Goal: Task Accomplishment & Management: Manage account settings

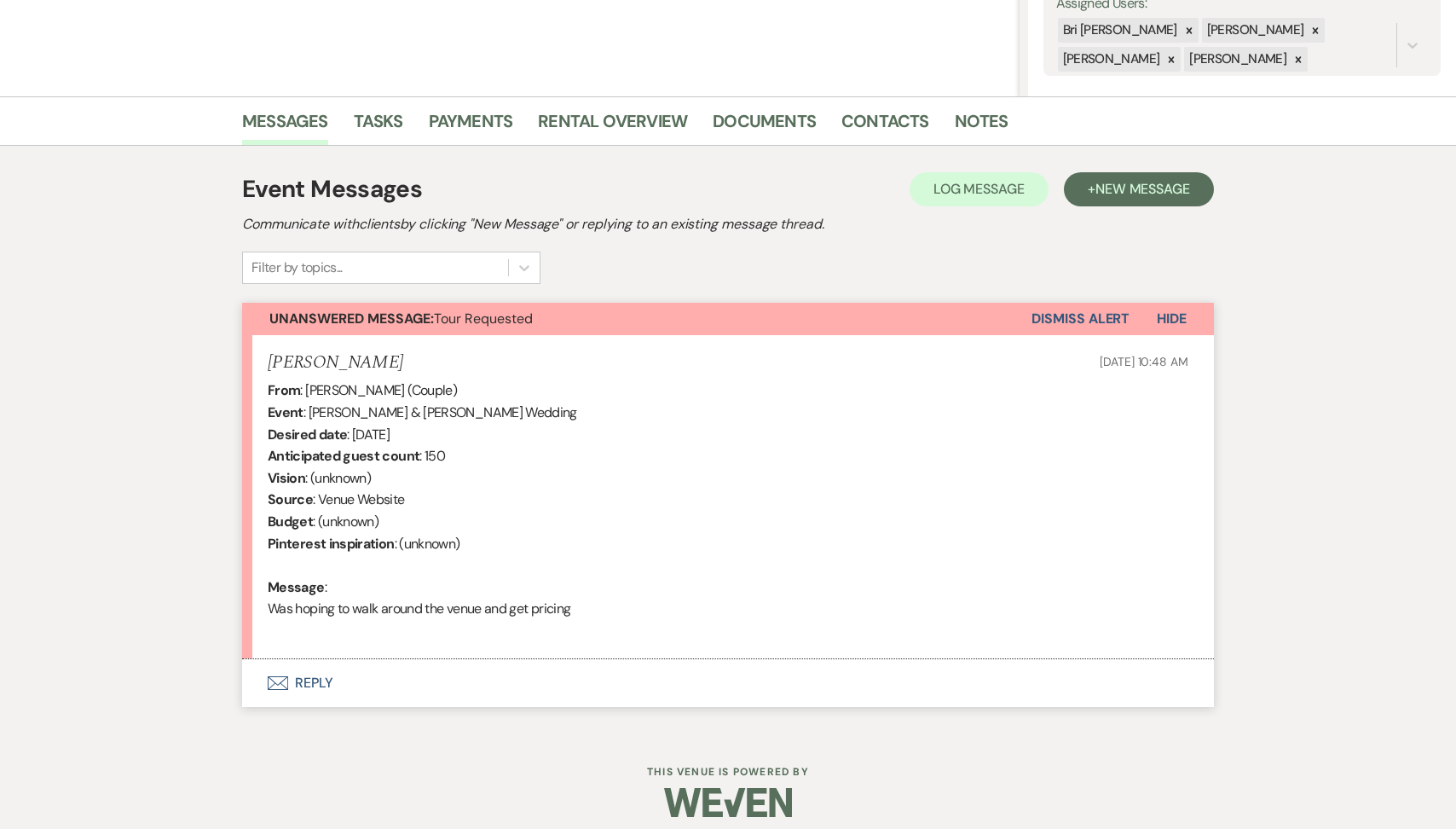
scroll to position [333, 0]
click at [518, 678] on button "Envelope Reply" at bounding box center [728, 681] width 972 height 48
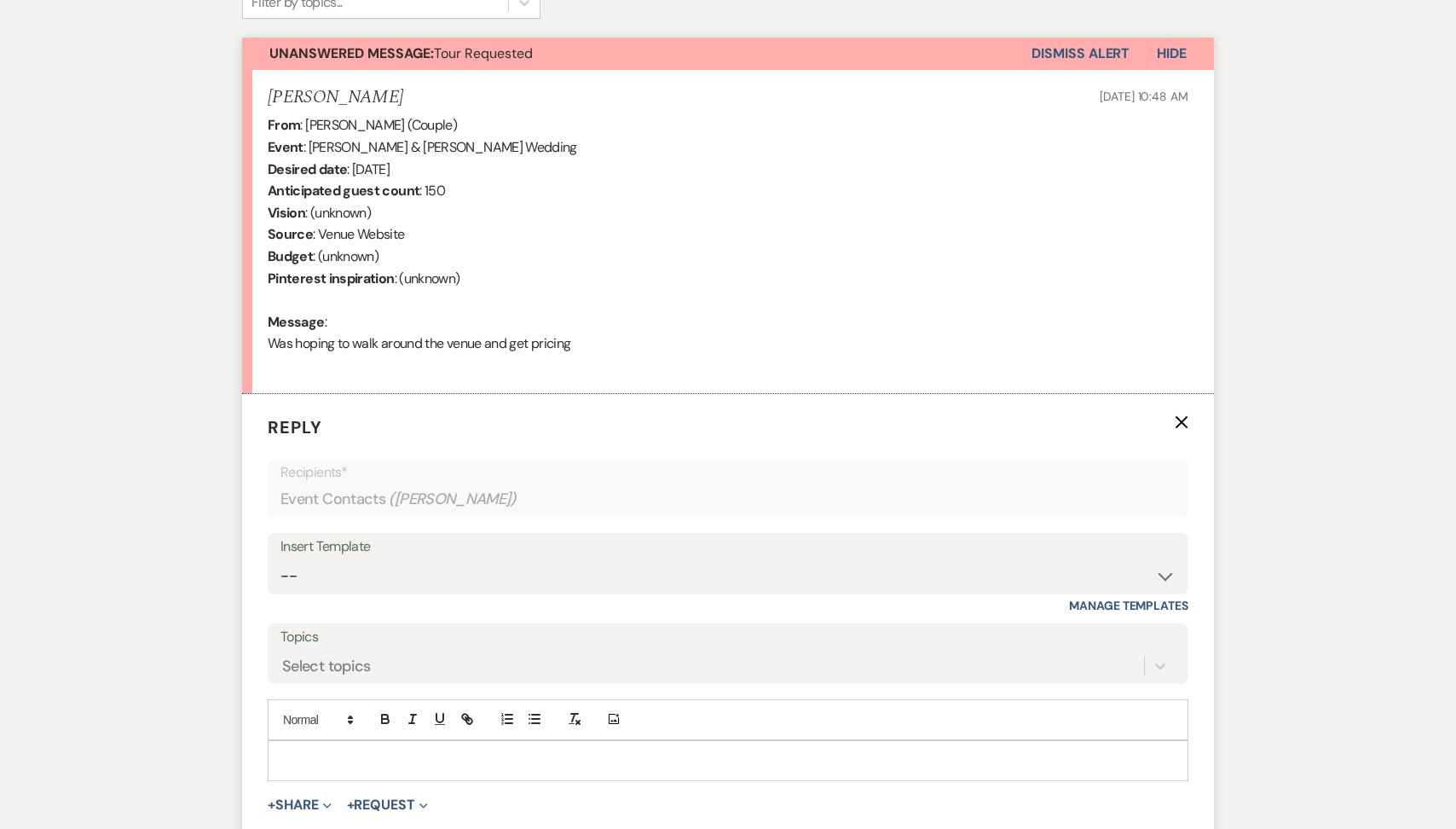
scroll to position [770, 0]
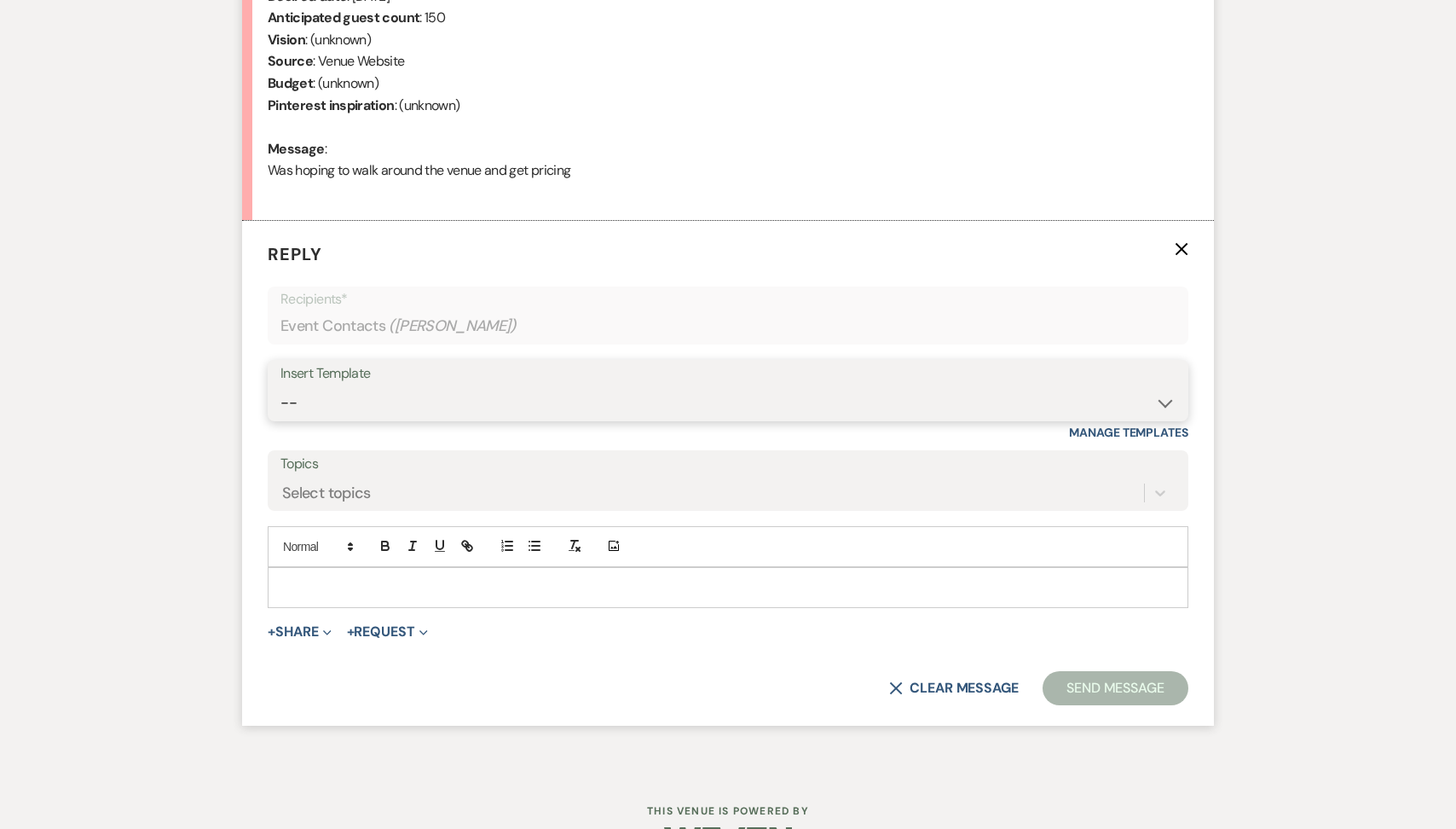
click at [458, 413] on select "-- Tour Request Response Follow Up Contract (Pre-Booked Leads) Weven Planning P…" at bounding box center [728, 403] width 895 height 33
select select "2135"
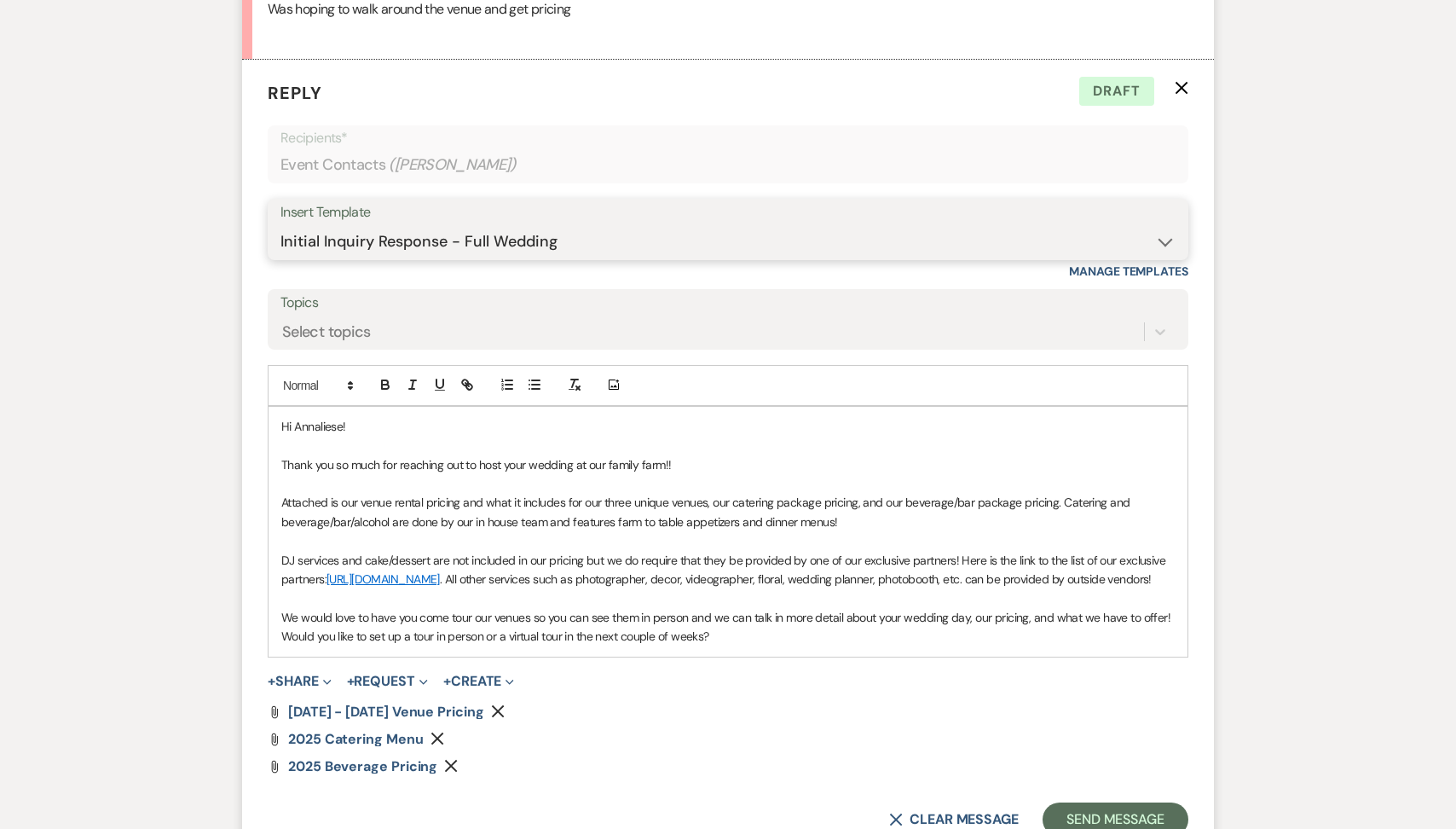
scroll to position [1098, 0]
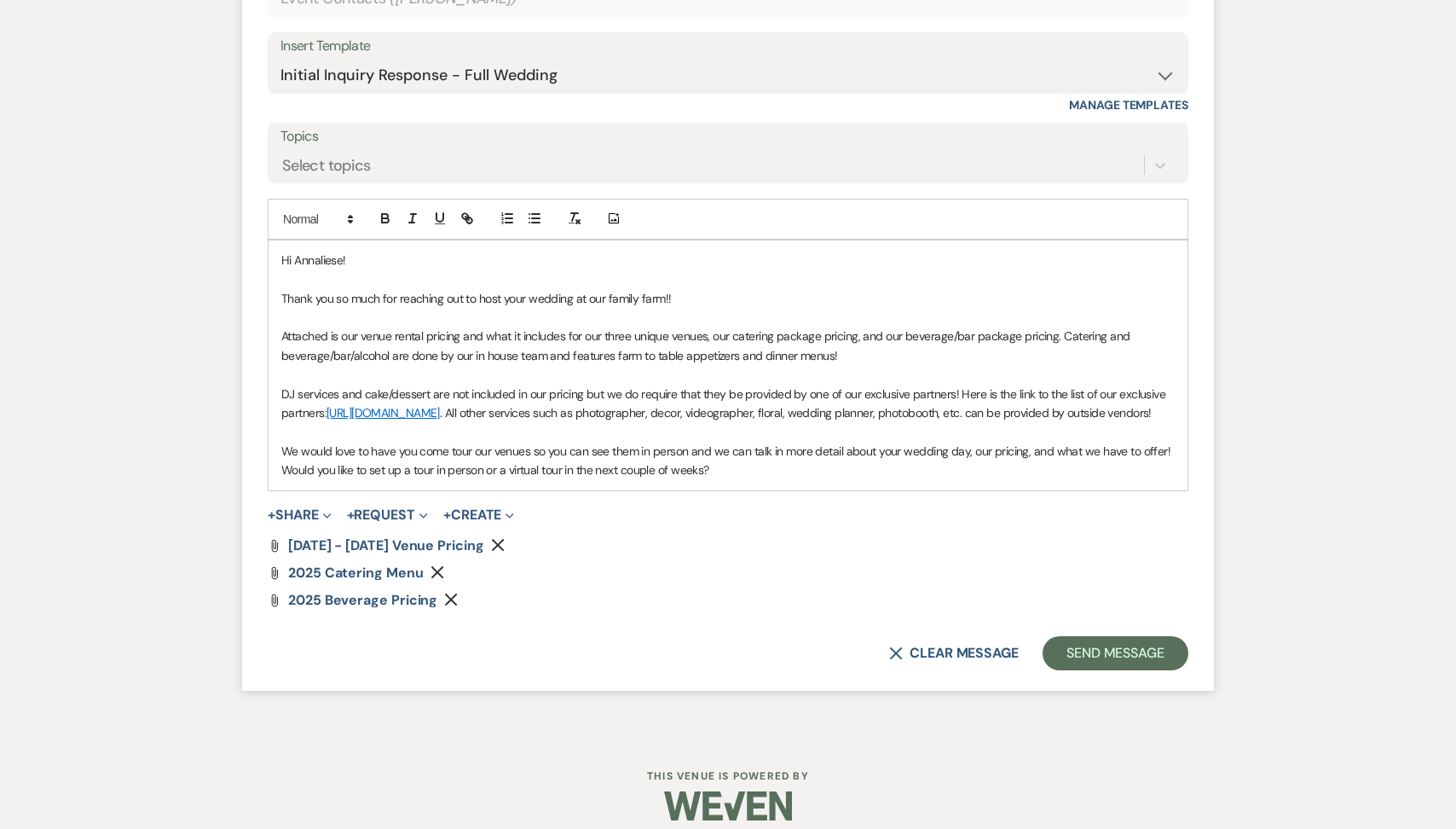
drag, startPoint x: 721, startPoint y: 490, endPoint x: 223, endPoint y: 486, distance: 498.0
click at [223, 486] on div "Messages Tasks Payments Rental Overview Documents Contacts Notes Event Messages…" at bounding box center [728, 33] width 1456 height 1407
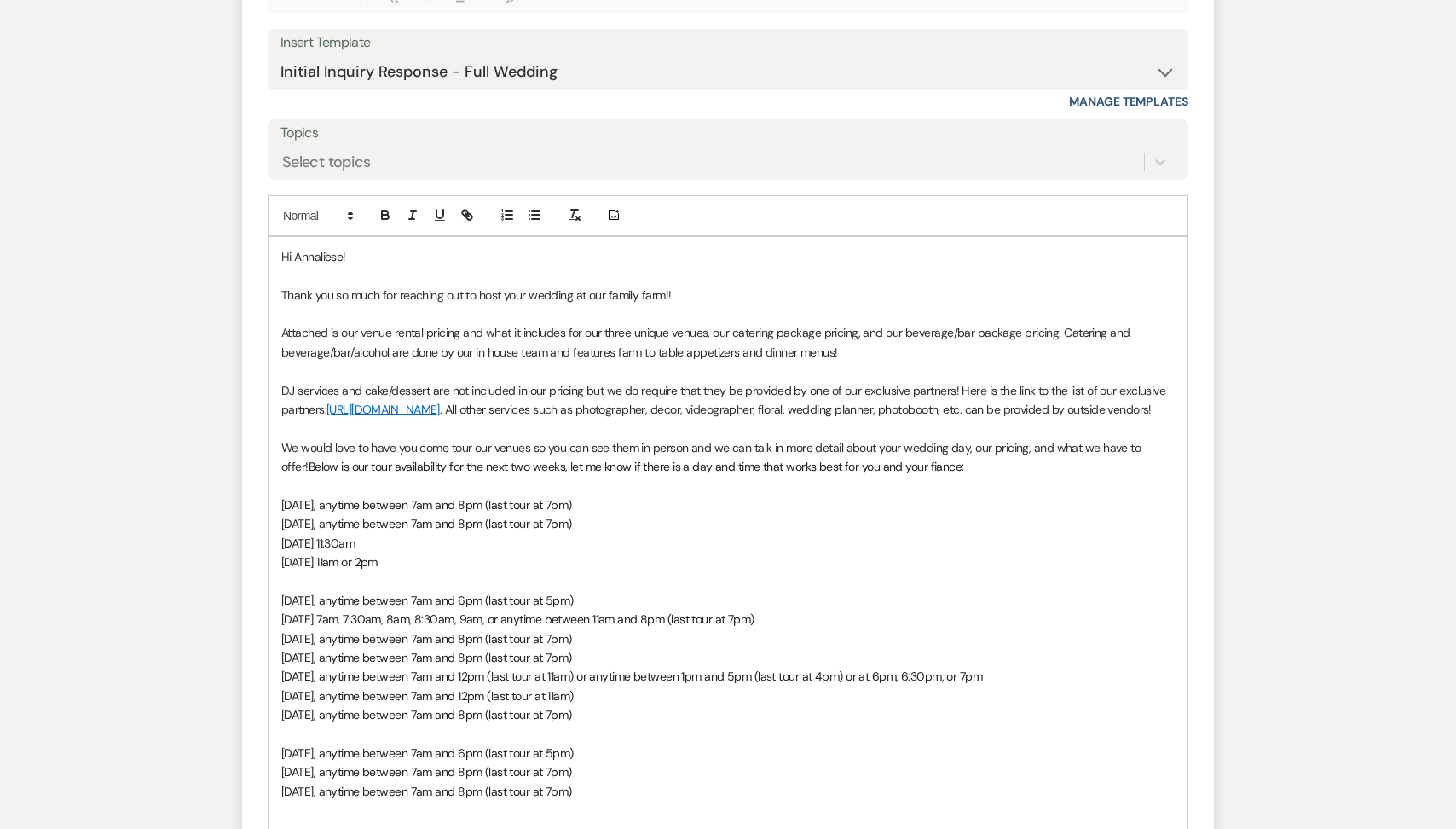
scroll to position [1477, 0]
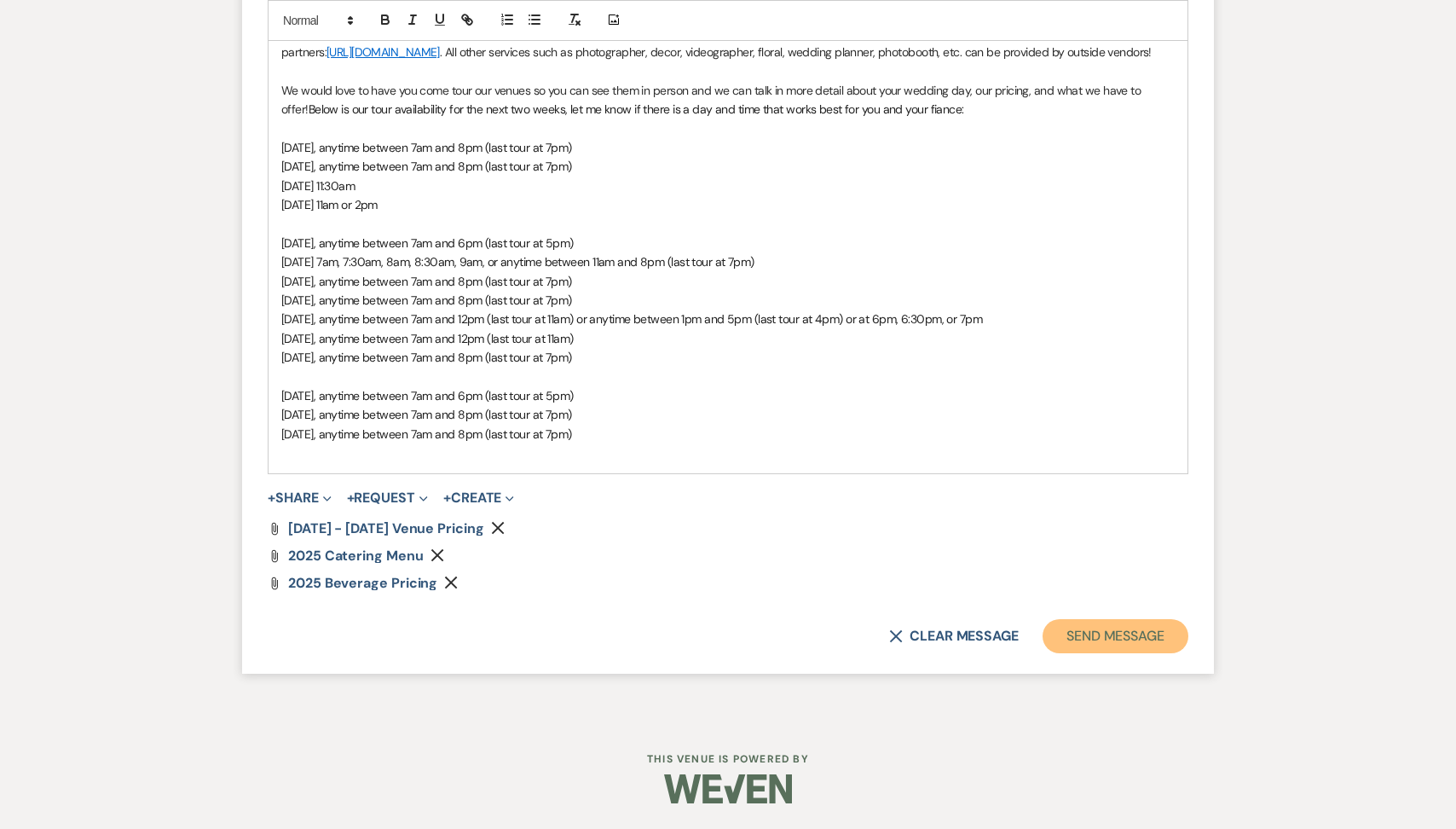
click at [1091, 630] on button "Send Message" at bounding box center [1116, 636] width 146 height 34
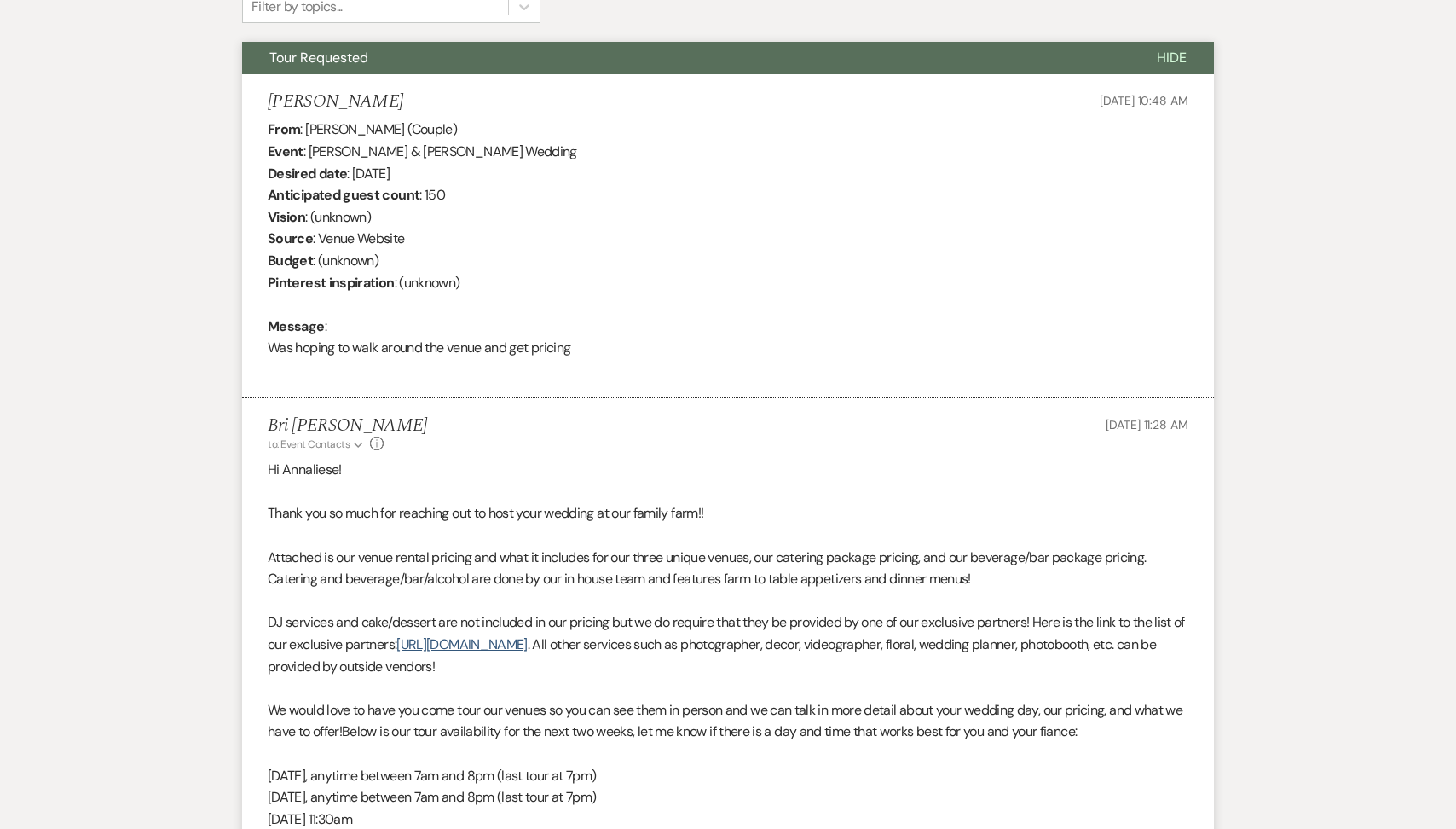
scroll to position [0, 0]
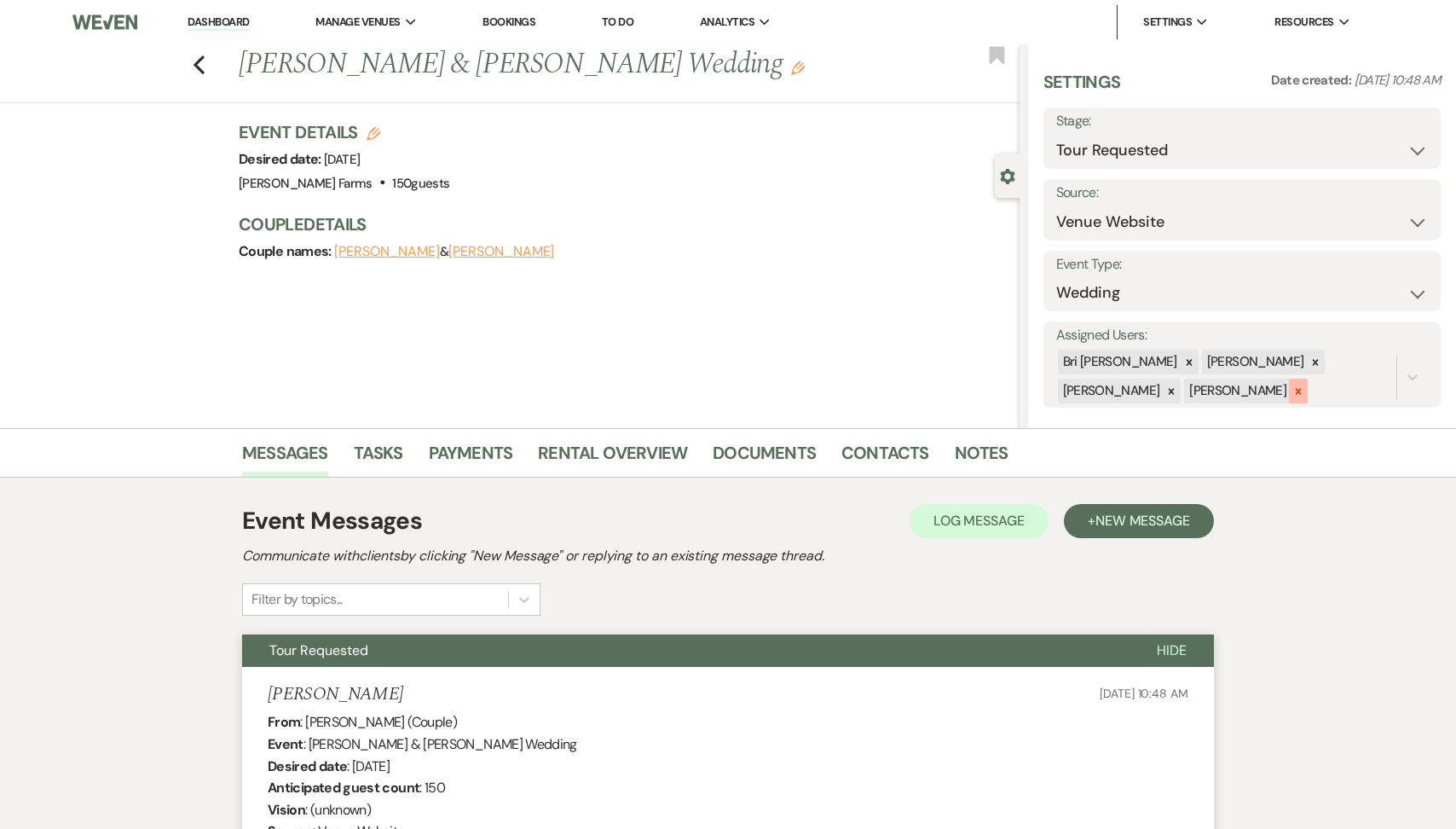
click at [1292, 390] on icon at bounding box center [1299, 391] width 12 height 12
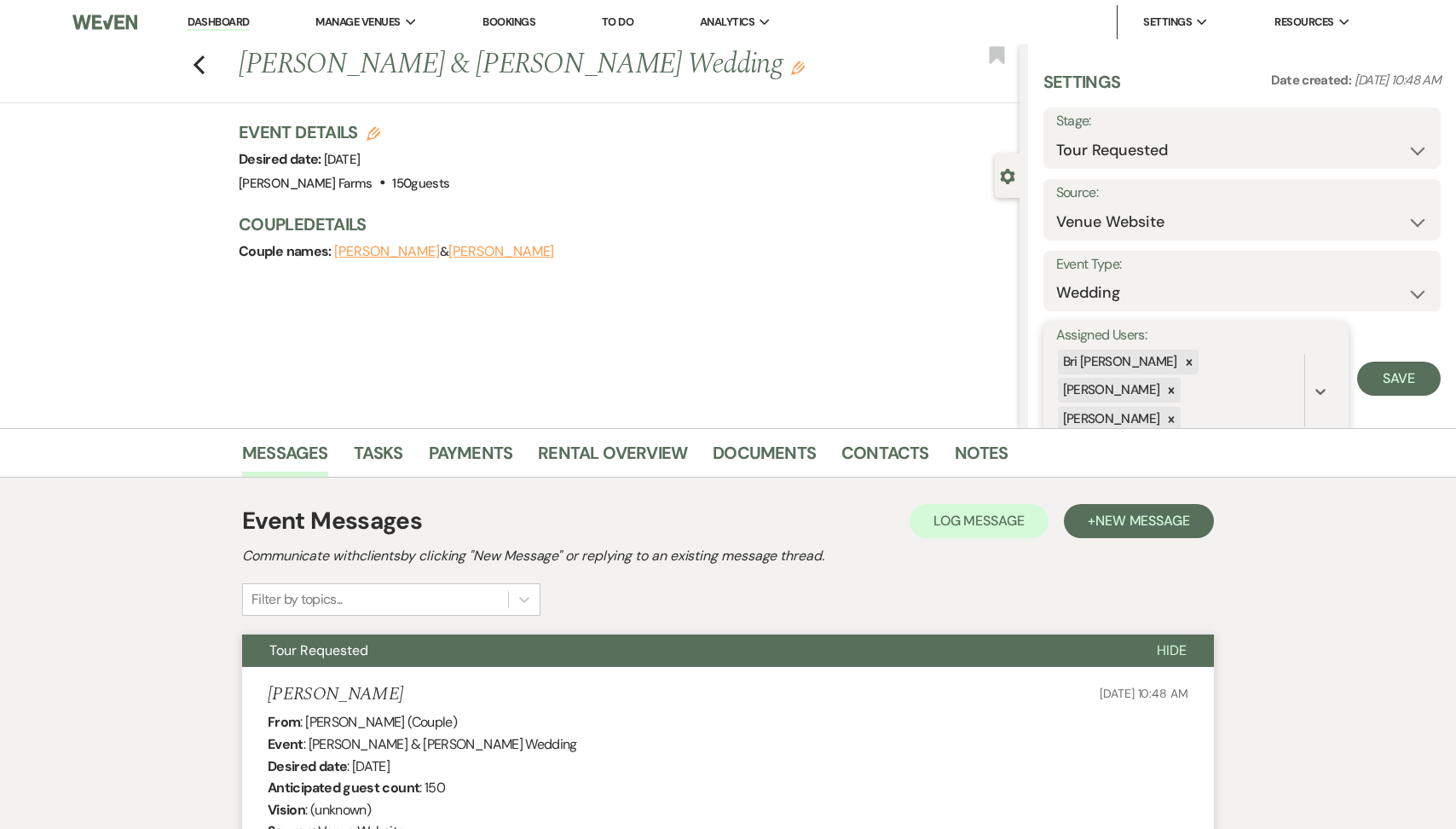
click at [1175, 387] on icon at bounding box center [1172, 390] width 6 height 6
click at [1178, 385] on icon at bounding box center [1172, 391] width 12 height 12
click at [1401, 364] on button "Save" at bounding box center [1399, 364] width 83 height 34
click at [195, 56] on icon "Previous" at bounding box center [199, 65] width 13 height 21
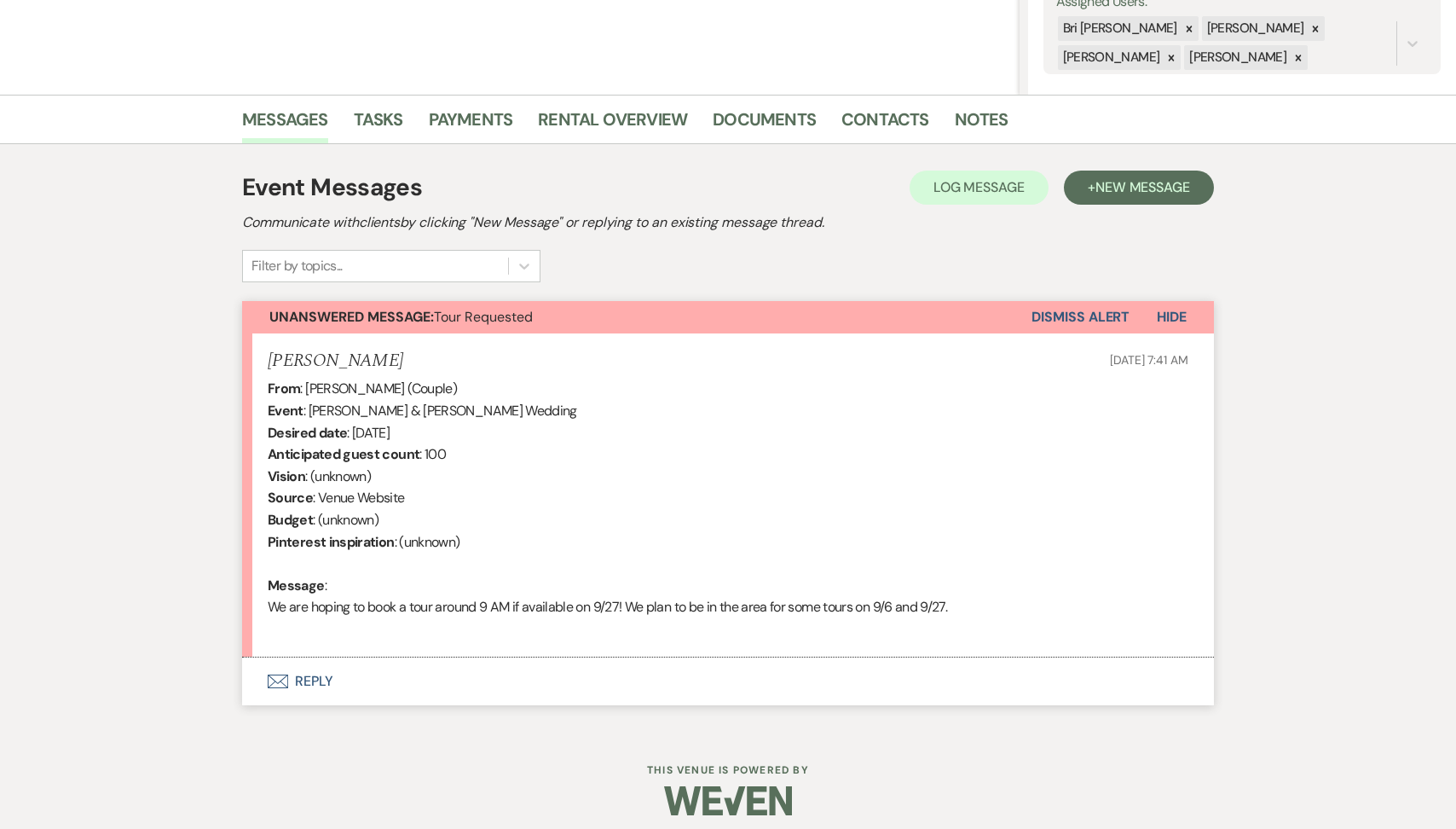
scroll to position [345, 0]
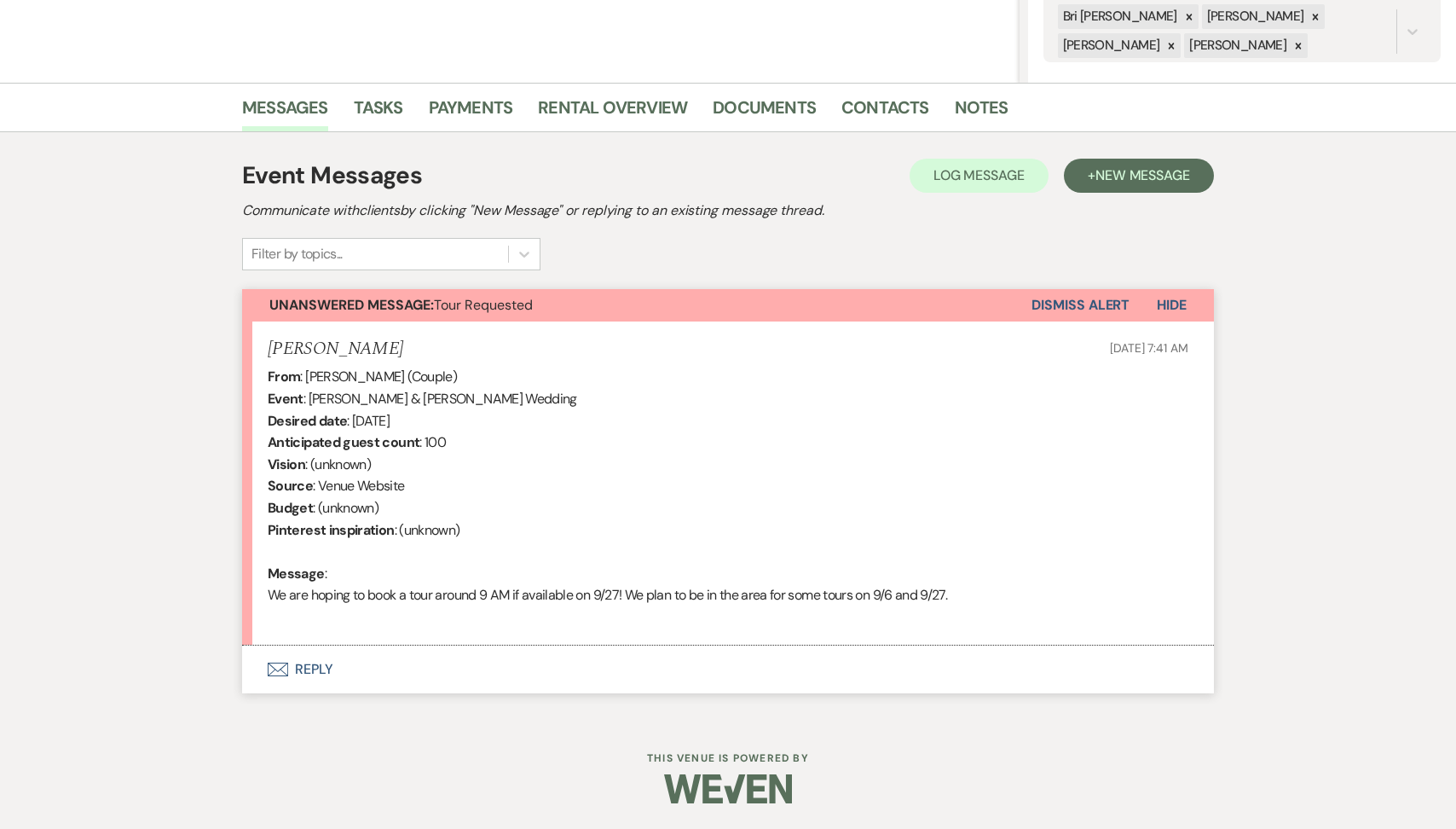
click at [407, 675] on button "Envelope Reply" at bounding box center [728, 669] width 972 height 48
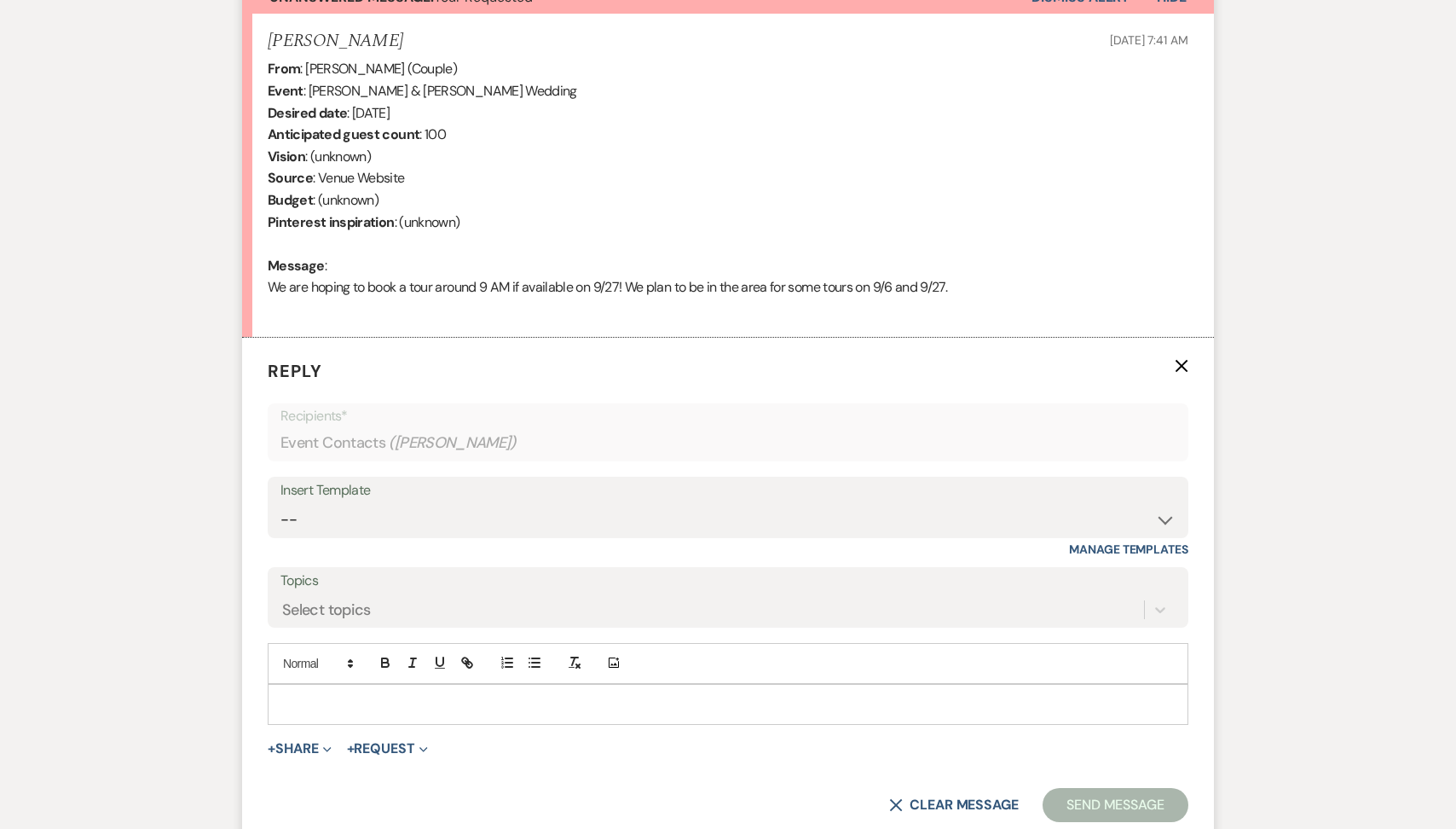
scroll to position [692, 0]
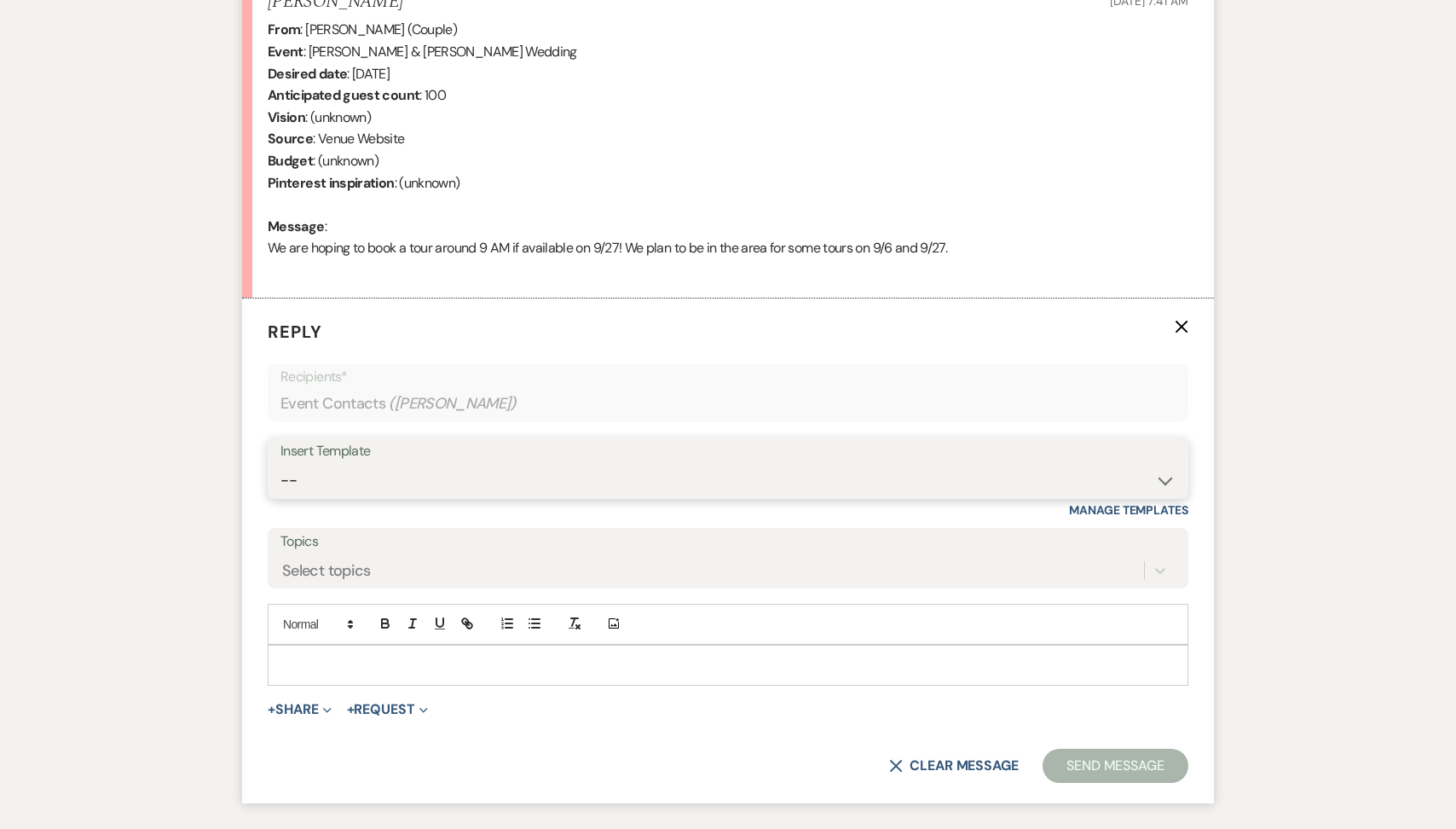
click at [431, 483] on select "-- Tour Request Response Follow Up Contract (Pre-Booked Leads) Weven Planning P…" at bounding box center [728, 480] width 895 height 33
select select "2135"
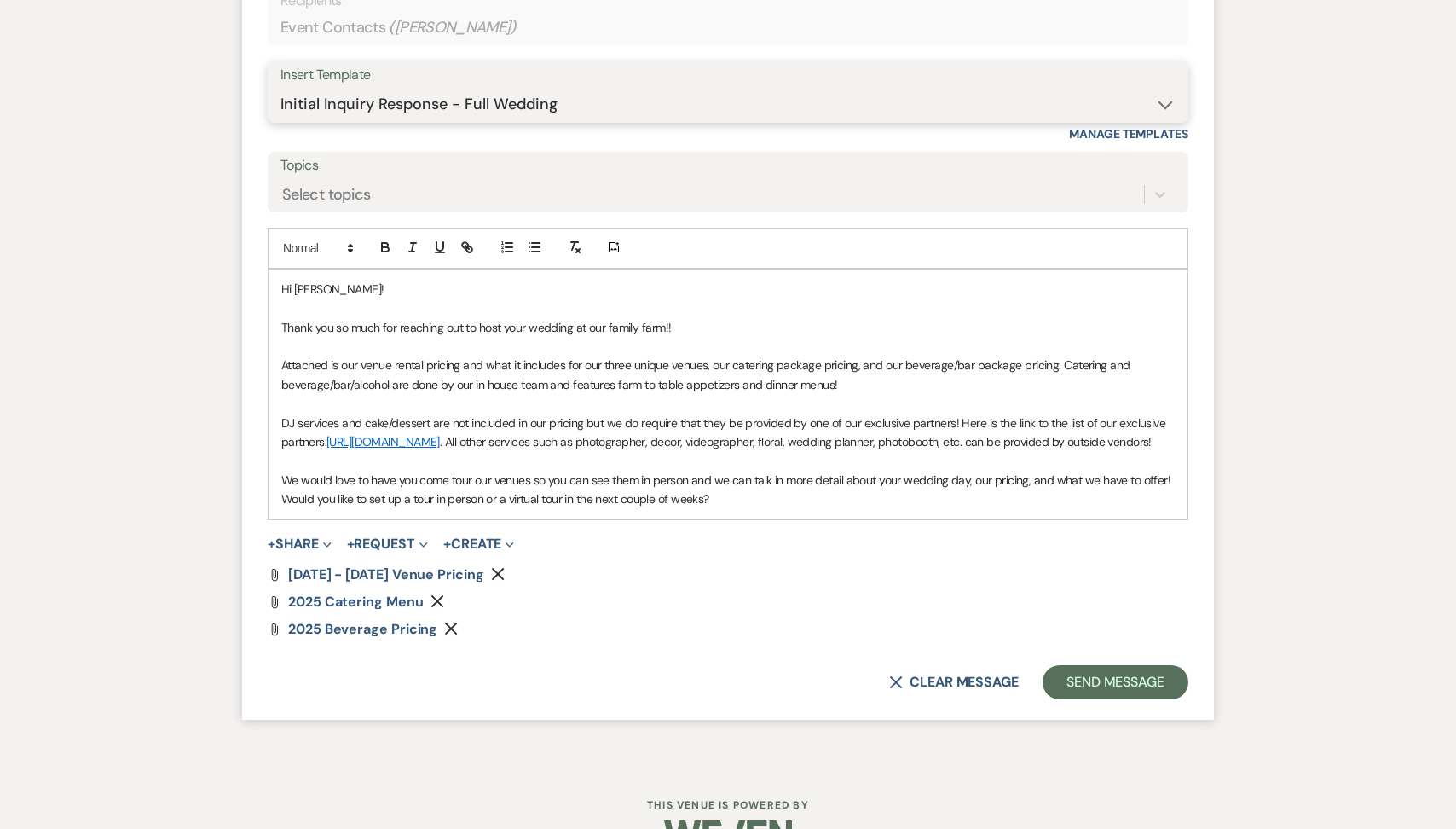
scroll to position [1133, 0]
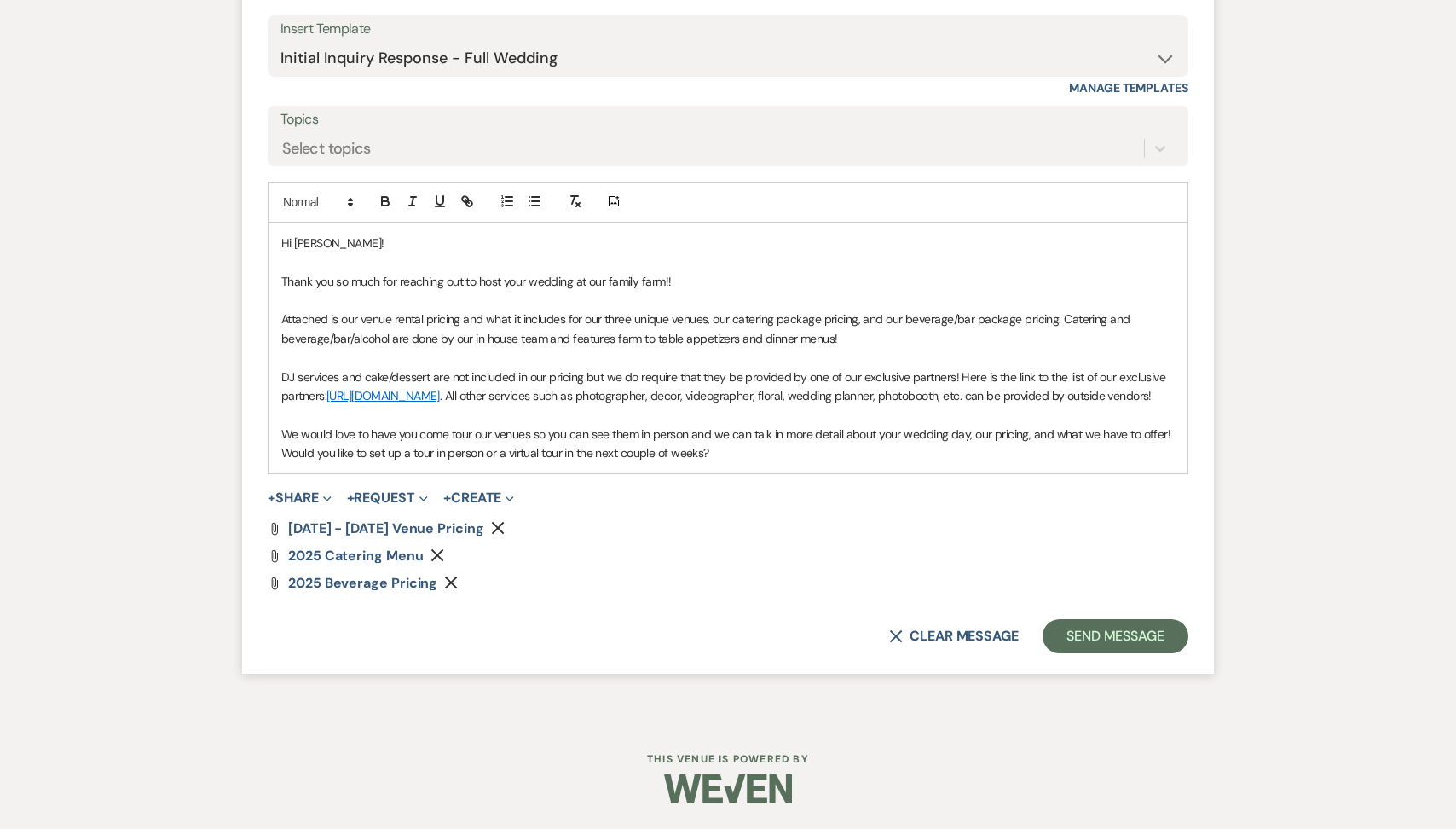
drag, startPoint x: 718, startPoint y: 452, endPoint x: 270, endPoint y: 453, distance: 448.0
click at [270, 453] on div "Hi [PERSON_NAME]! Thank you so much for reaching out to host your wedding at ou…" at bounding box center [728, 348] width 919 height 250
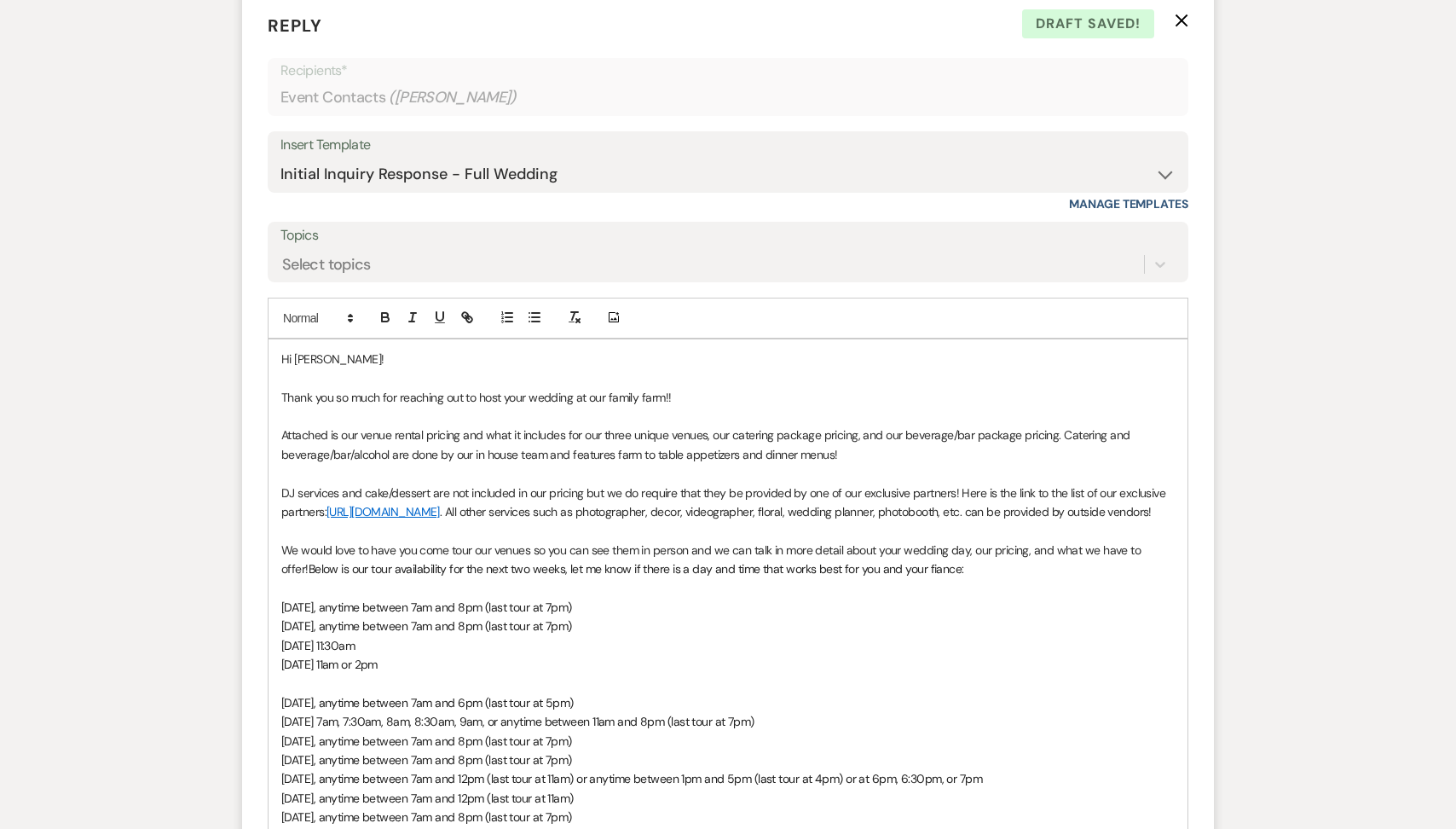
scroll to position [1207, 0]
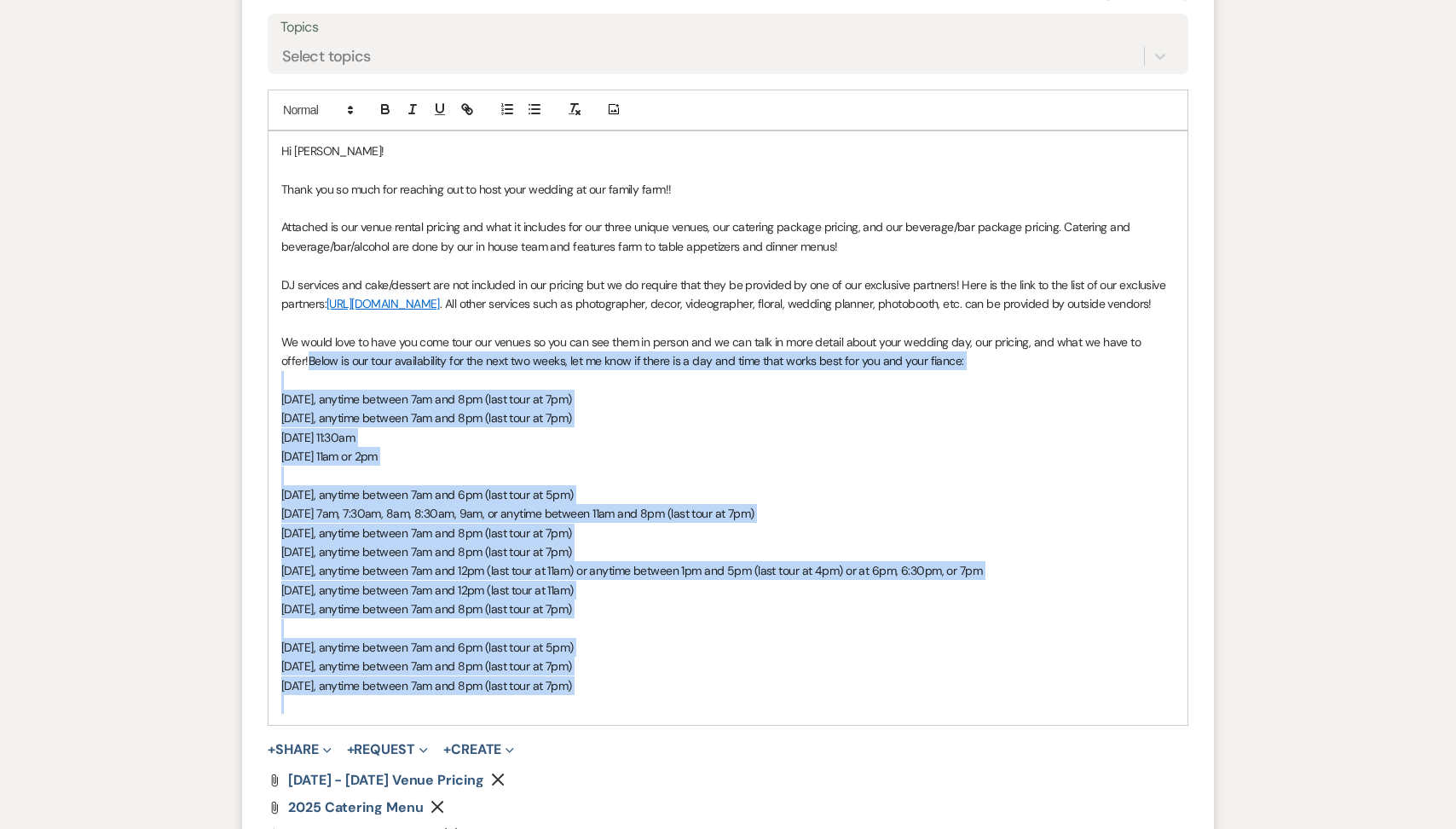
drag, startPoint x: 311, startPoint y: 719, endPoint x: 271, endPoint y: 384, distance: 337.4
click at [271, 384] on div "Hi [PERSON_NAME]! Thank you so much for reaching out to host your wedding at ou…" at bounding box center [728, 428] width 919 height 593
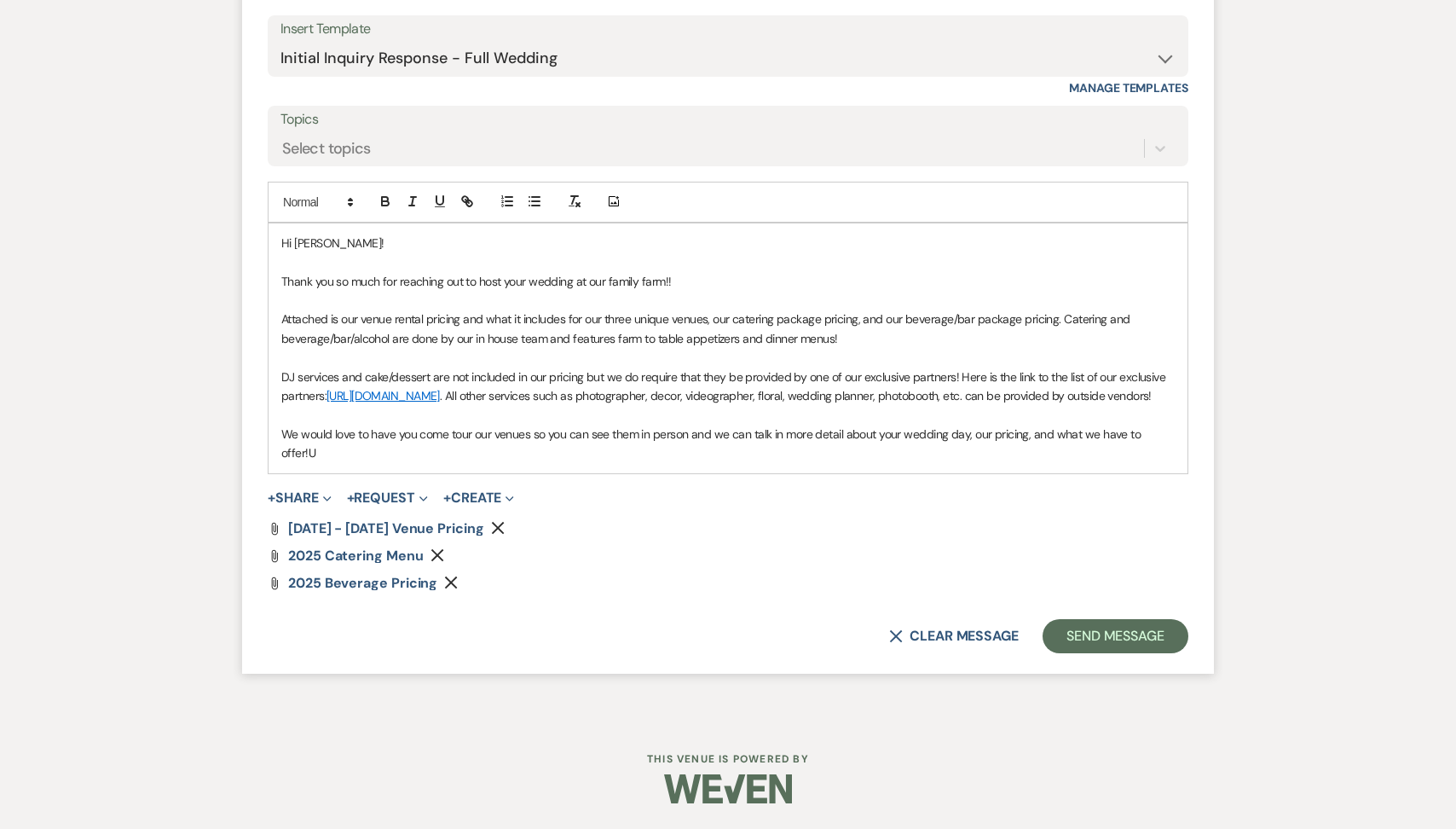
scroll to position [1133, 0]
click at [651, 456] on span "Unfortuantely we don't currently have any tours available on Septembner 27" at bounding box center [501, 453] width 384 height 16
click at [634, 451] on span "Unfortuantely we don't currently have any tours available on Septembner 27" at bounding box center [501, 453] width 384 height 16
click at [324, 450] on span "Unfortuantely we don't currently have any tours available on [DATE]" at bounding box center [478, 453] width 337 height 16
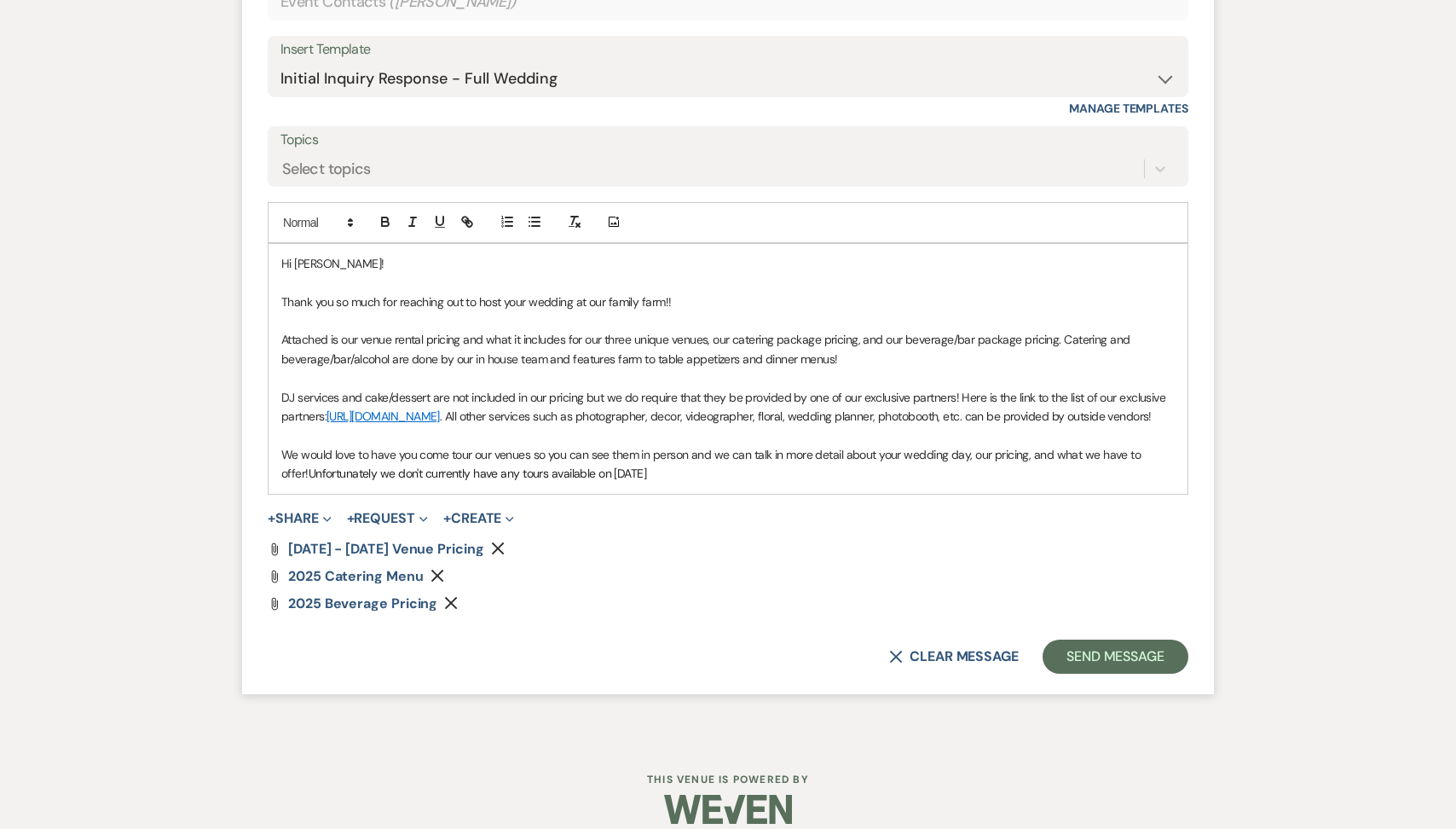
scroll to position [1127, 0]
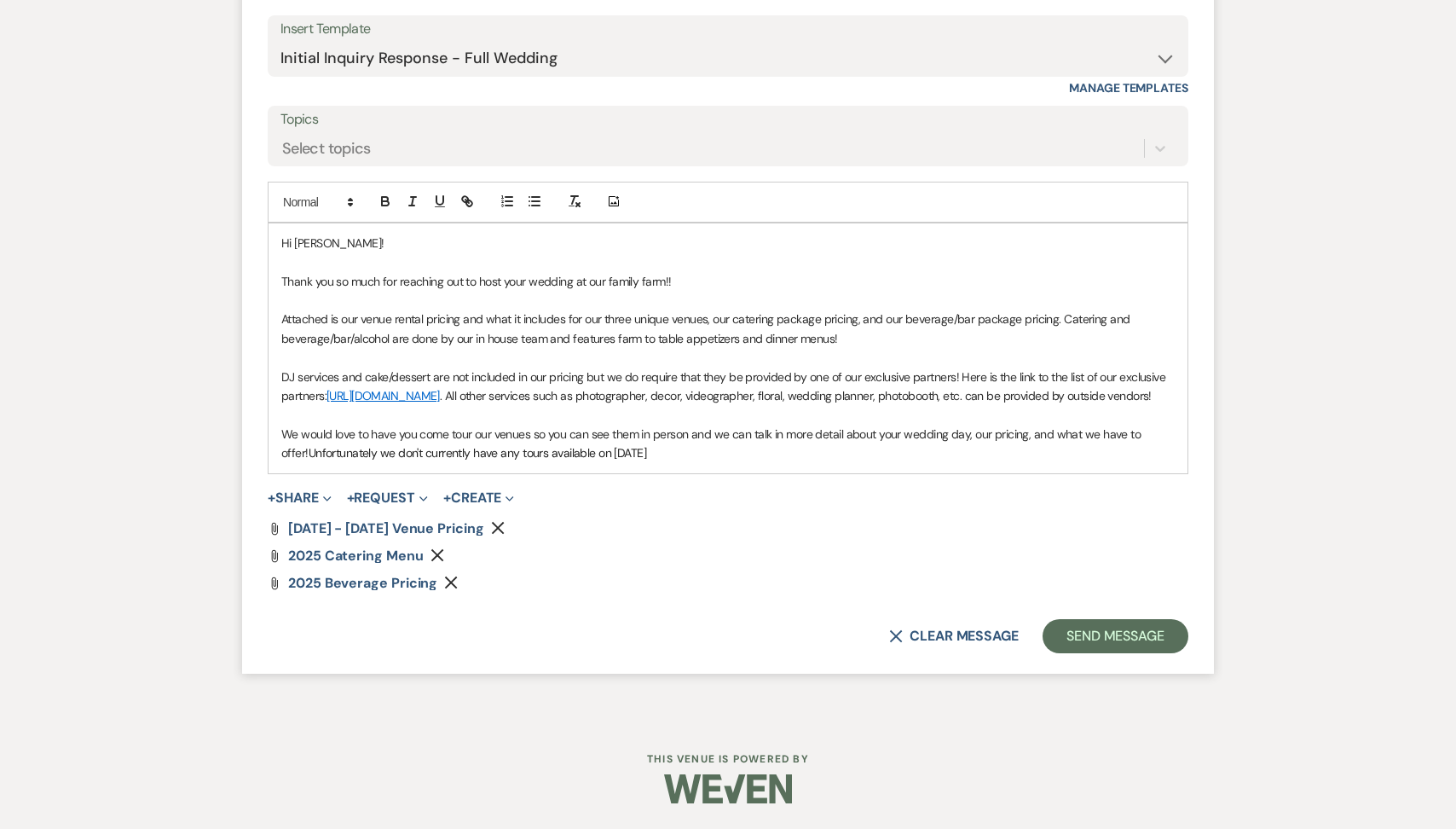
click at [677, 463] on p "We would love to have you come tour our venues so you can see them in person an…" at bounding box center [728, 444] width 893 height 38
click at [756, 458] on span "Unfortunately we don't currently have any tours available on [DATE] but we can …" at bounding box center [548, 453] width 478 height 16
click at [809, 456] on p "We would love to have you come tour our venues so you can see them in person an…" at bounding box center [728, 444] width 893 height 38
drag, startPoint x: 839, startPoint y: 458, endPoint x: 807, endPoint y: 456, distance: 32.1
click at [807, 456] on span "Unfortunately we don't currently have any tours available on [DATE] but we can …" at bounding box center [601, 453] width 585 height 16
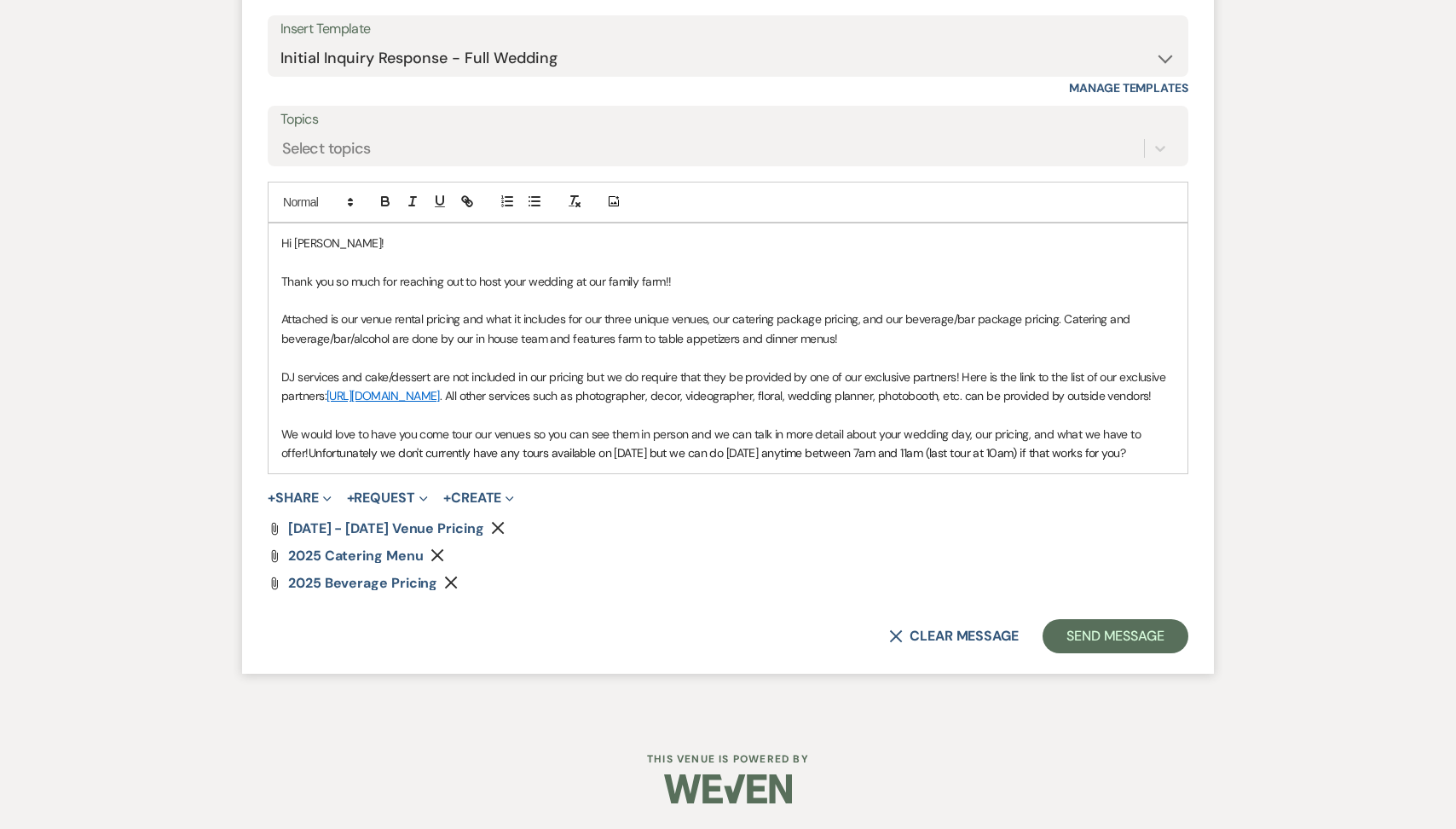
drag, startPoint x: 1194, startPoint y: 458, endPoint x: 1183, endPoint y: 458, distance: 11.0
click at [1185, 458] on form "Reply X Saving draft... Recipients* Event Contacts ( [PERSON_NAME] ) Insert Tem…" at bounding box center [728, 275] width 972 height 797
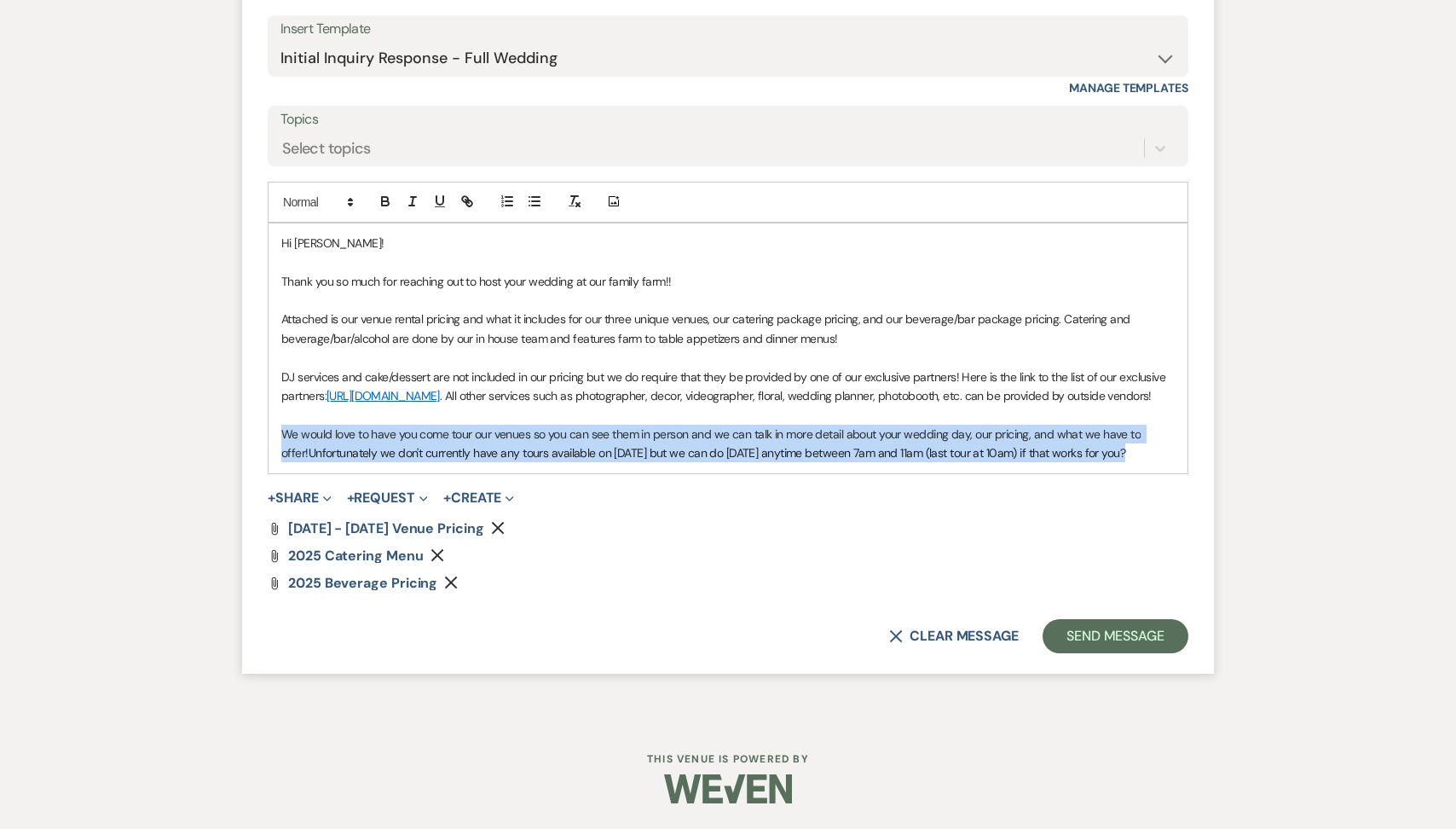
drag, startPoint x: 1171, startPoint y: 458, endPoint x: 1060, endPoint y: 457, distance: 111.0
click at [1060, 457] on p "We would love to have you come tour our venues so you can see them in person an…" at bounding box center [728, 444] width 893 height 38
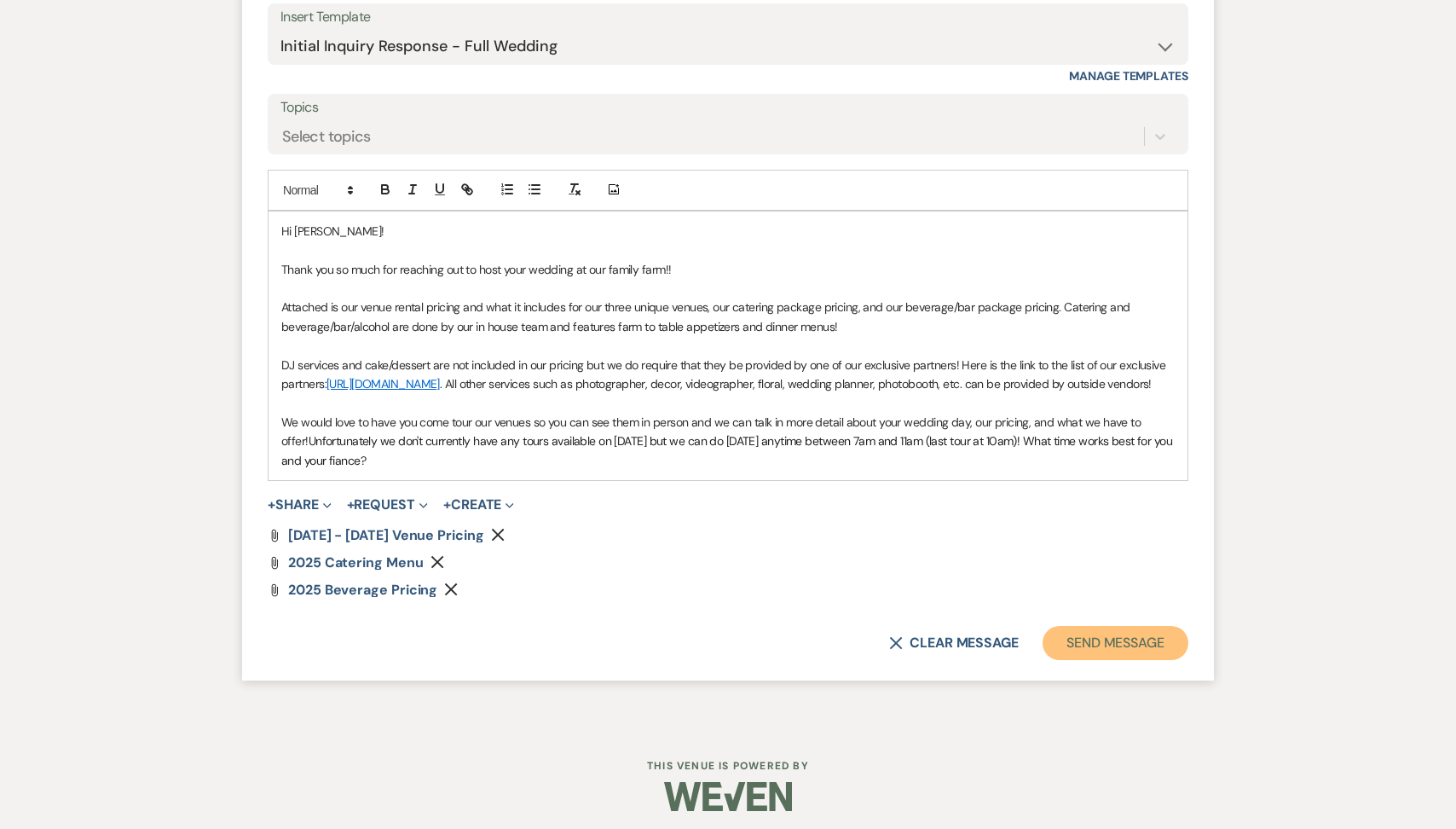
click at [1081, 660] on button "Send Message" at bounding box center [1116, 643] width 146 height 34
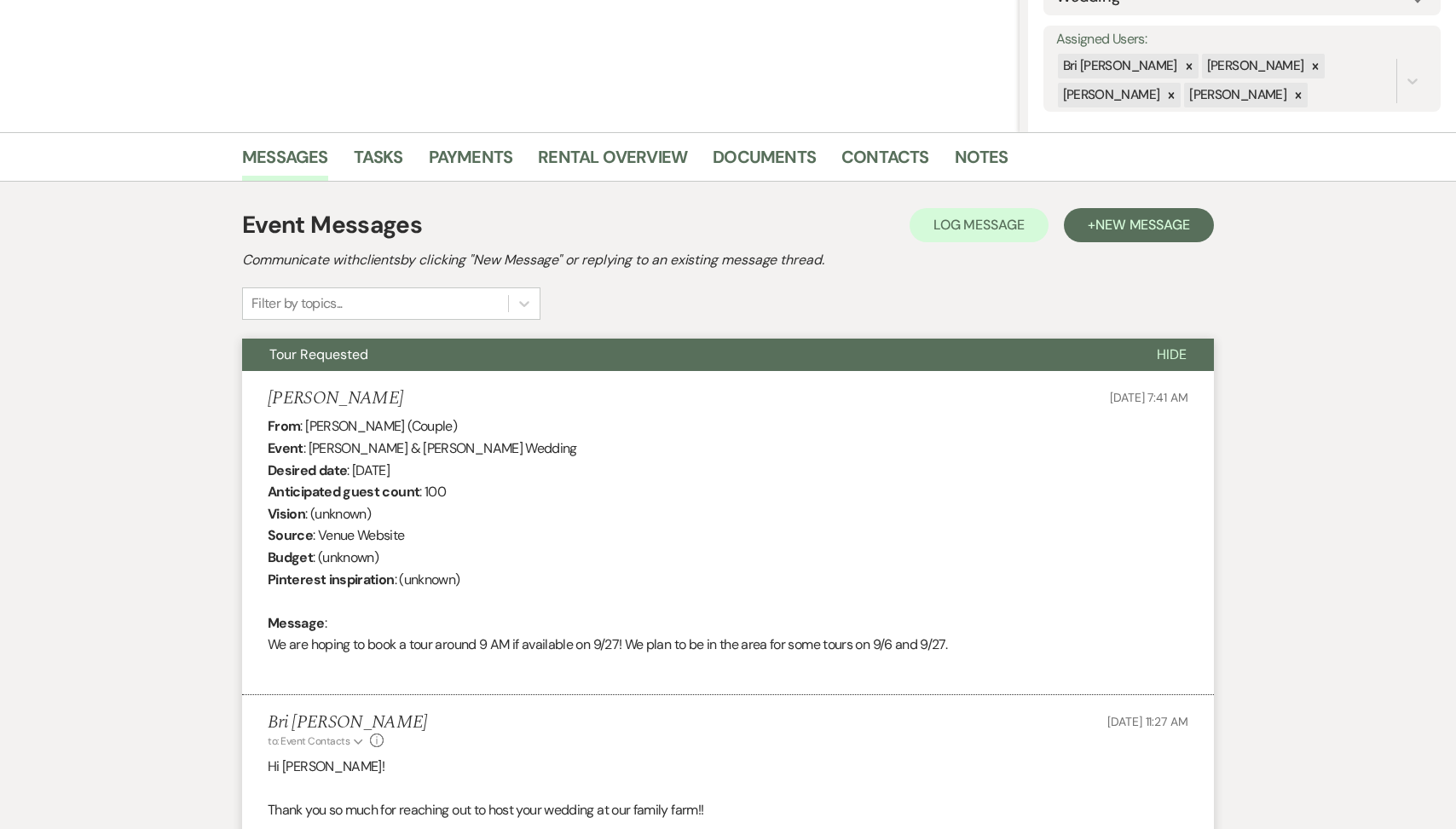
scroll to position [0, 0]
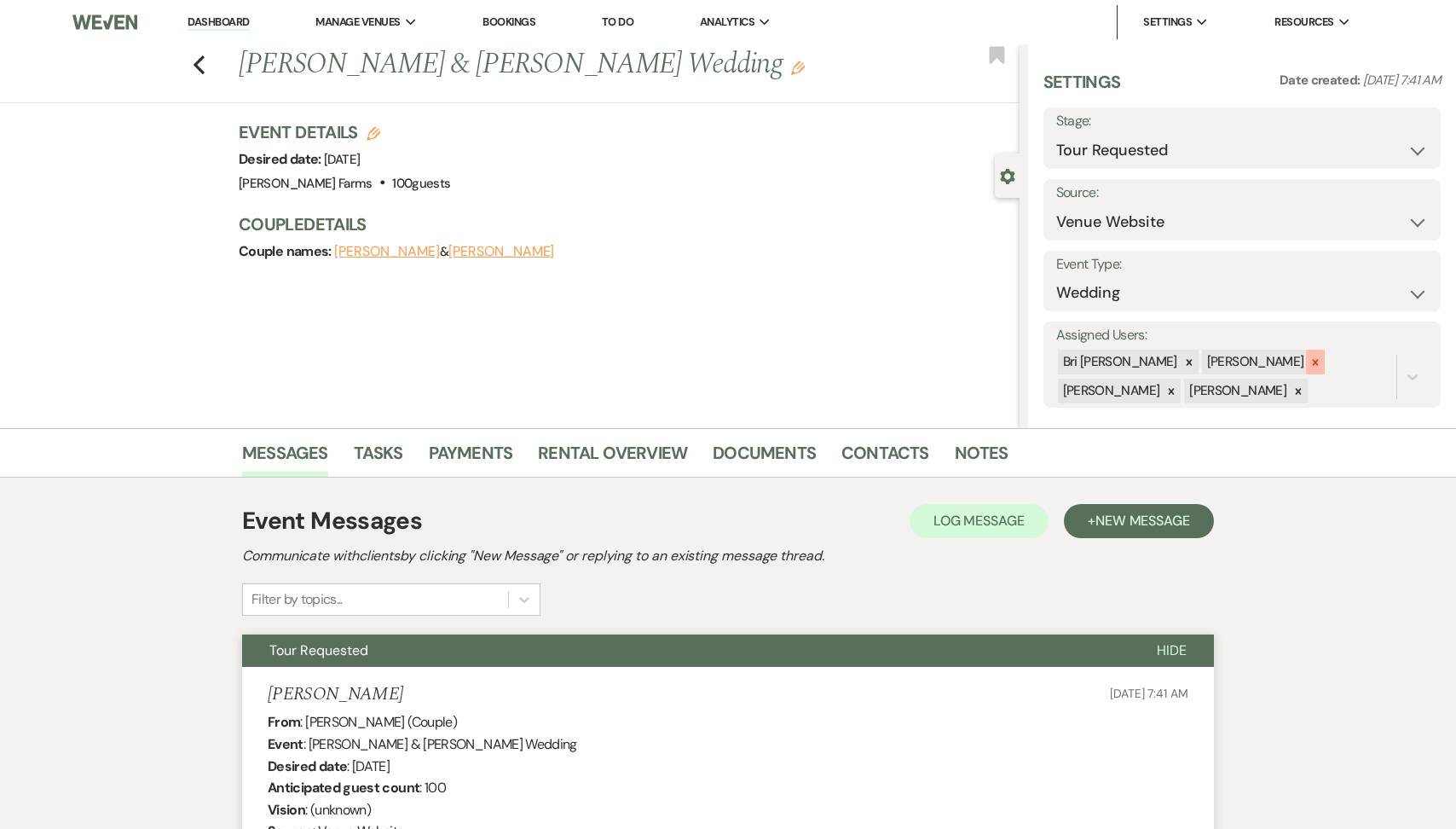
click at [1313, 362] on icon at bounding box center [1316, 362] width 6 height 6
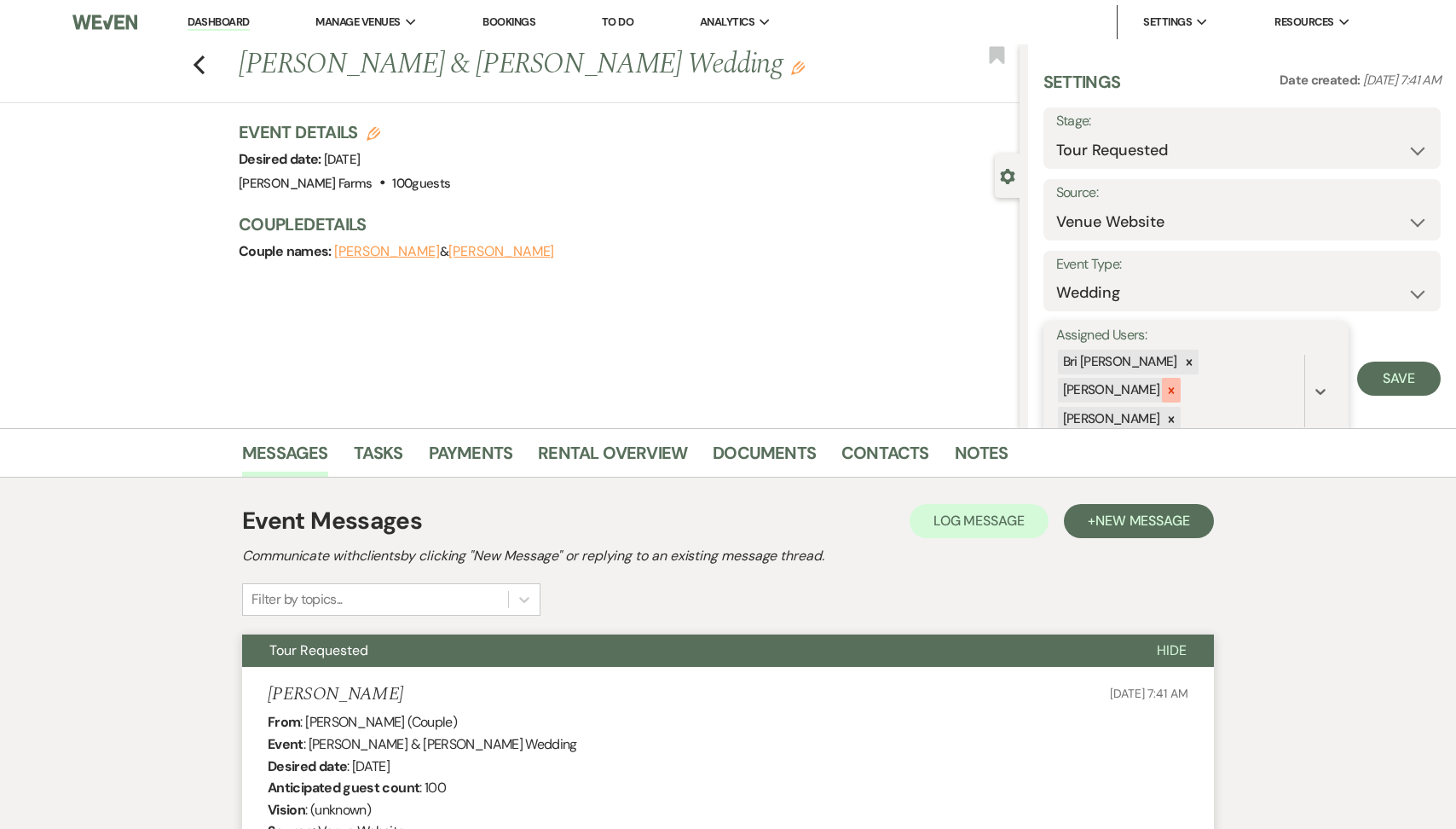
click at [1178, 384] on icon at bounding box center [1172, 391] width 12 height 12
click at [1178, 385] on icon at bounding box center [1172, 391] width 12 height 12
click at [1434, 362] on button "Save" at bounding box center [1399, 364] width 83 height 34
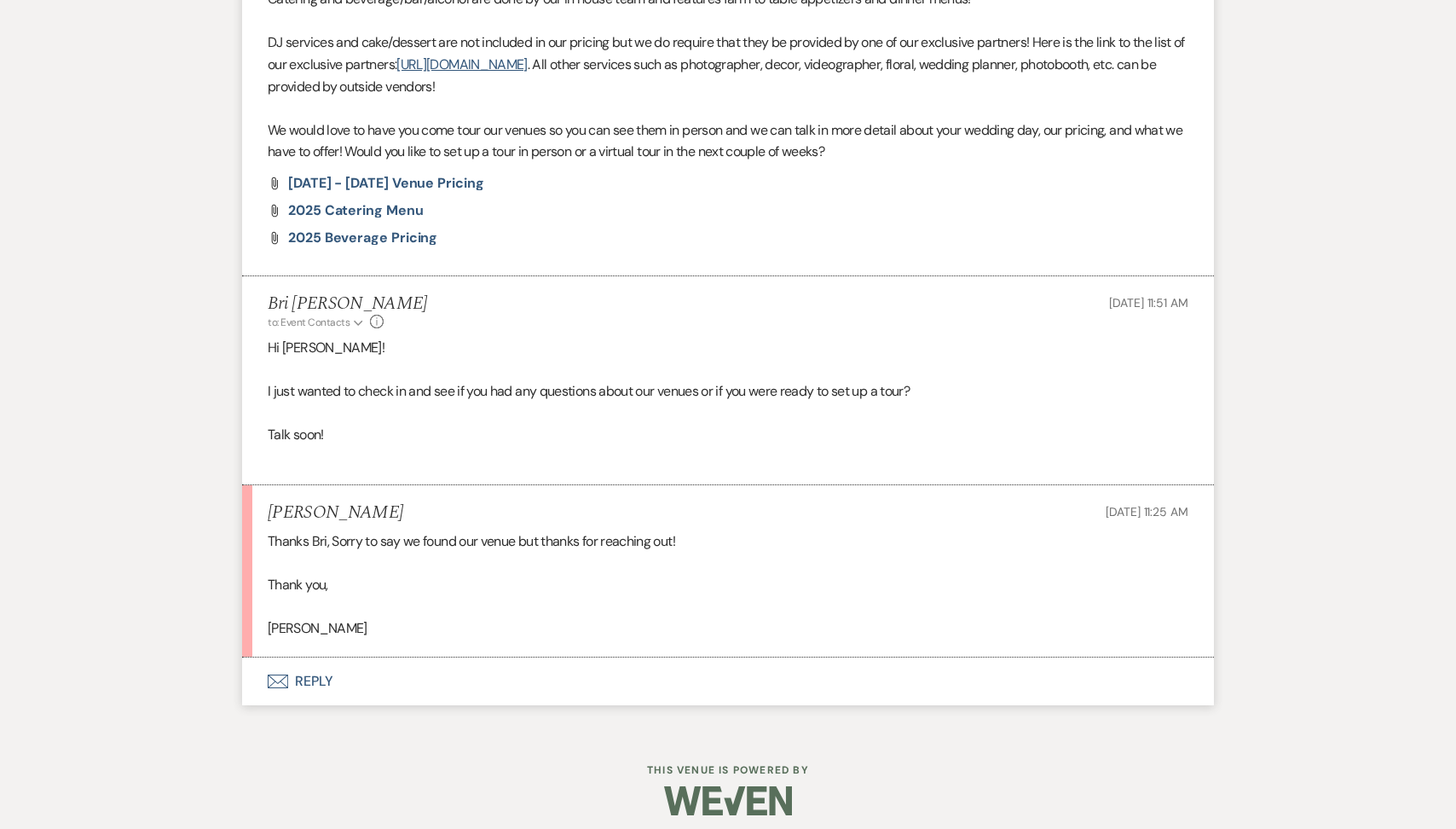
click at [424, 681] on button "Envelope Reply" at bounding box center [728, 681] width 972 height 48
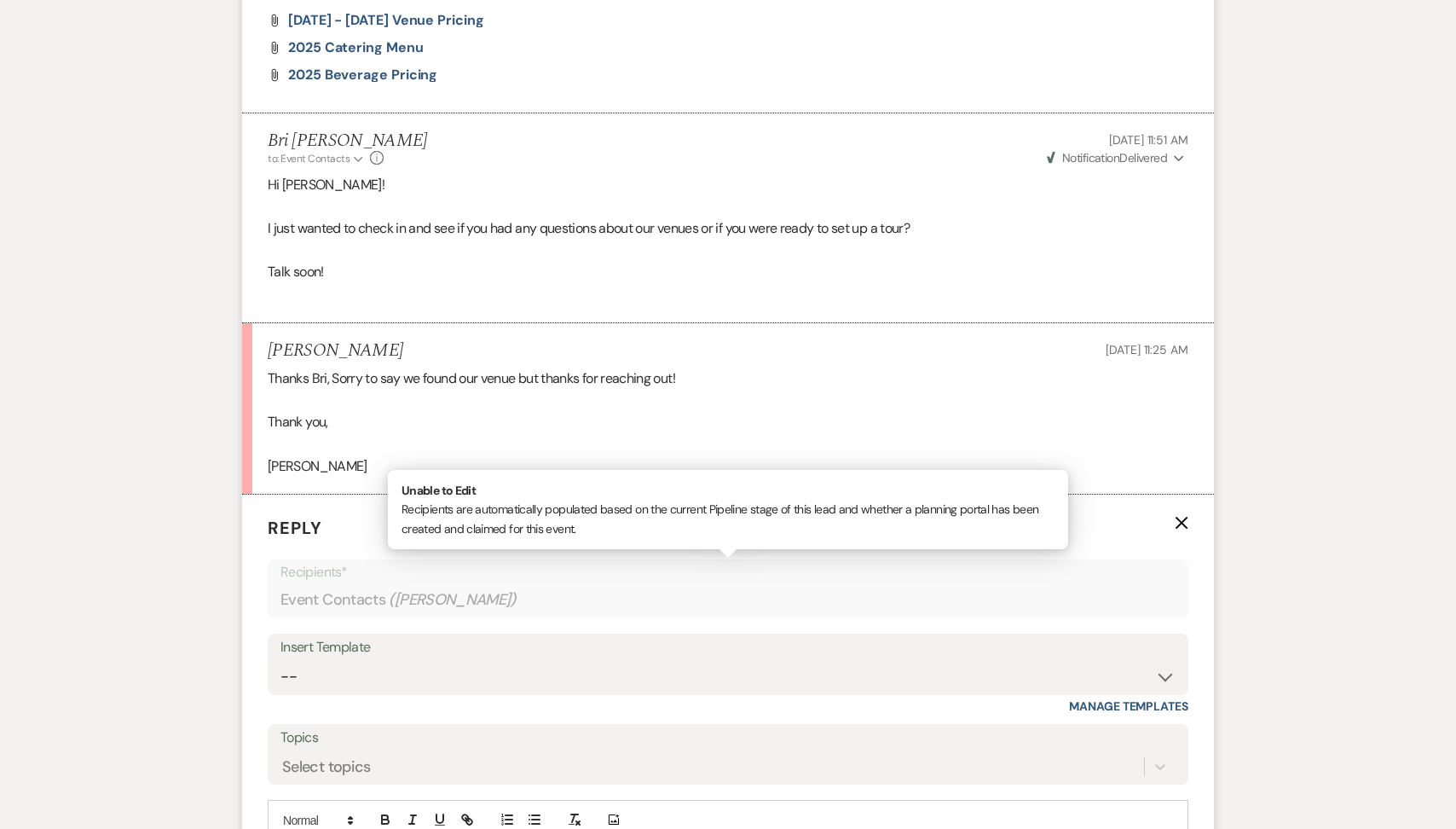
scroll to position [1431, 0]
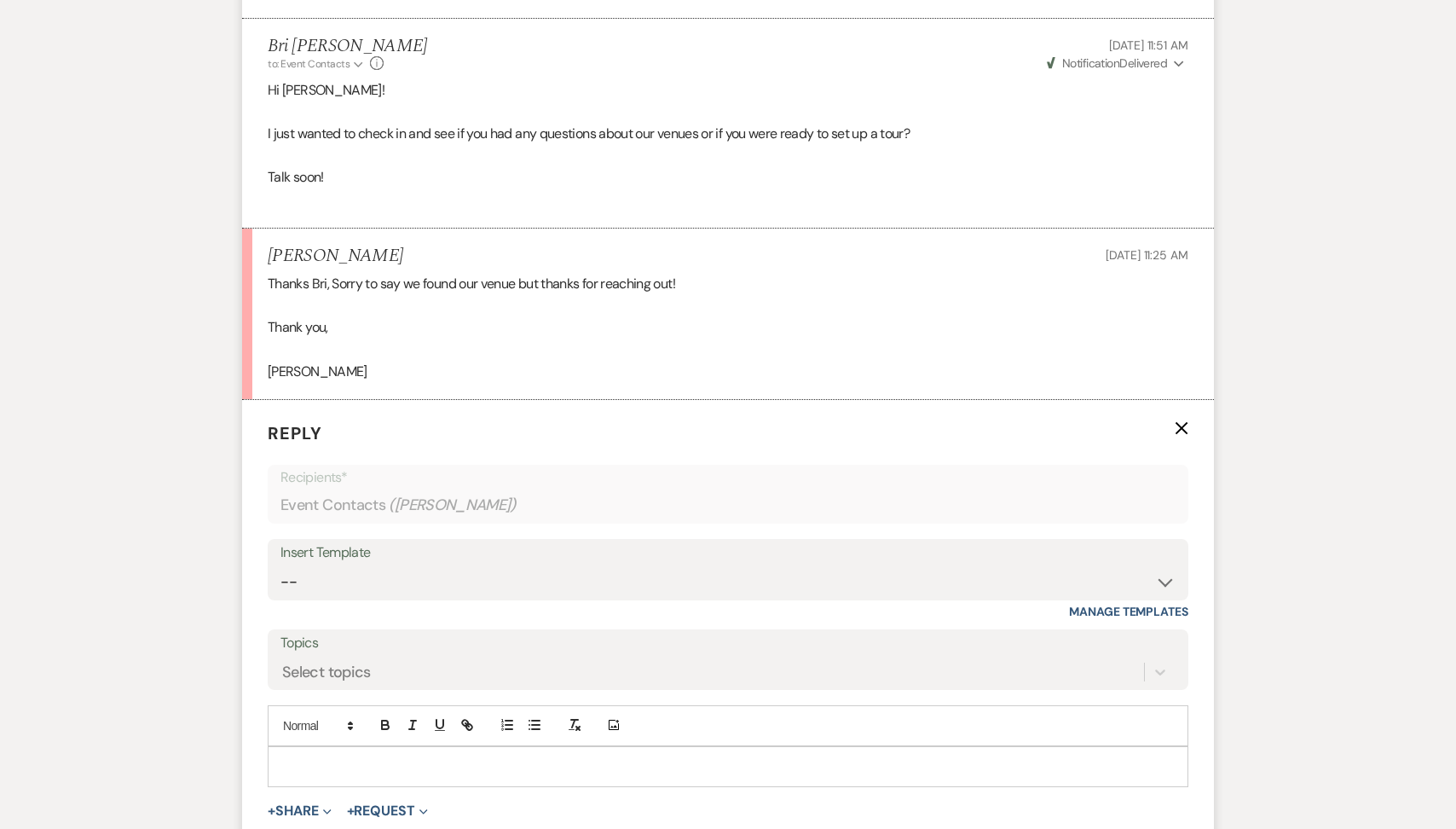
click at [360, 762] on p at bounding box center [728, 767] width 893 height 19
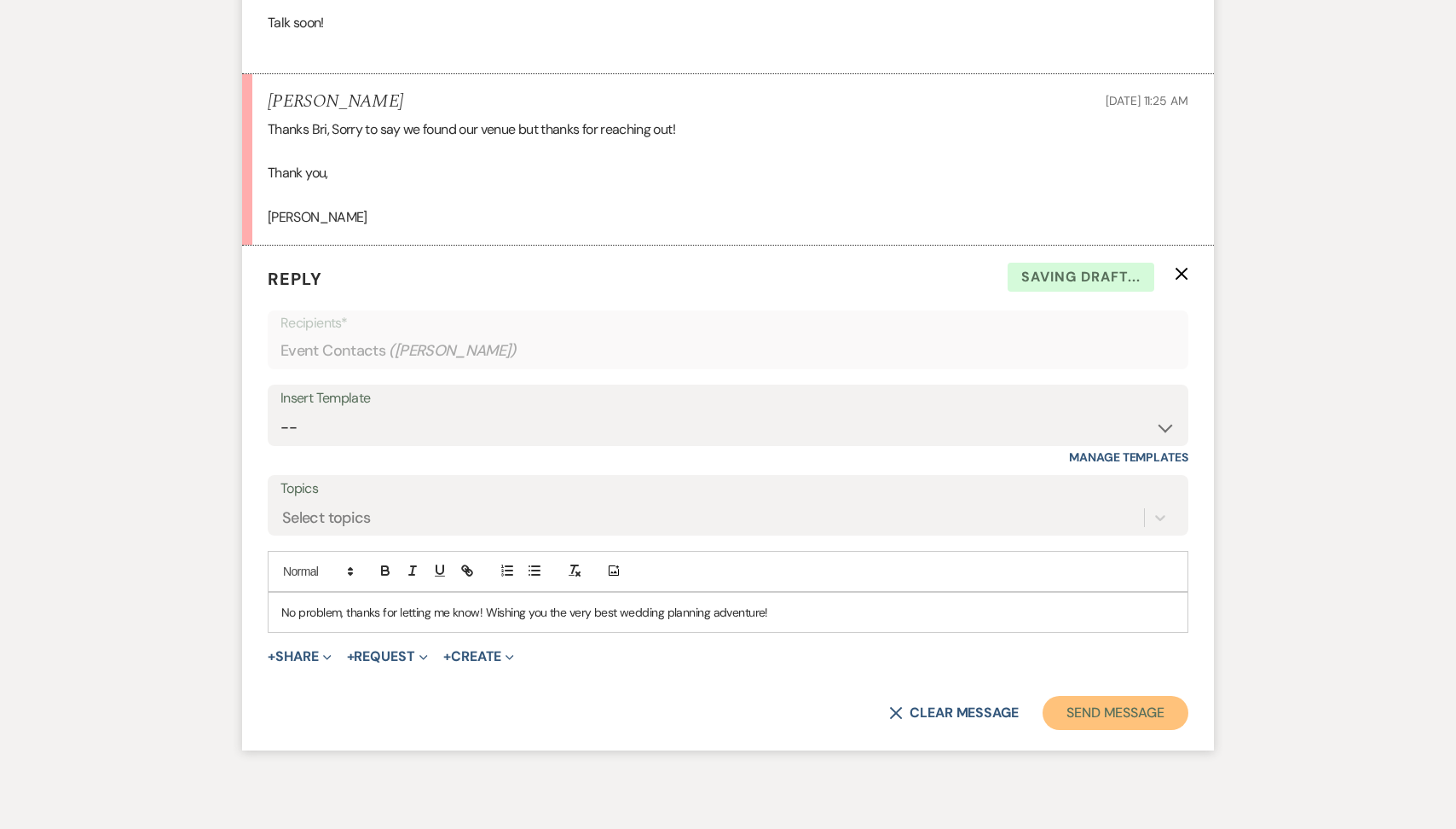
click at [1121, 715] on button "Send Message" at bounding box center [1116, 712] width 146 height 34
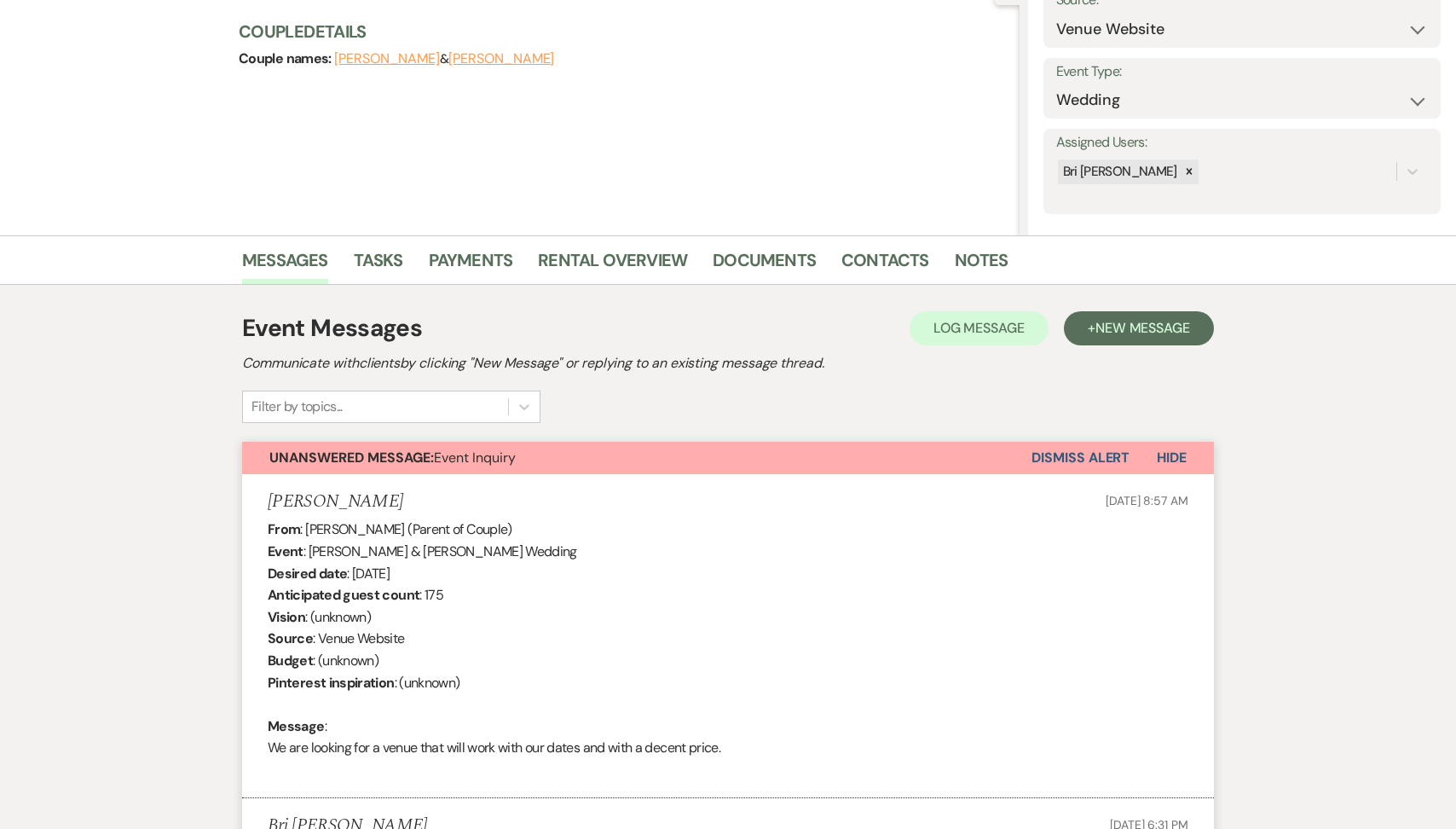
scroll to position [0, 0]
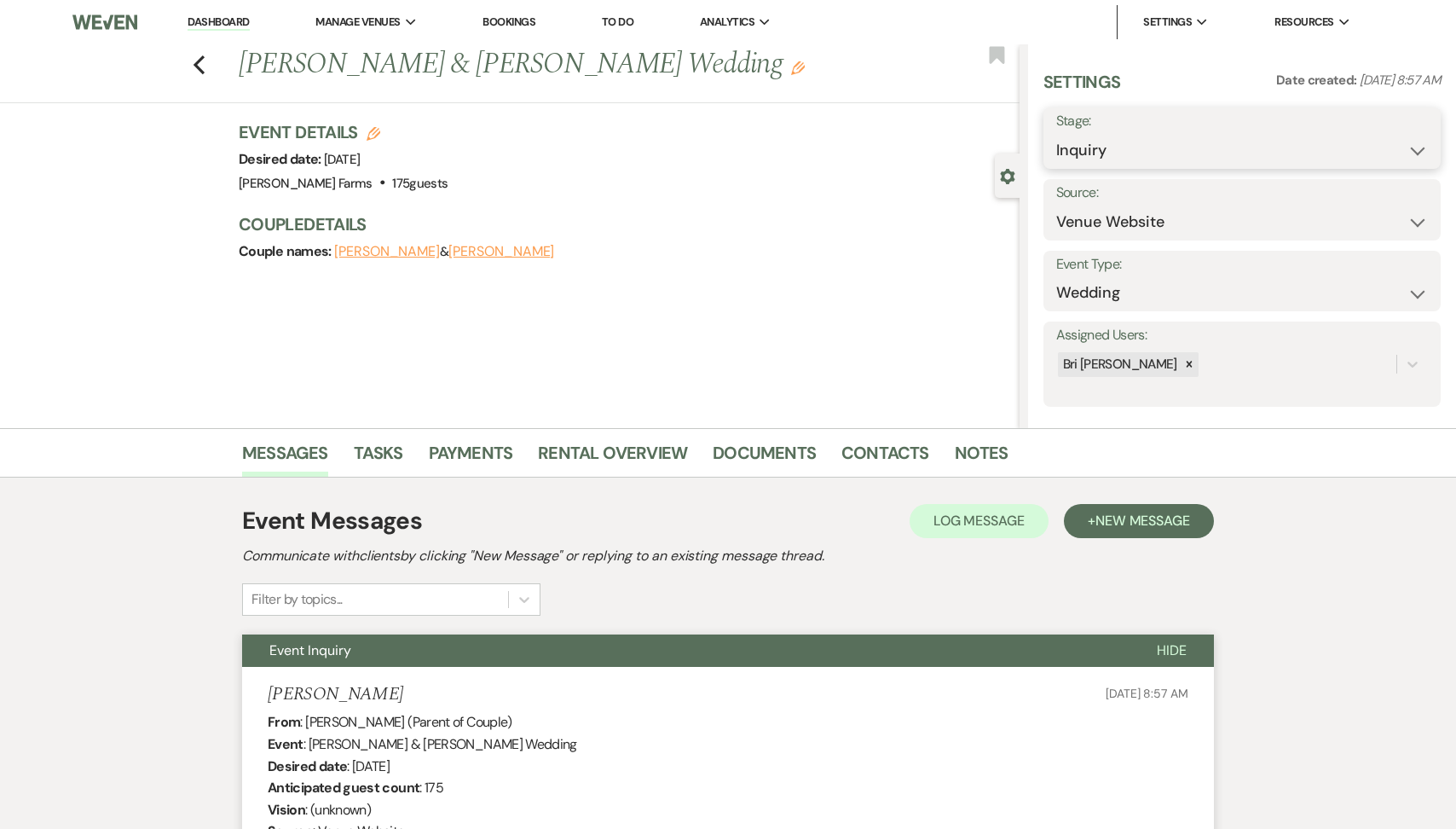
click at [1162, 135] on select "Inquiry Follow Up Tour Requested Tour Confirmed Toured Proposal Sent Booked Lost" at bounding box center [1242, 150] width 371 height 33
select select "8"
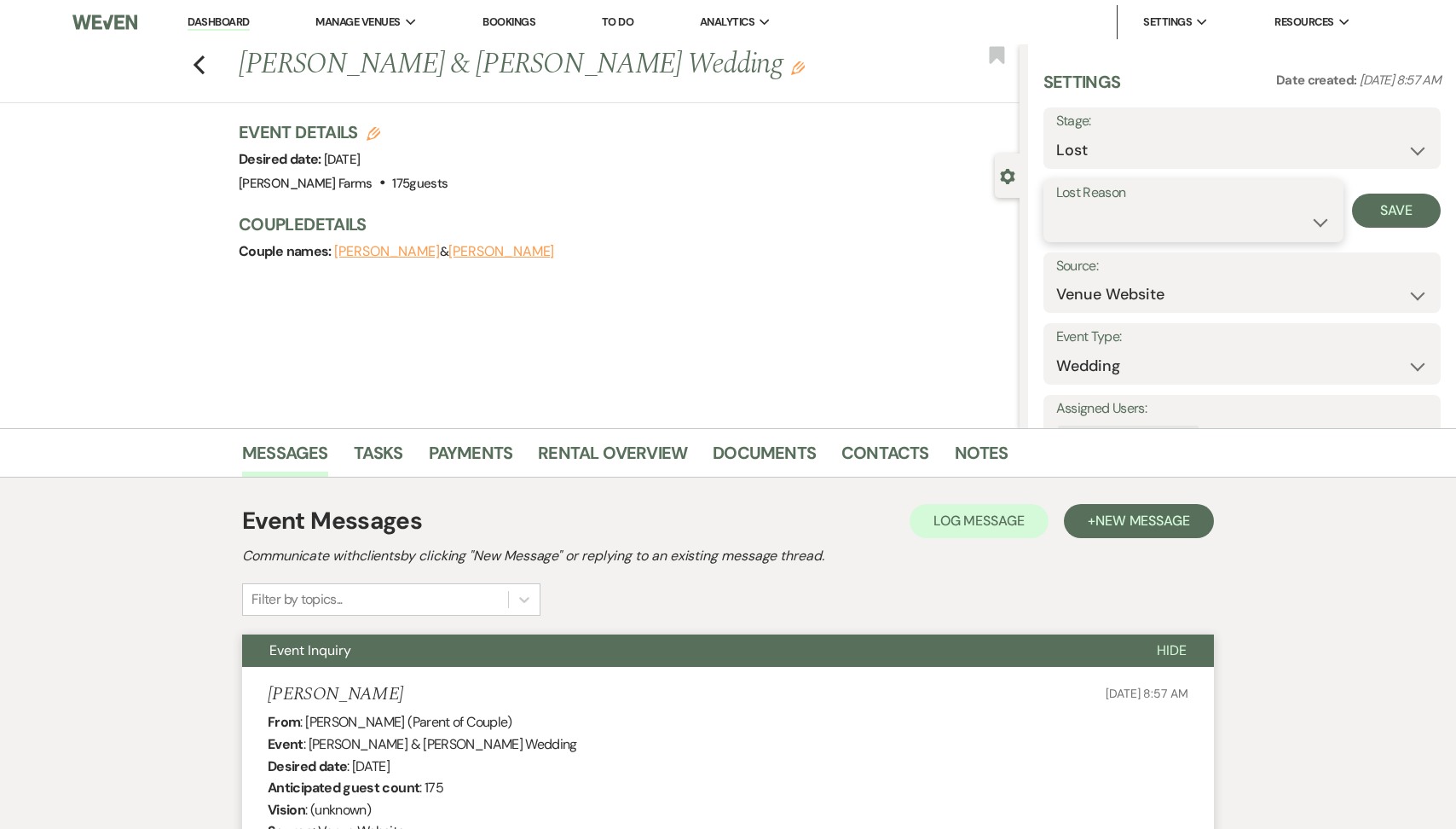
click at [1108, 237] on select "Booked Elsewhere Budget Date Unavailable No Response Not a Good Match Capacity …" at bounding box center [1194, 222] width 275 height 33
select select "6"
click at [1410, 203] on button "Save" at bounding box center [1397, 211] width 89 height 34
click at [221, 14] on li "Dashboard" at bounding box center [218, 22] width 78 height 34
click at [224, 22] on link "Dashboard" at bounding box center [218, 23] width 62 height 17
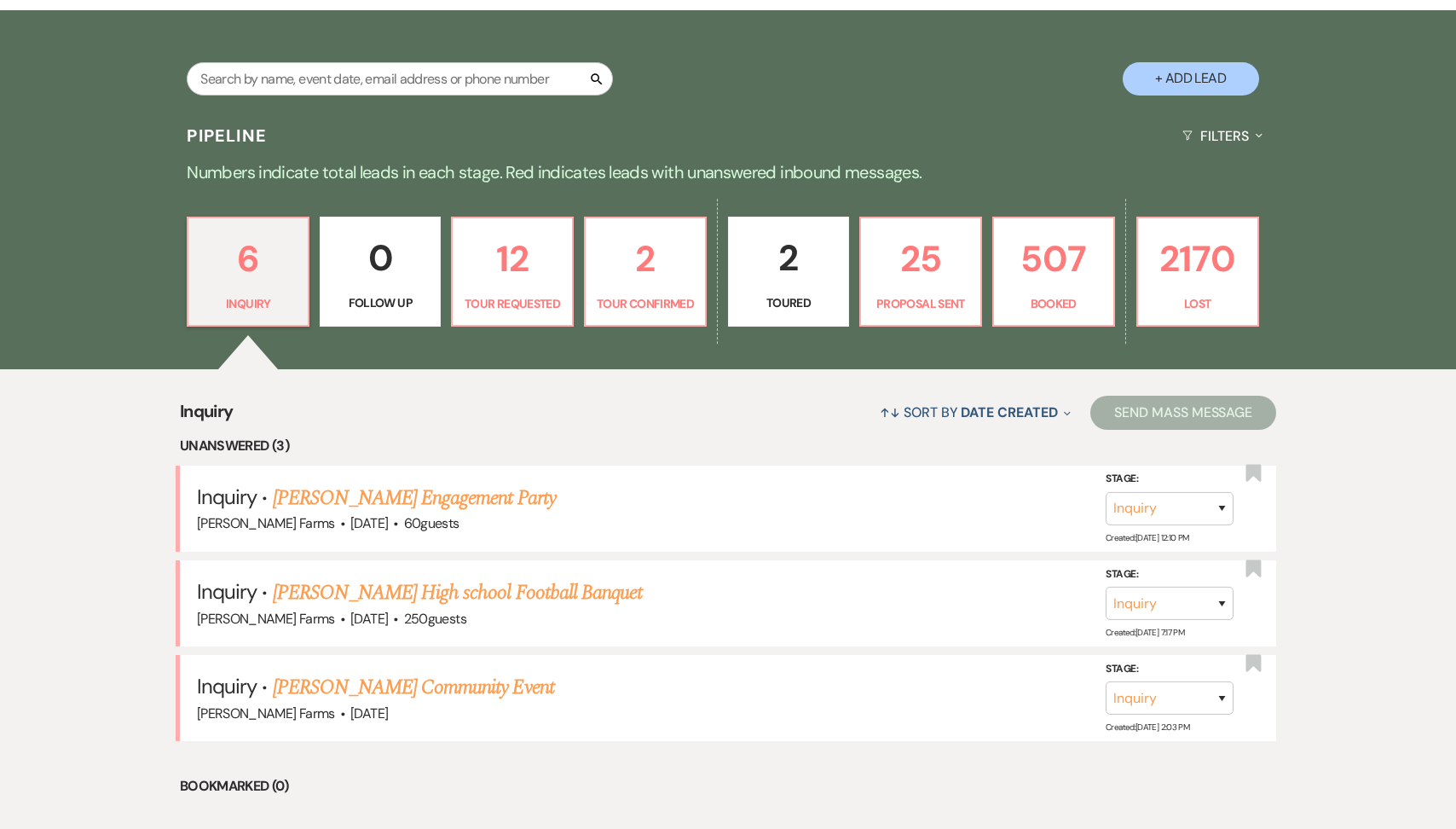
scroll to position [318, 0]
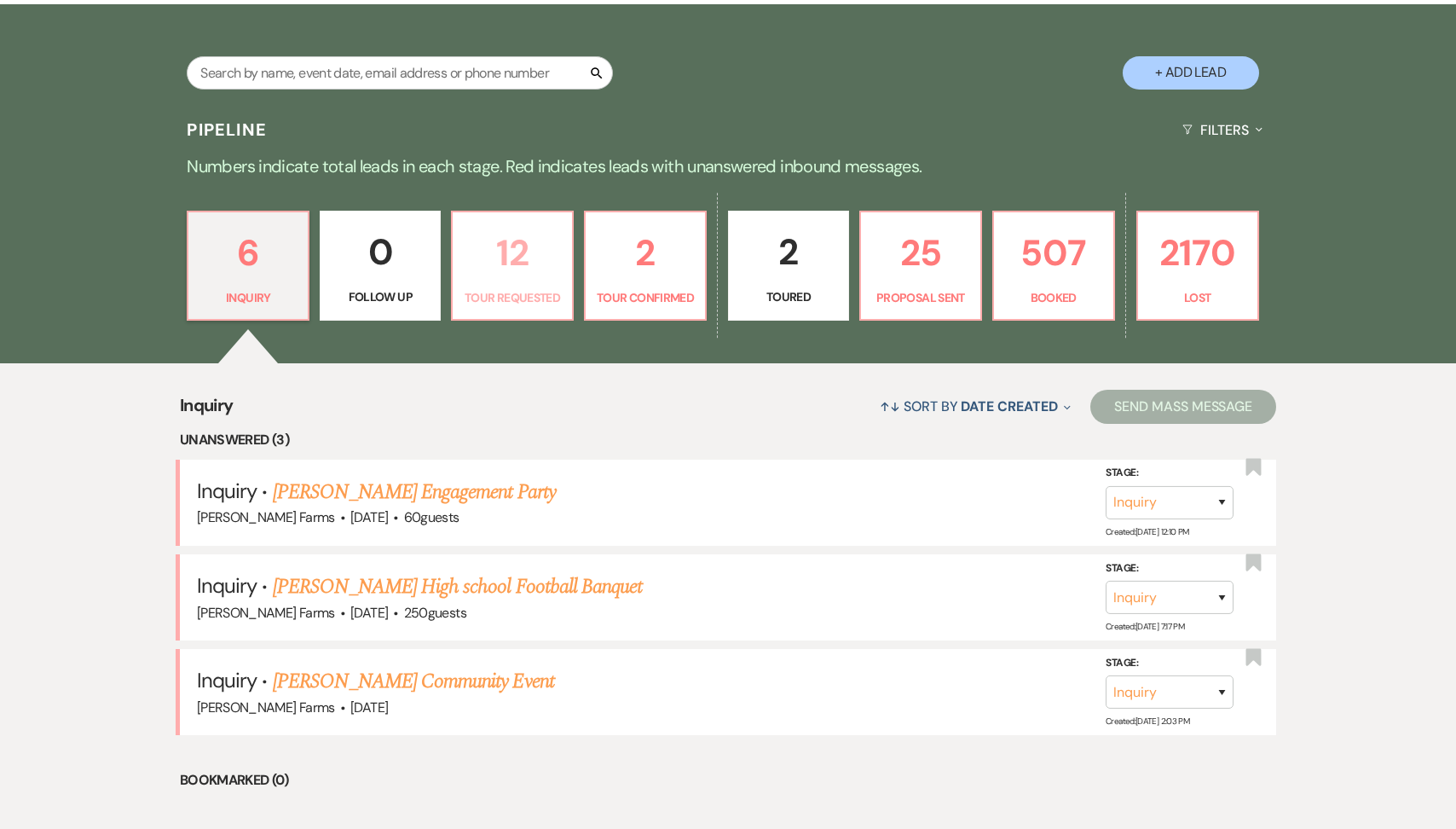
click at [493, 278] on p "12" at bounding box center [512, 253] width 99 height 57
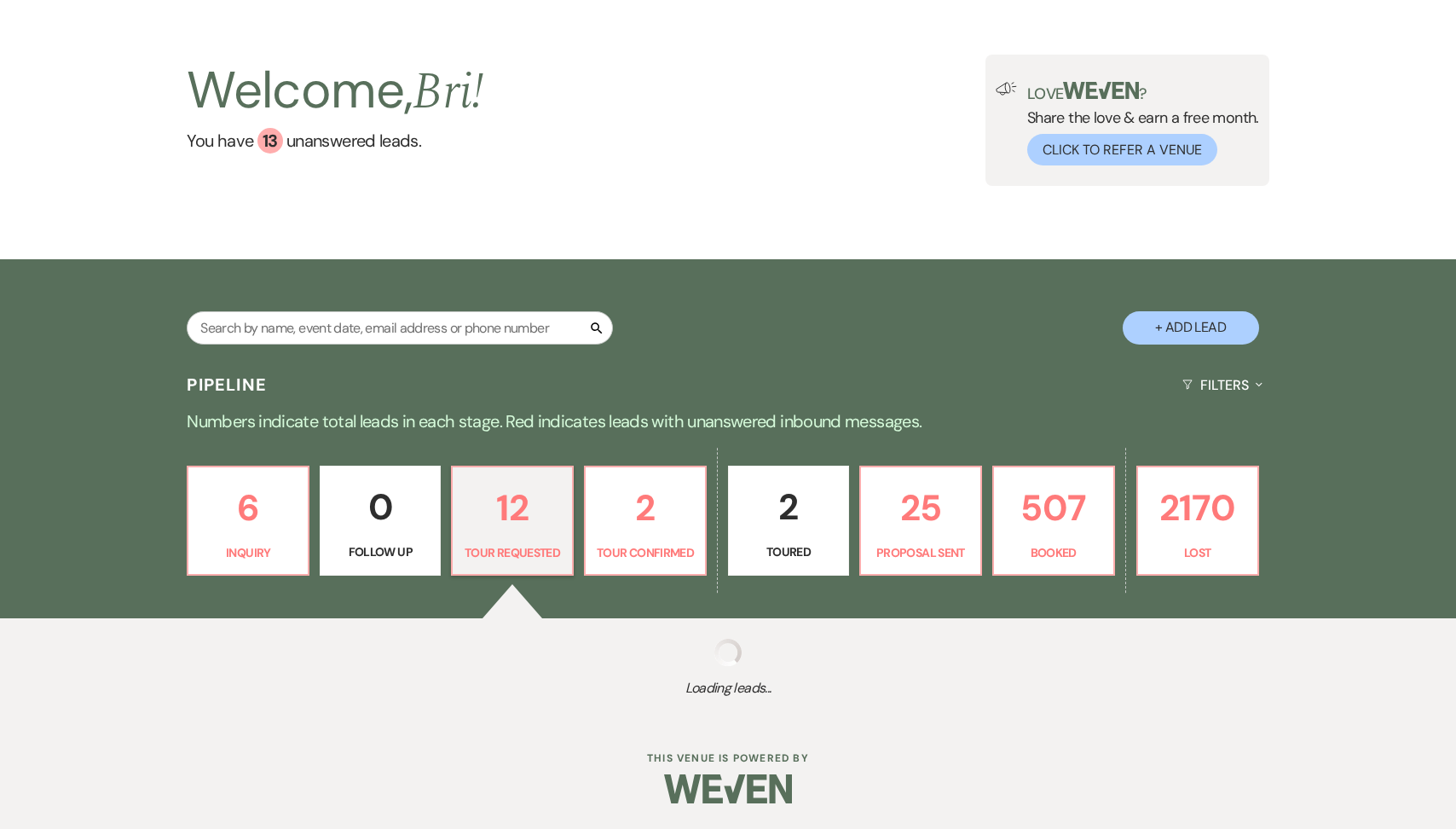
scroll to position [318, 0]
select select "2"
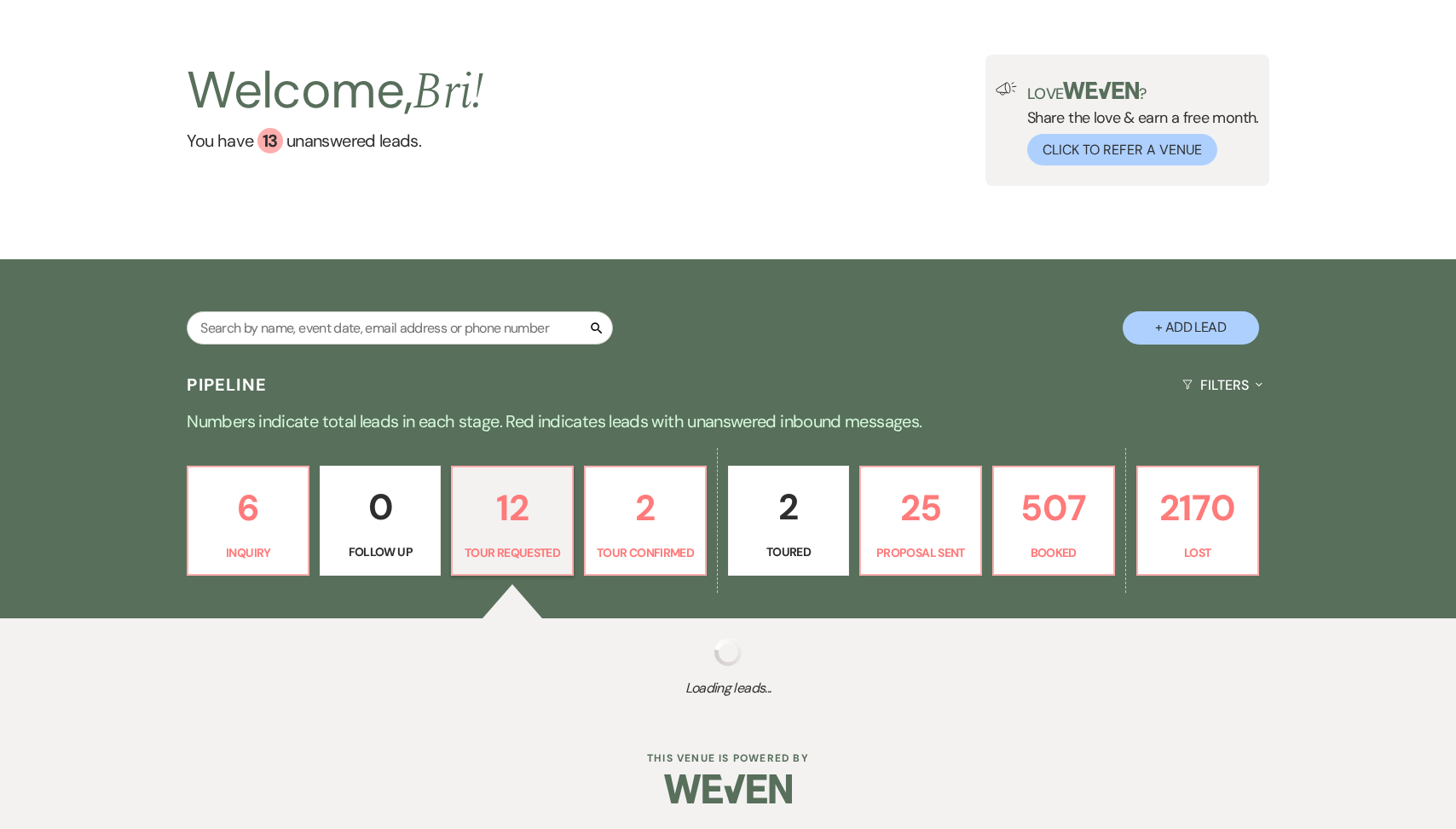
select select "2"
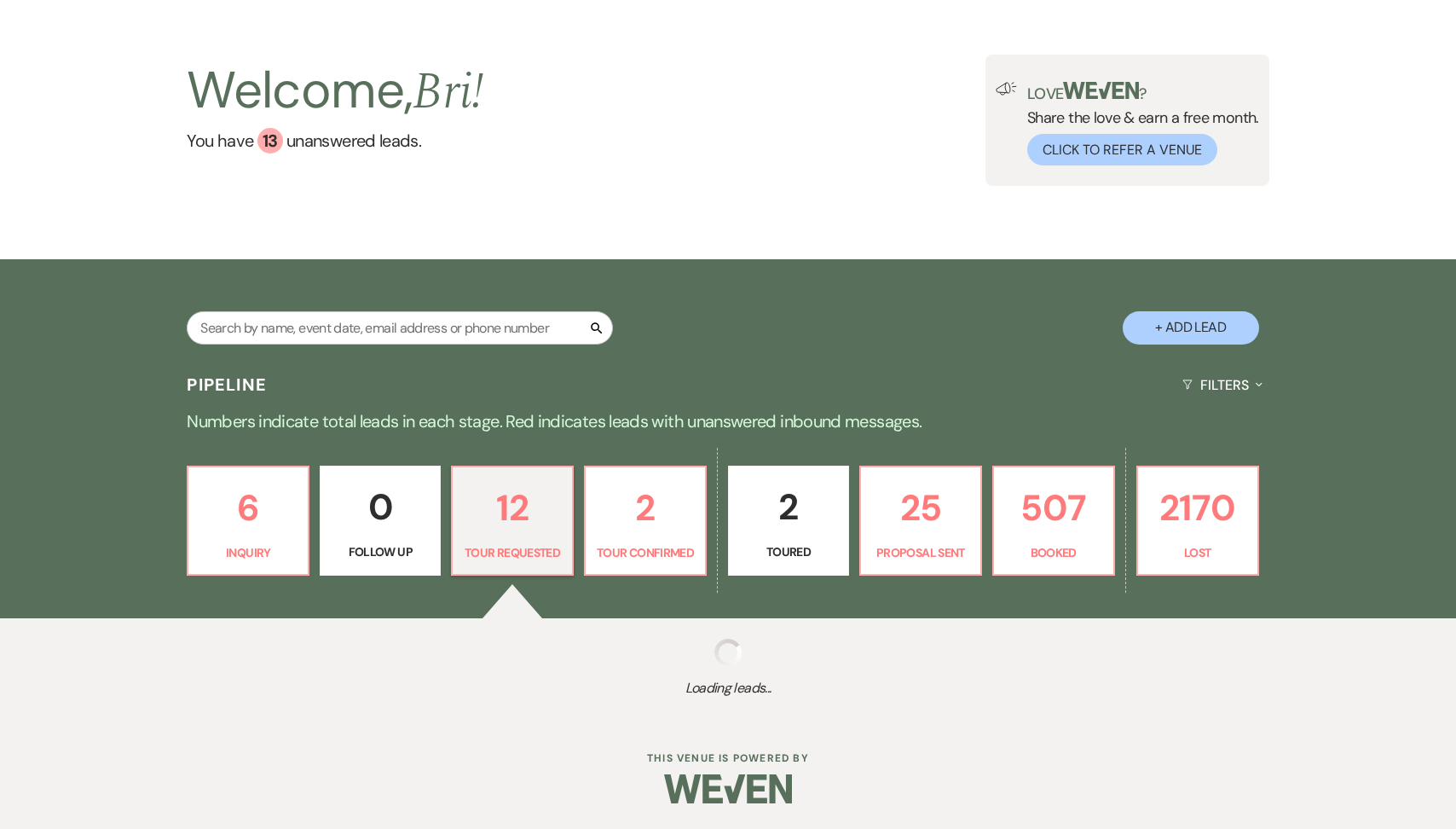
select select "2"
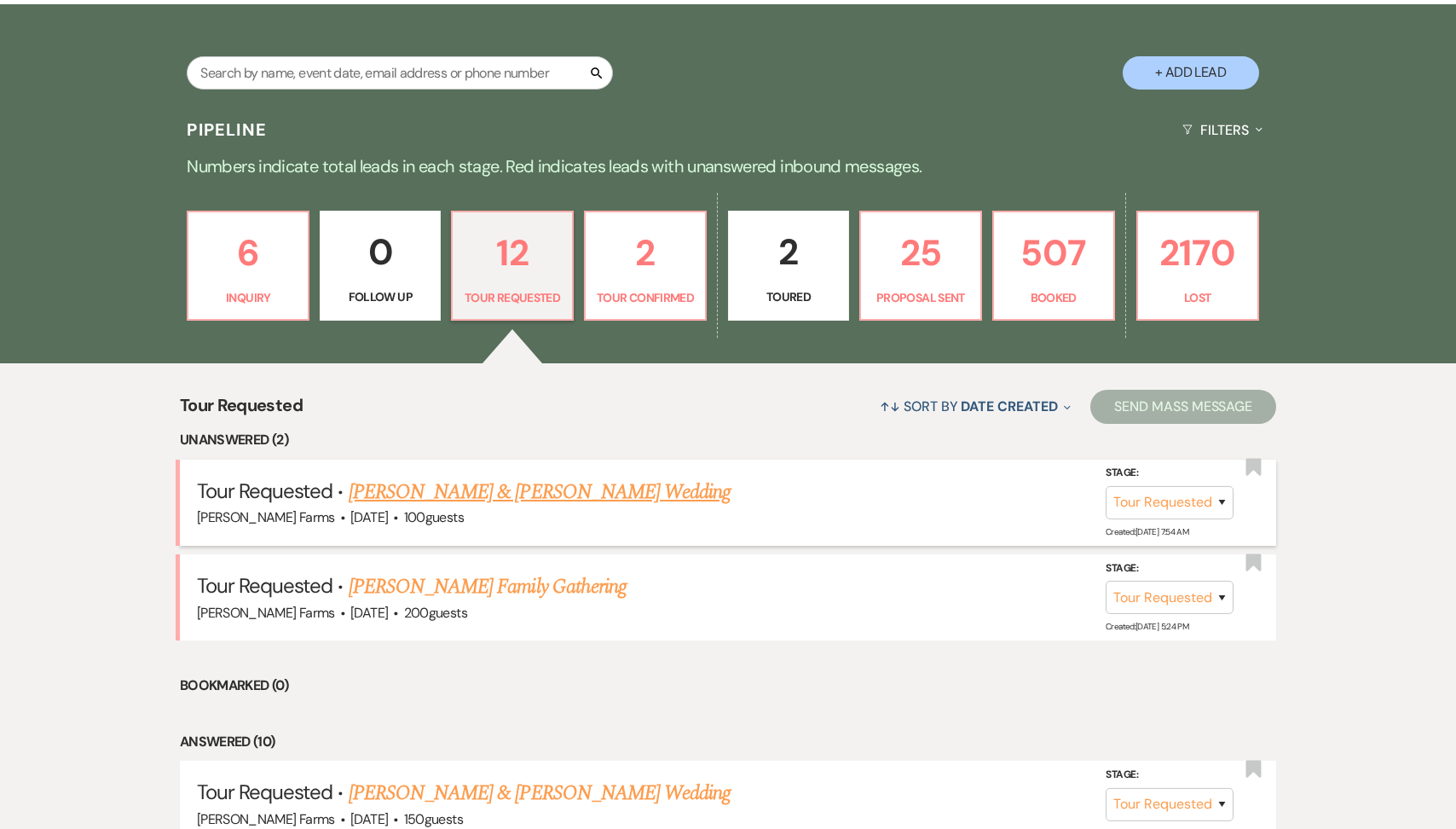
click at [506, 505] on link "Ashley Harrison & Paul Villavicencio's Wedding" at bounding box center [539, 491] width 382 height 30
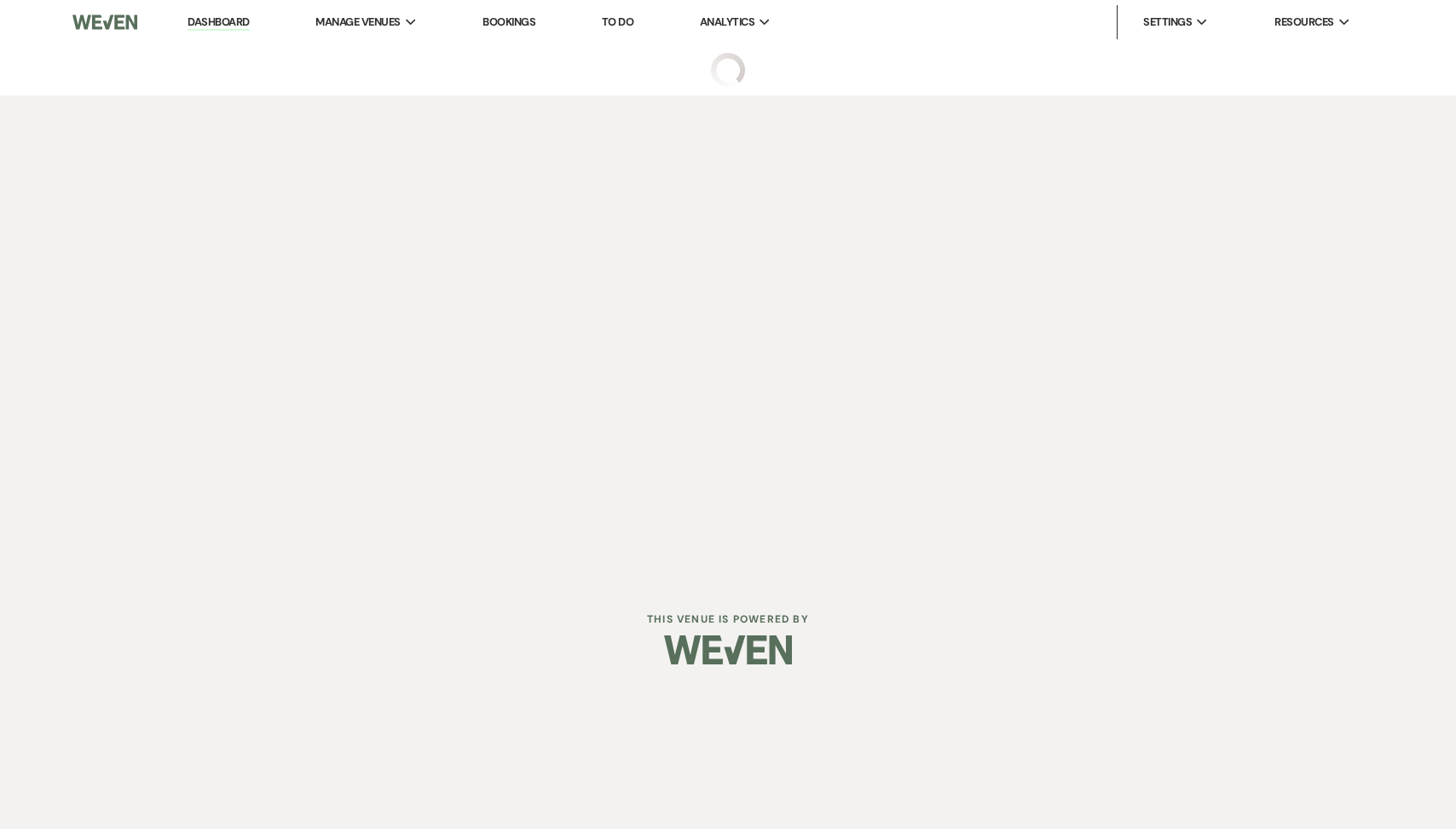
select select "2"
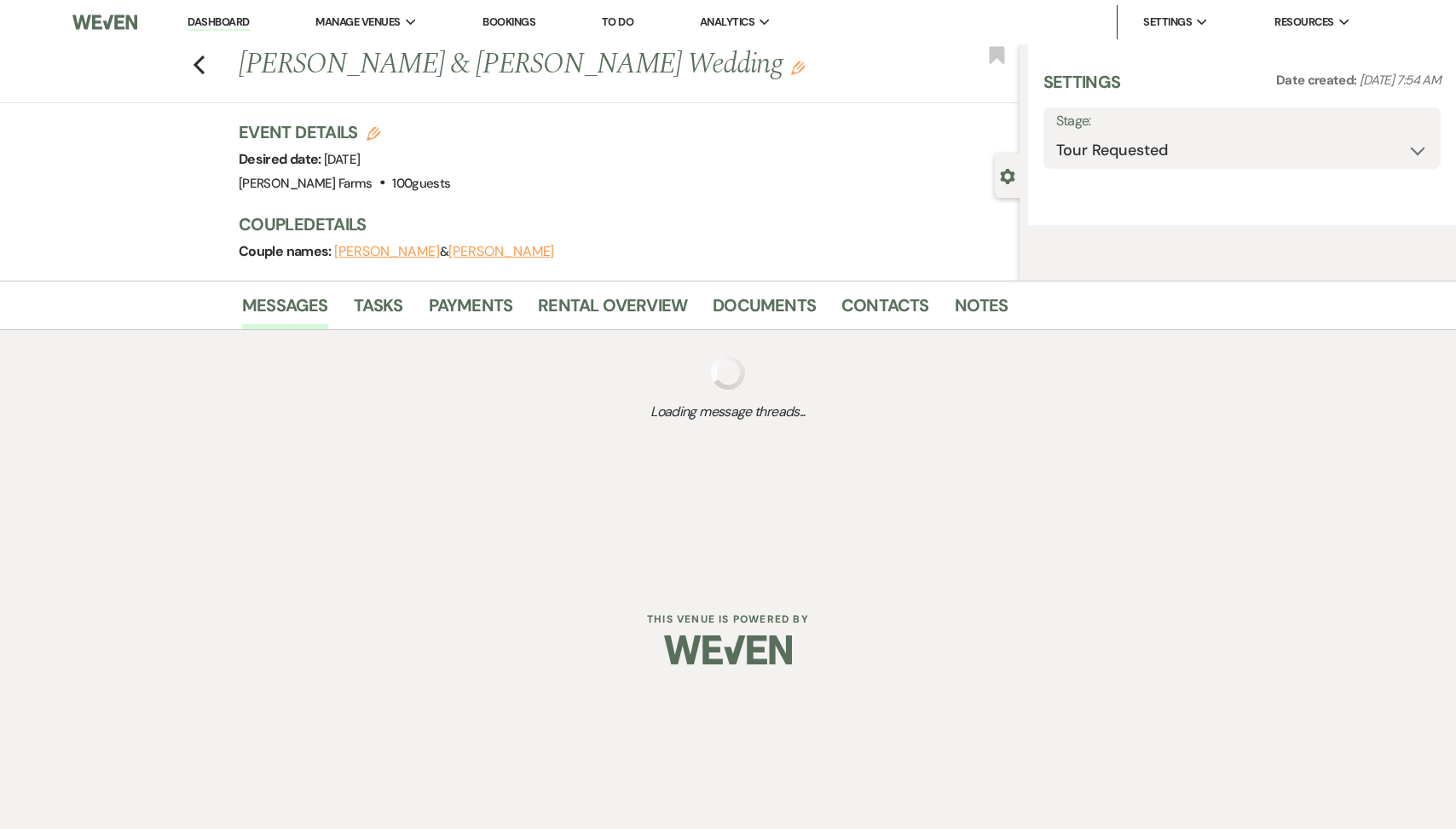
select select "5"
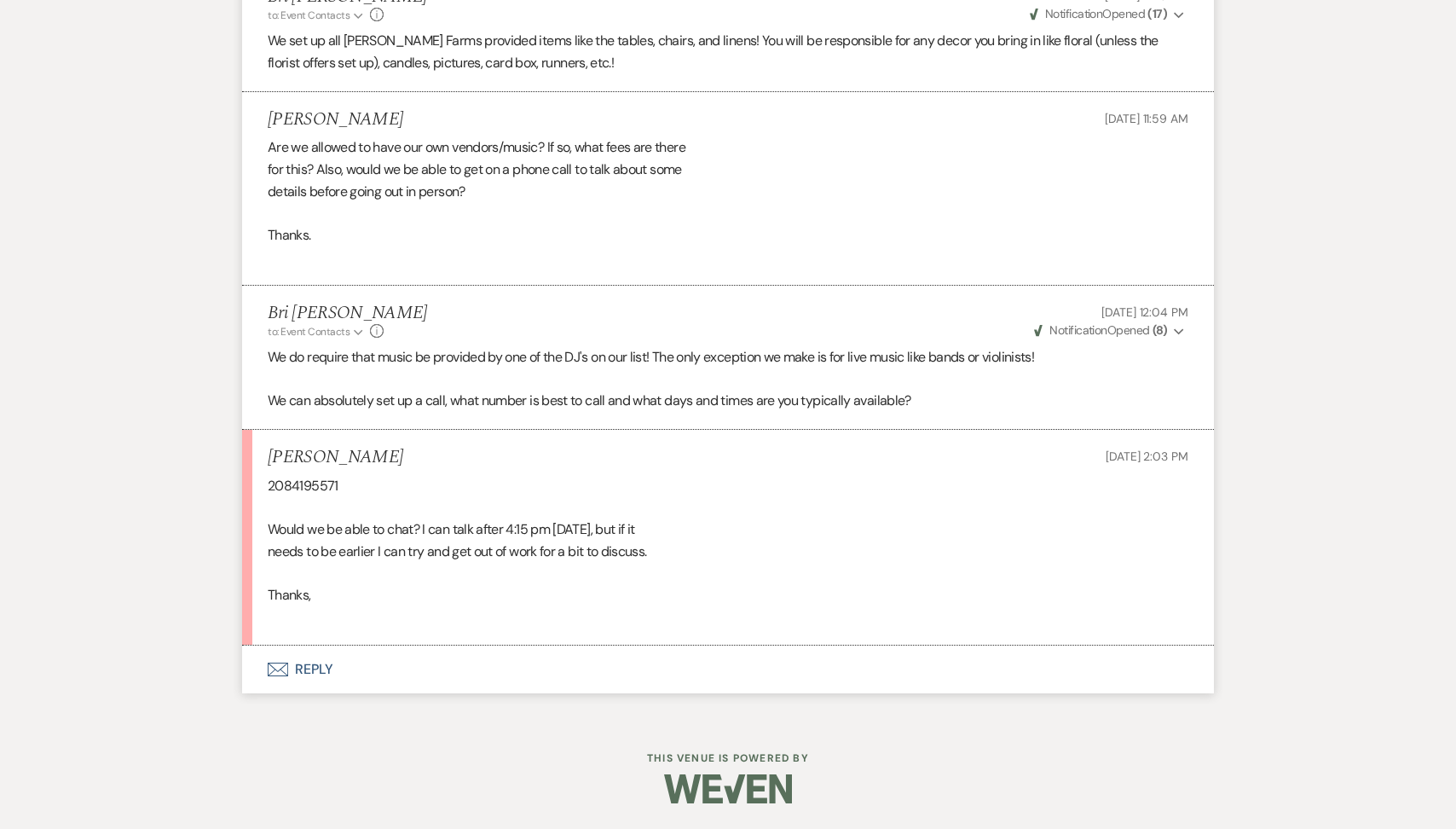
click at [411, 670] on button "Envelope Reply" at bounding box center [728, 669] width 972 height 48
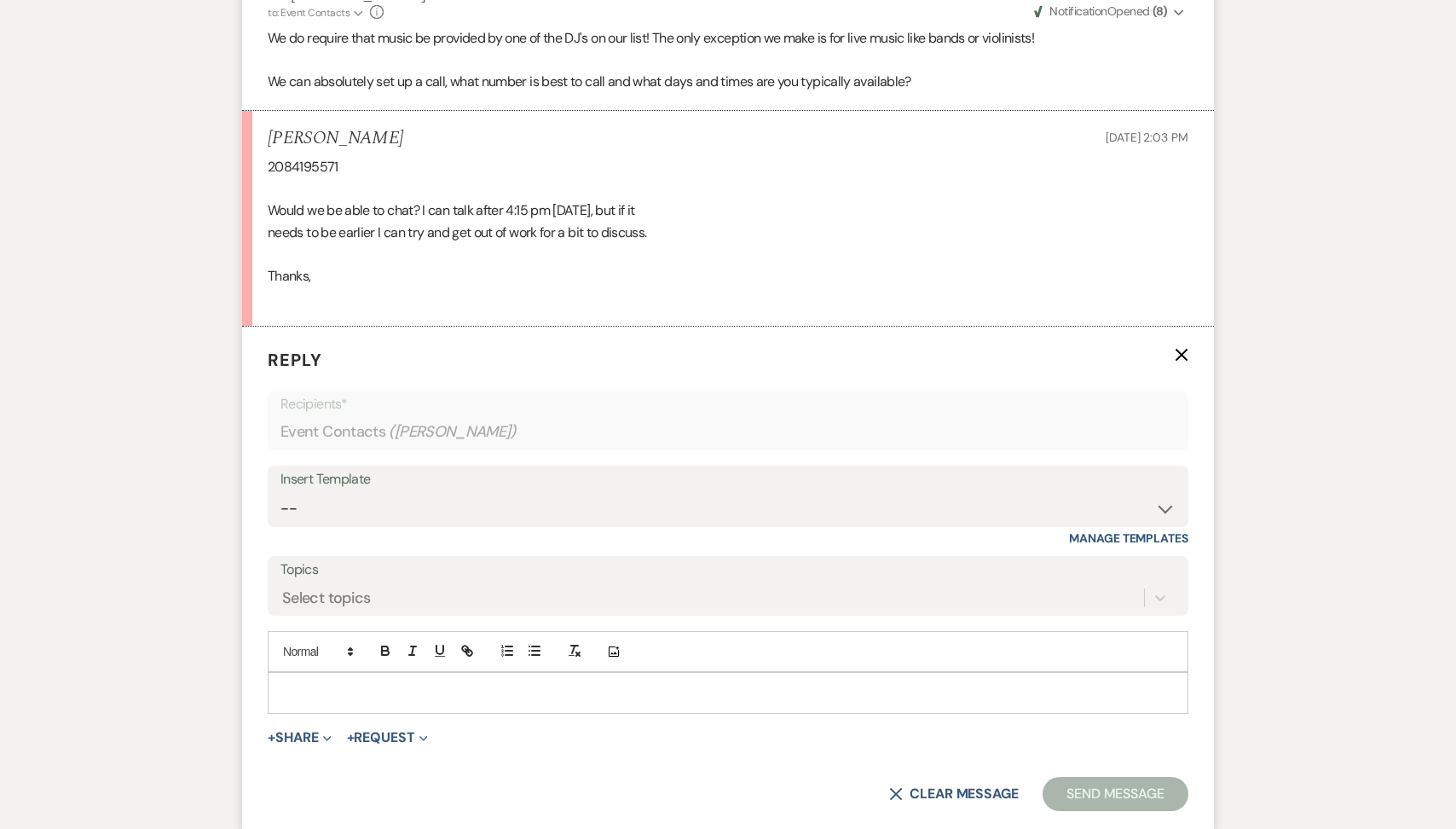
scroll to position [2828, 0]
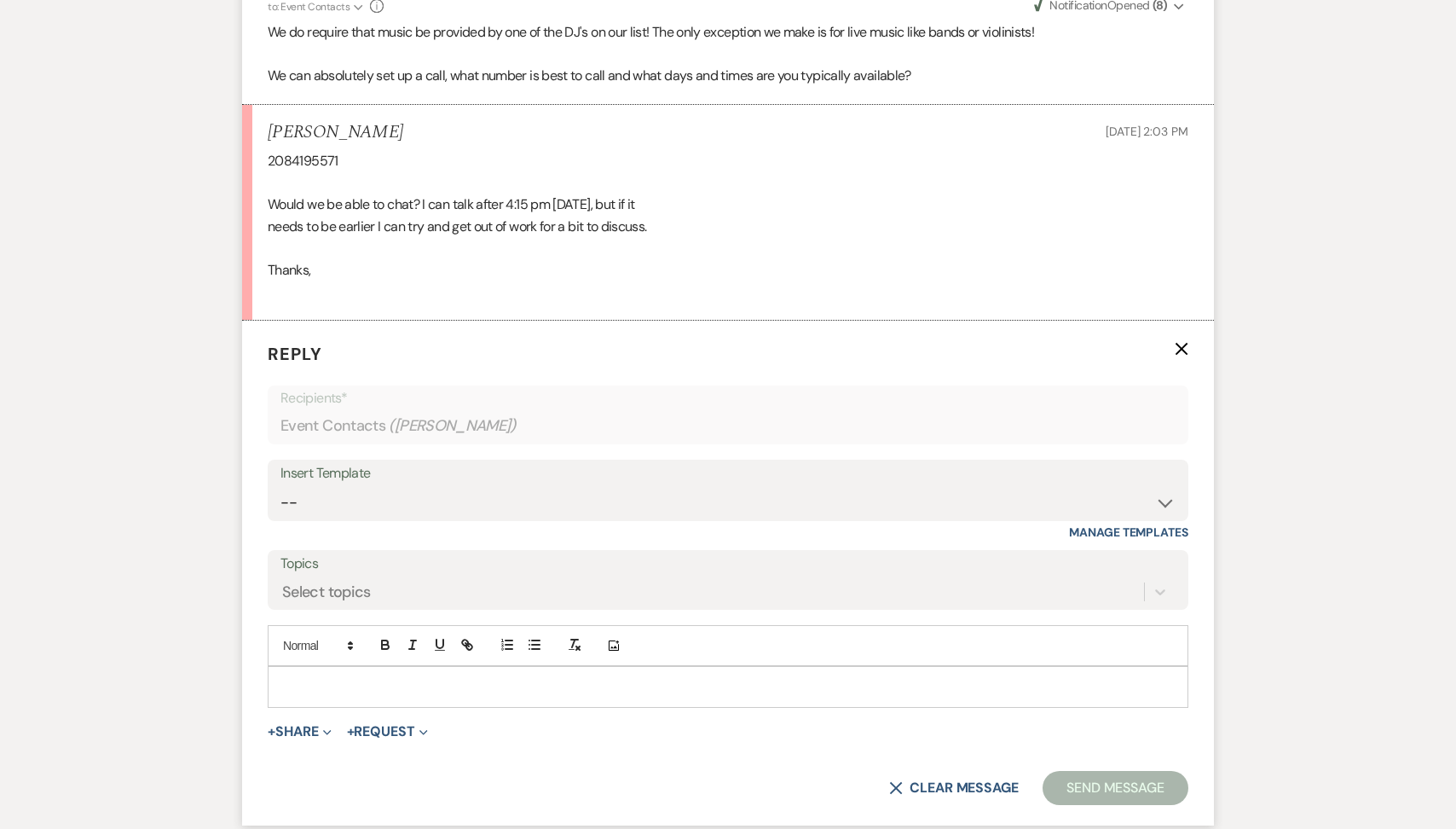
click at [356, 685] on p at bounding box center [728, 686] width 893 height 19
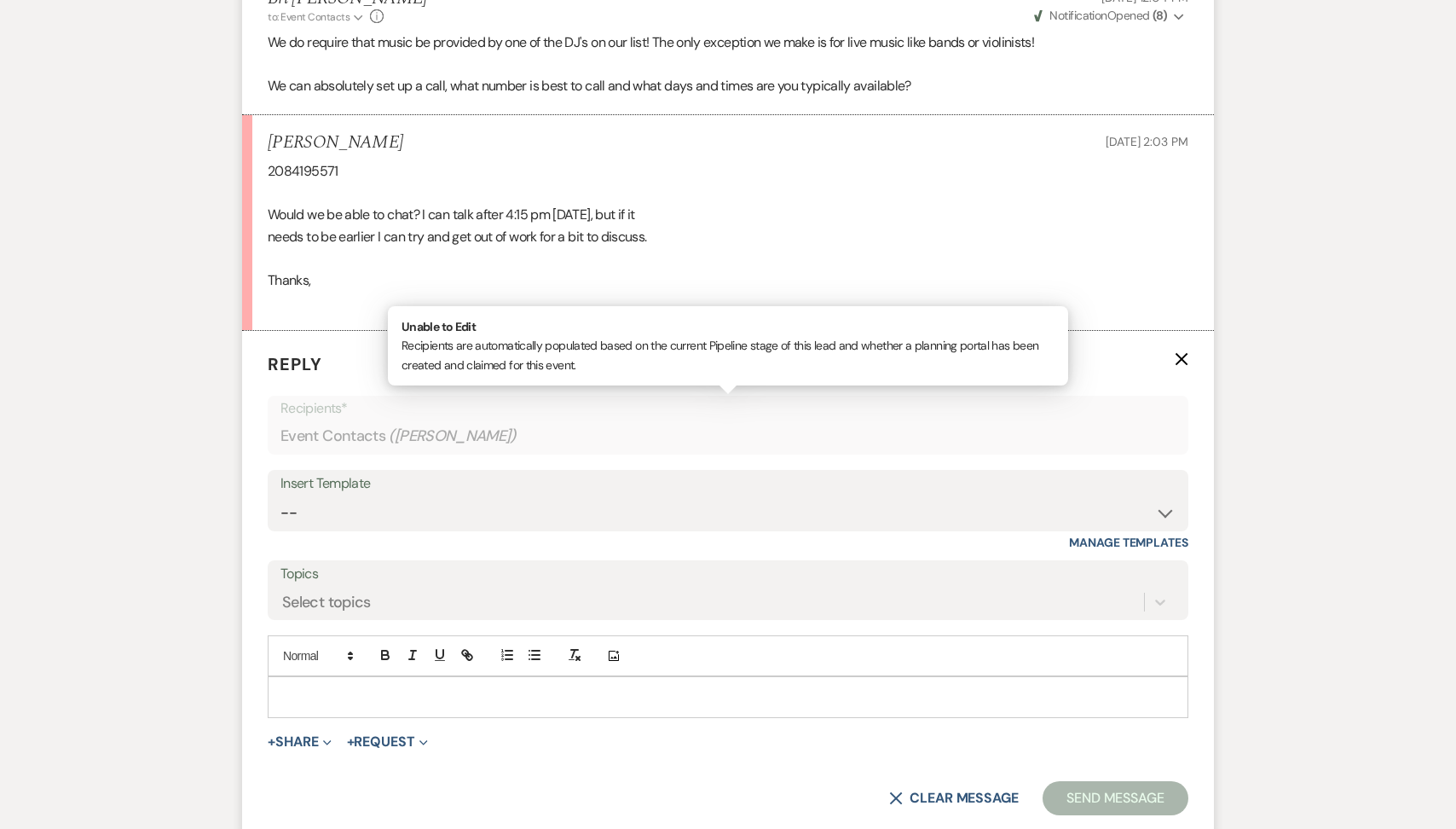
scroll to position [2819, 0]
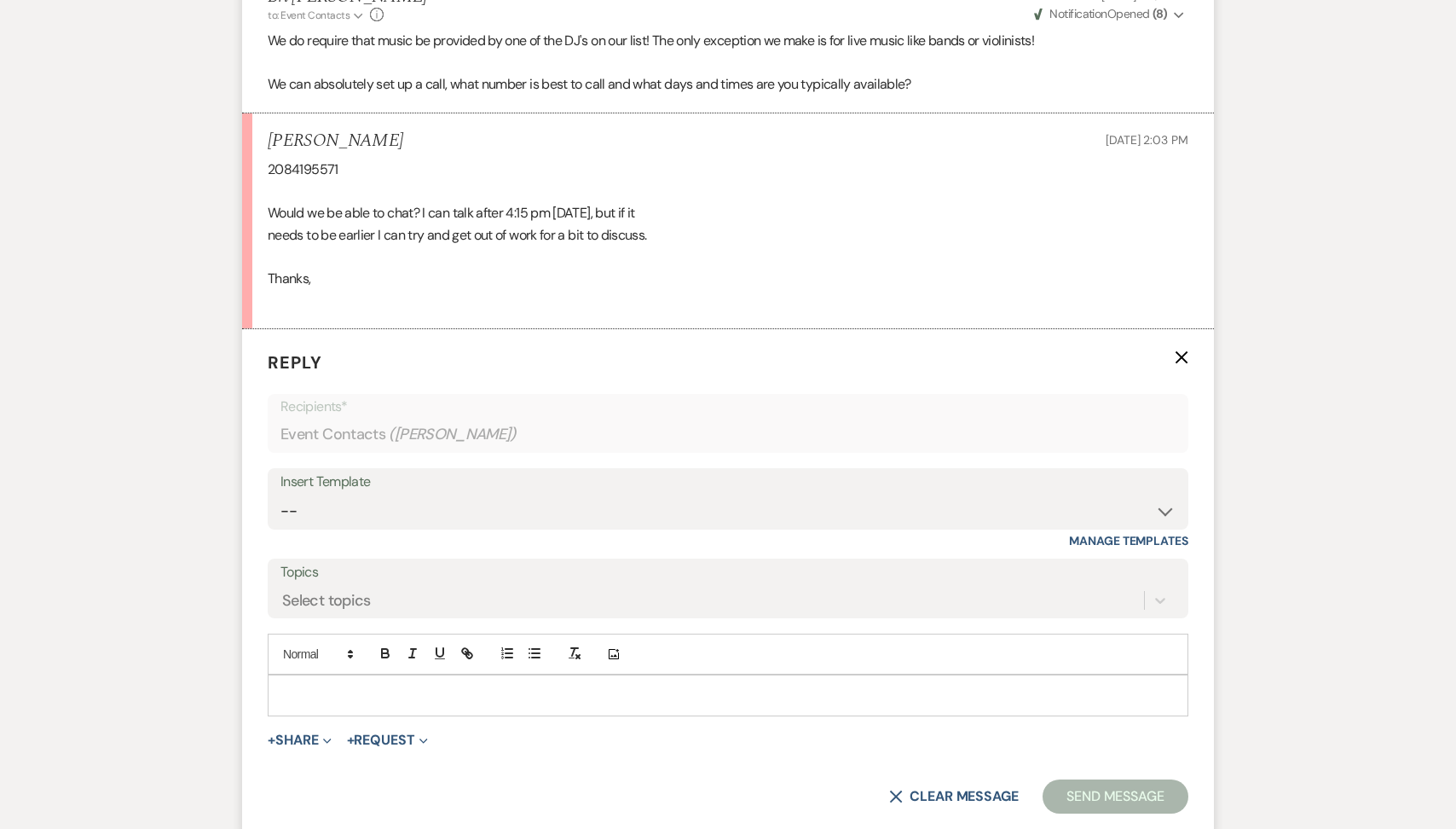
click at [384, 705] on div at bounding box center [728, 694] width 919 height 39
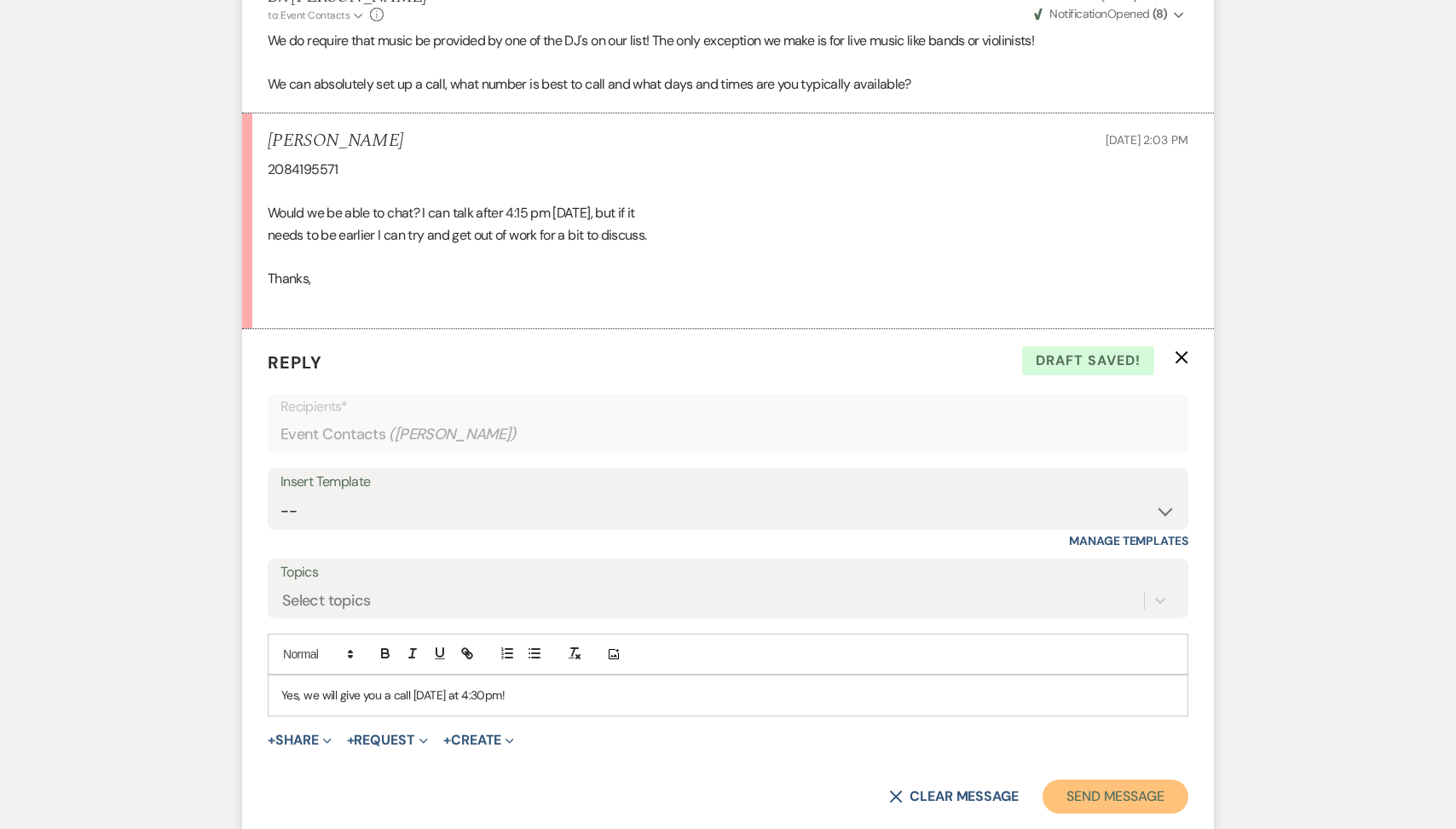
click at [1115, 795] on button "Send Message" at bounding box center [1116, 796] width 146 height 34
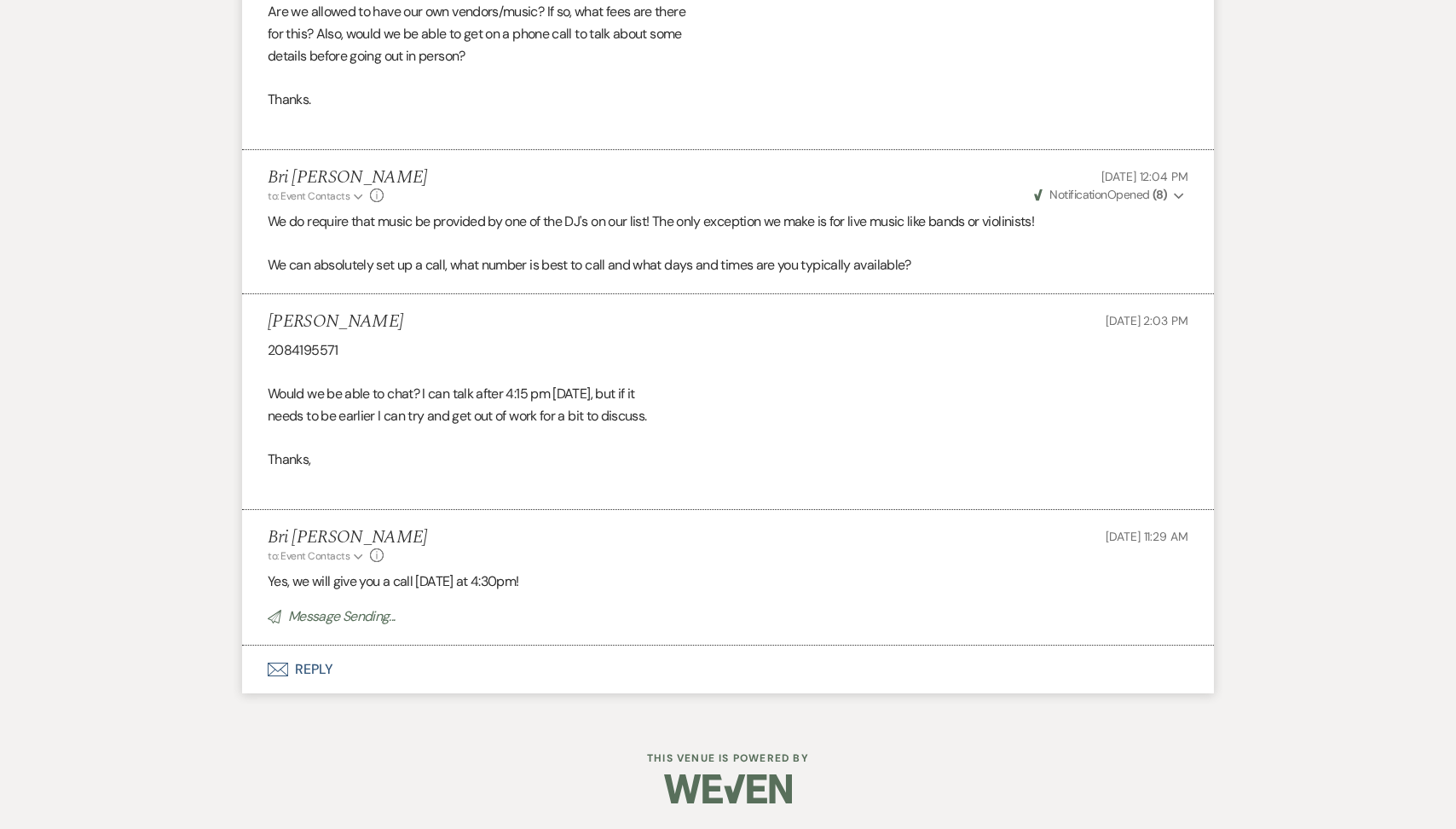
drag, startPoint x: 399, startPoint y: 323, endPoint x: 260, endPoint y: 318, distance: 139.1
click at [260, 318] on li "Paul Villavicencio Aug 19, 2025, 2:03 PM 2084195571 Would we be able to chat? I…" at bounding box center [728, 402] width 972 height 216
copy h5 "Paul Villavicencio"
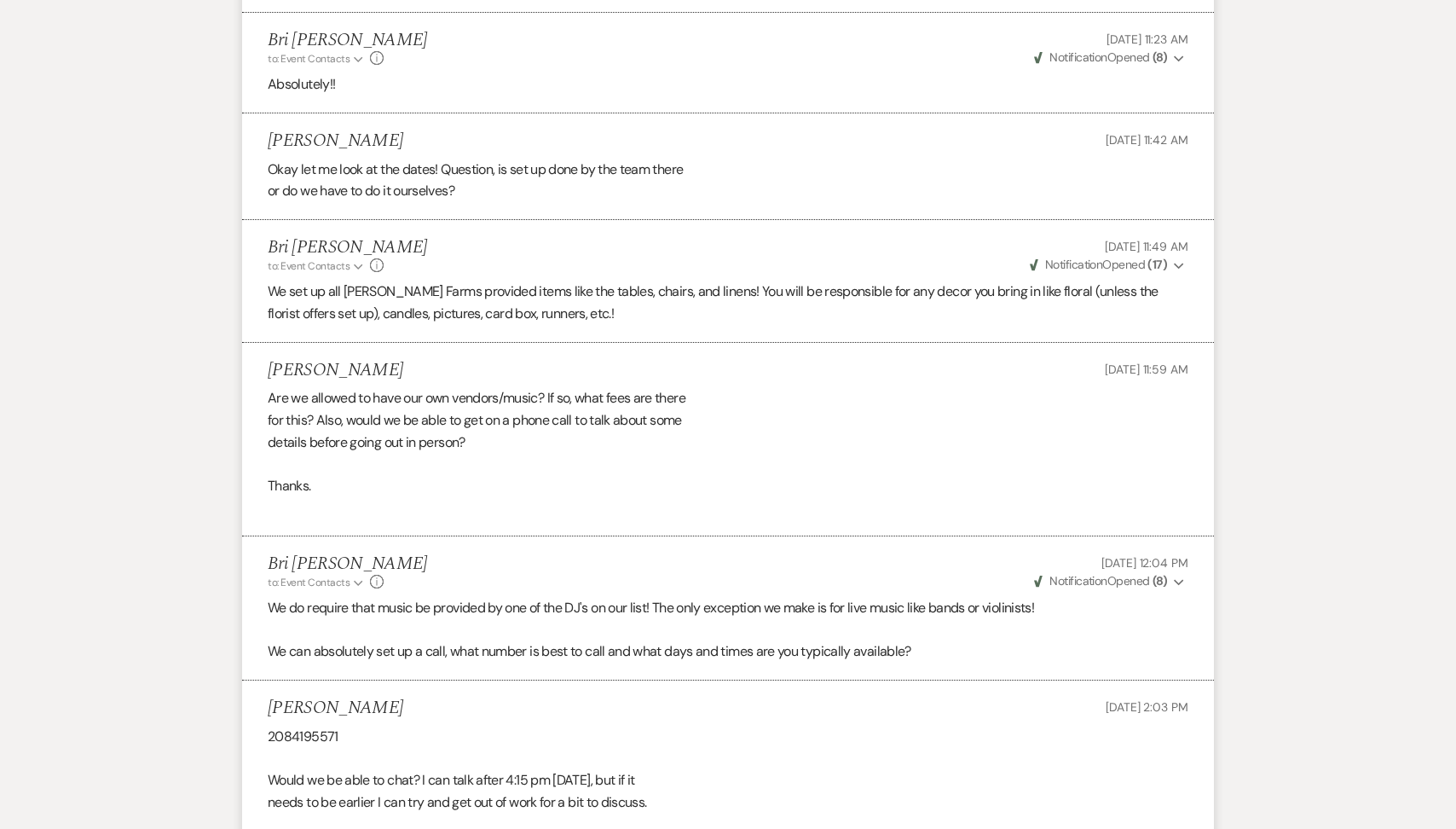
scroll to position [2367, 0]
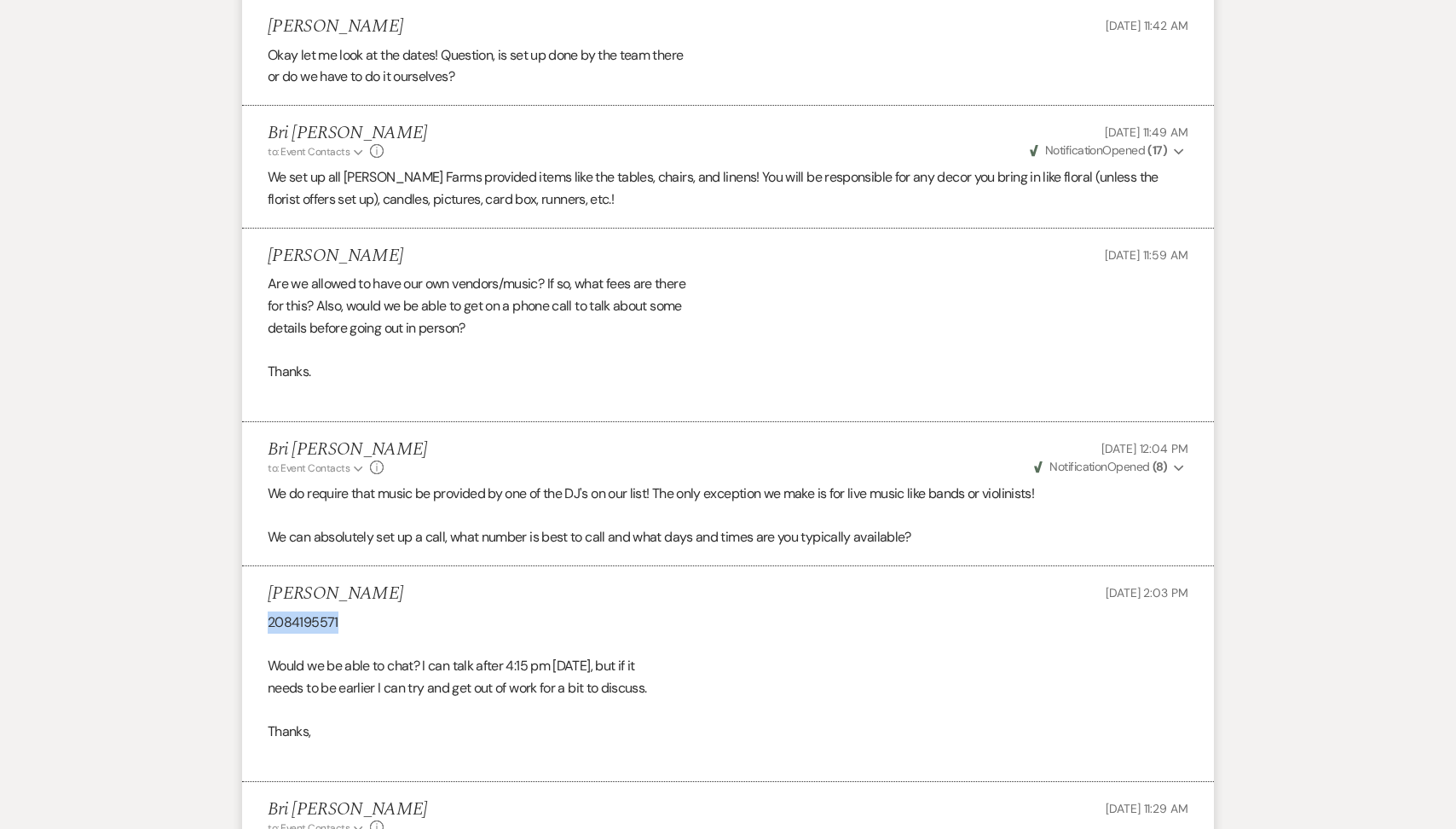
drag, startPoint x: 332, startPoint y: 625, endPoint x: 250, endPoint y: 624, distance: 82.0
click at [250, 624] on li "Paul Villavicencio Aug 19, 2025, 2:03 PM 2084195571 Would we be able to chat? I…" at bounding box center [728, 674] width 972 height 216
copy div "2084195571"
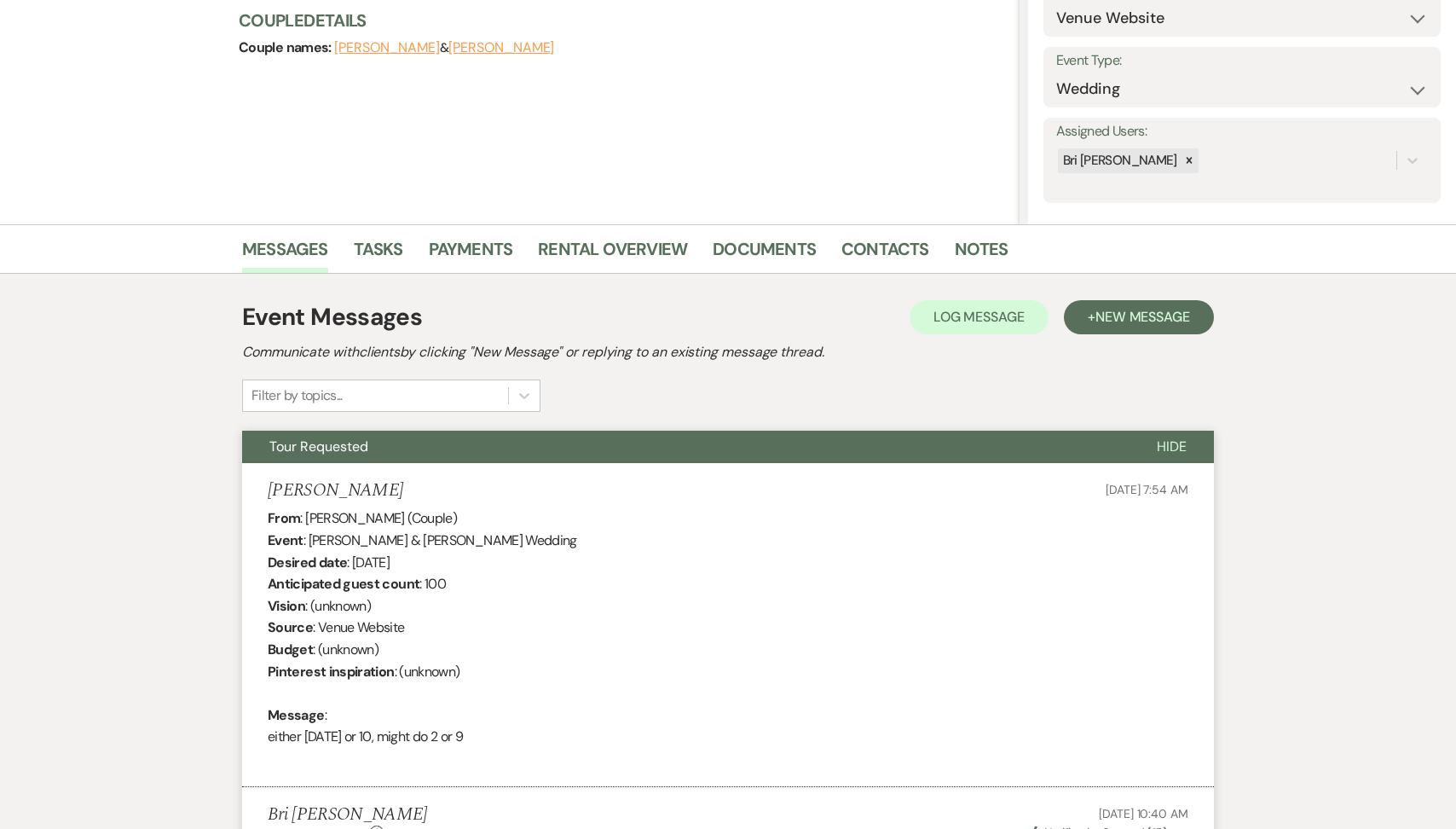
scroll to position [0, 0]
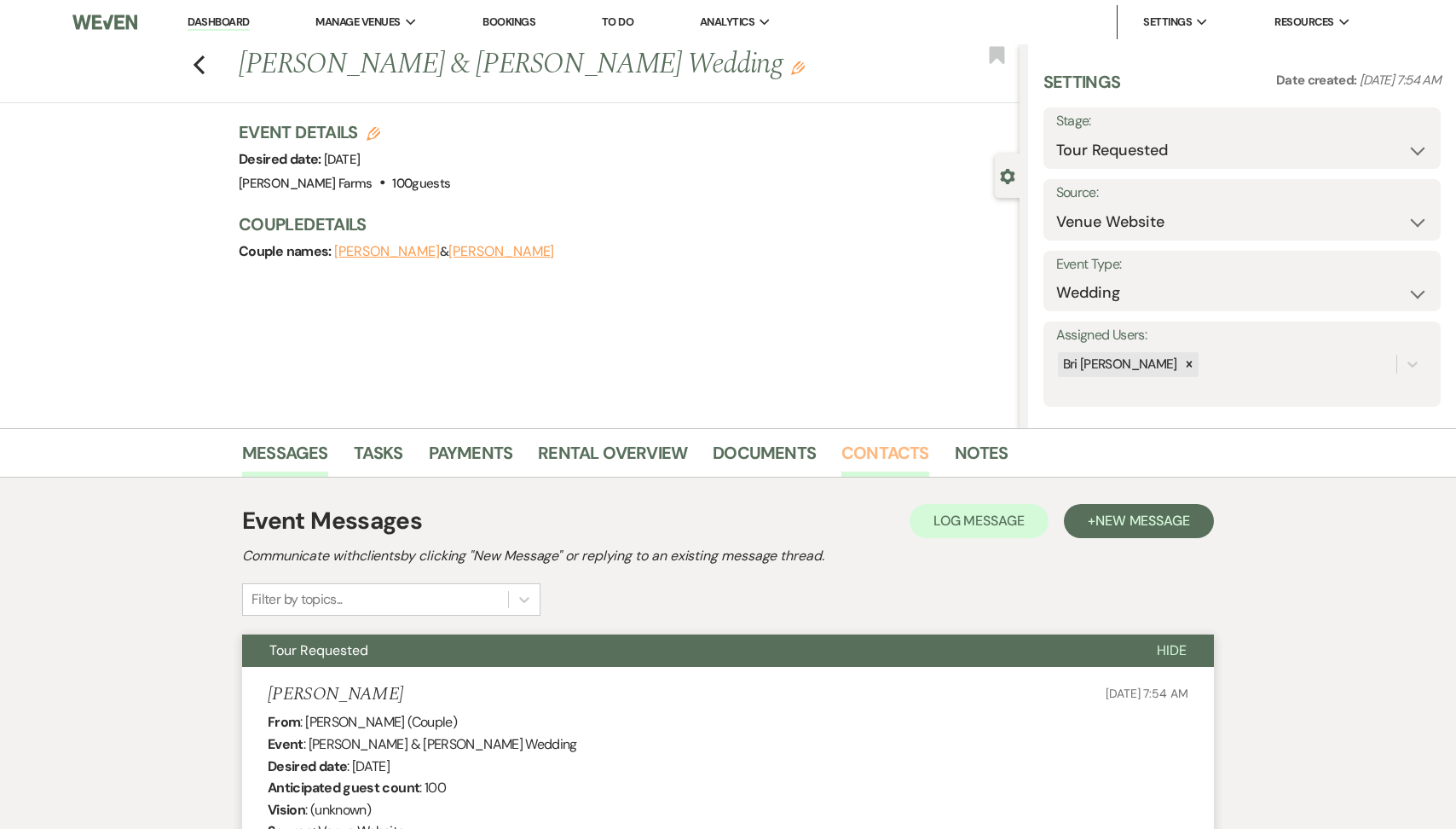
click at [891, 463] on link "Contacts" at bounding box center [885, 458] width 88 height 37
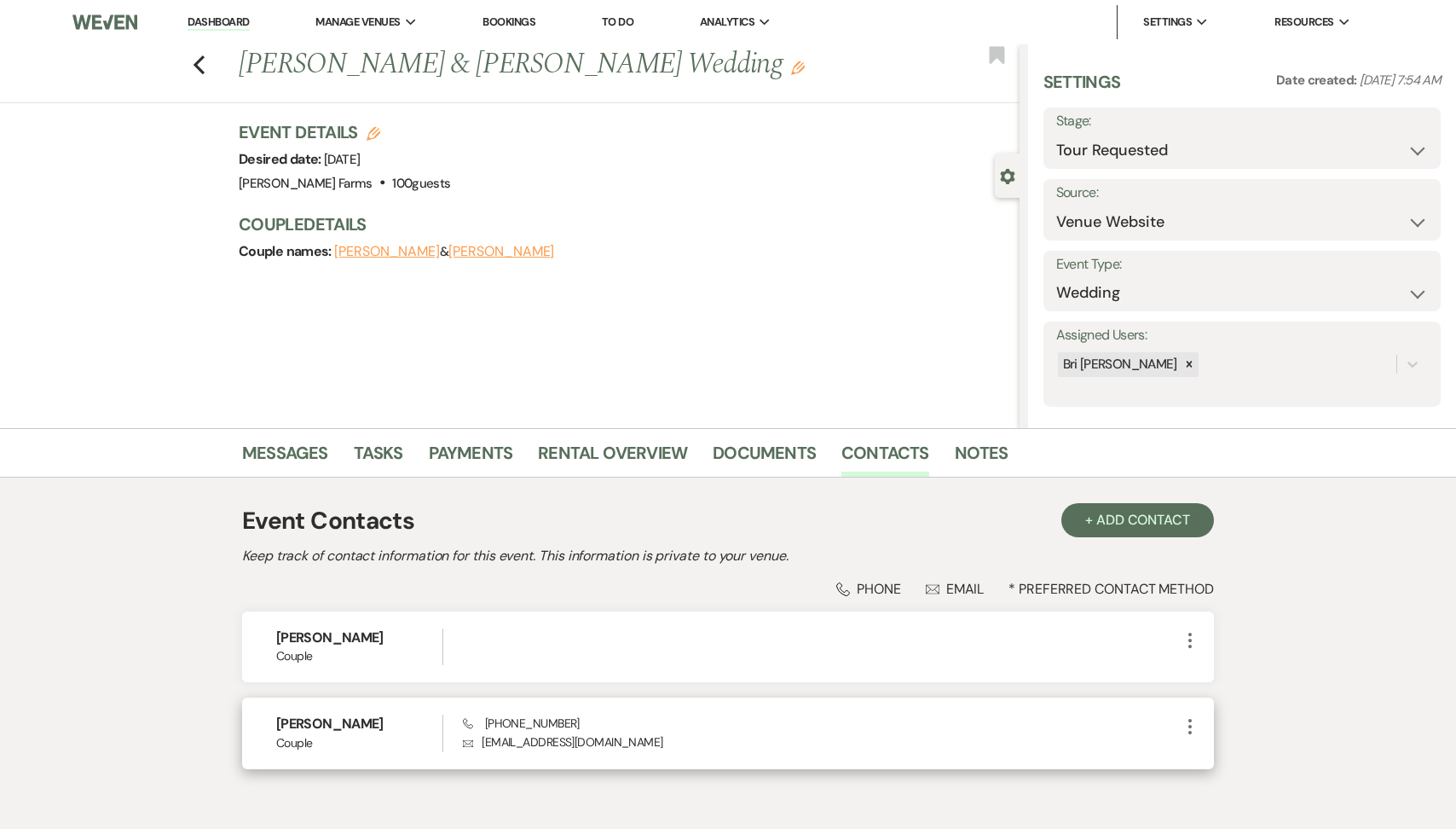
drag, startPoint x: 658, startPoint y: 745, endPoint x: 480, endPoint y: 745, distance: 178.0
click at [480, 745] on p "Envelope paulestyvillavicencio@gmail.com" at bounding box center [821, 742] width 717 height 19
copy p "paulestyvillavicencio@gmail.com"
click at [203, 57] on use "button" at bounding box center [199, 65] width 11 height 19
select select "2"
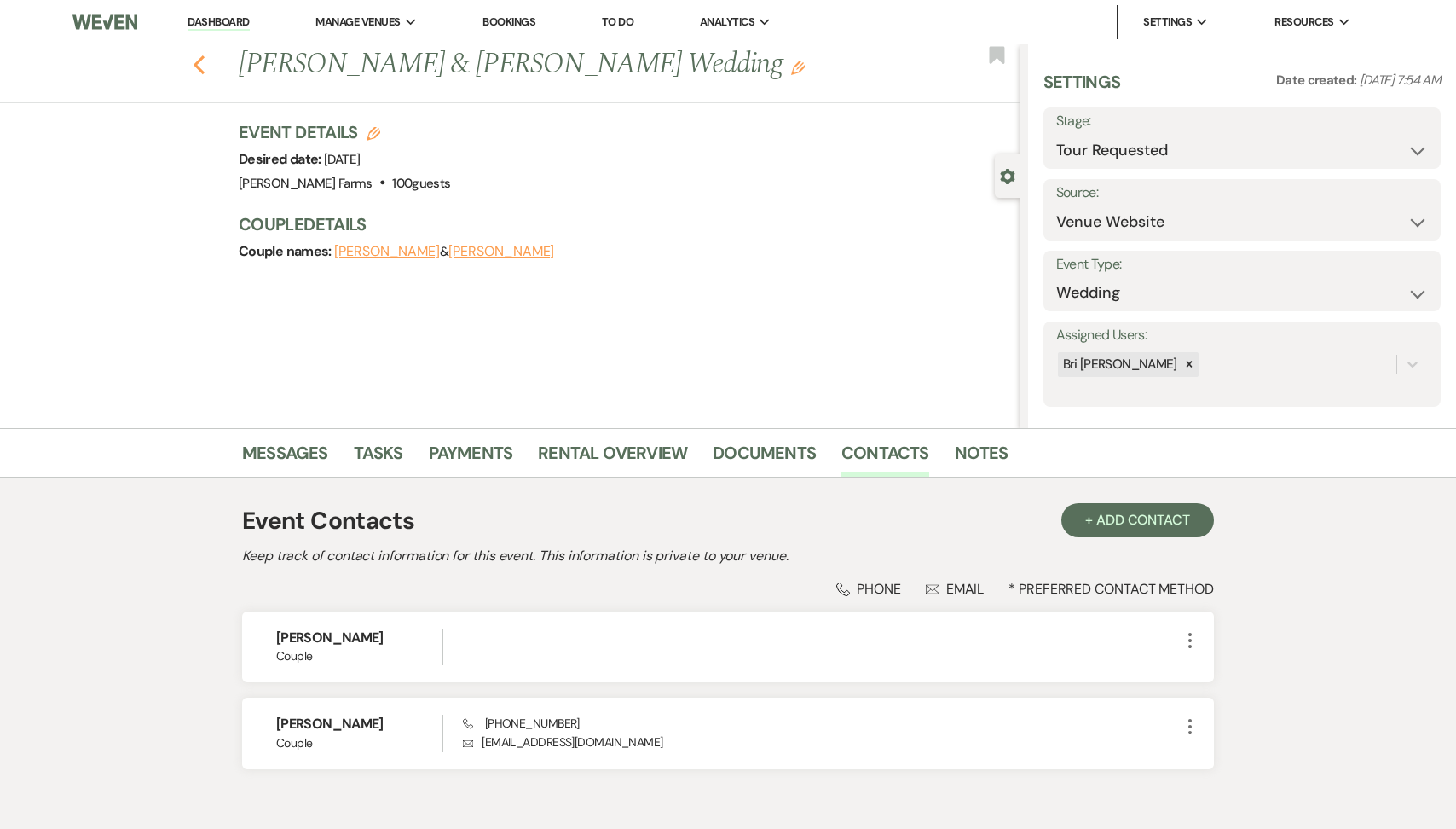
select select "2"
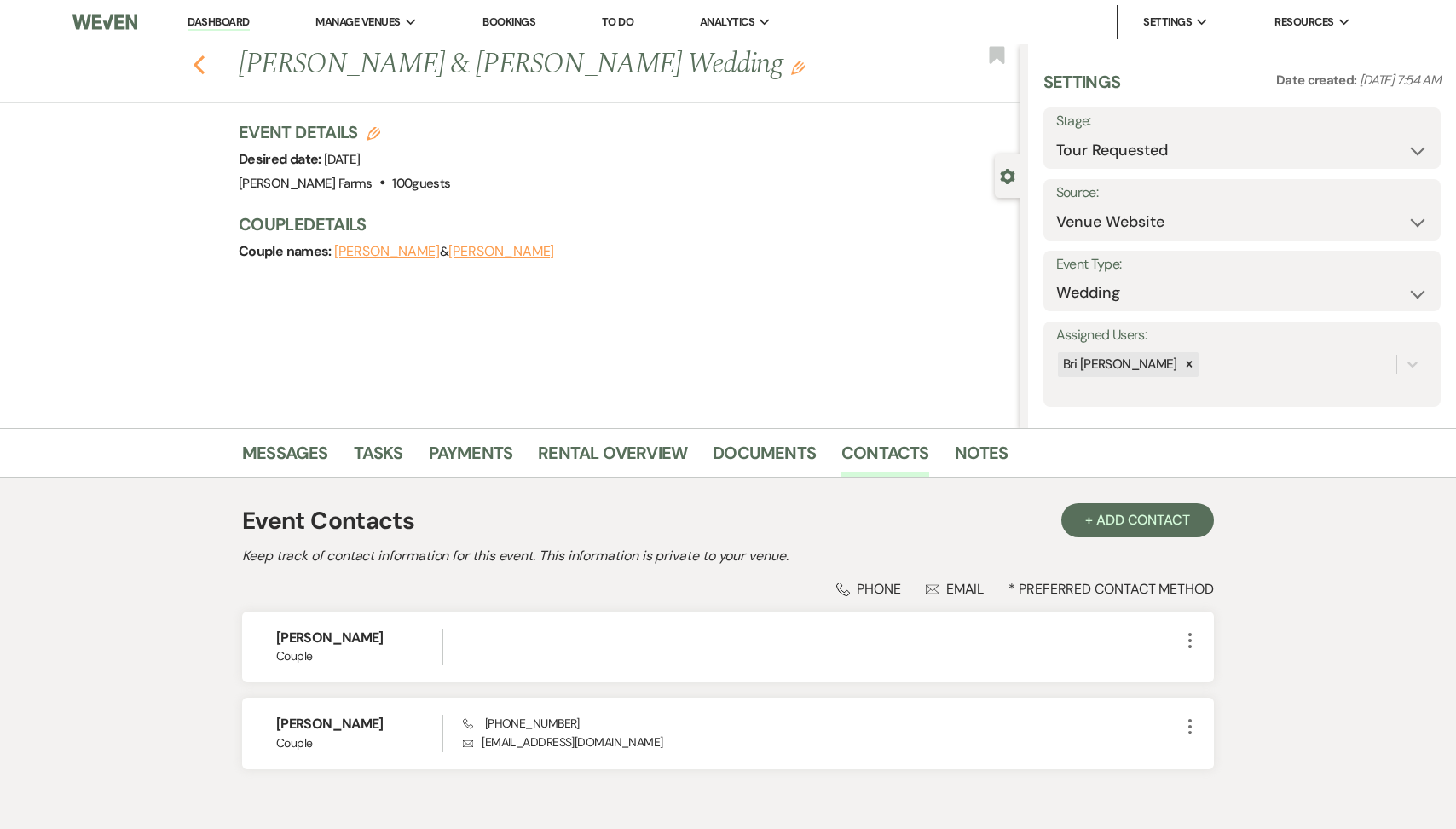
select select "2"
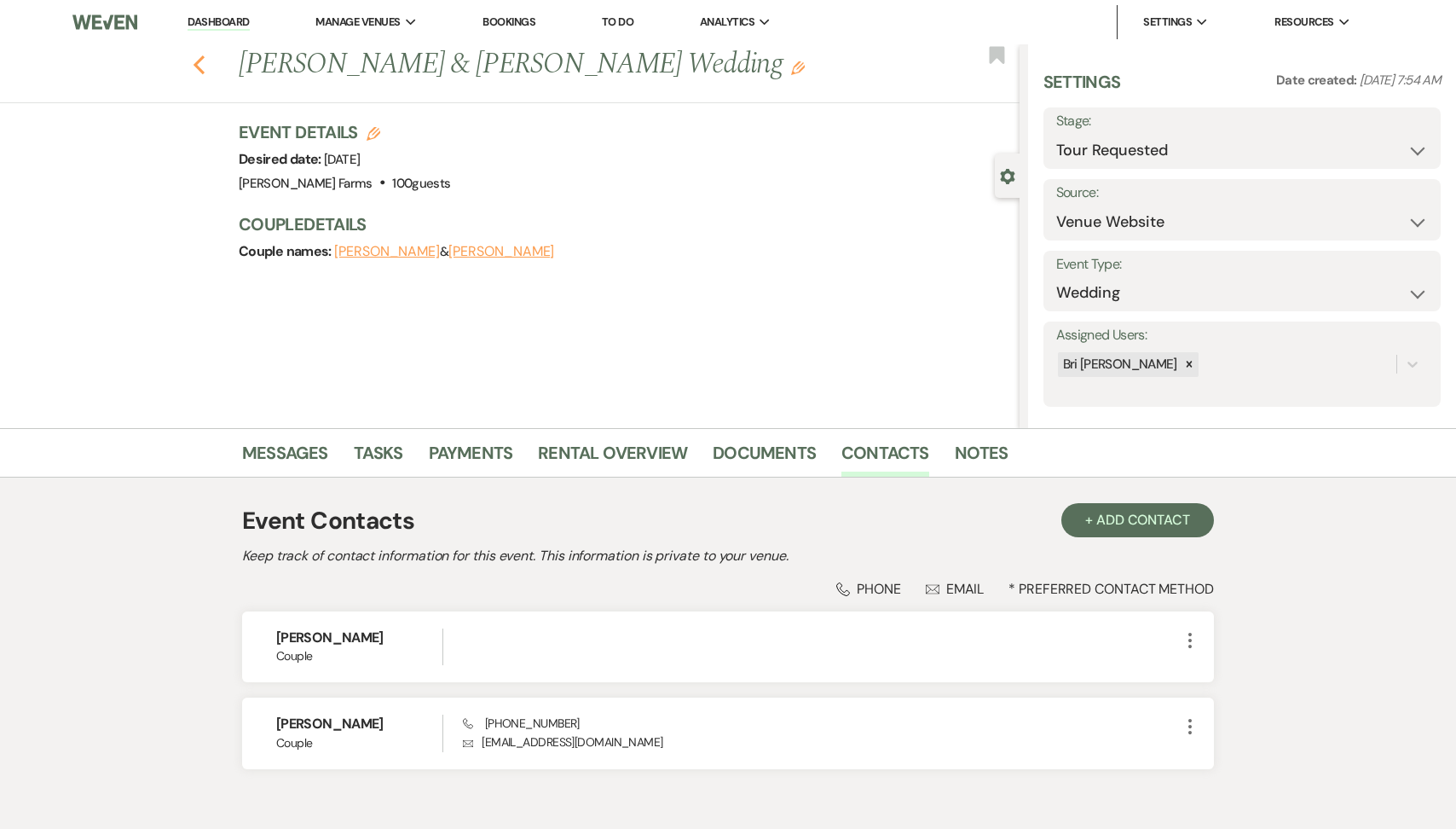
select select "2"
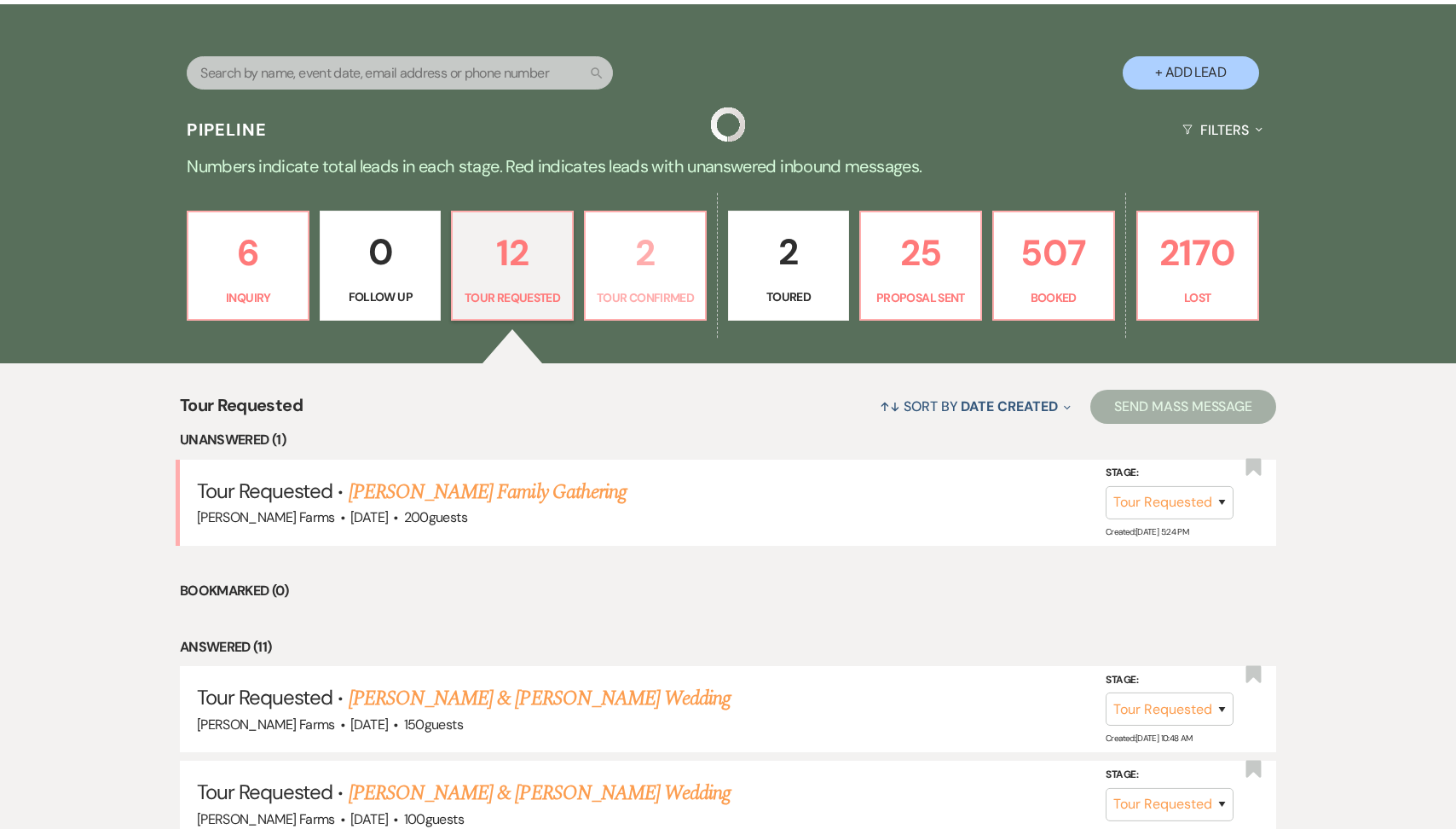
click at [638, 280] on p "2" at bounding box center [645, 253] width 99 height 57
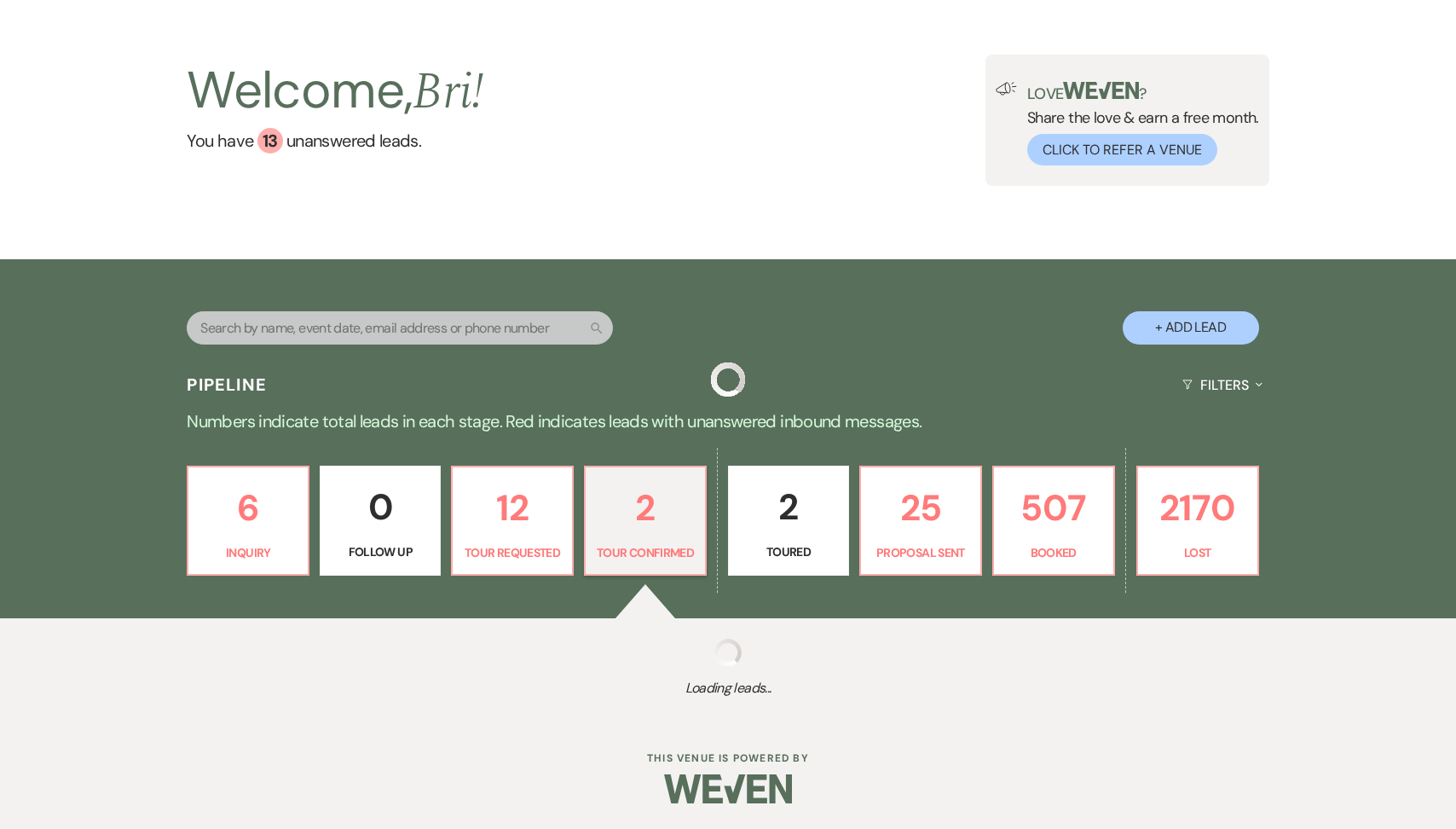
scroll to position [318, 0]
select select "4"
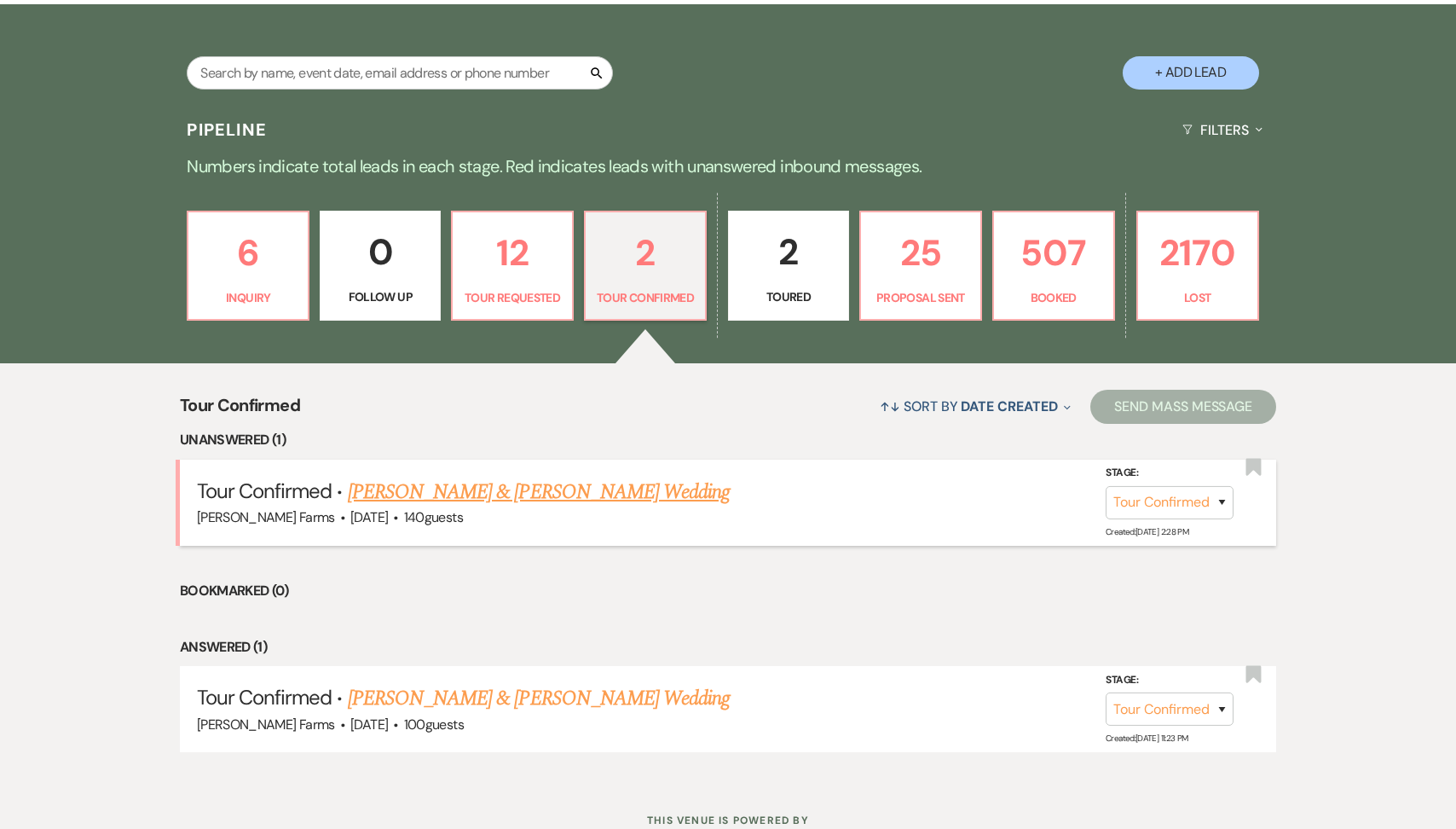
click at [537, 490] on link "Karson Tuck & Lidia Obregon's Wedding" at bounding box center [538, 491] width 382 height 30
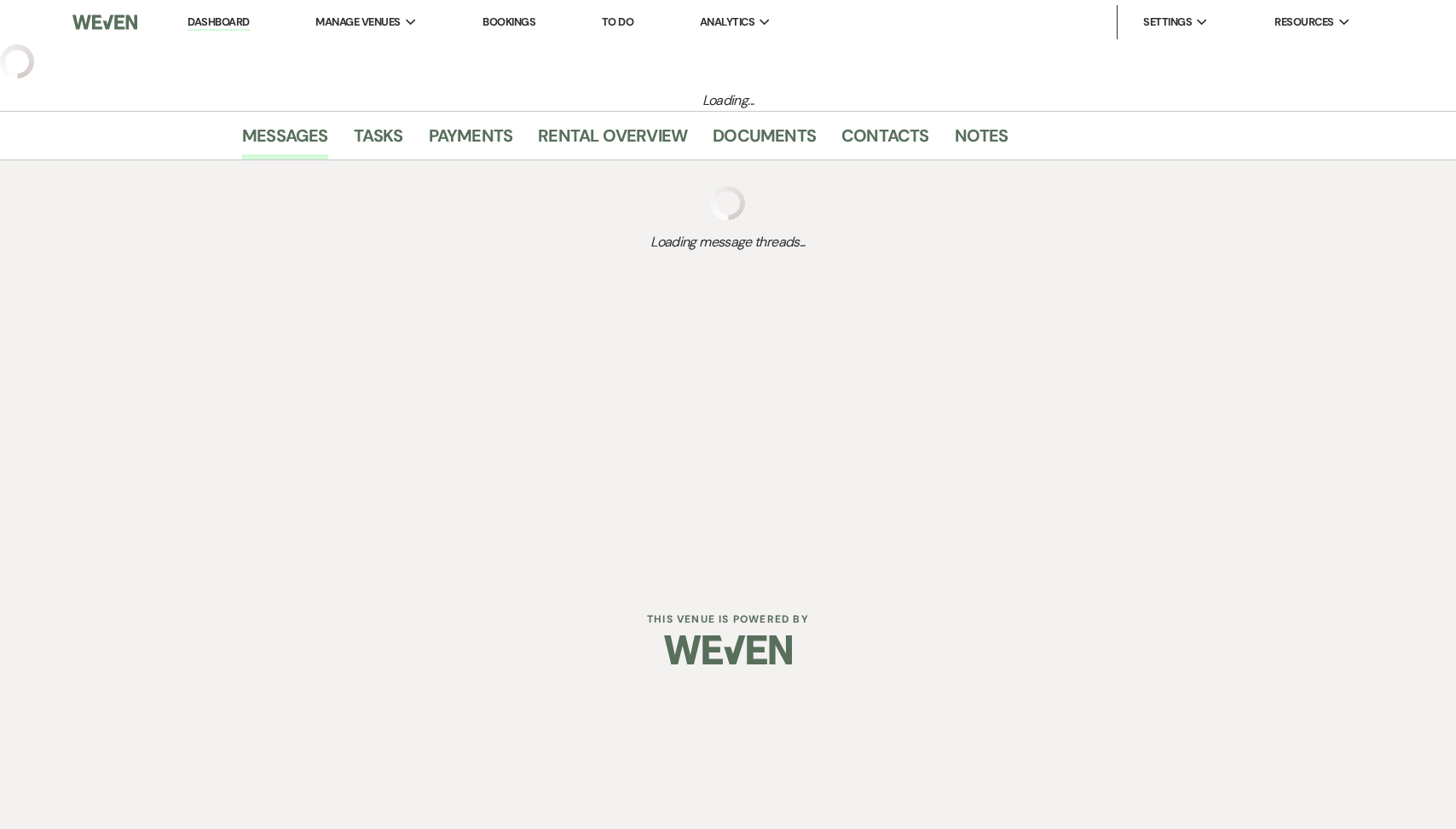
select select "4"
select select "5"
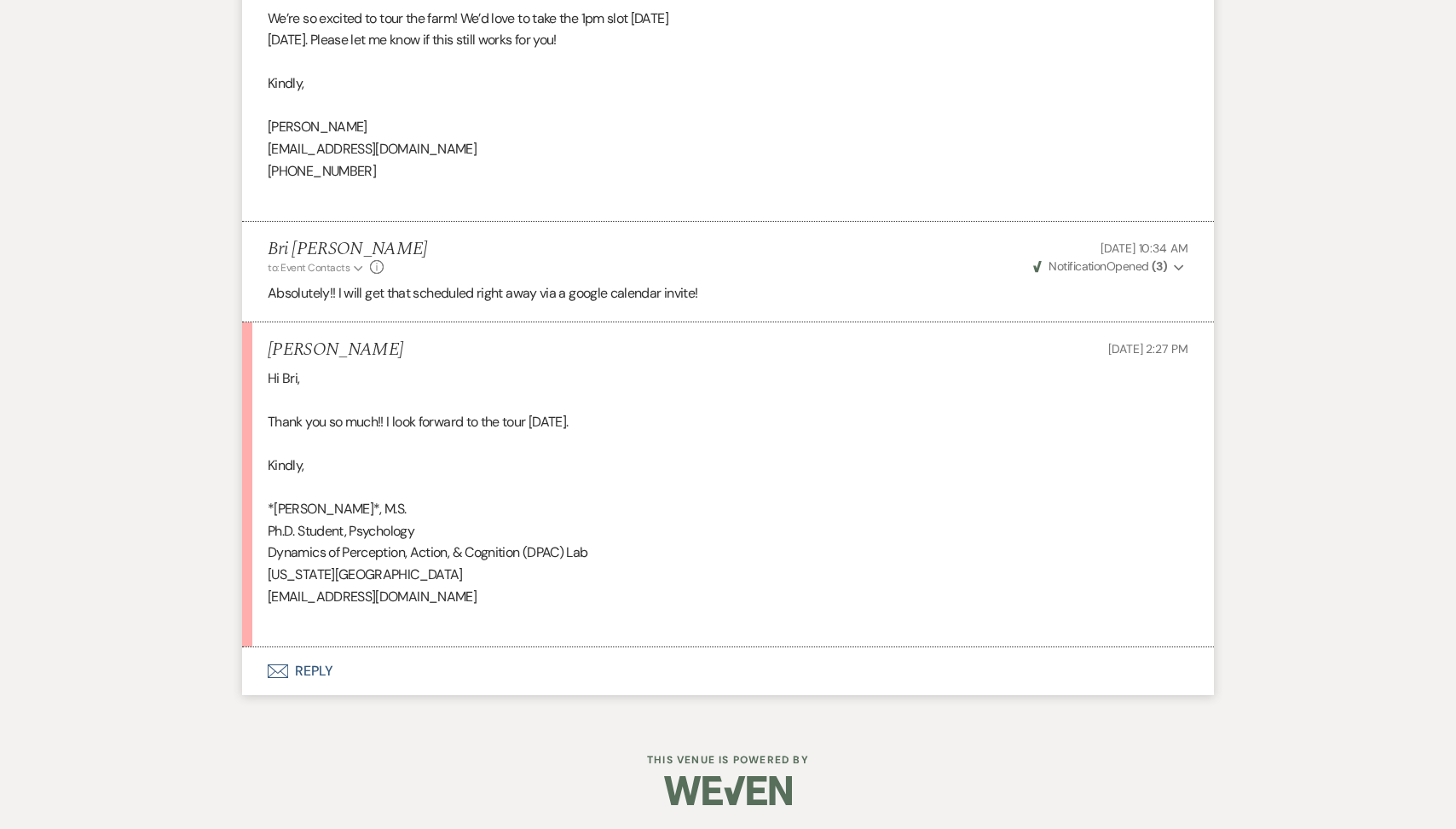
click at [431, 663] on button "Envelope Reply" at bounding box center [728, 671] width 972 height 48
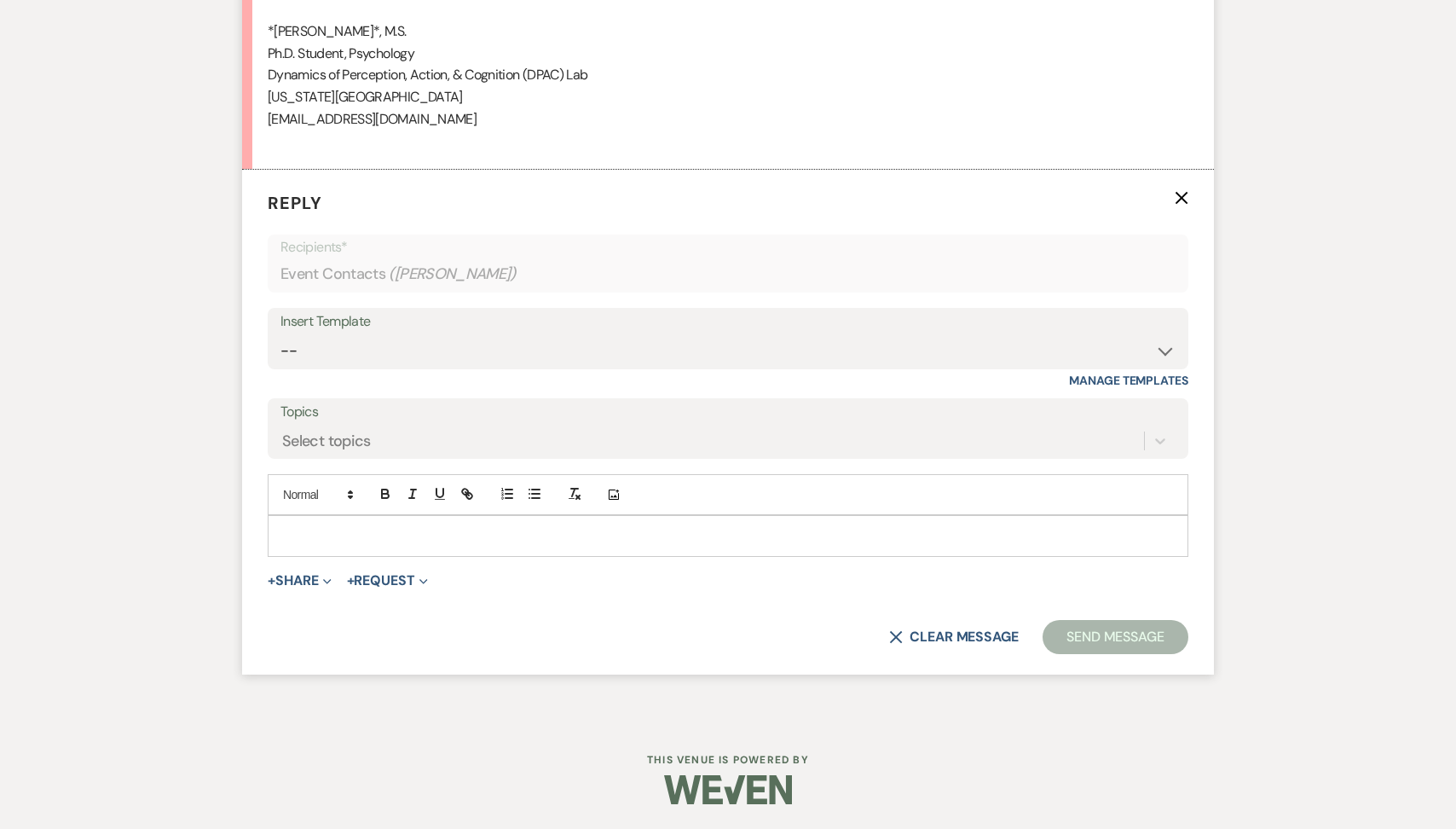
scroll to position [2009, 0]
click at [1170, 203] on p "Reply X" at bounding box center [728, 202] width 921 height 25
click at [1192, 192] on form "Reply X Recipients* Event Contacts ( Lidia Obregon ) Insert Template -- Tour Re…" at bounding box center [728, 421] width 972 height 505
click at [1186, 194] on use "button" at bounding box center [1182, 197] width 13 height 13
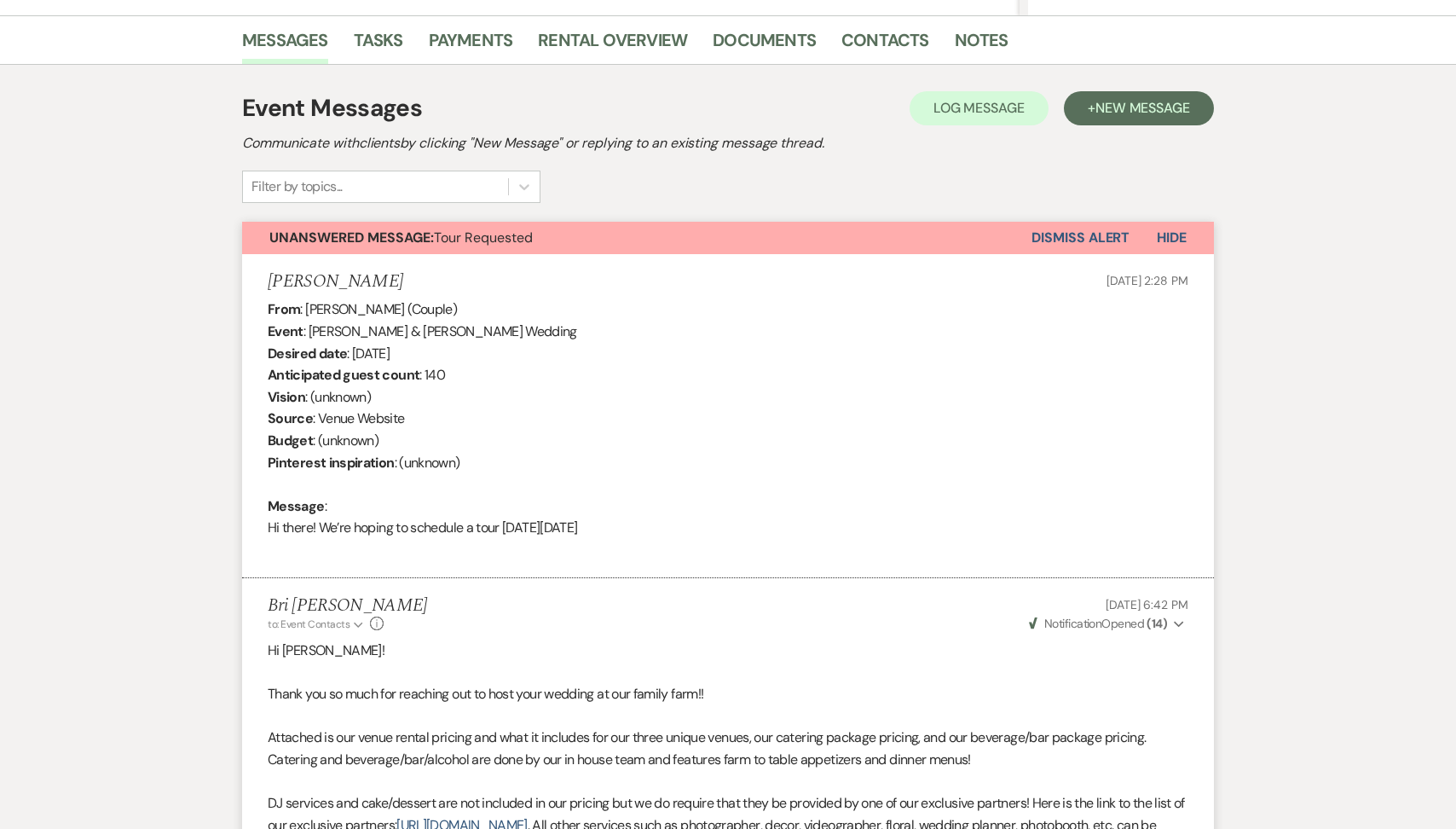
scroll to position [0, 0]
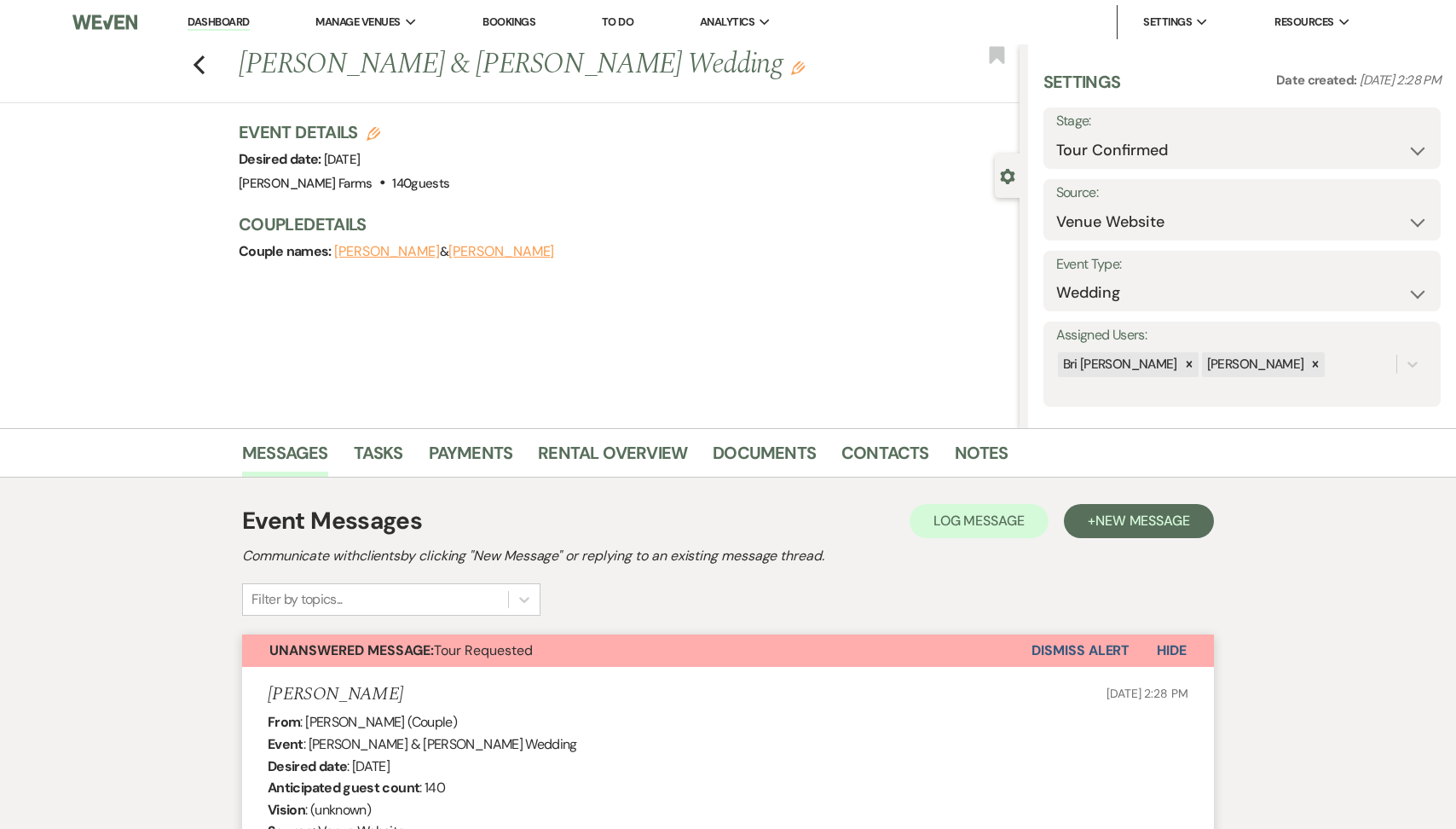
click at [1078, 638] on button "Dismiss Alert" at bounding box center [1080, 650] width 98 height 32
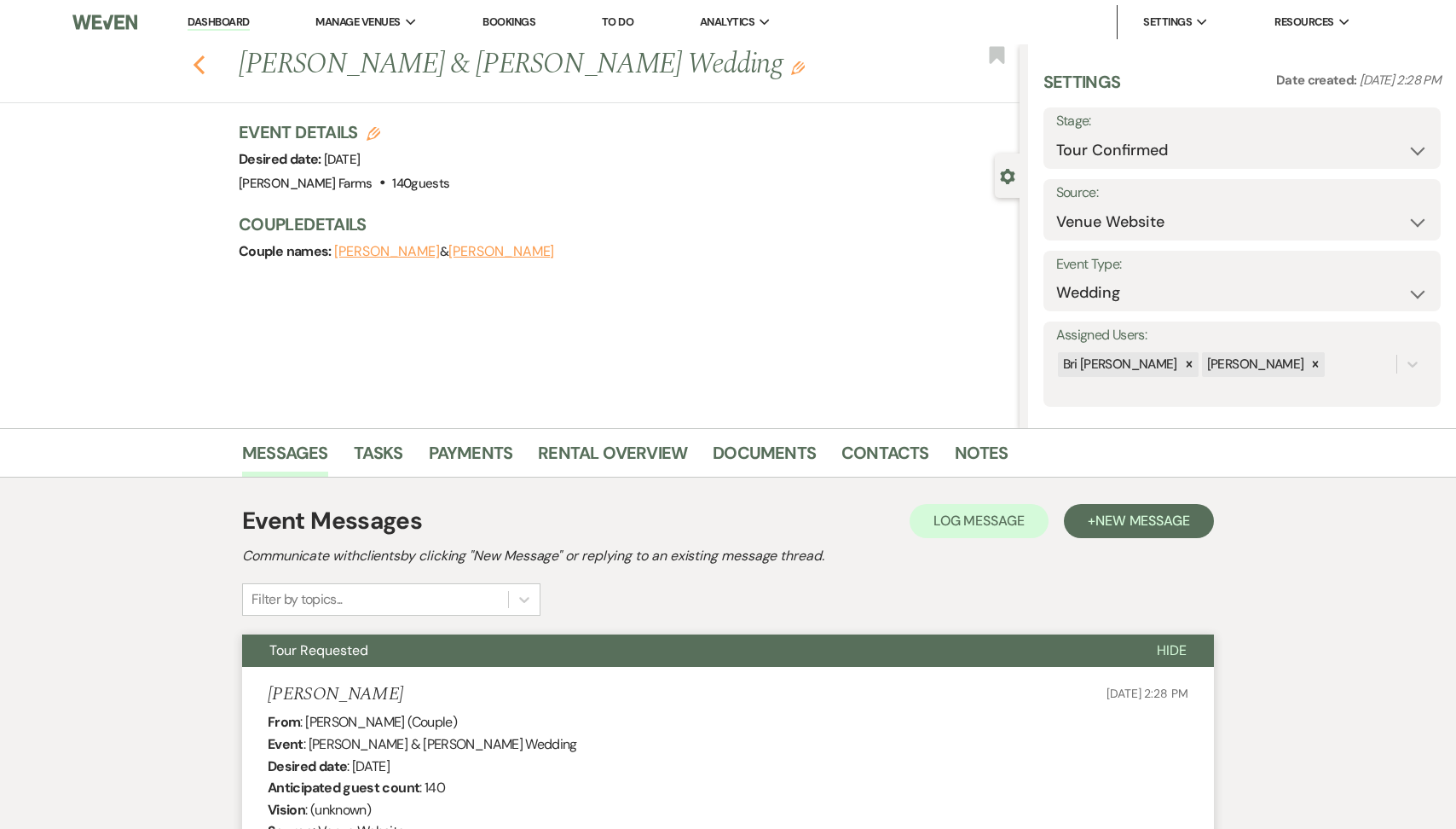
click at [193, 69] on icon "Previous" at bounding box center [199, 65] width 13 height 21
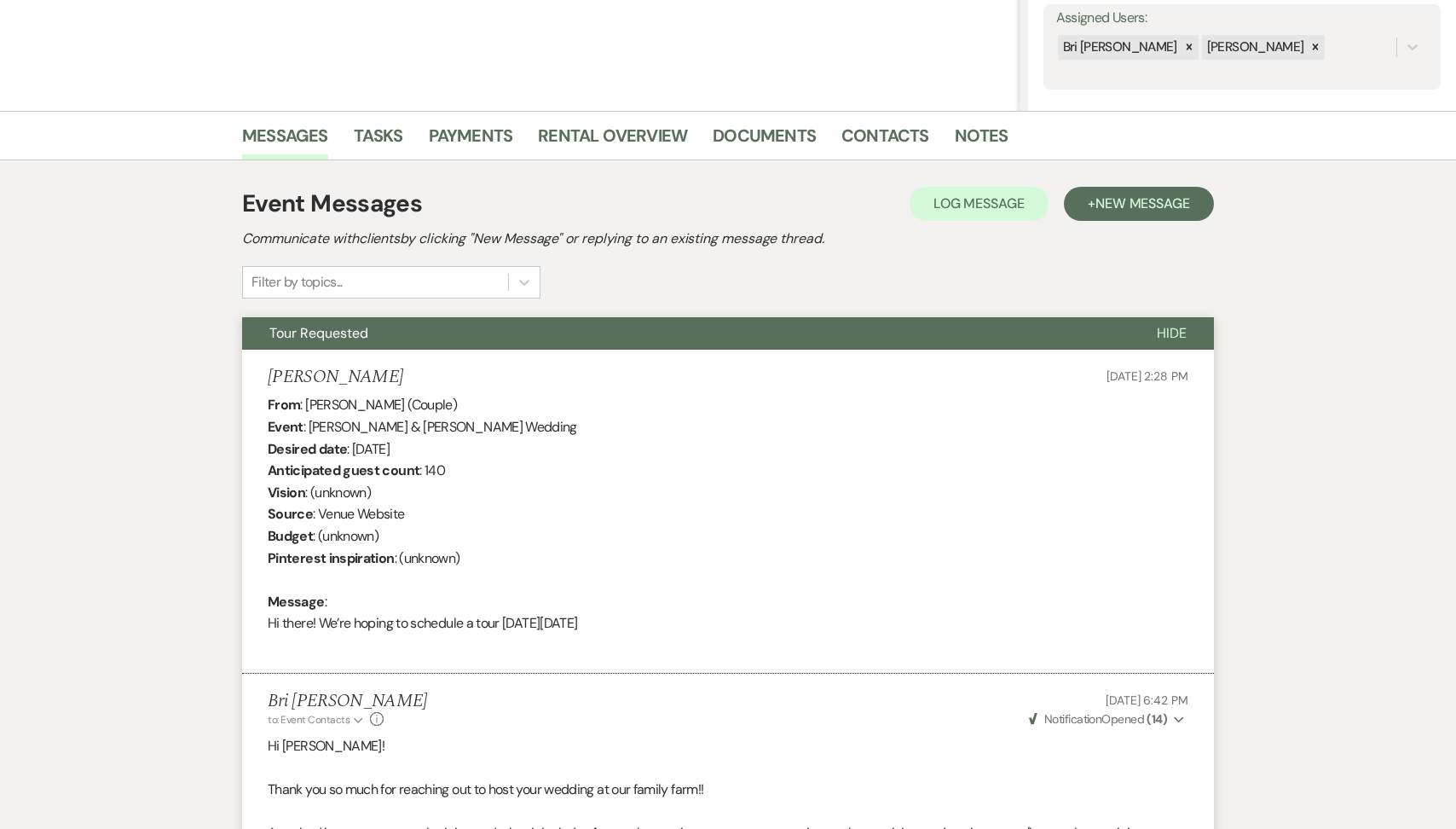
select select "4"
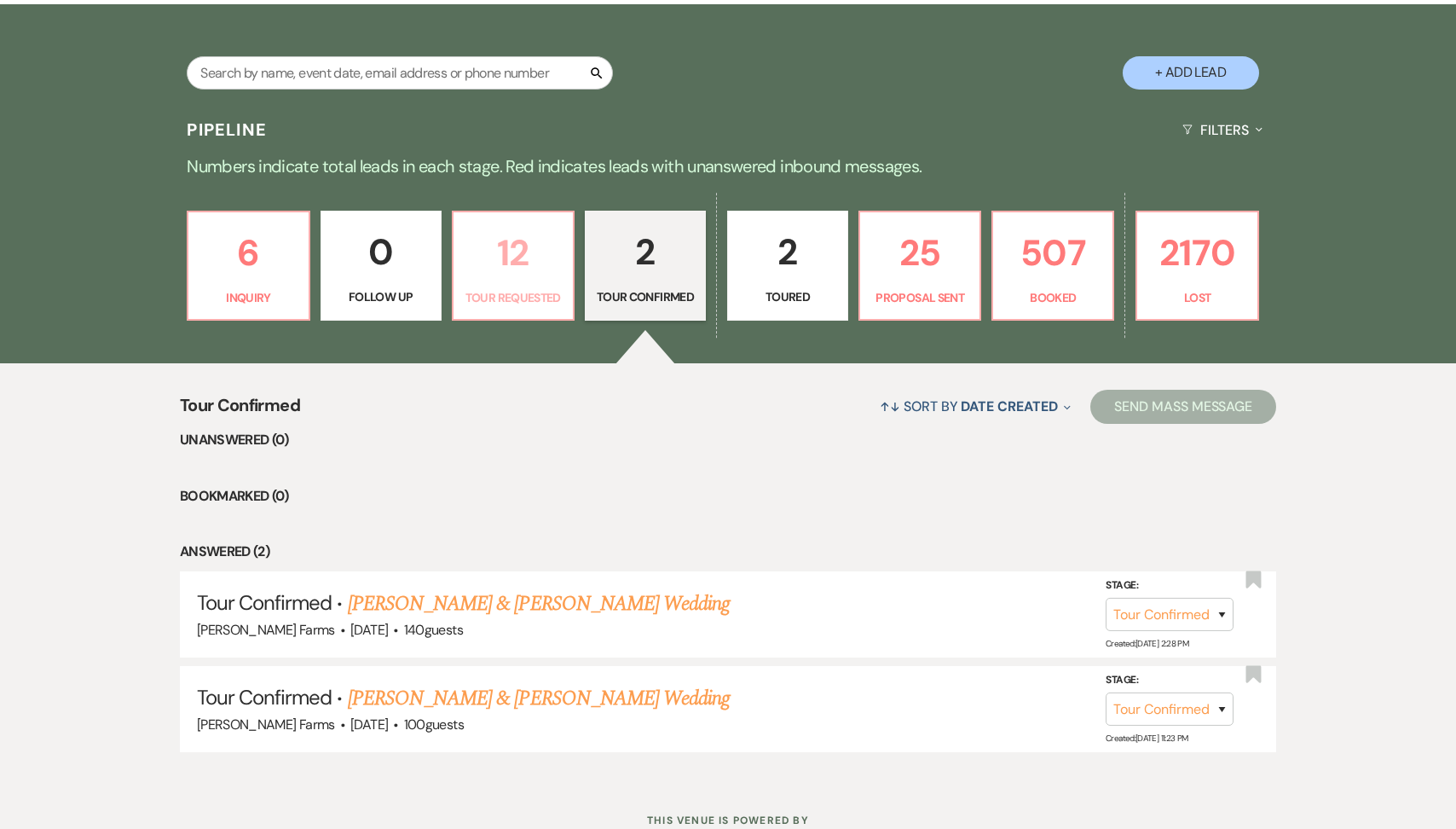
click at [543, 314] on link "12 Tour Requested" at bounding box center [513, 265] width 123 height 110
select select "2"
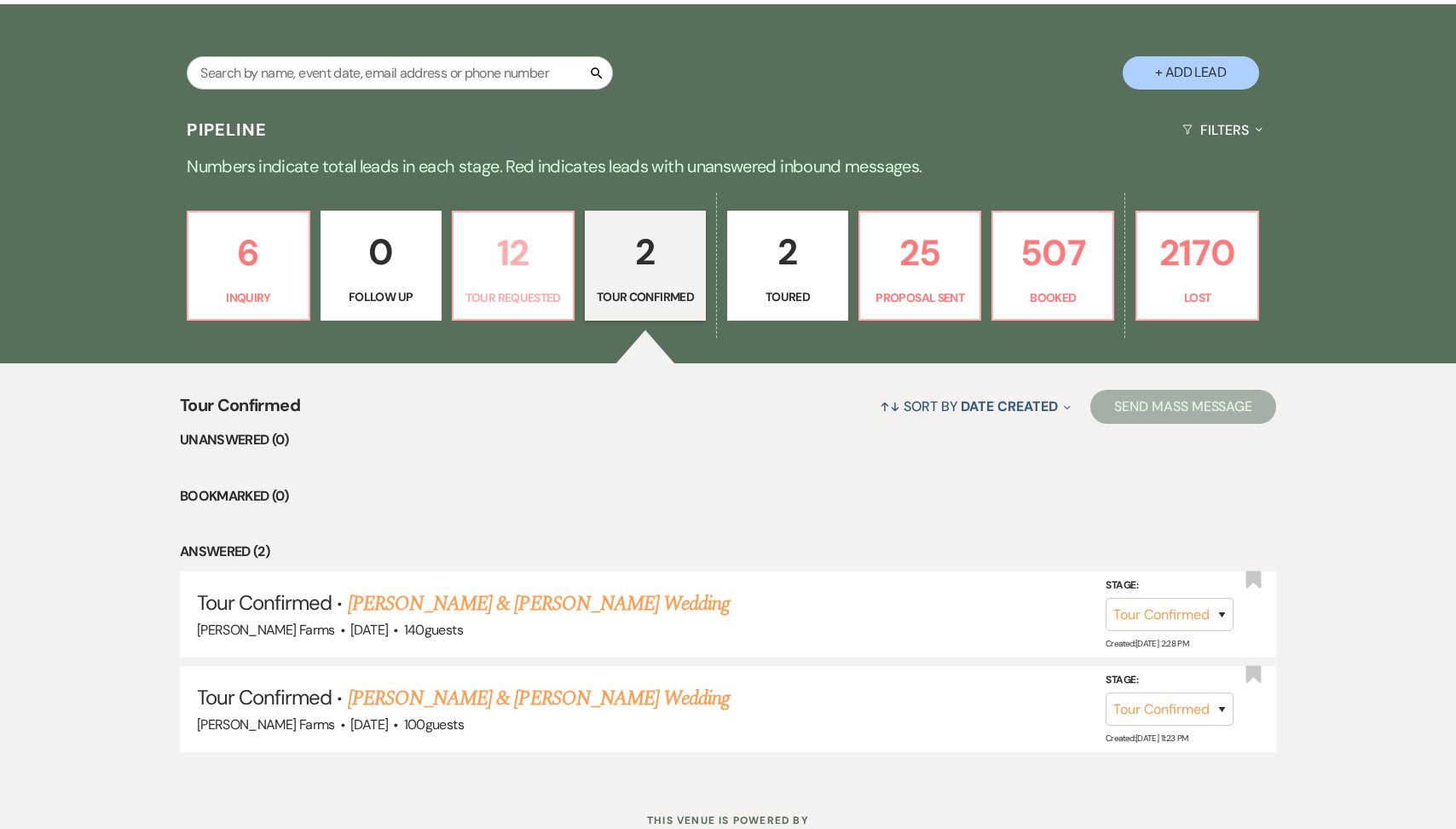
select select "2"
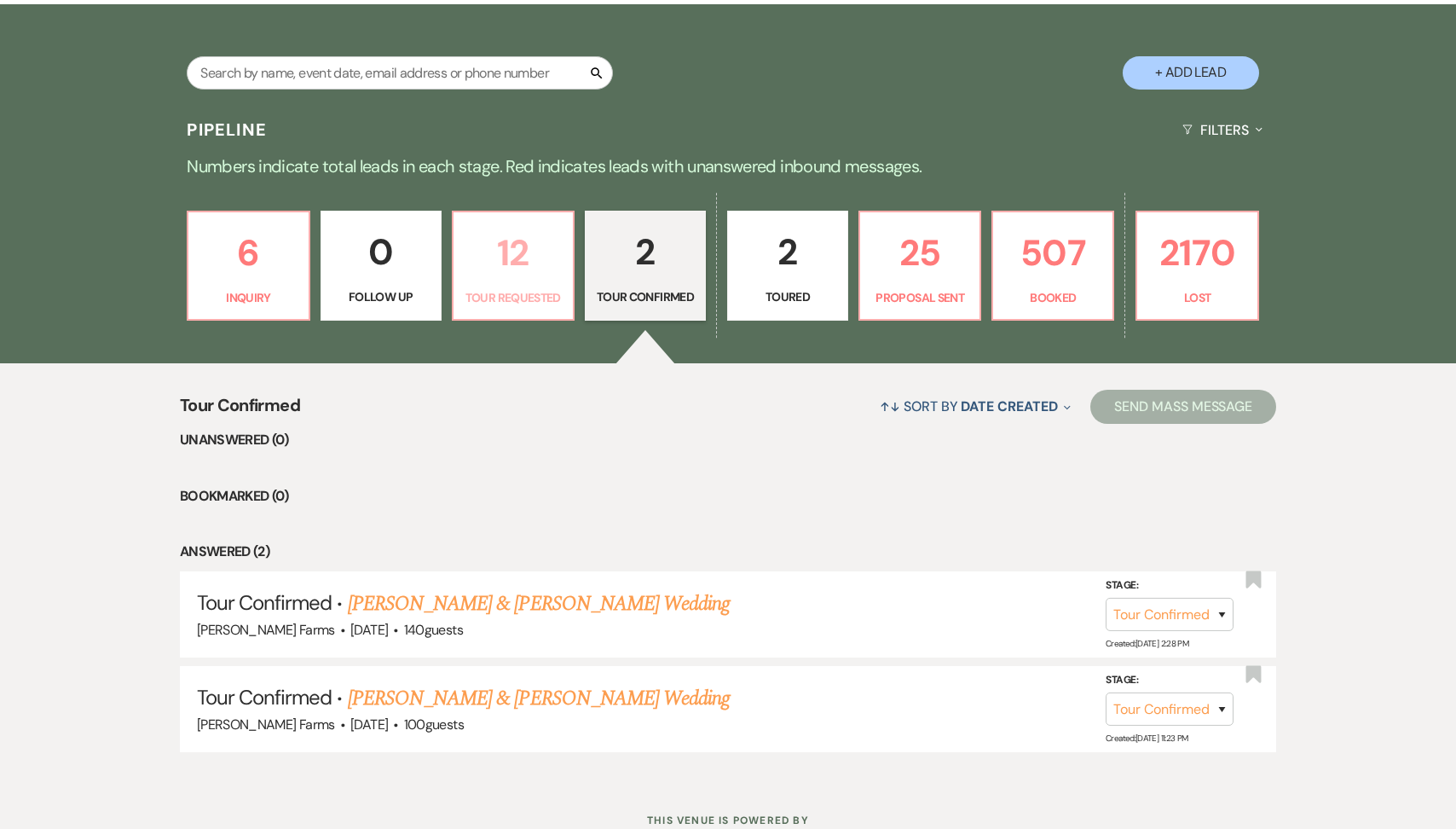
select select "2"
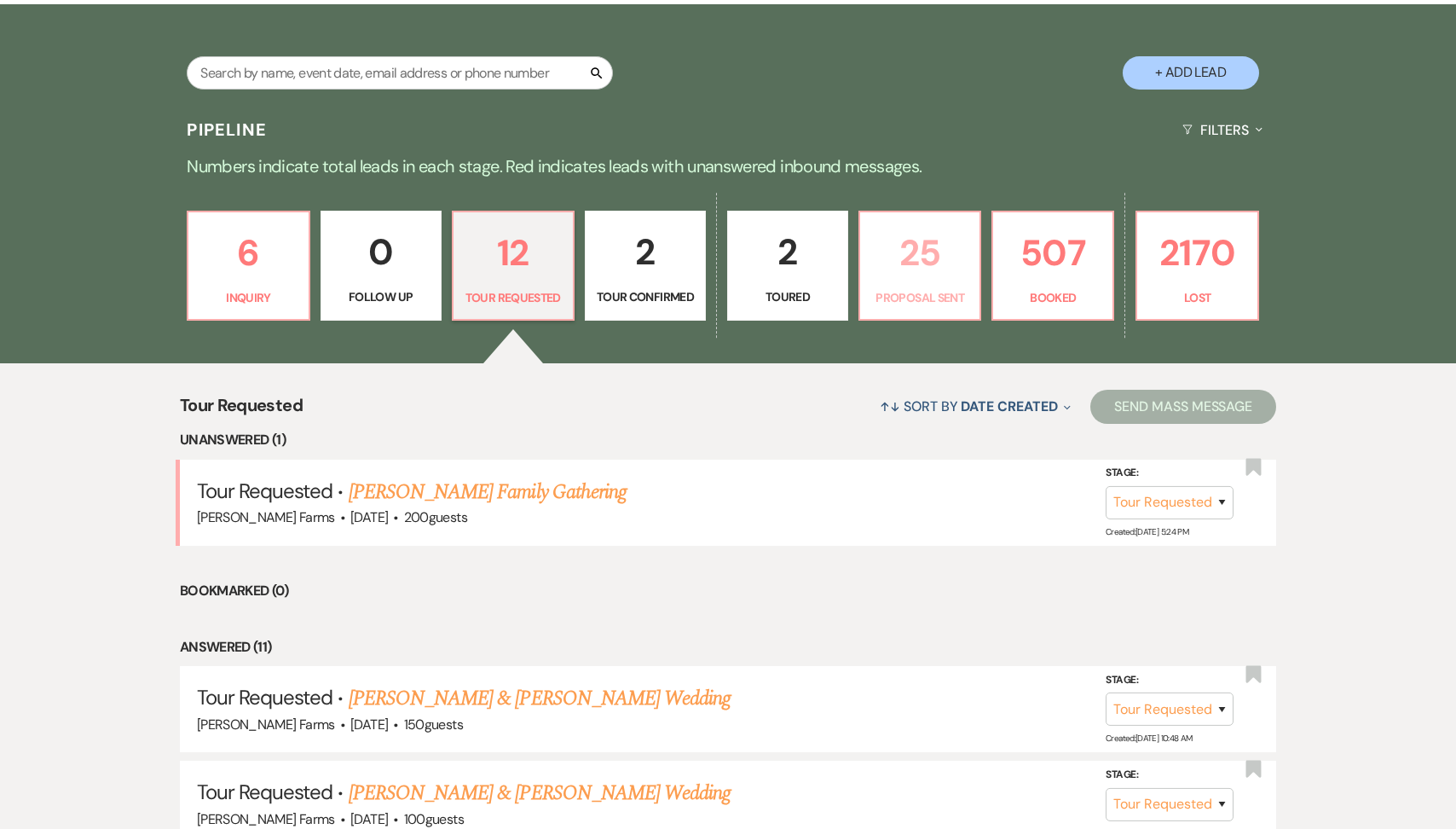
click at [904, 283] on link "25 Proposal Sent" at bounding box center [919, 265] width 123 height 110
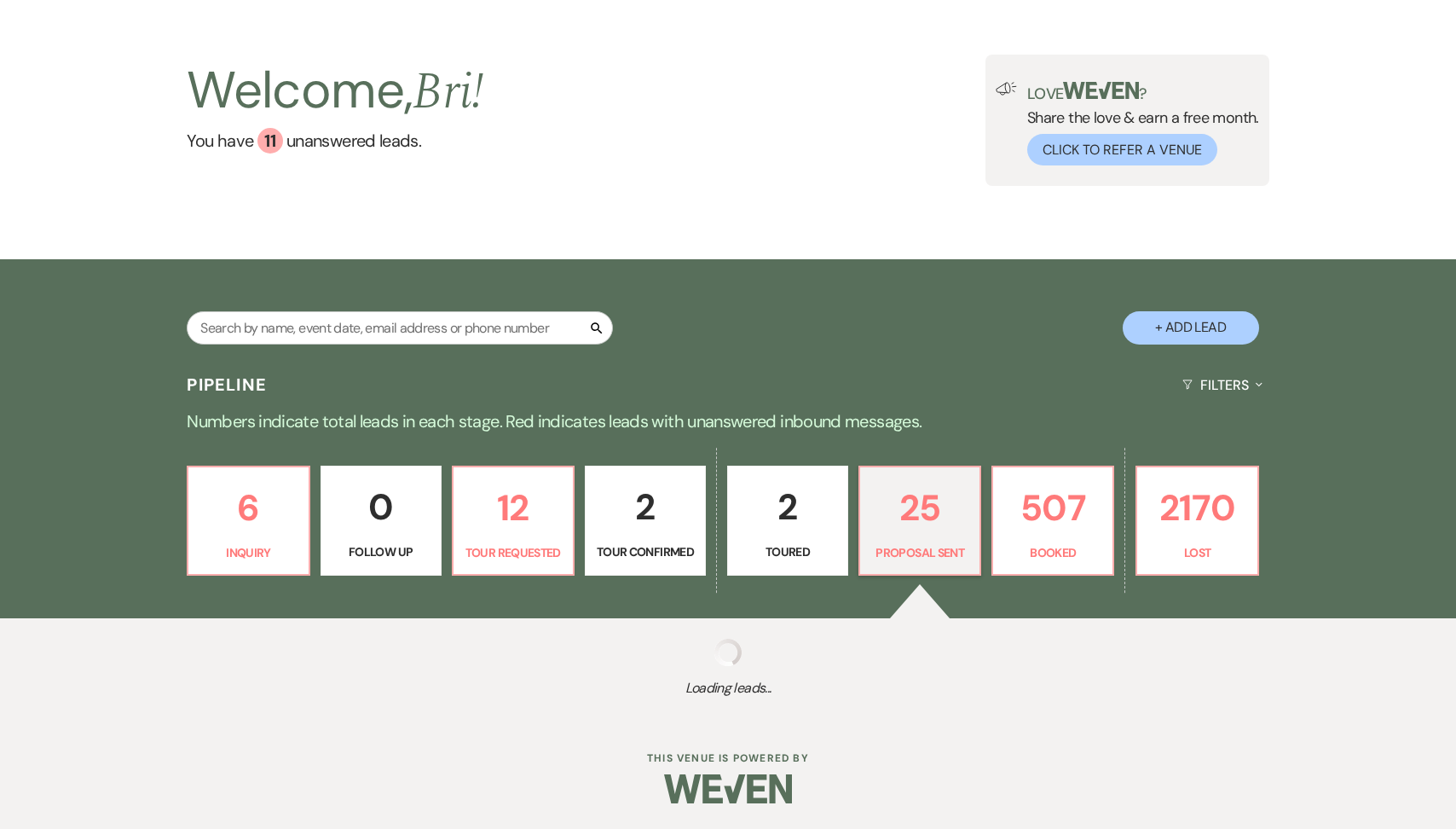
select select "6"
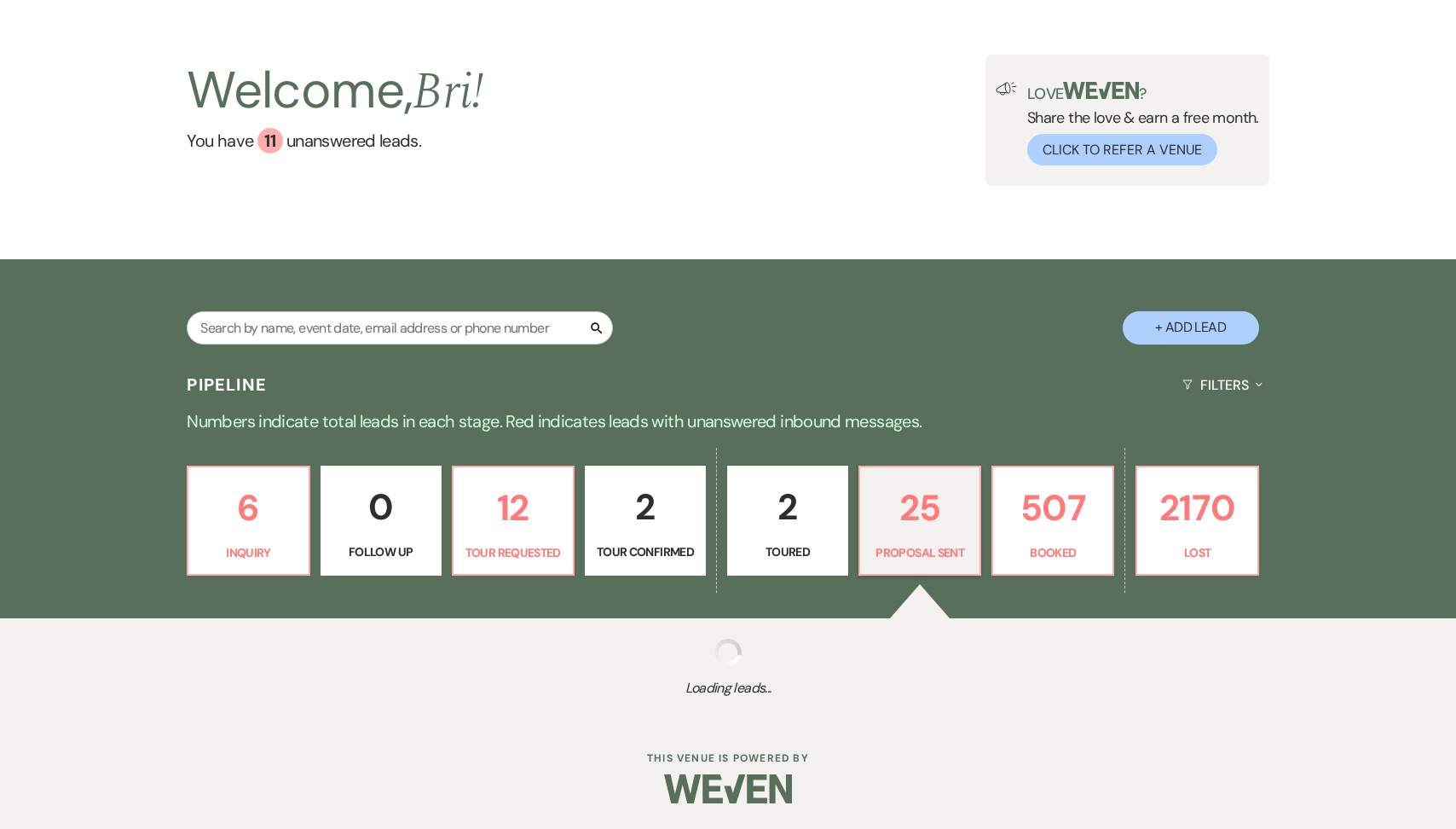
select select "6"
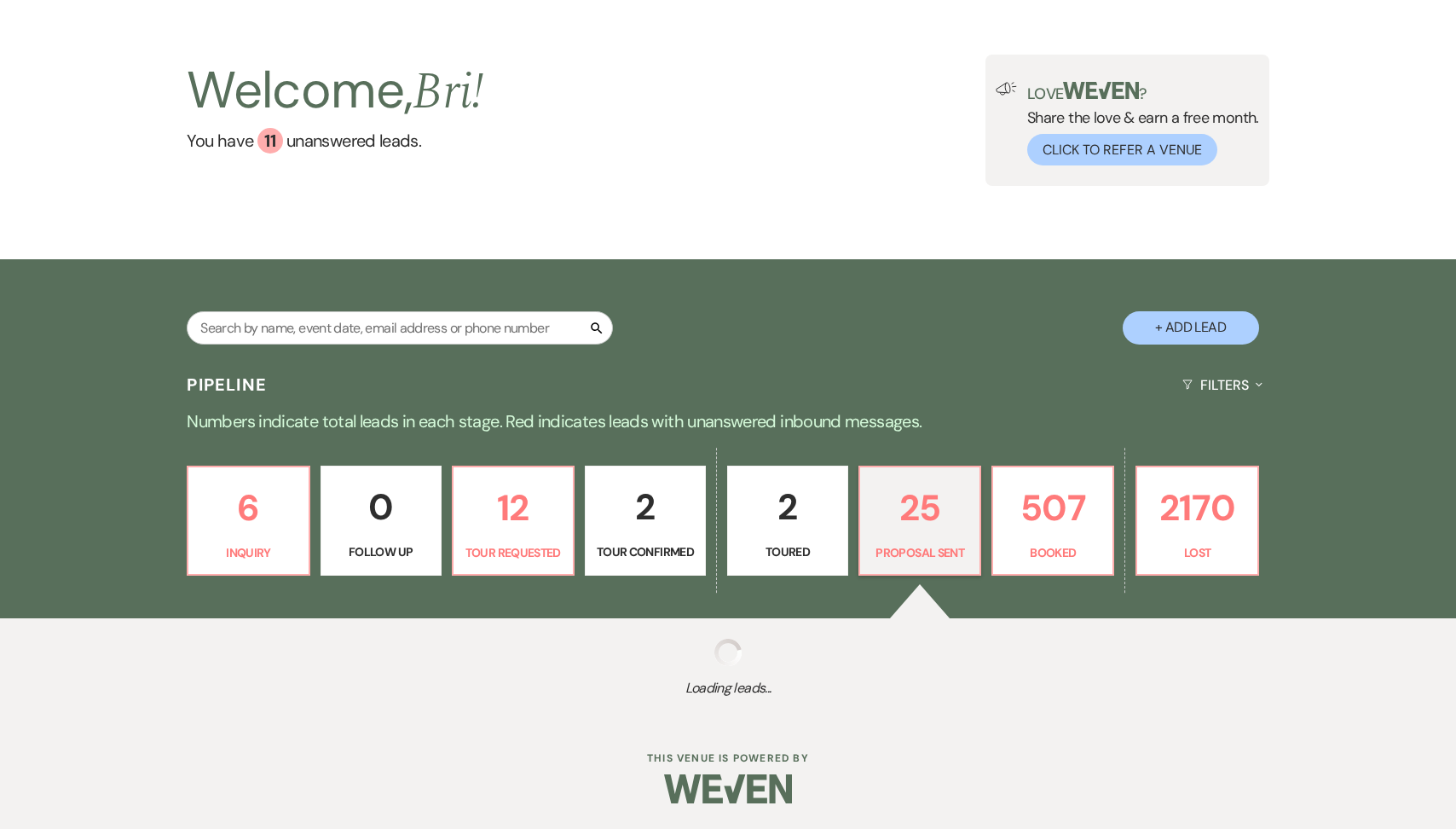
select select "6"
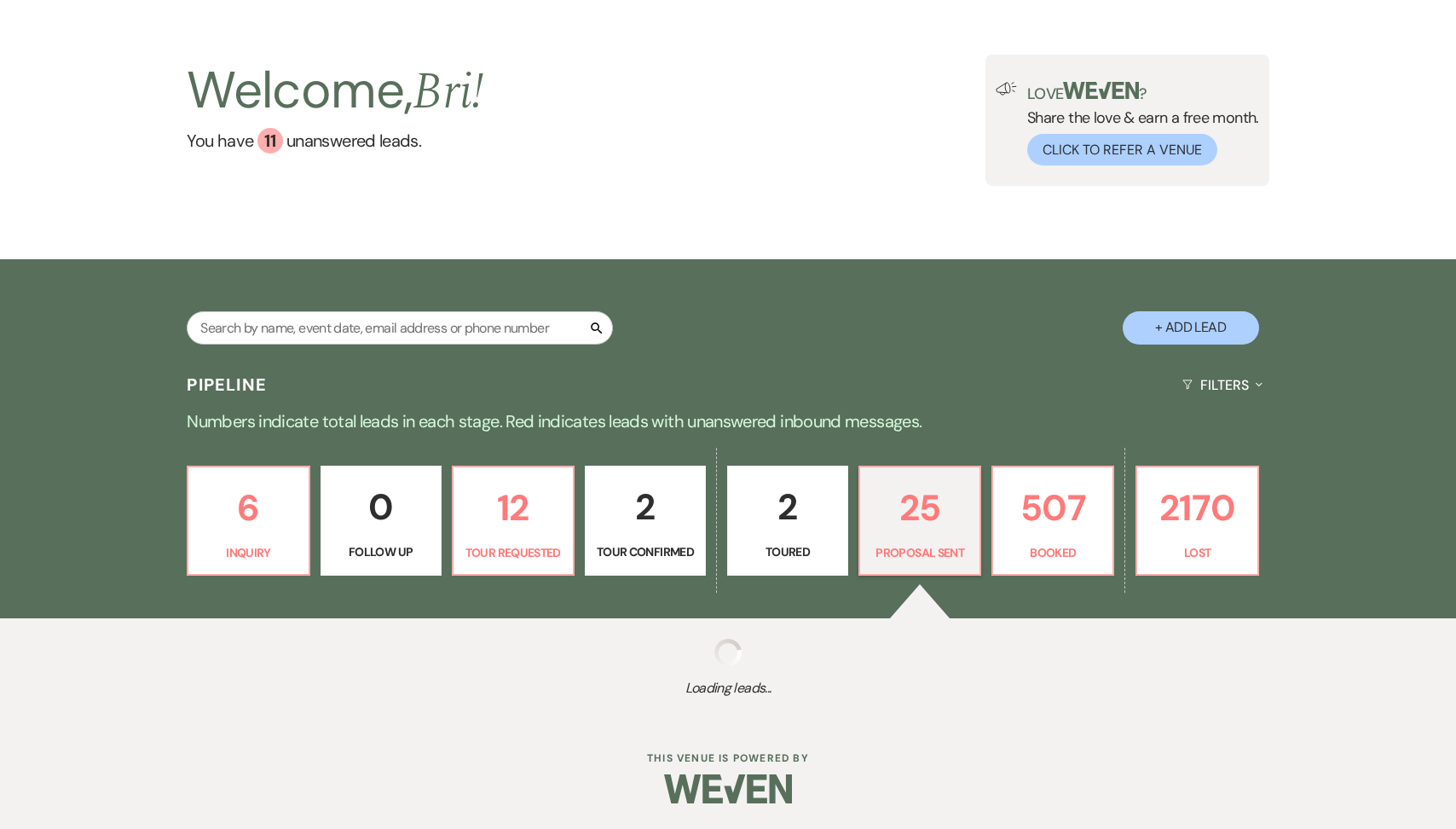
select select "6"
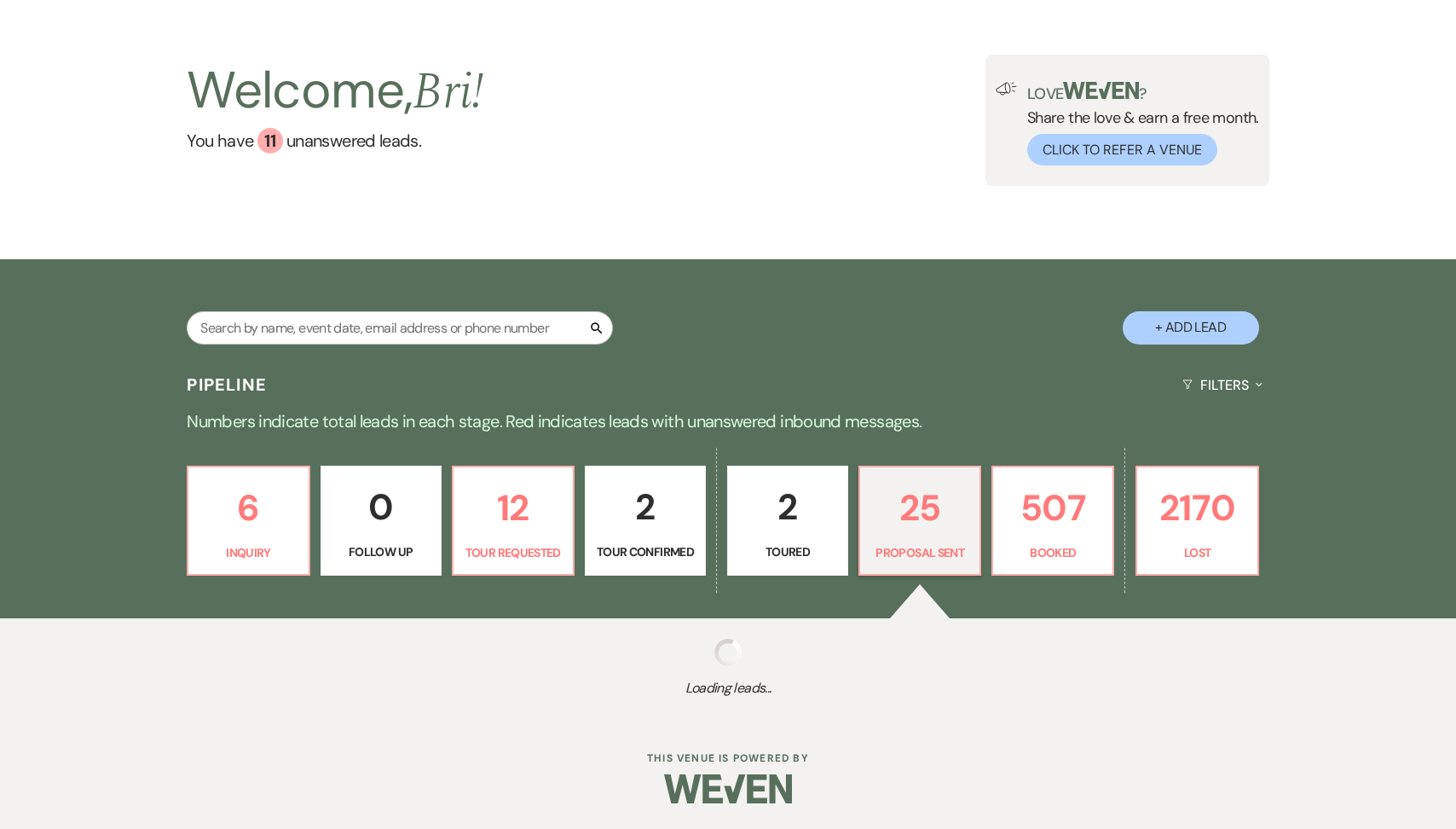
select select "6"
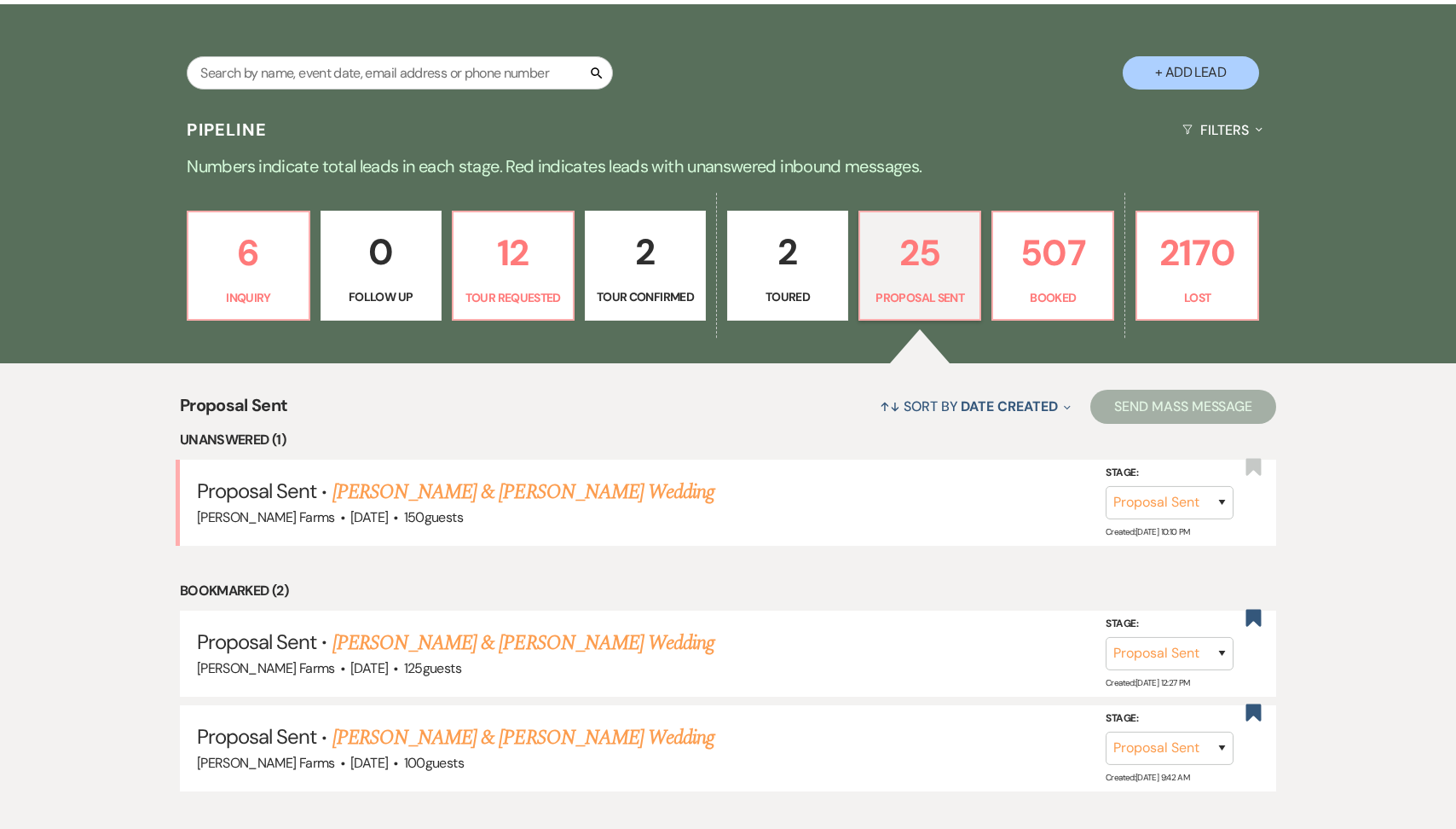
click at [1237, 322] on div "6 Inquiry 0 Follow Up 12 Tour Requested 2 Tour Confirmed 2 Toured 25 Proposal S…" at bounding box center [728, 277] width 1228 height 174
click at [1200, 300] on p "Lost" at bounding box center [1198, 298] width 99 height 19
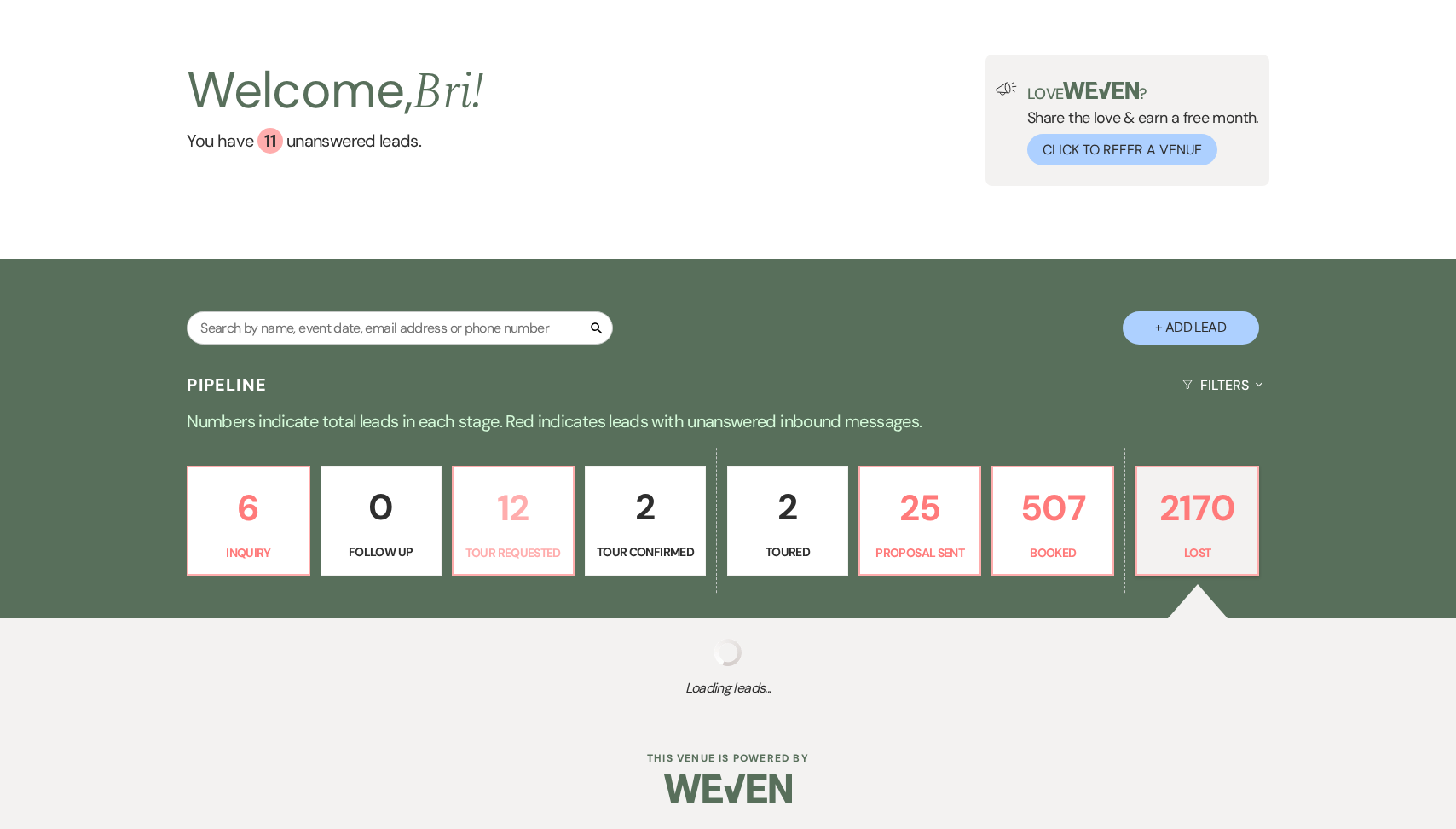
select select "8"
select select "11"
select select "8"
select select "1"
select select "8"
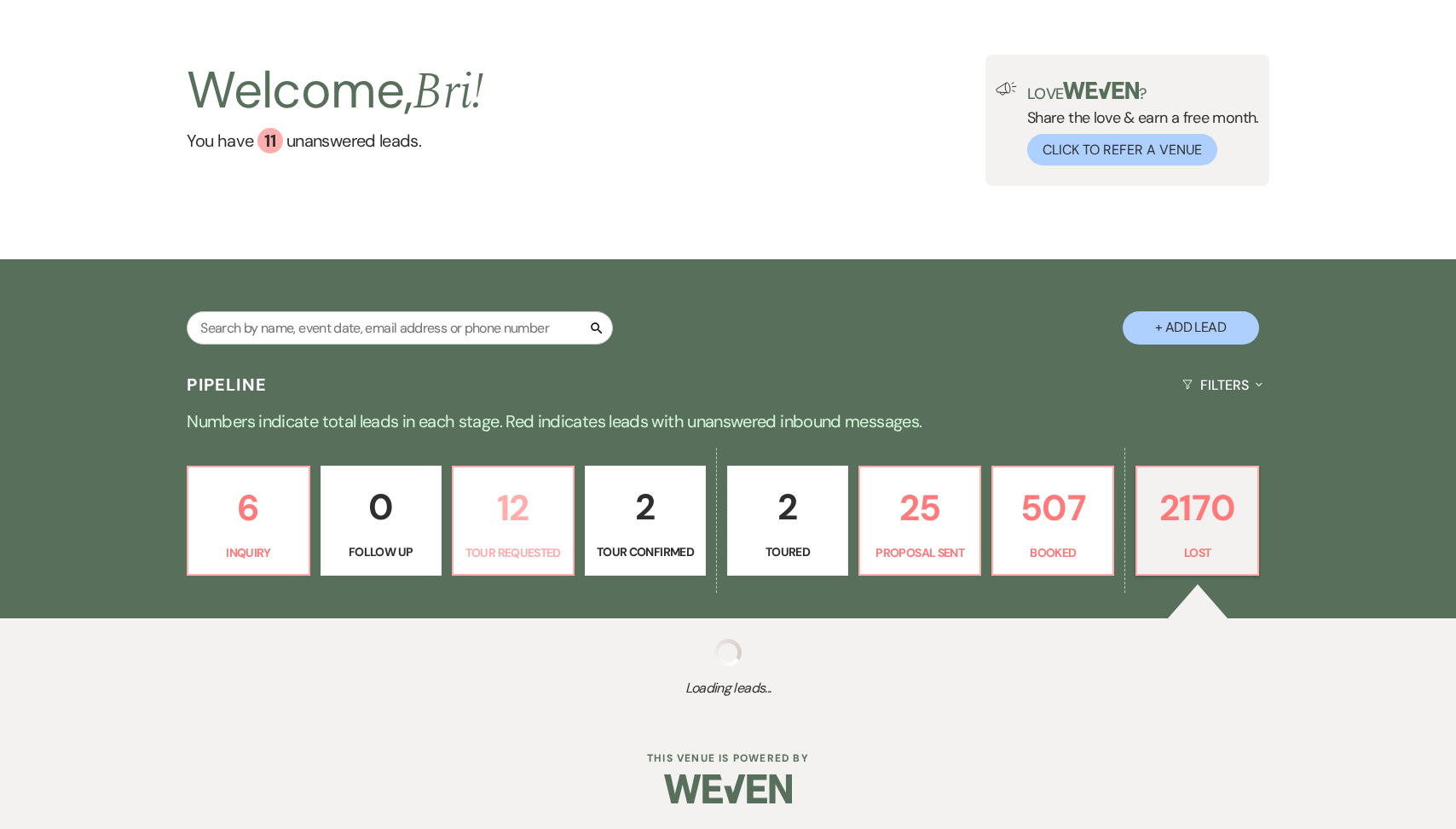
select select "7"
select select "8"
select select "6"
select select "8"
select select "1"
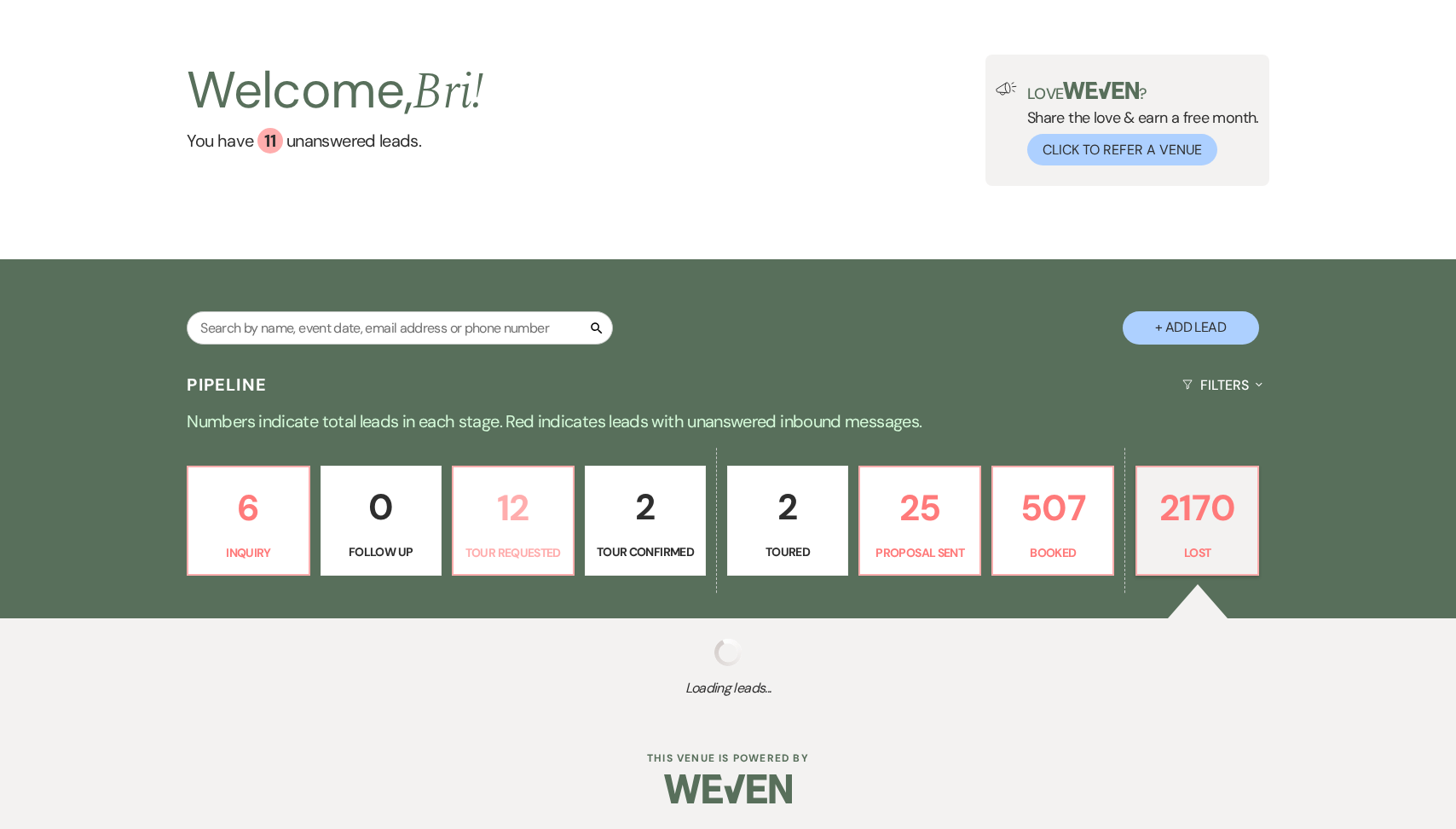
select select "8"
select select "5"
select select "8"
select select "1"
select select "8"
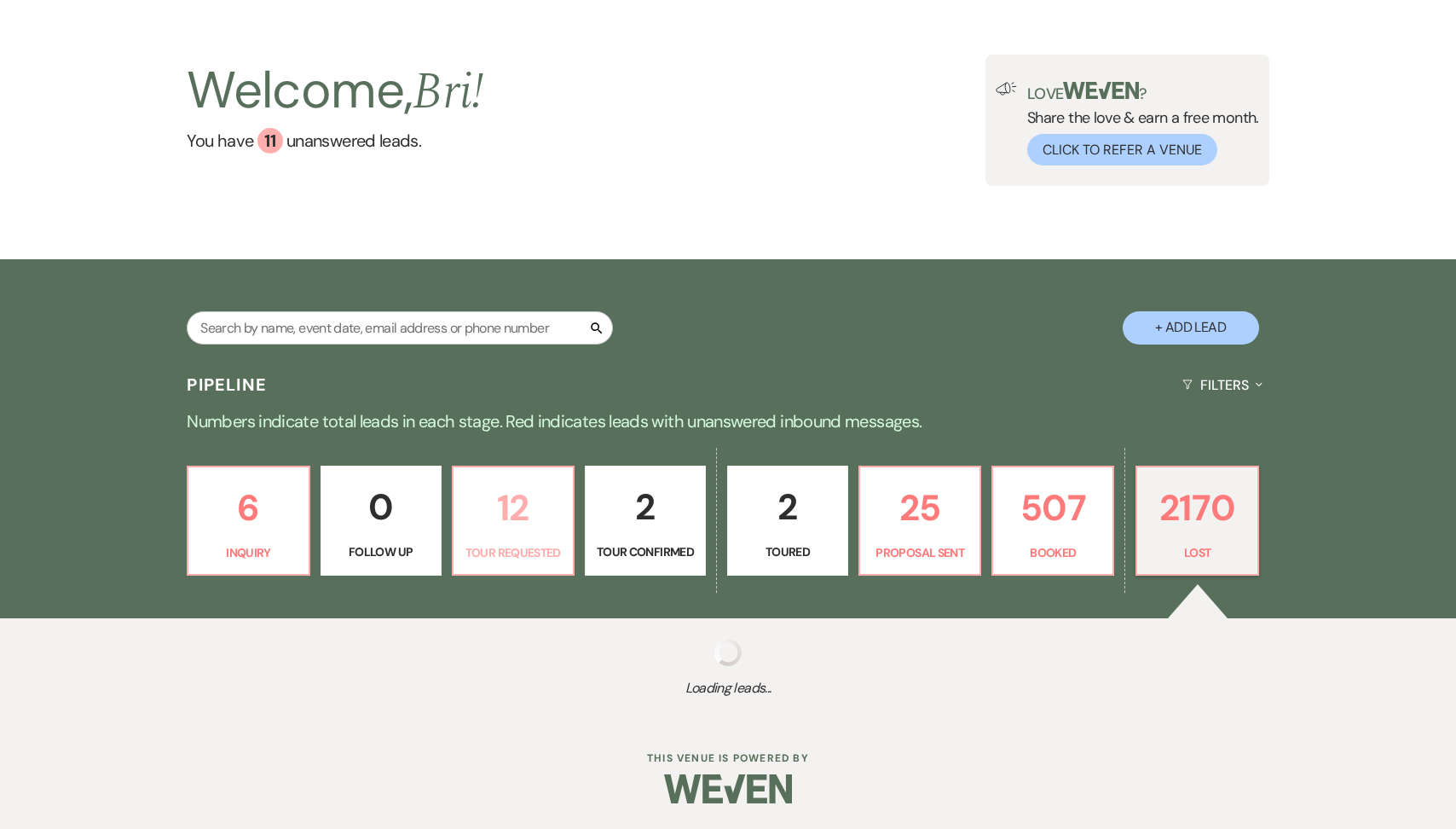
select select "5"
select select "8"
select select "5"
select select "8"
select select "6"
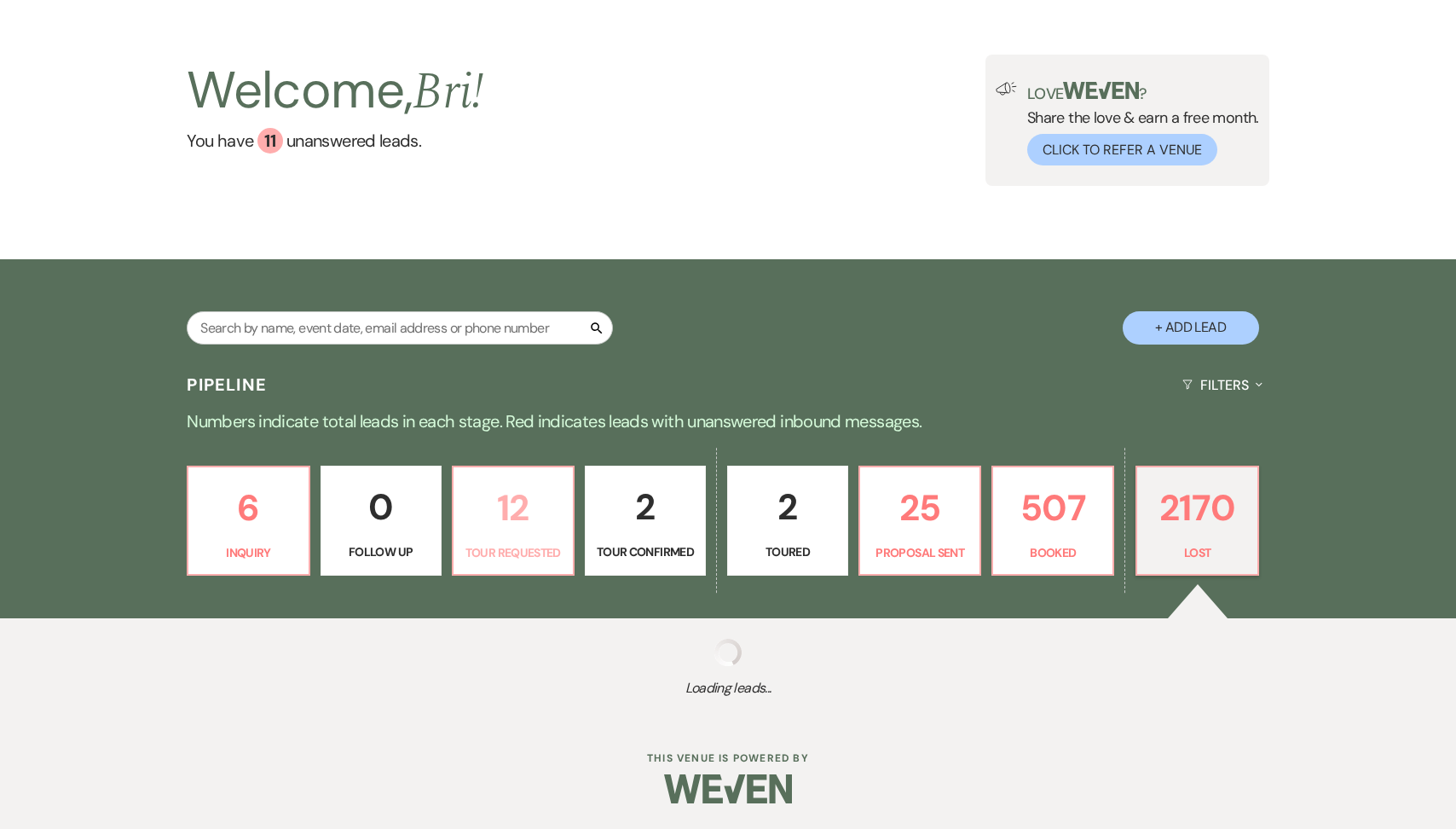
select select "8"
select select "5"
select select "8"
select select "5"
select select "8"
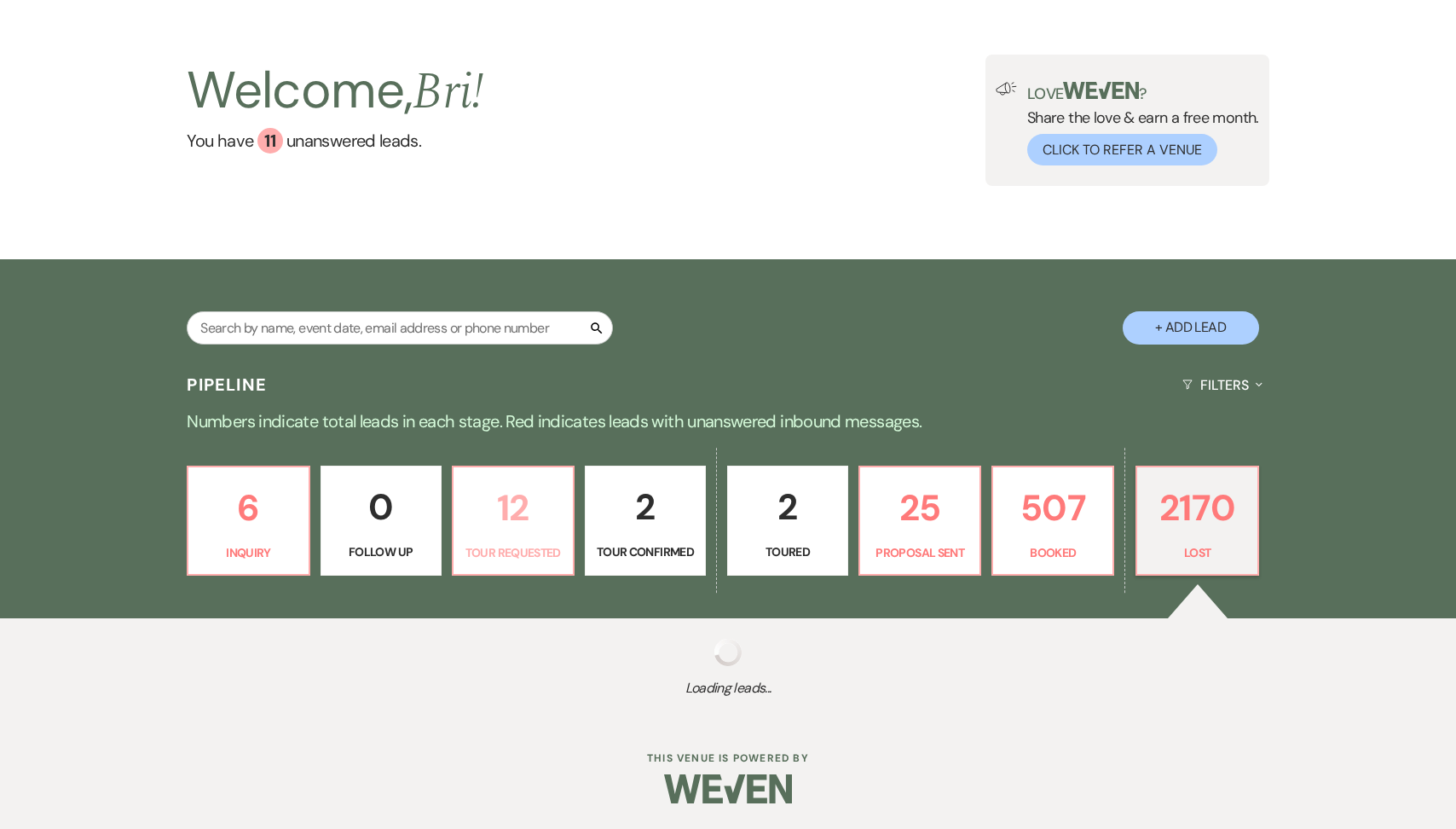
select select "5"
select select "8"
select select "5"
select select "8"
select select "5"
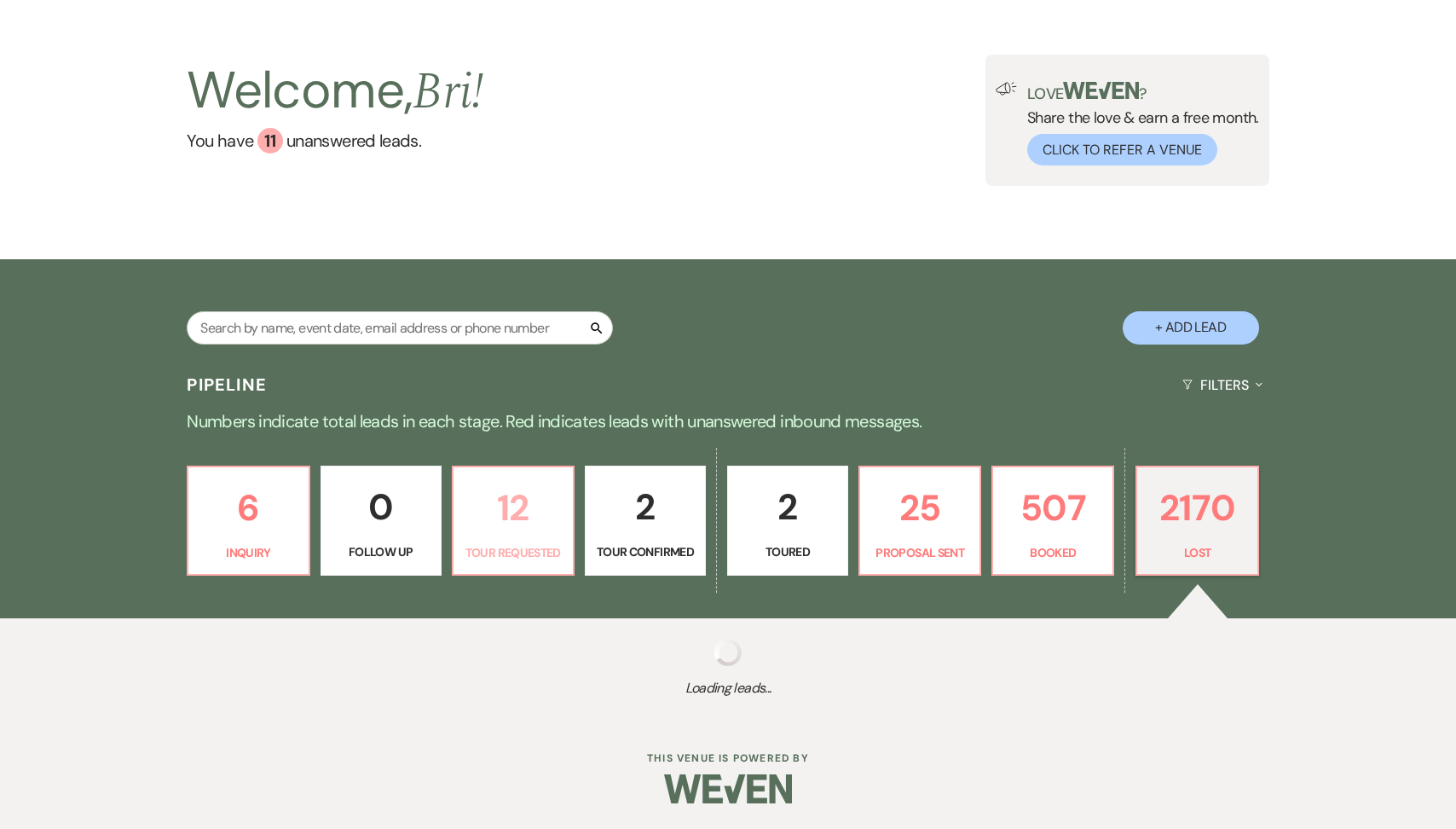
select select "8"
select select "6"
select select "8"
select select "5"
select select "8"
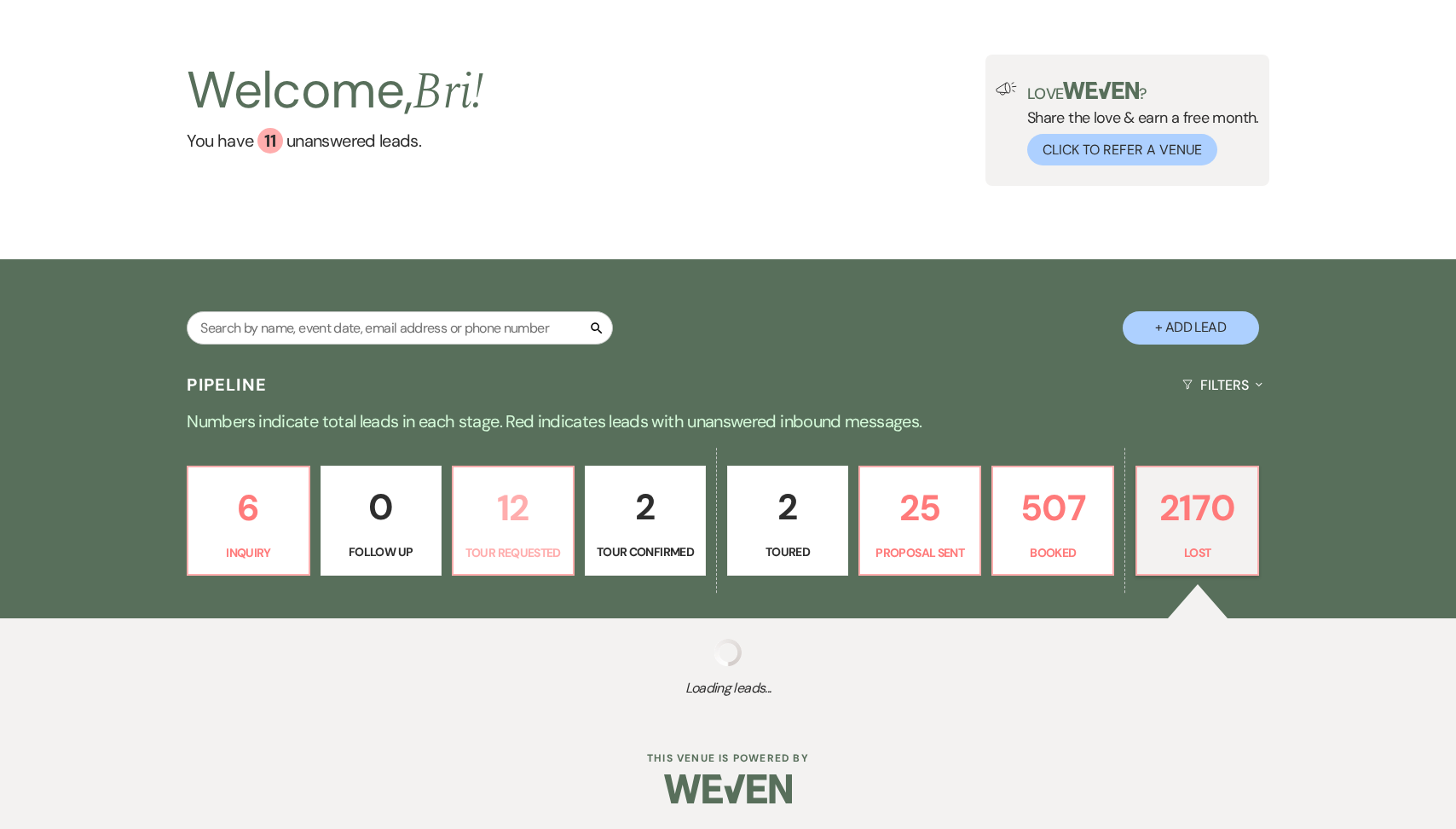
select select "5"
select select "8"
select select "5"
select select "8"
select select "5"
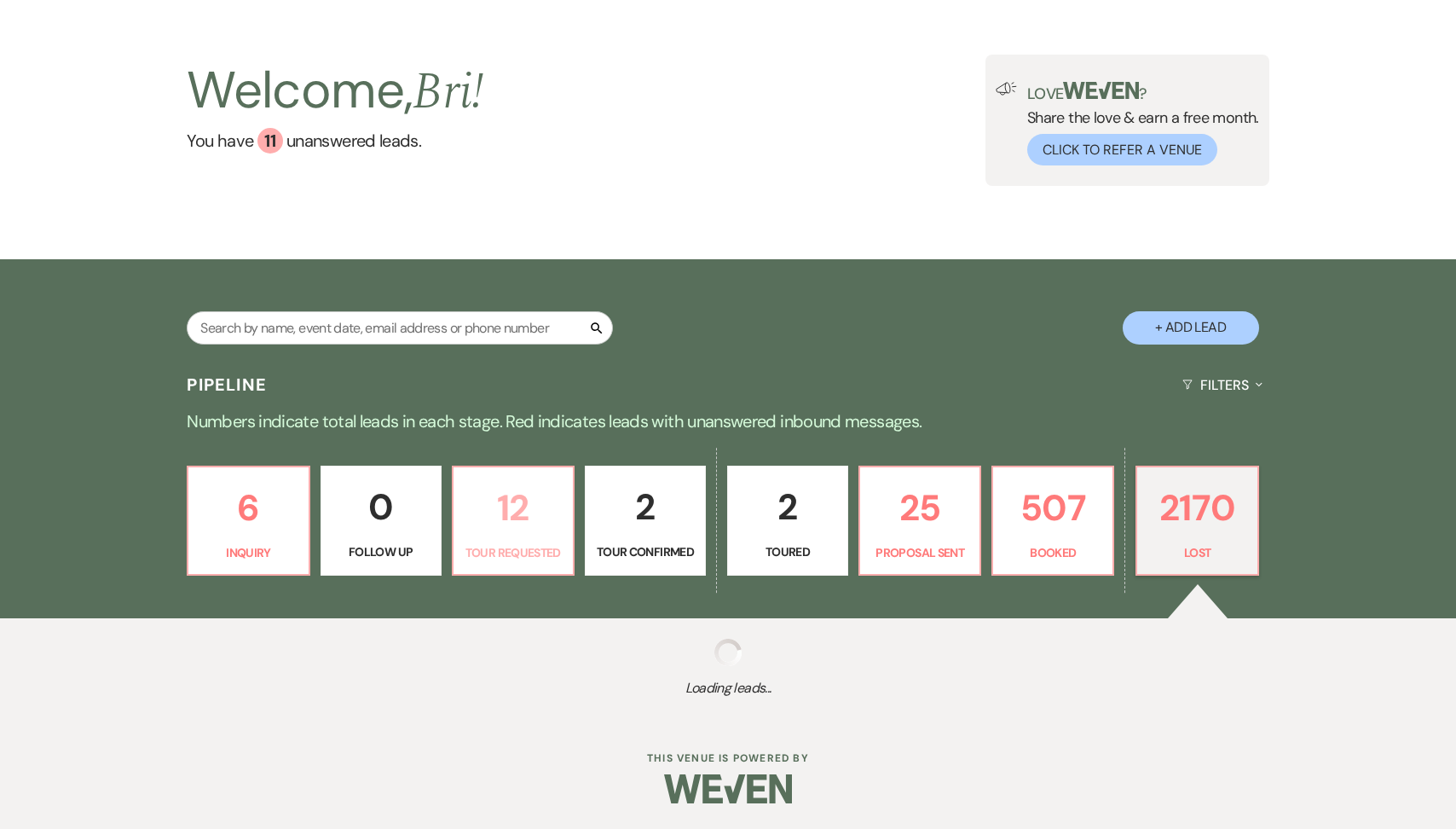
select select "8"
select select "5"
select select "8"
select select "1"
select select "8"
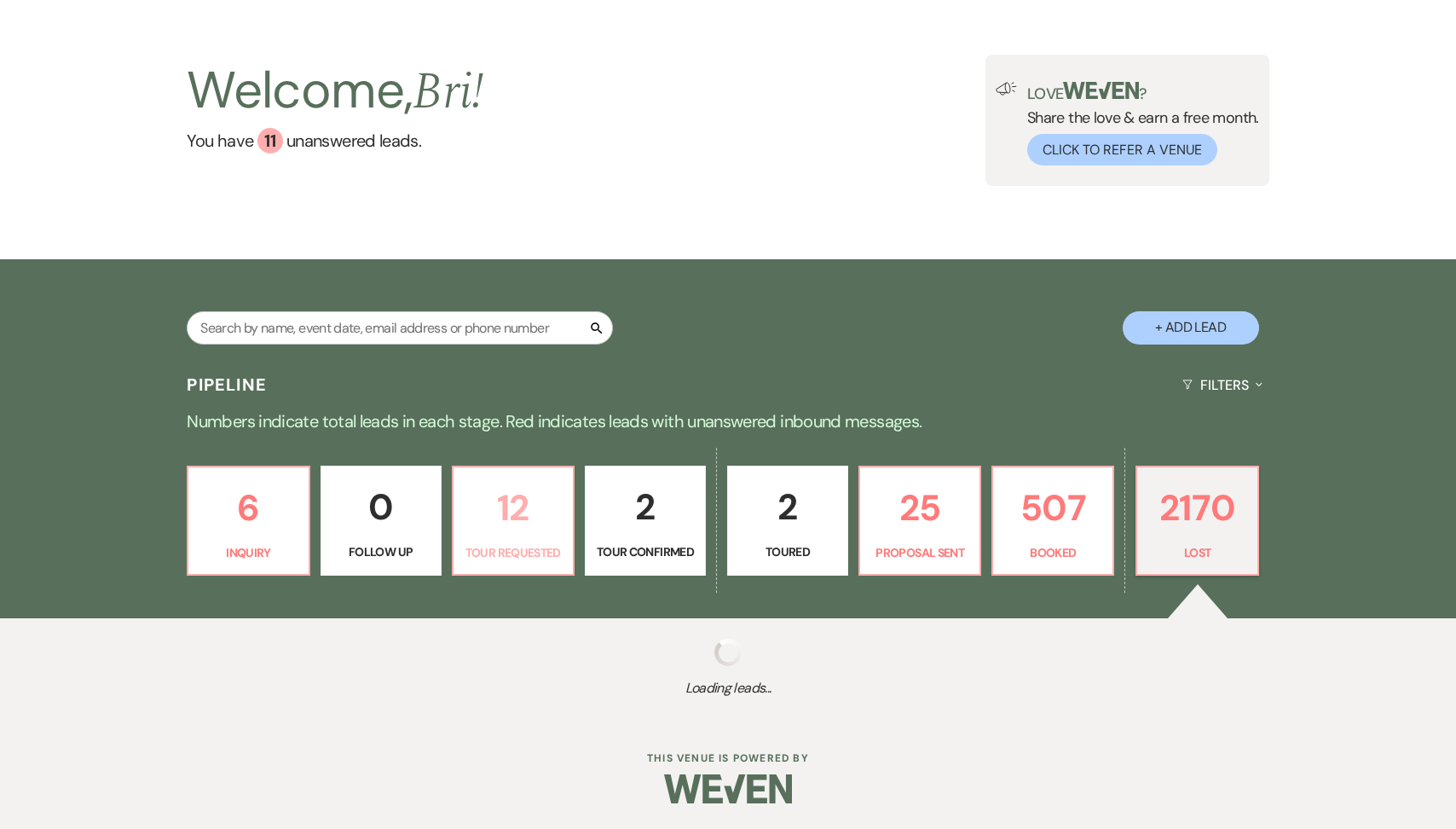
select select "5"
select select "8"
select select "6"
select select "8"
select select "5"
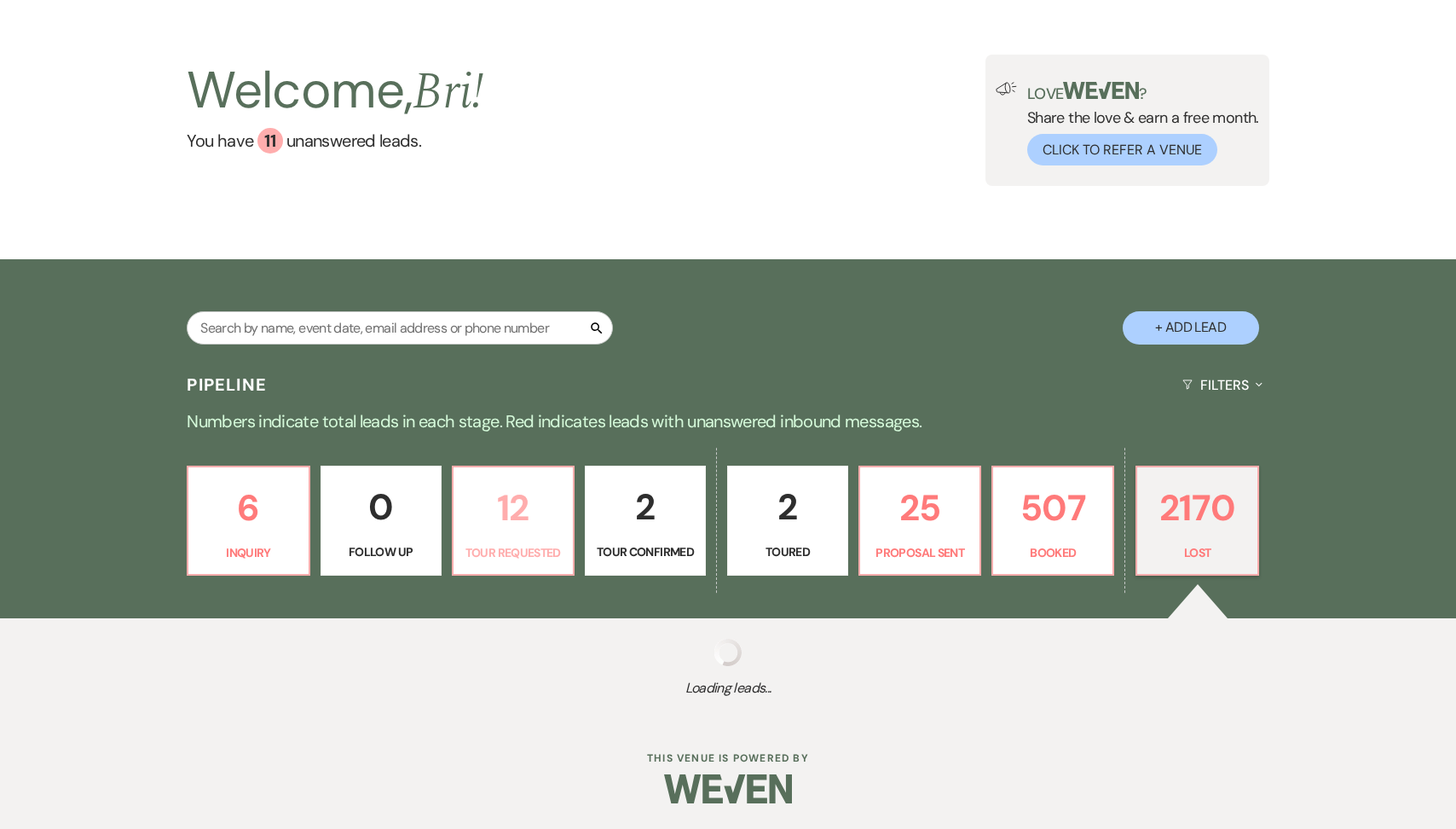
select select "8"
select select "5"
select select "8"
select select "5"
select select "8"
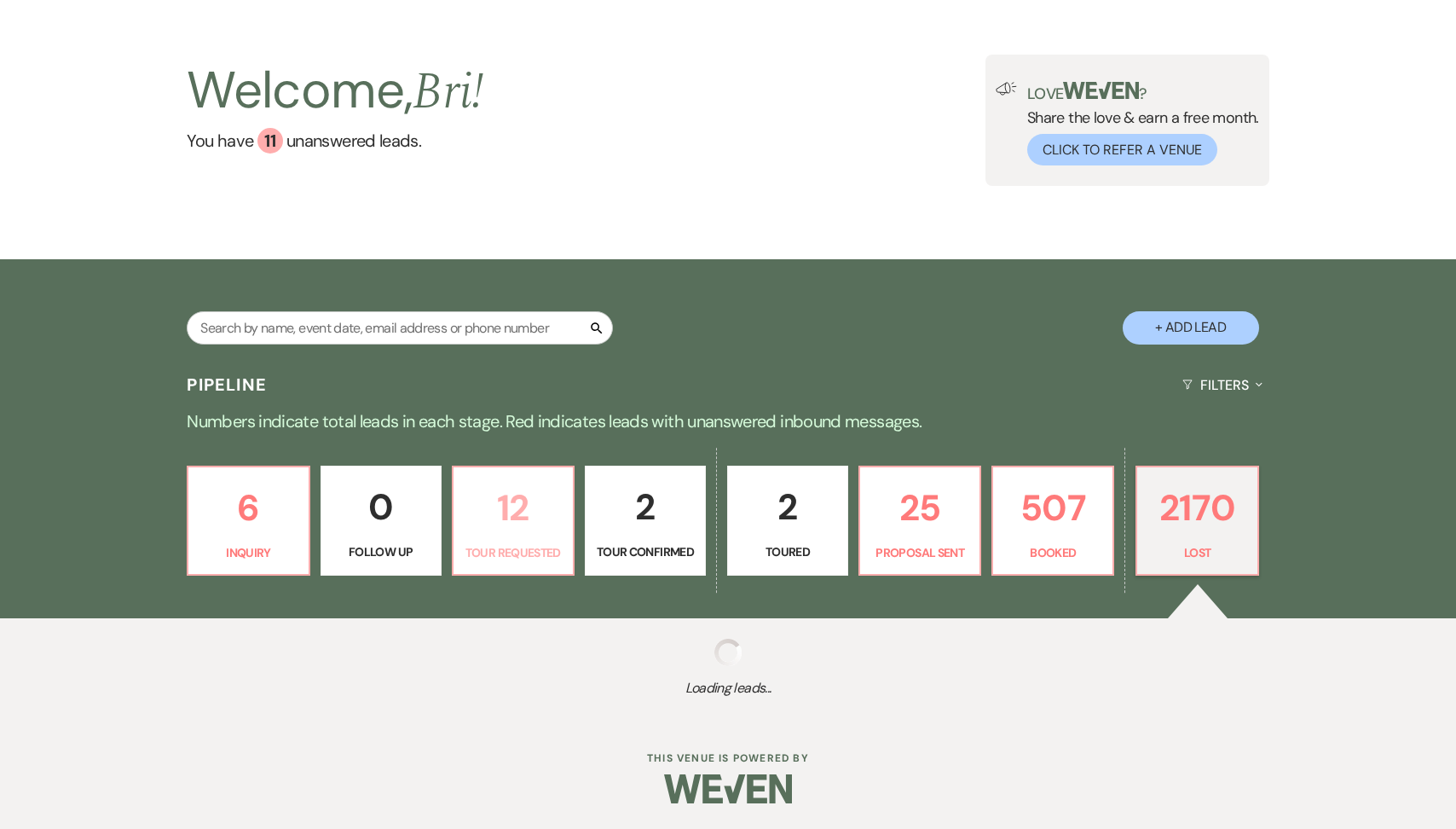
select select "5"
select select "8"
select select "5"
select select "8"
select select "5"
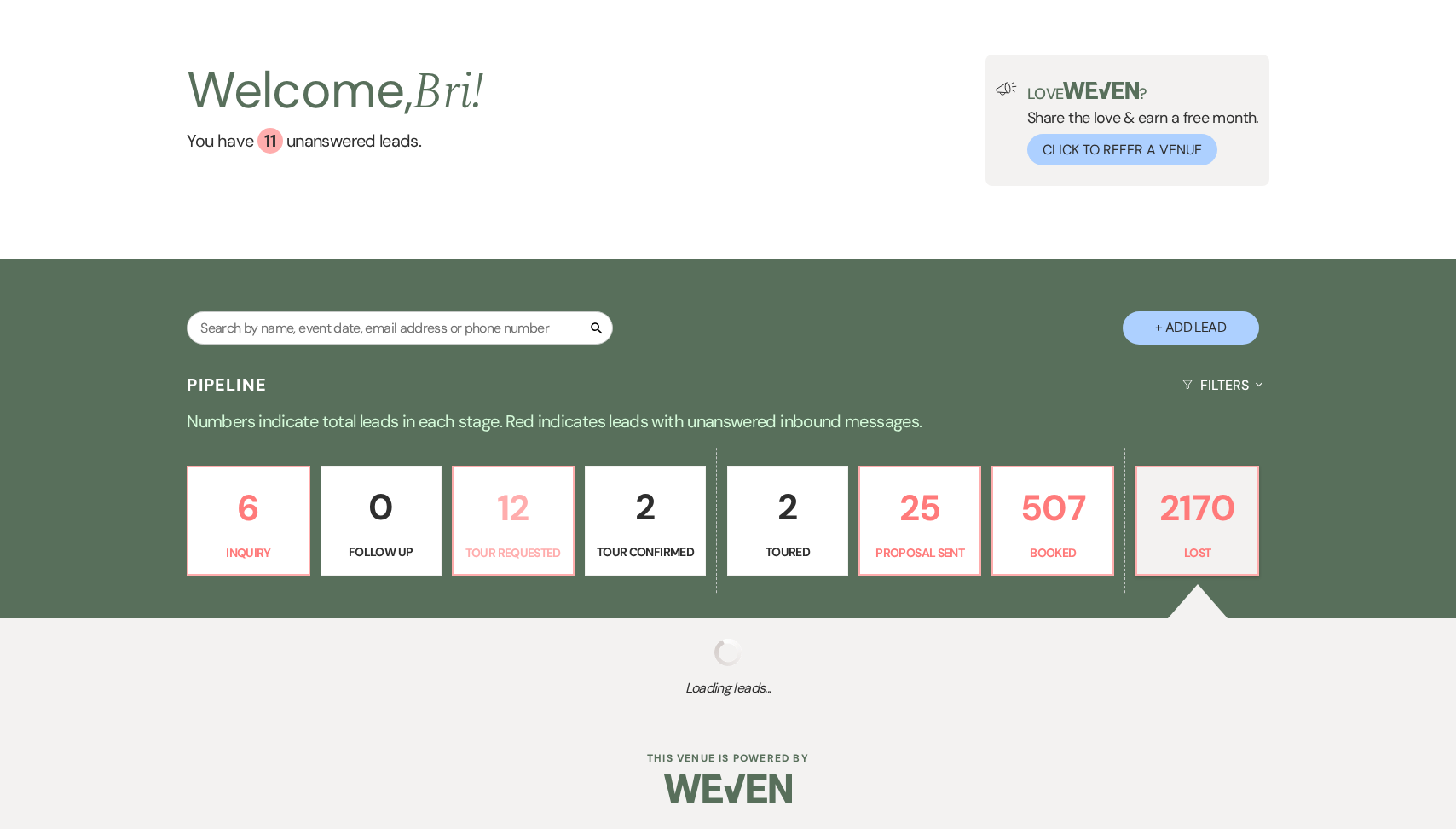
select select "8"
select select "6"
select select "8"
select select "1"
select select "8"
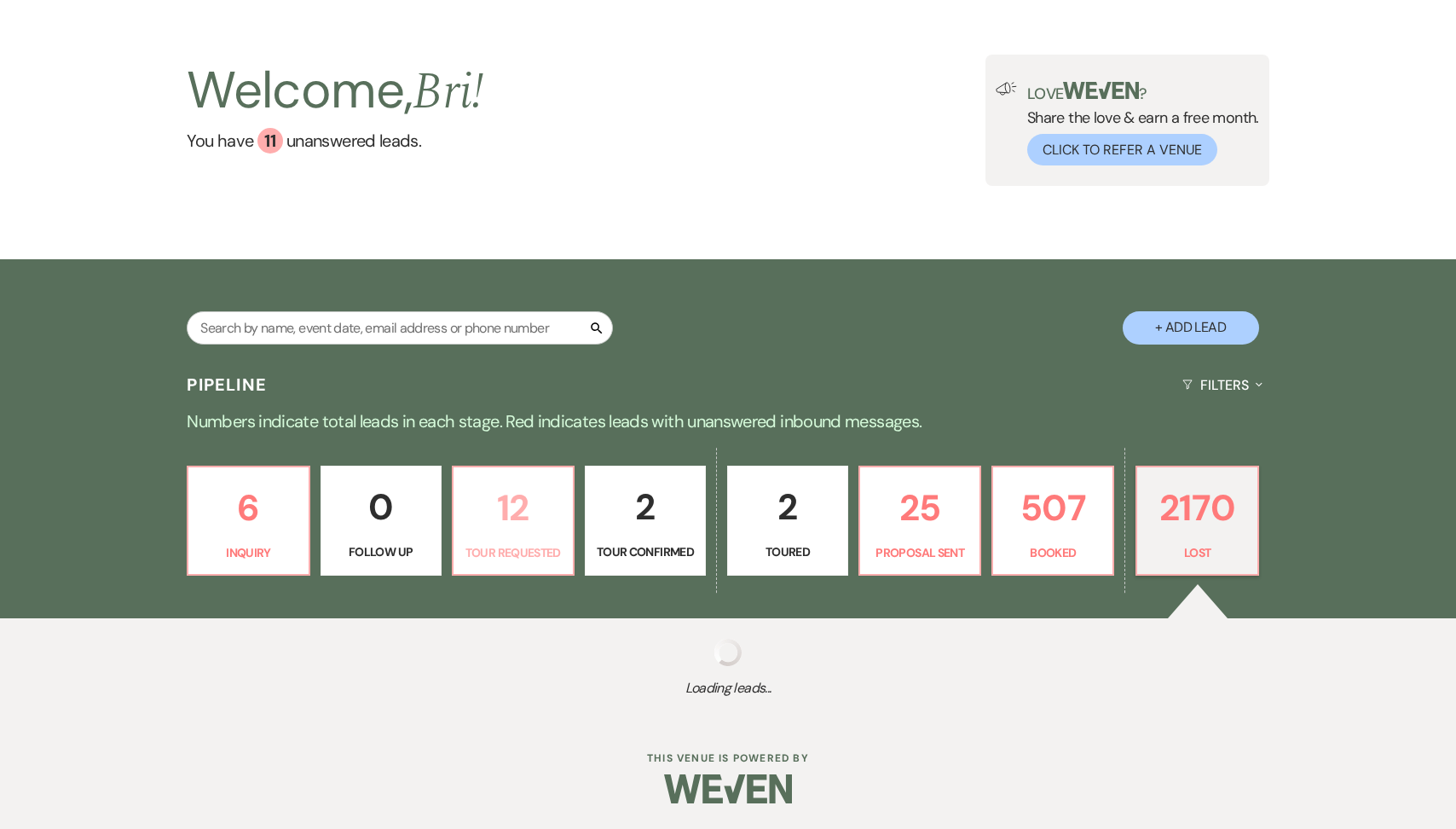
select select "1"
select select "8"
select select "5"
select select "8"
select select "5"
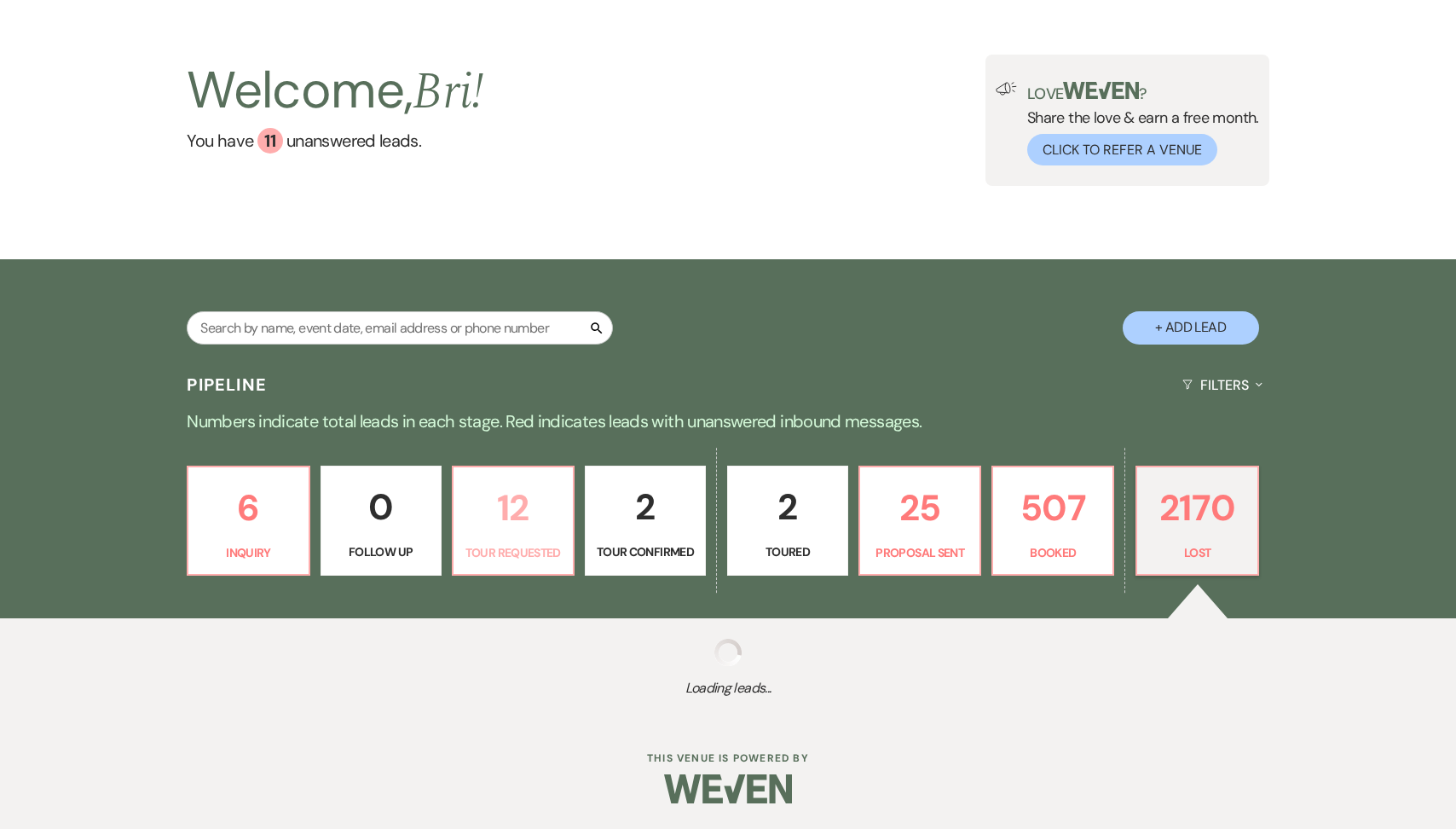
select select "8"
select select "5"
select select "8"
select select "6"
select select "8"
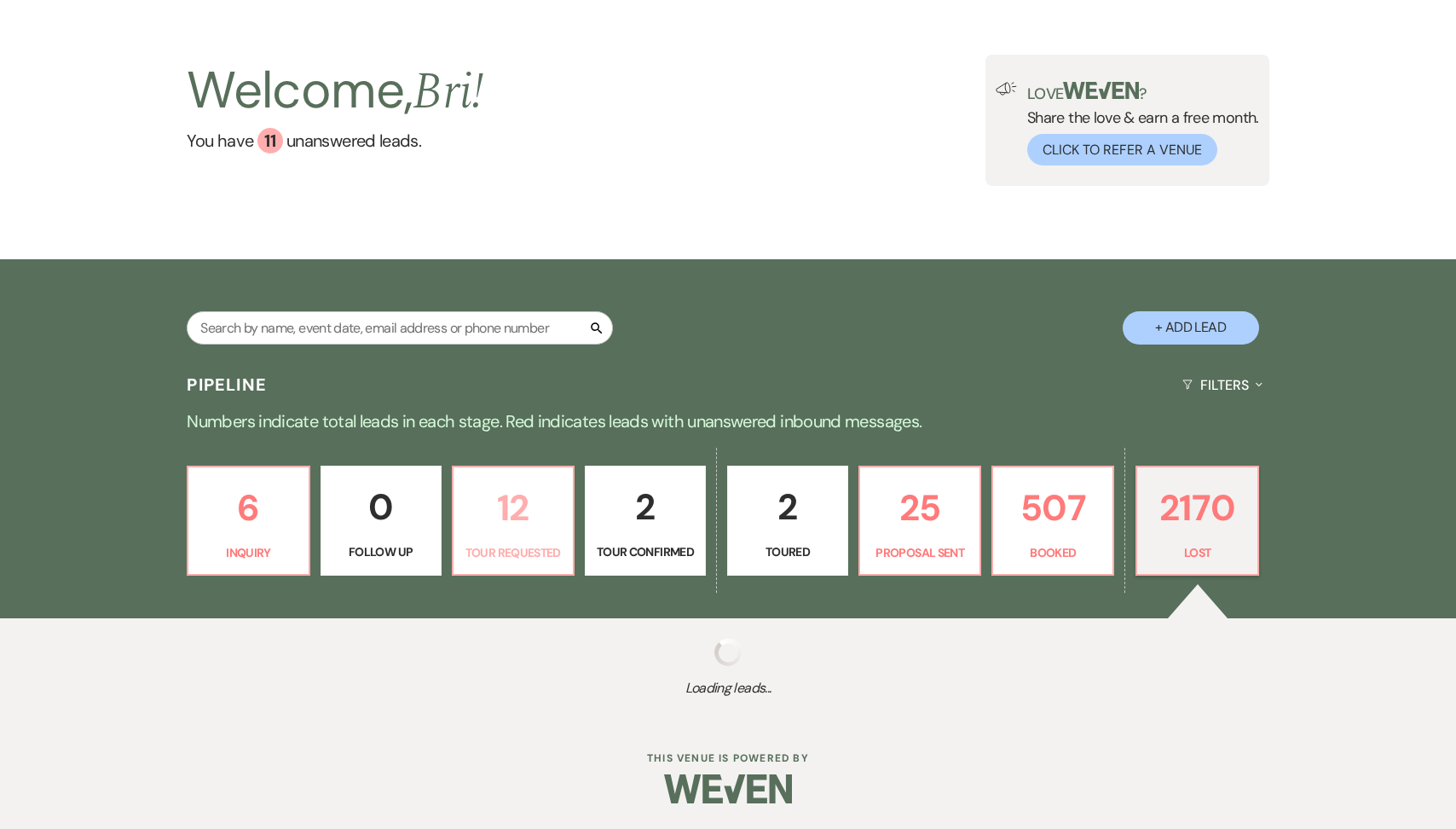
select select "5"
select select "8"
select select "5"
select select "8"
select select "5"
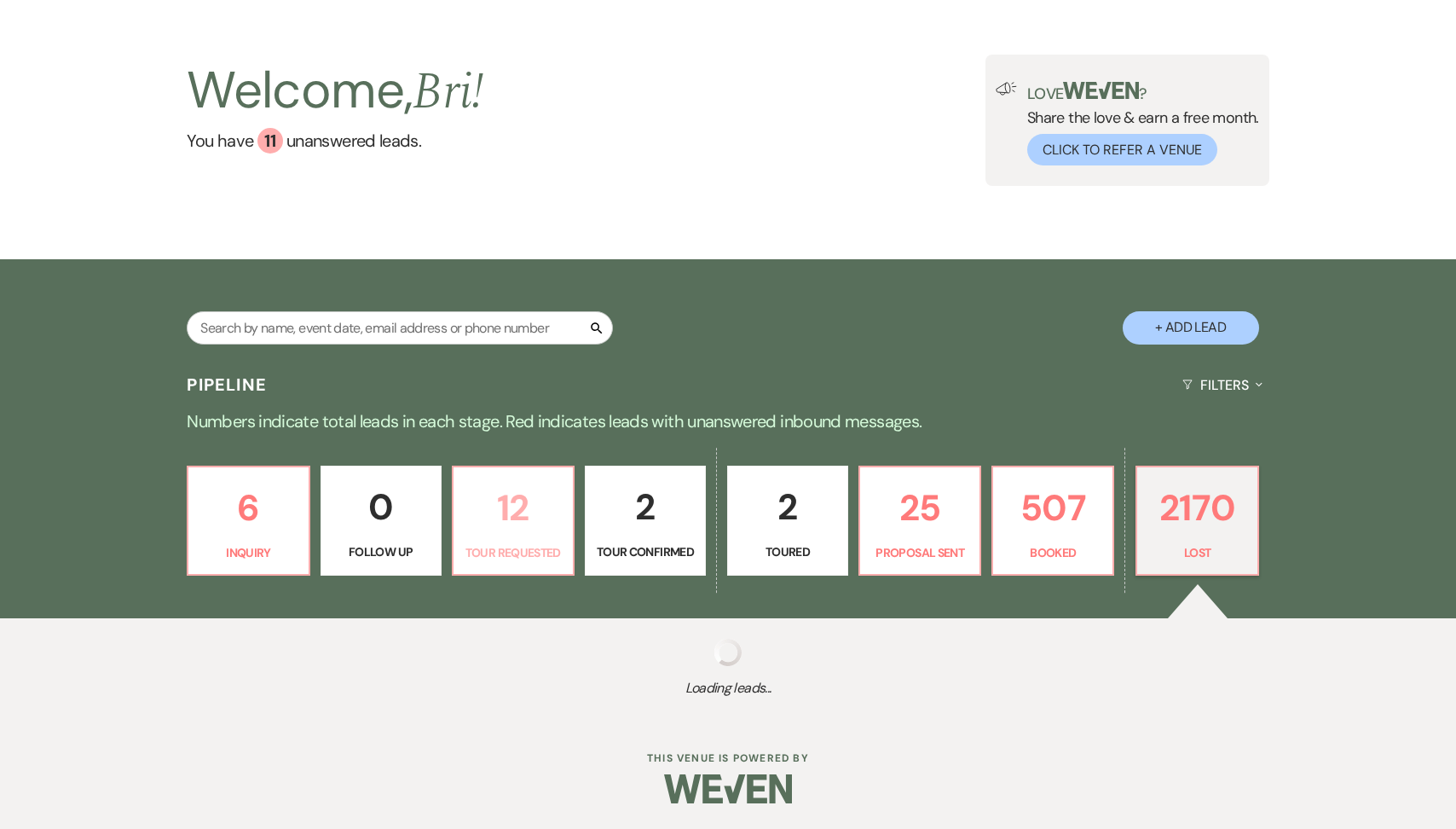
select select "8"
select select "5"
select select "8"
select select "1"
select select "8"
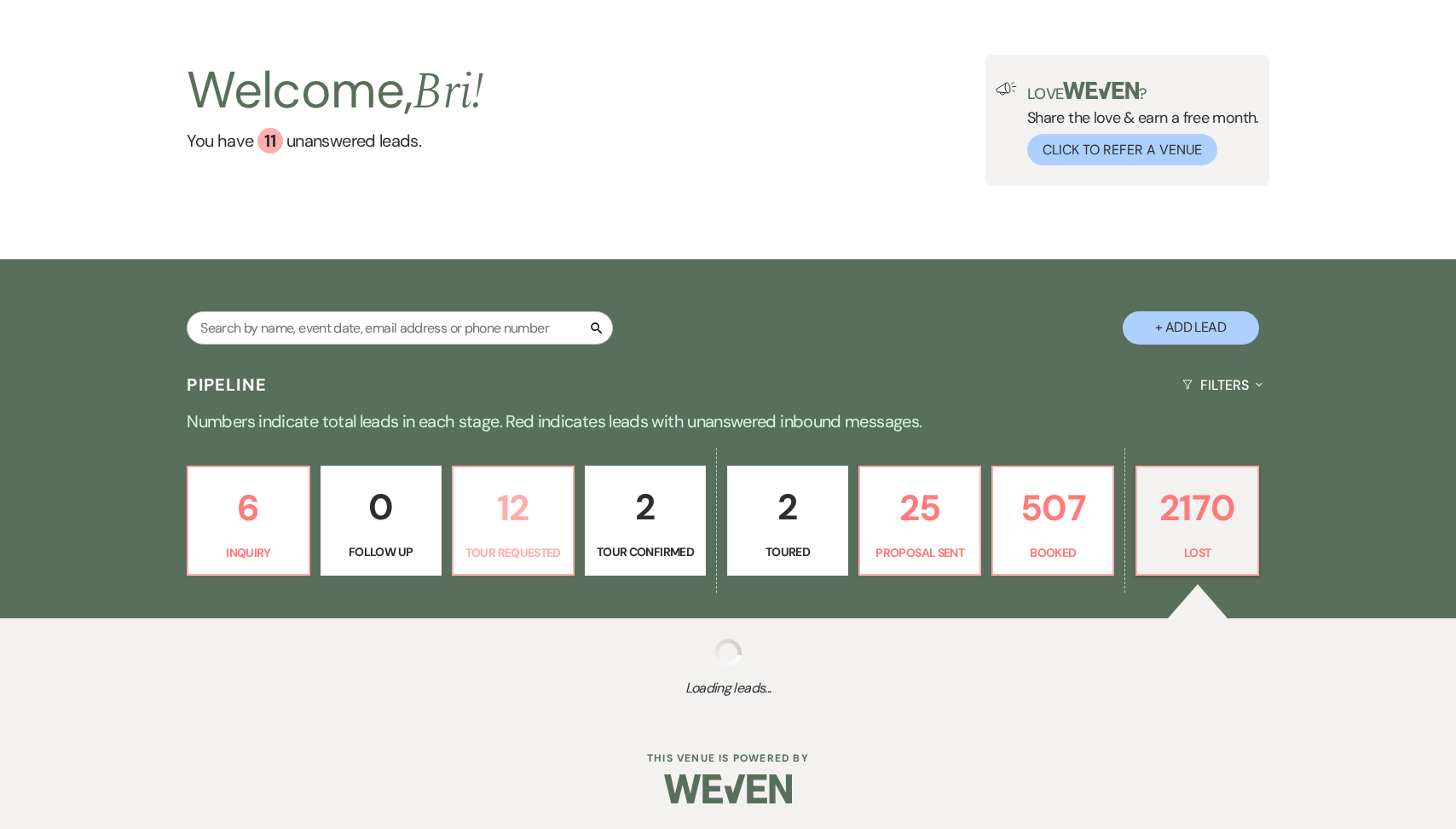
select select "5"
select select "8"
select select "5"
select select "8"
select select "5"
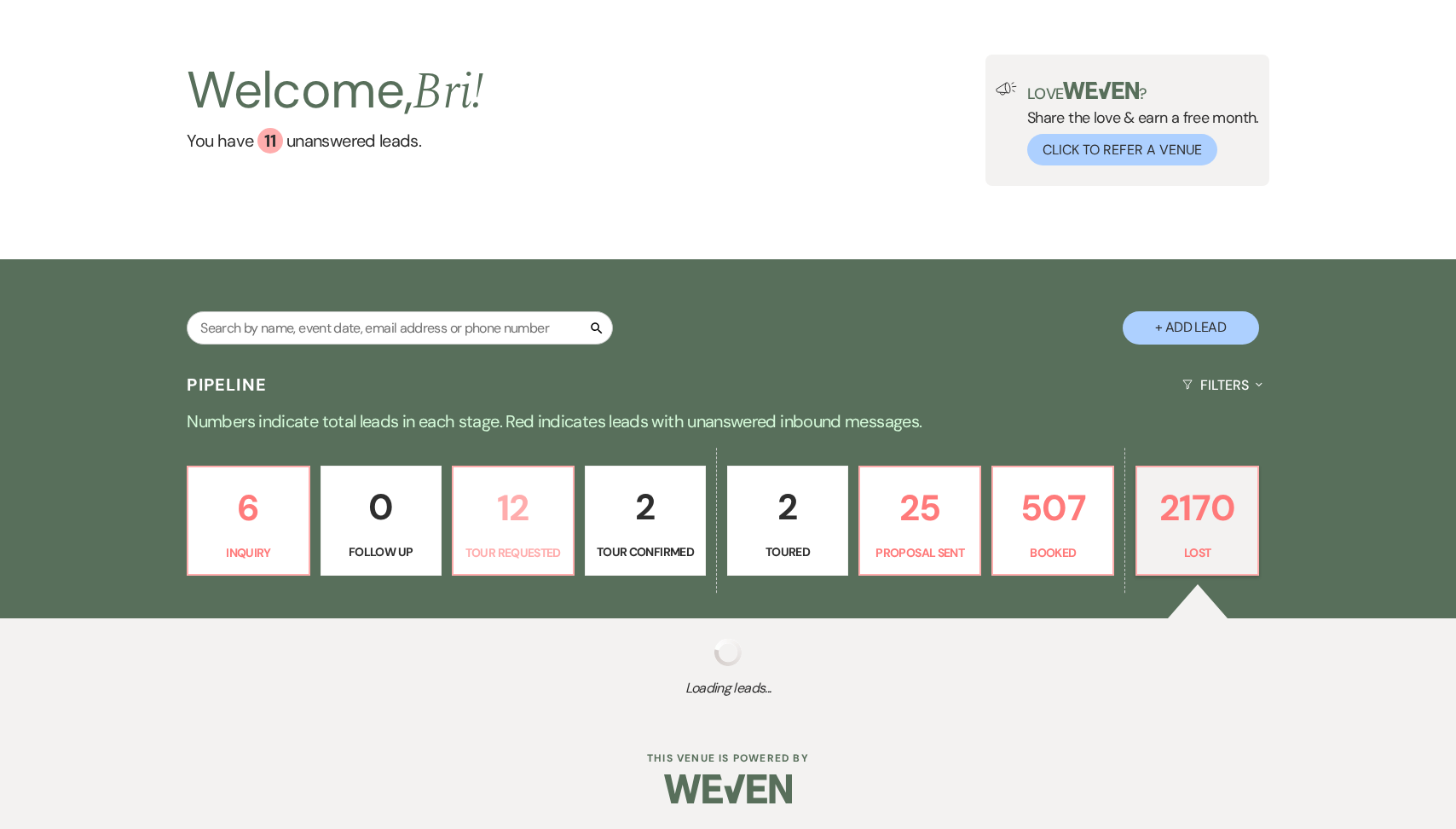
select select "8"
select select "6"
select select "8"
select select "5"
select select "8"
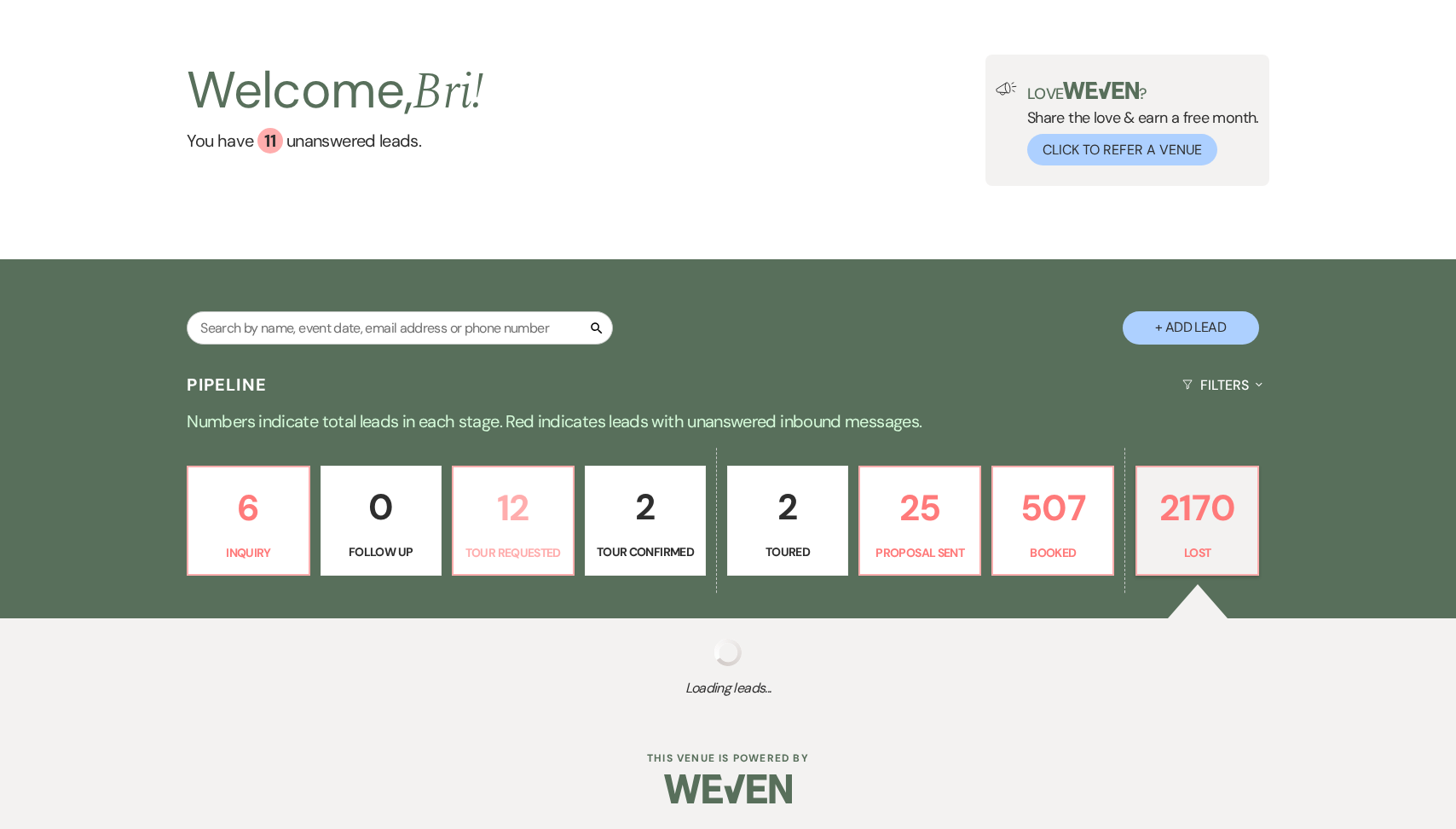
select select "5"
select select "8"
select select "5"
select select "8"
select select "5"
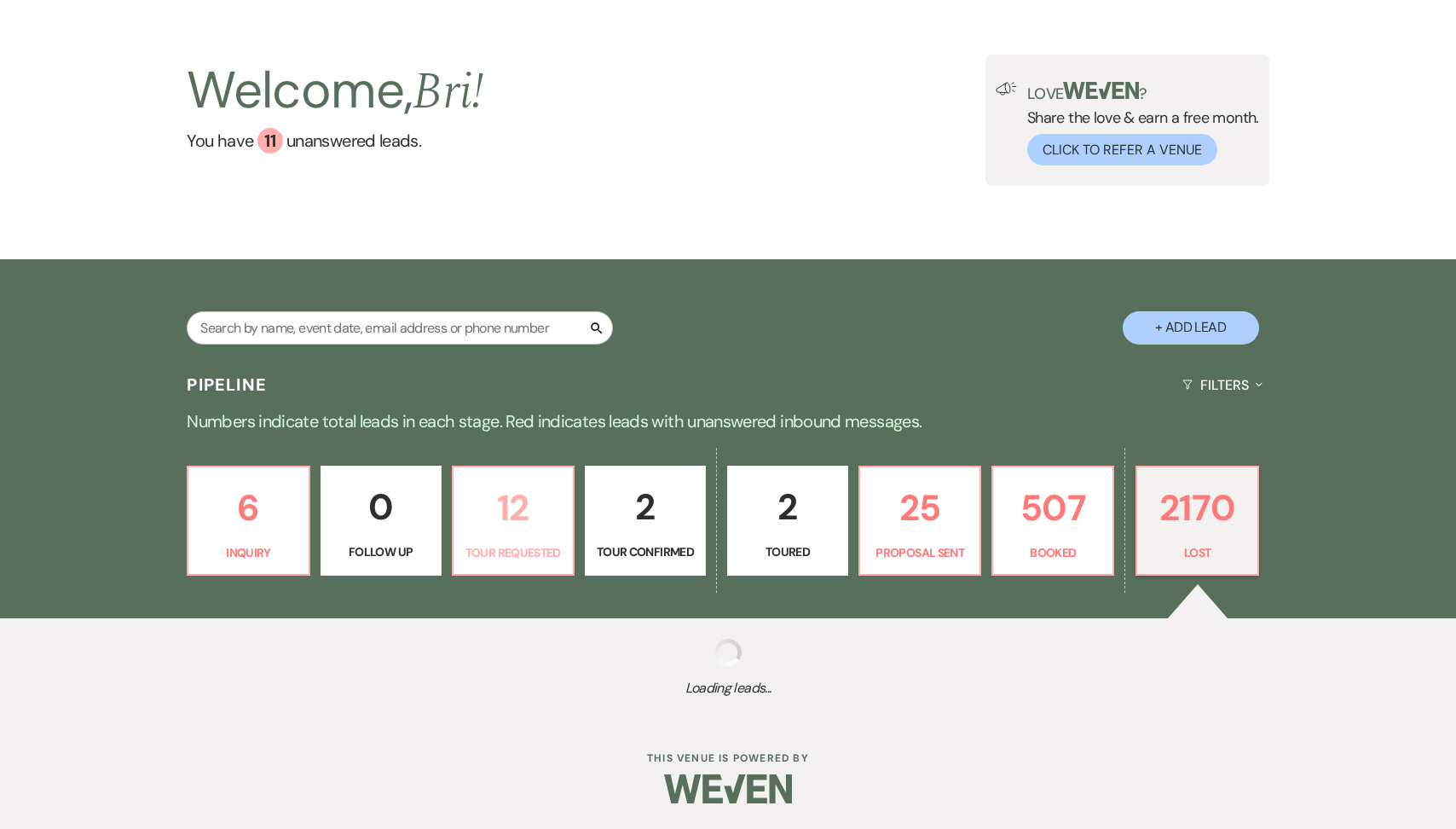
select select "8"
select select "6"
select select "8"
select select "5"
select select "8"
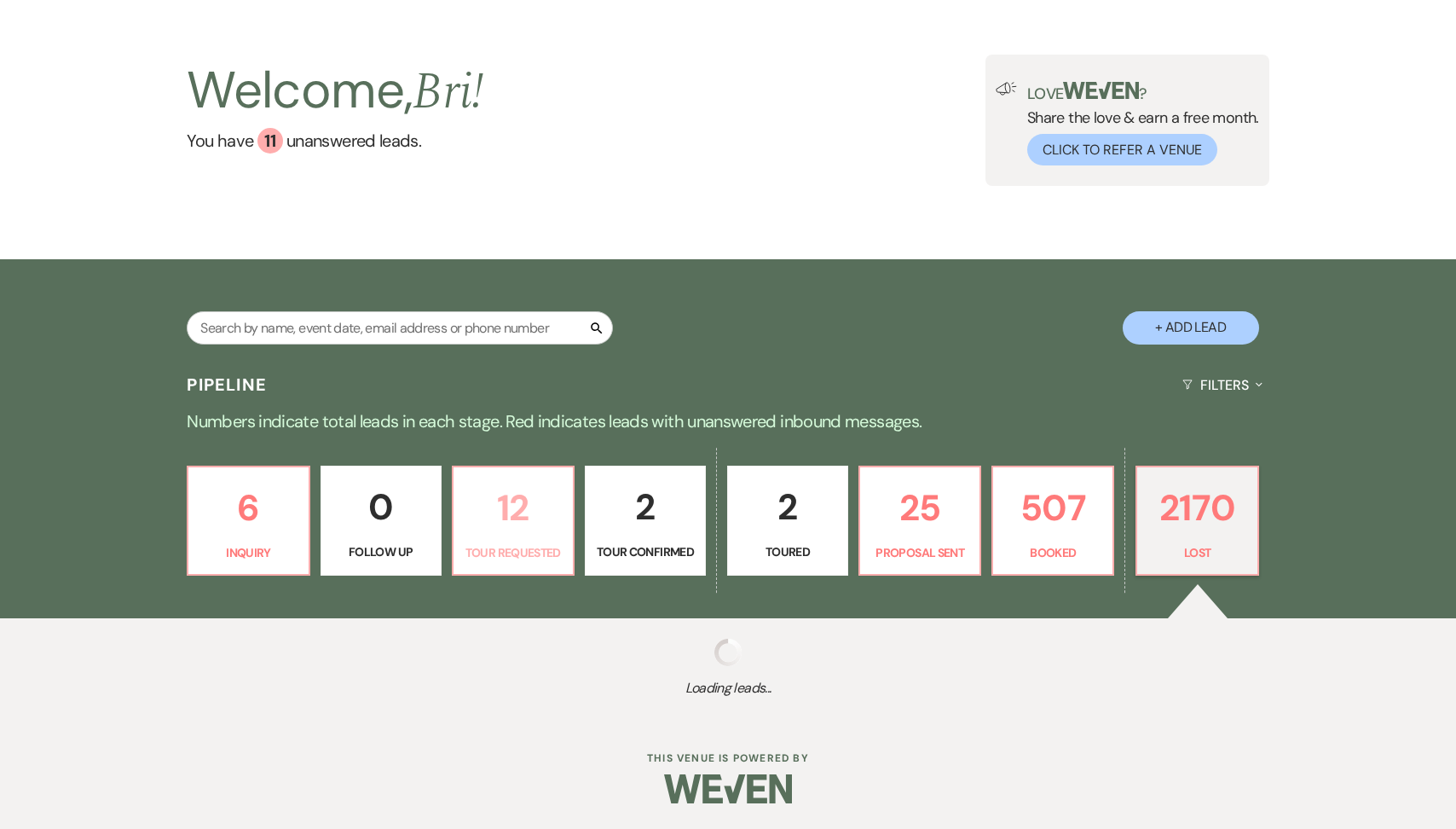
select select "5"
select select "8"
select select "5"
select select "8"
select select "5"
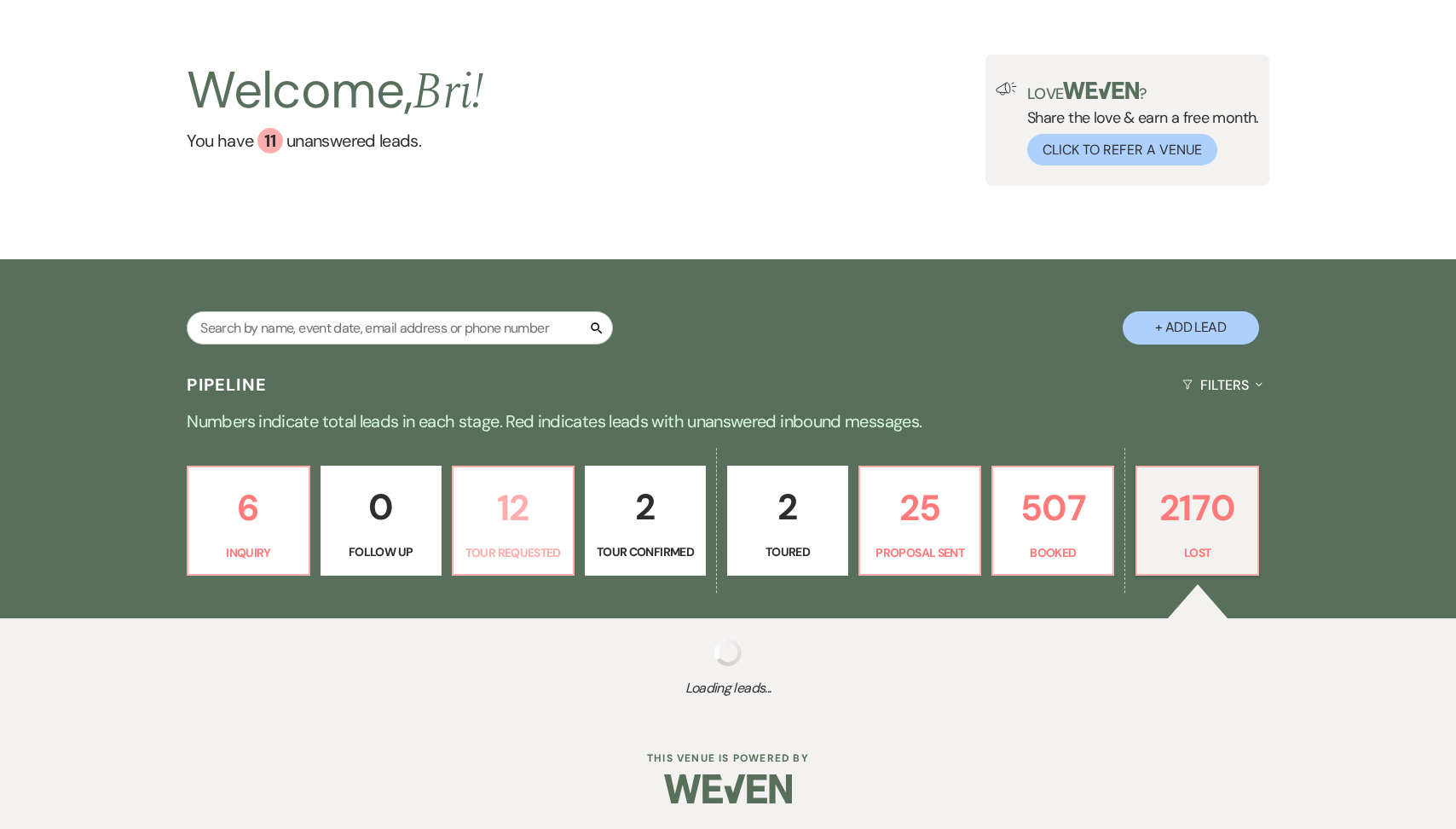
select select "8"
select select "5"
select select "8"
select select "5"
select select "8"
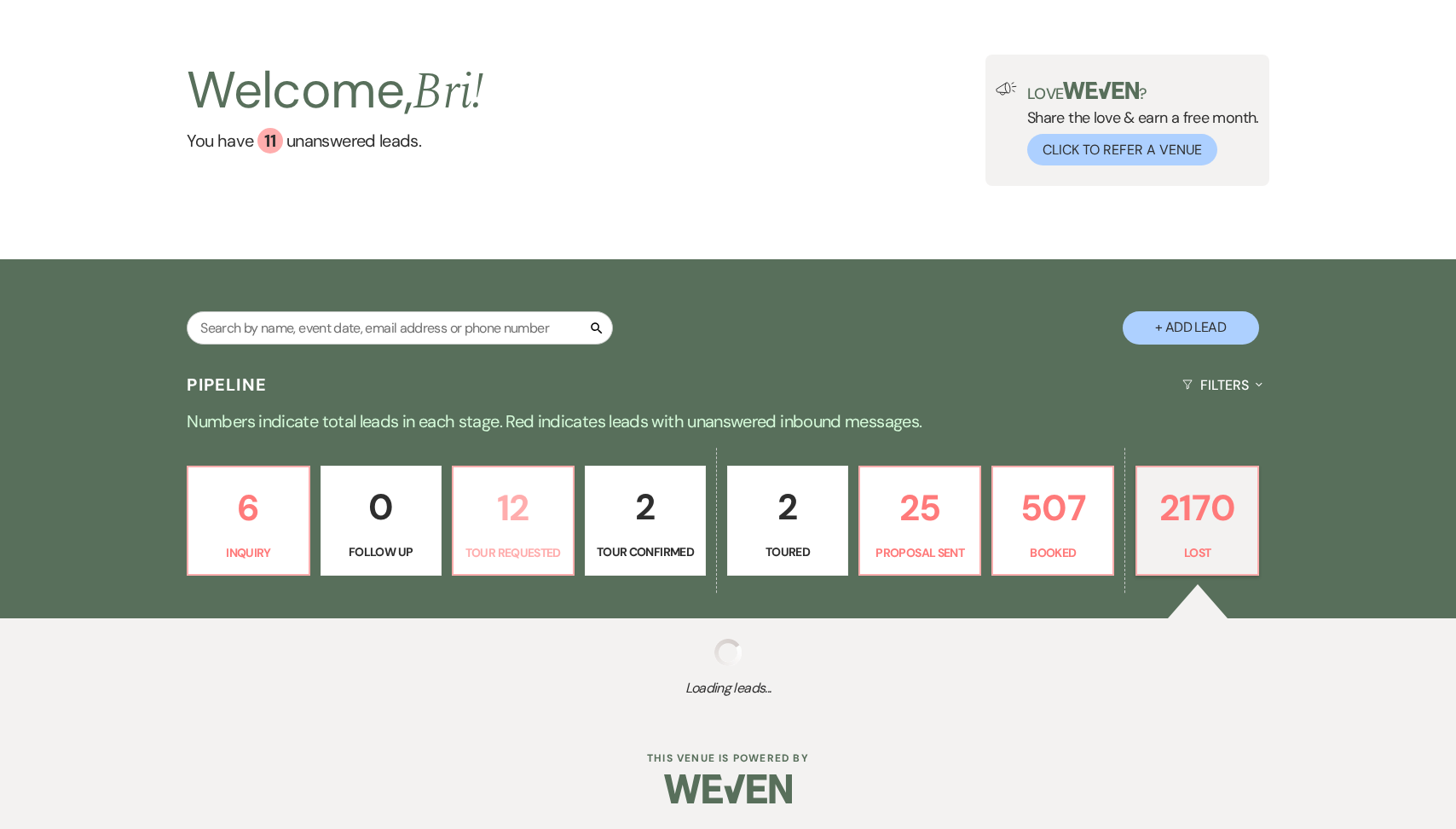
select select "5"
select select "8"
select select "6"
select select "8"
select select "5"
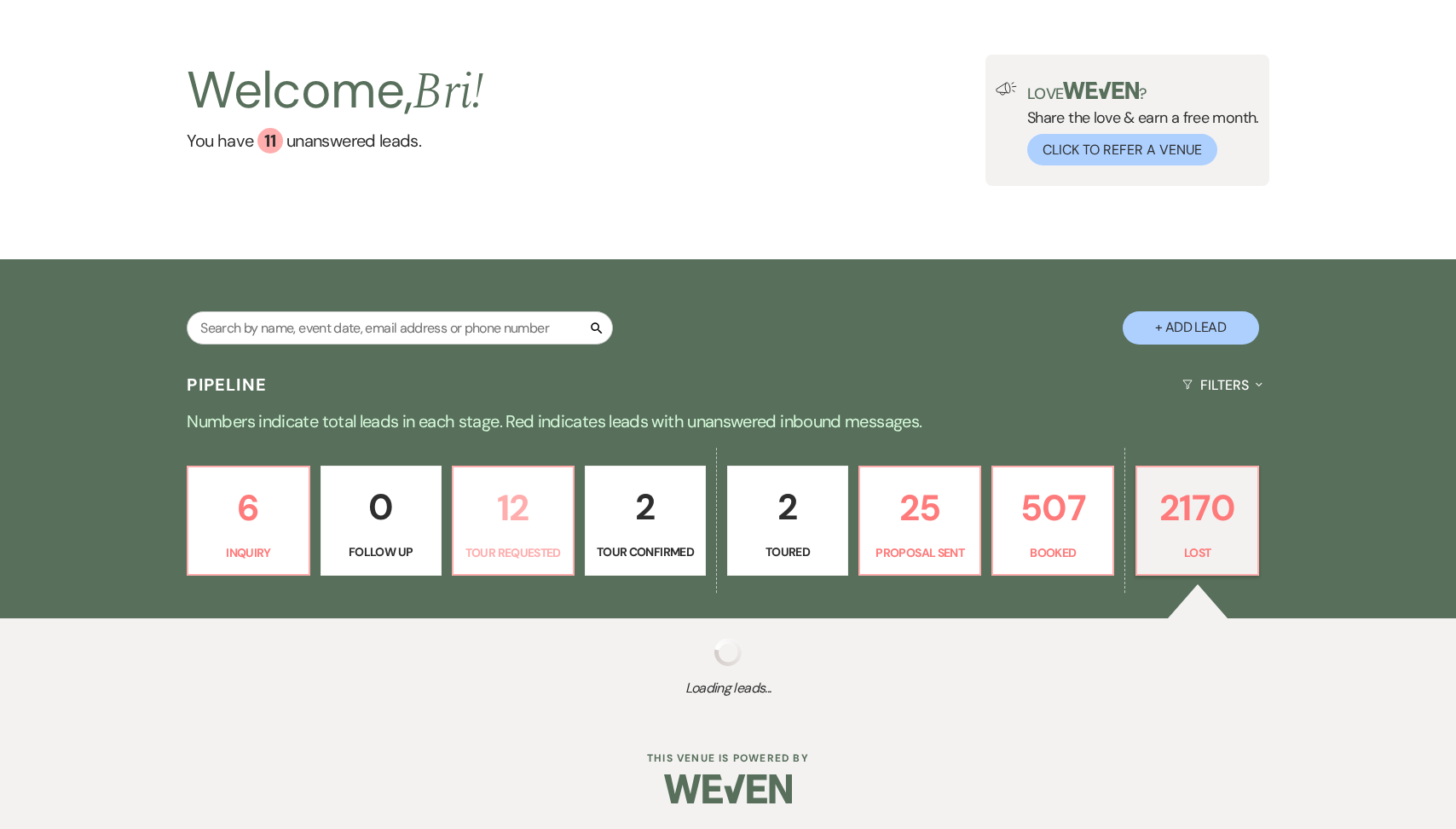
select select "8"
select select "5"
select select "8"
select select "5"
select select "8"
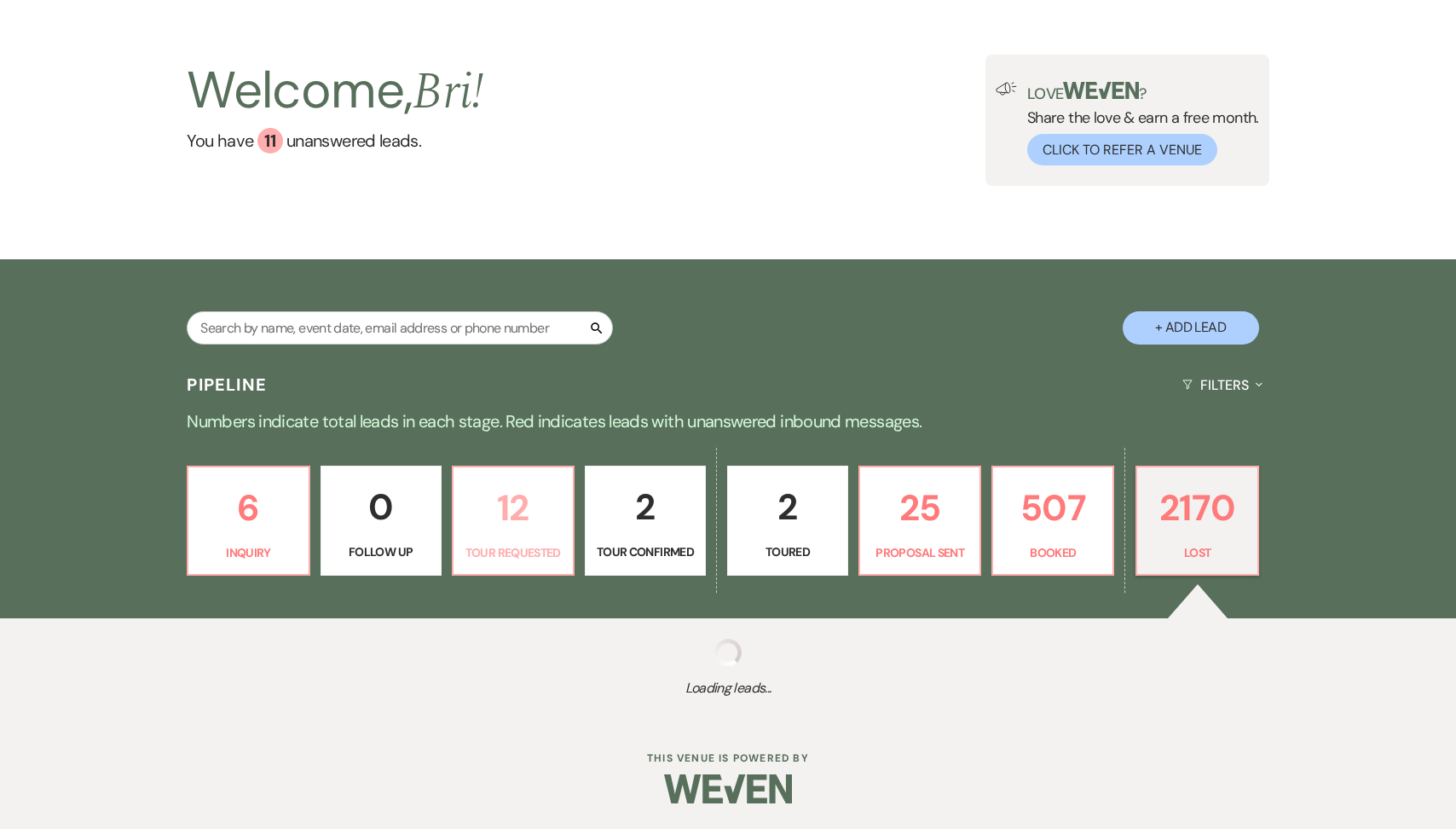
select select "5"
select select "8"
select select "5"
select select "8"
select select "1"
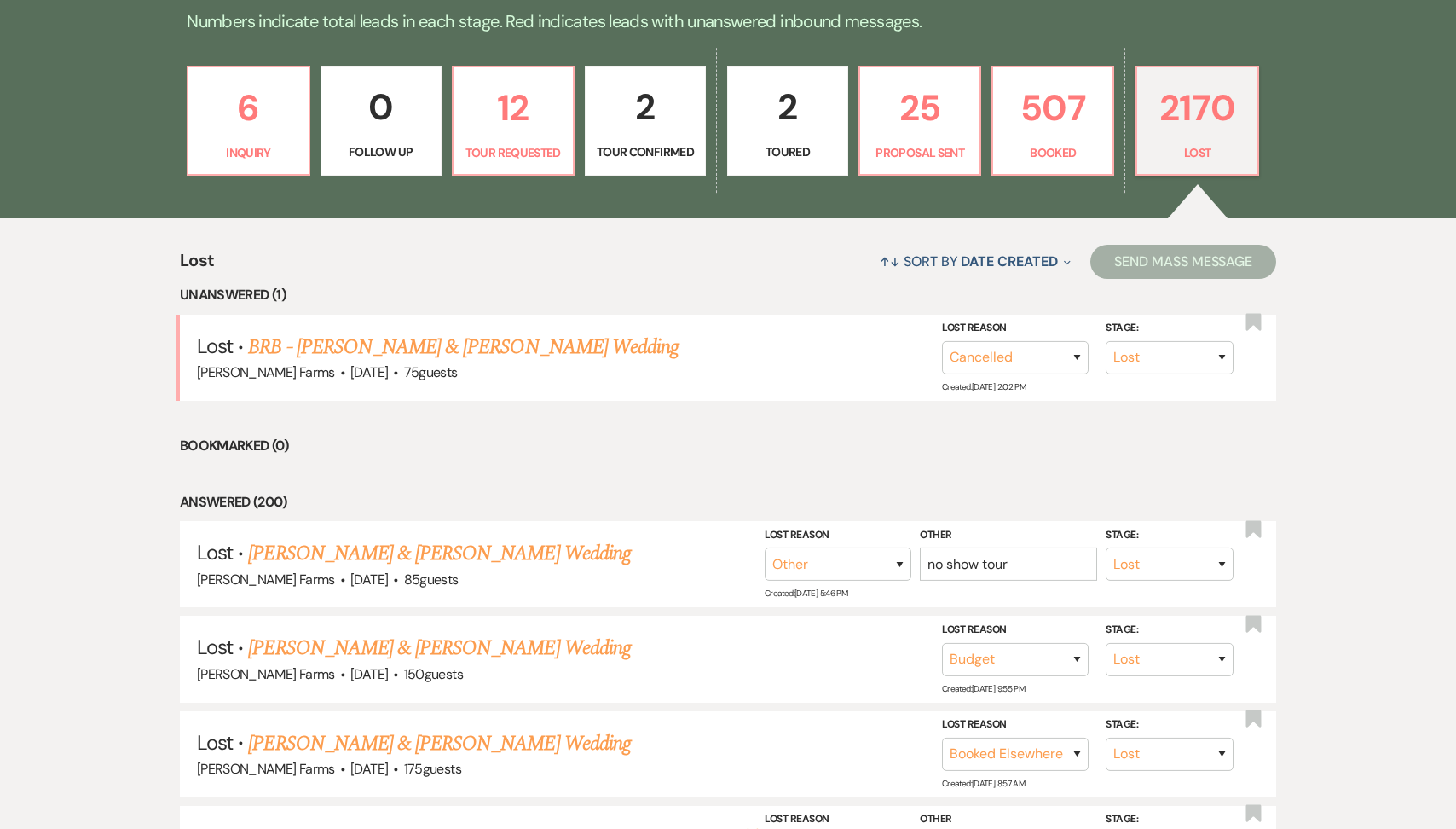
scroll to position [463, 0]
click at [507, 352] on link "BRB - Alec Miller & Samantha Motil's Wedding" at bounding box center [463, 345] width 431 height 30
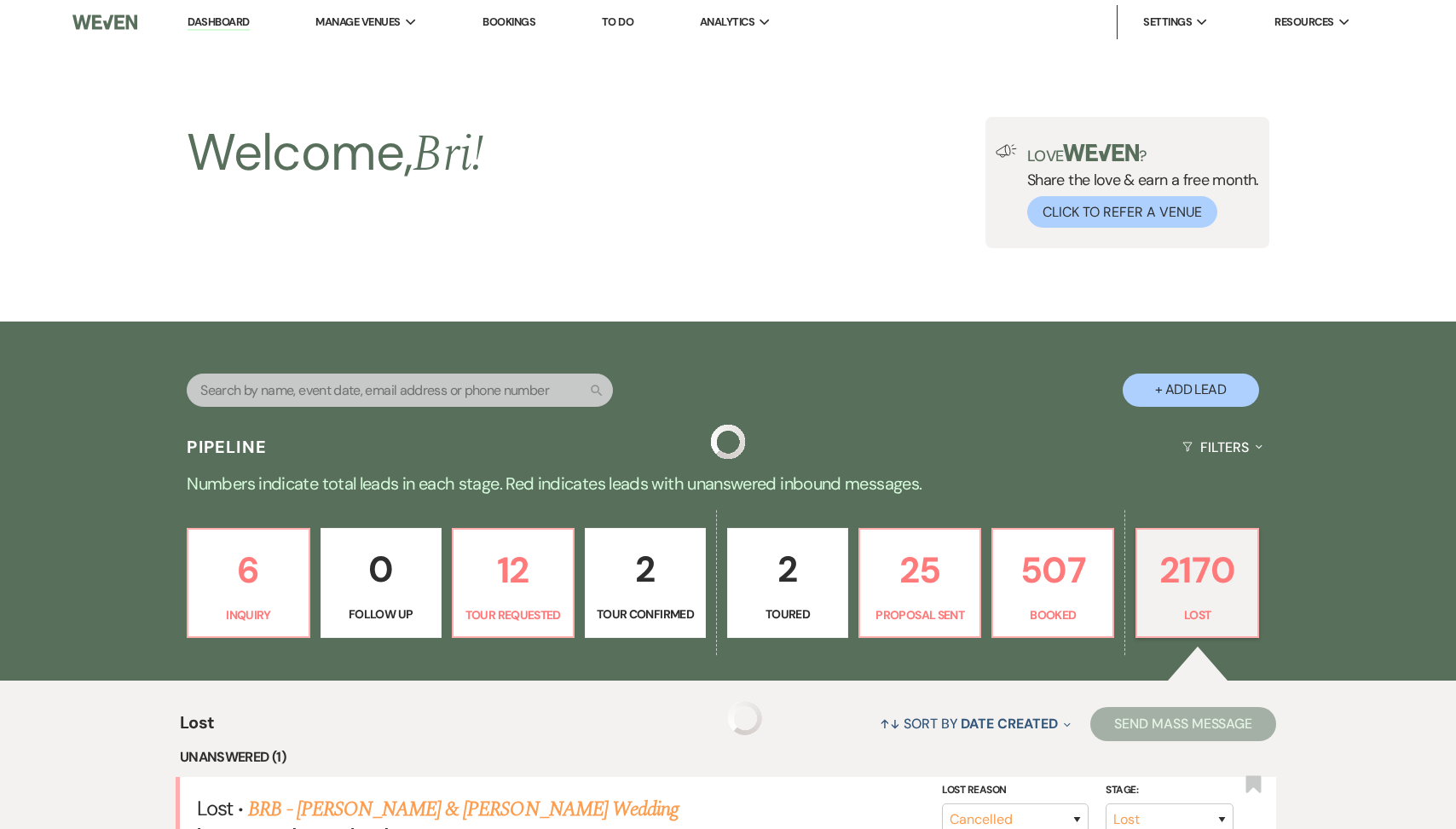
scroll to position [463, 0]
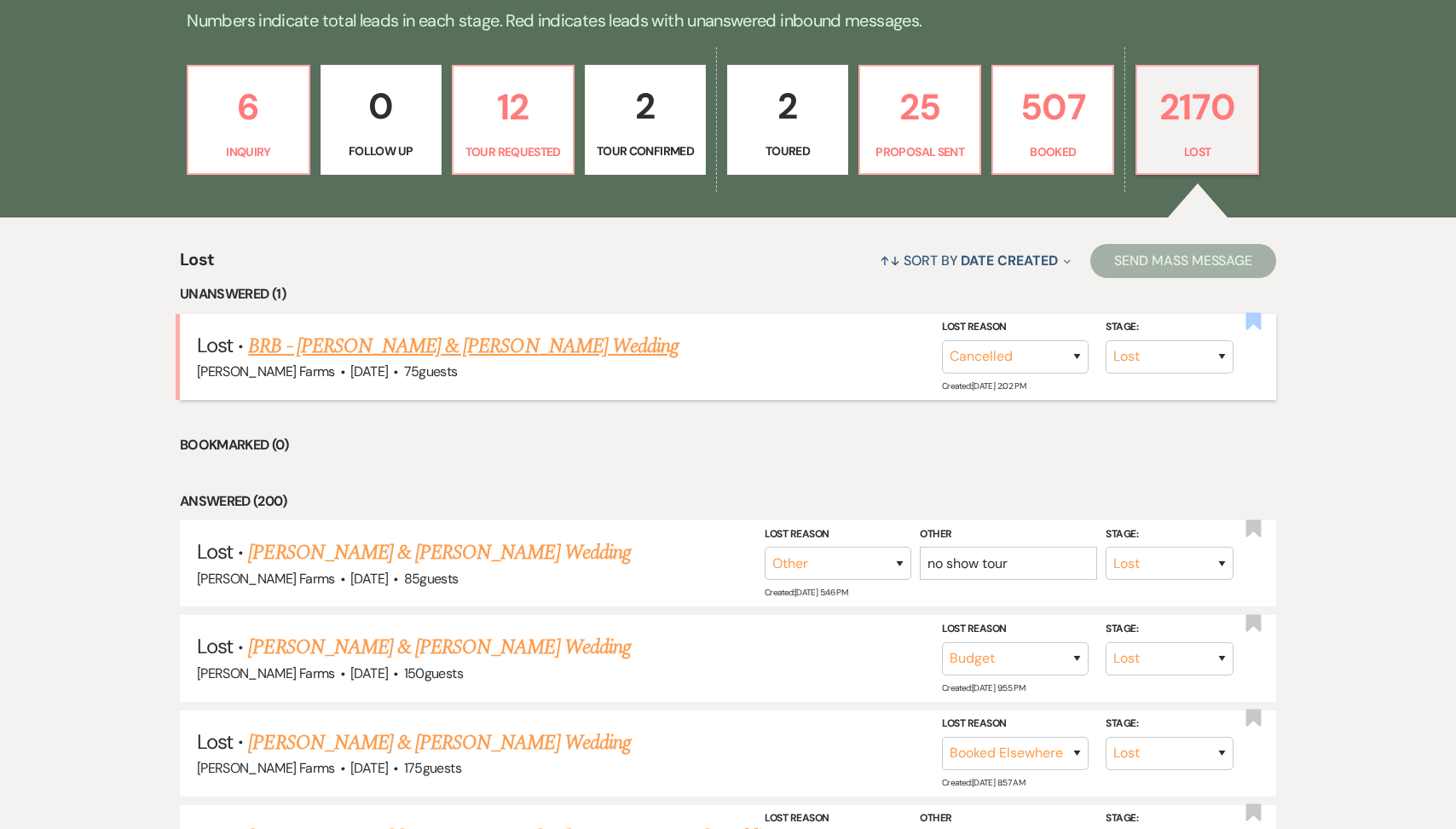
click at [1259, 325] on use "button" at bounding box center [1254, 322] width 16 height 17
click at [1070, 142] on link "507 Booked" at bounding box center [1052, 120] width 123 height 110
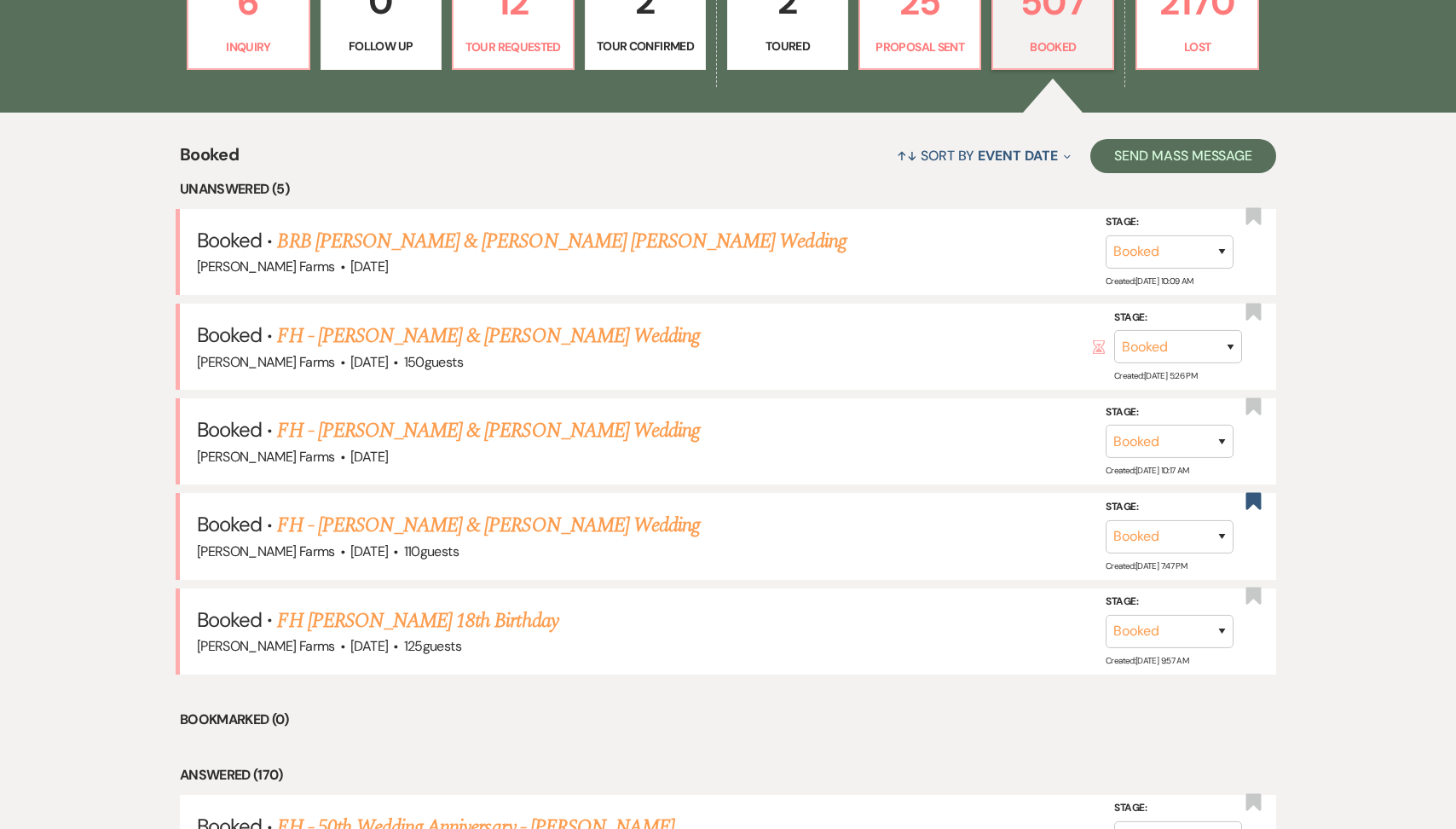
scroll to position [587, 0]
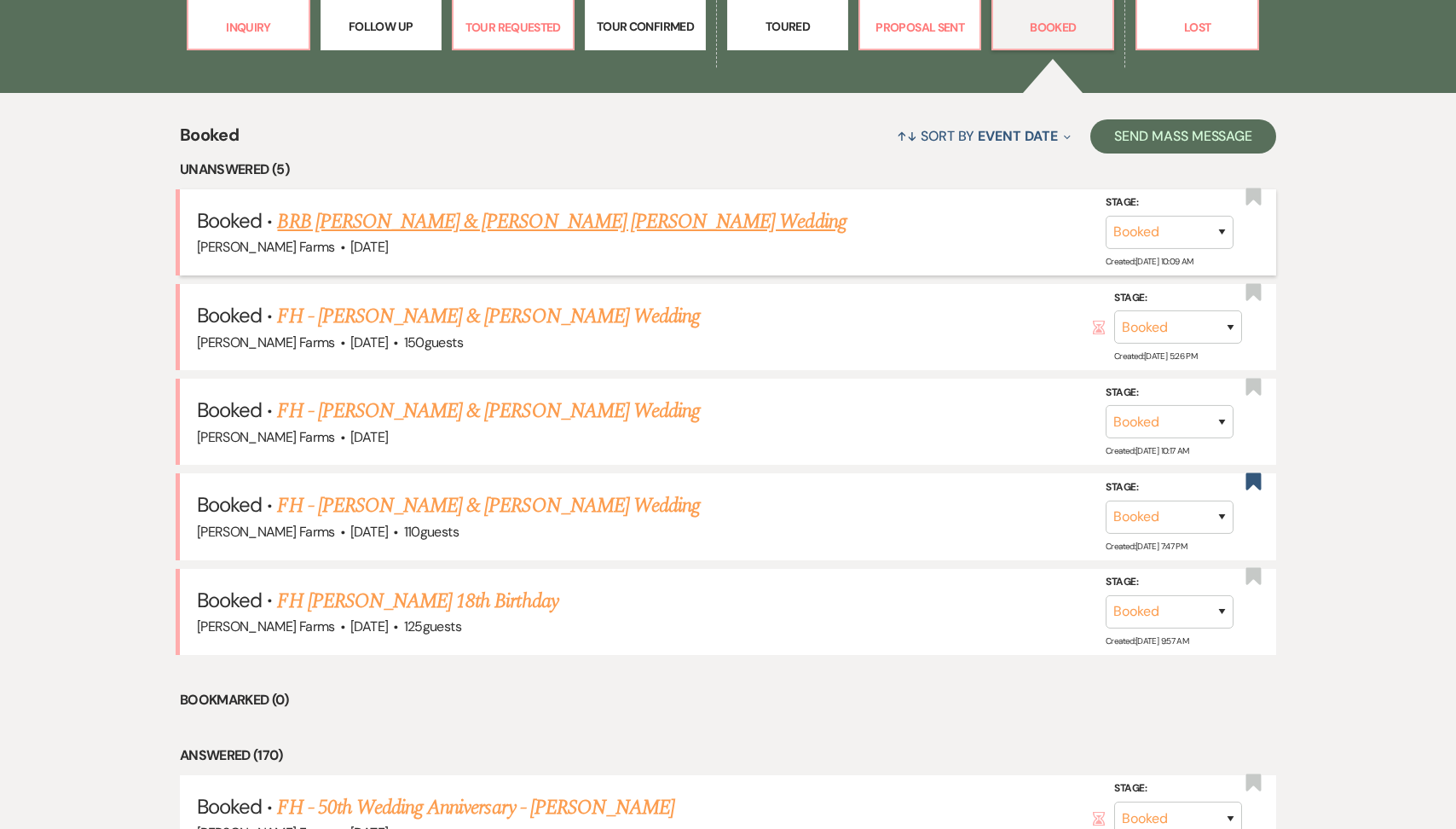
click at [523, 230] on link "BRB Grace Komenda & Cooper Schnepf's Wedding" at bounding box center [562, 221] width 569 height 30
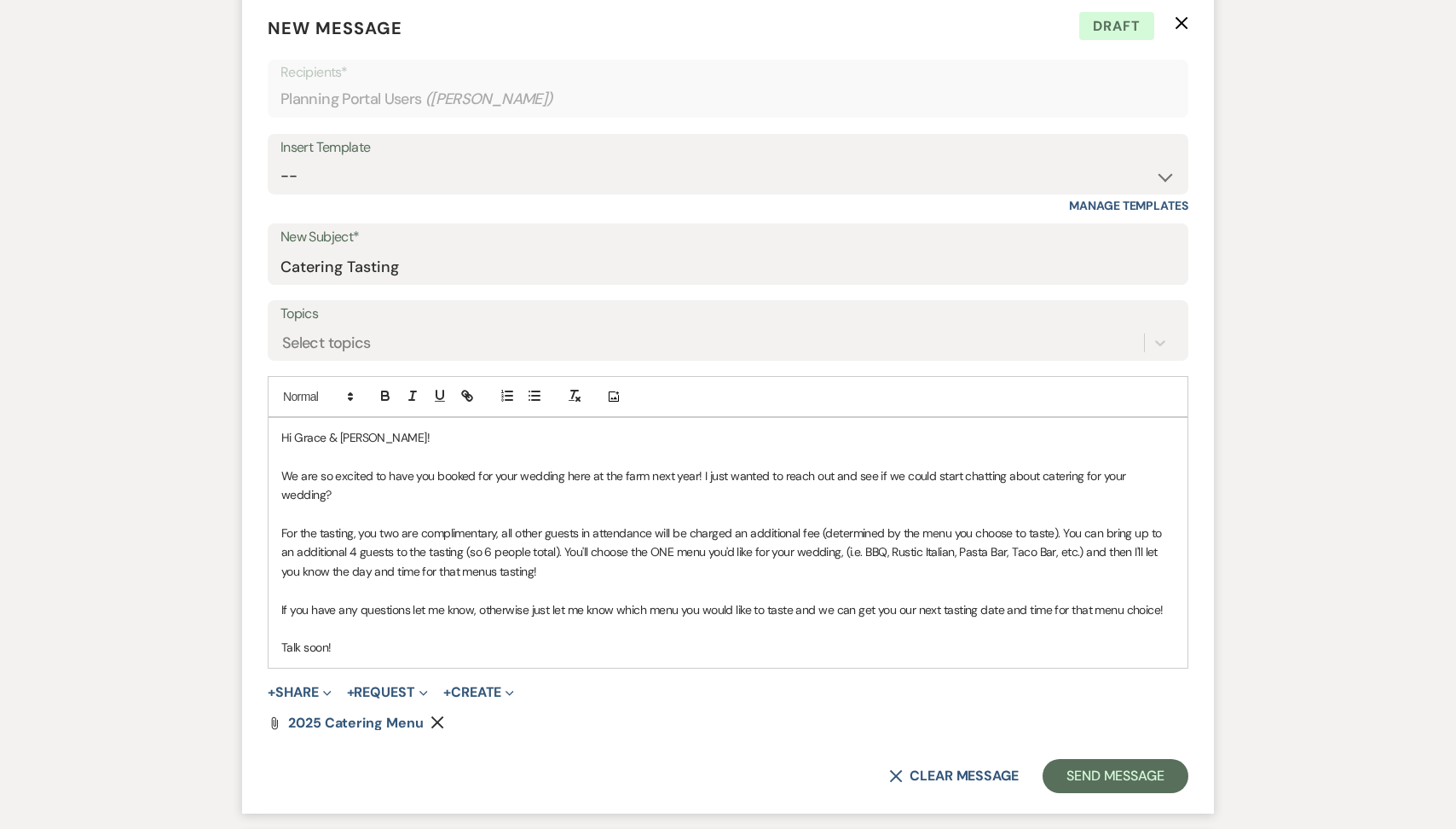
scroll to position [531, 0]
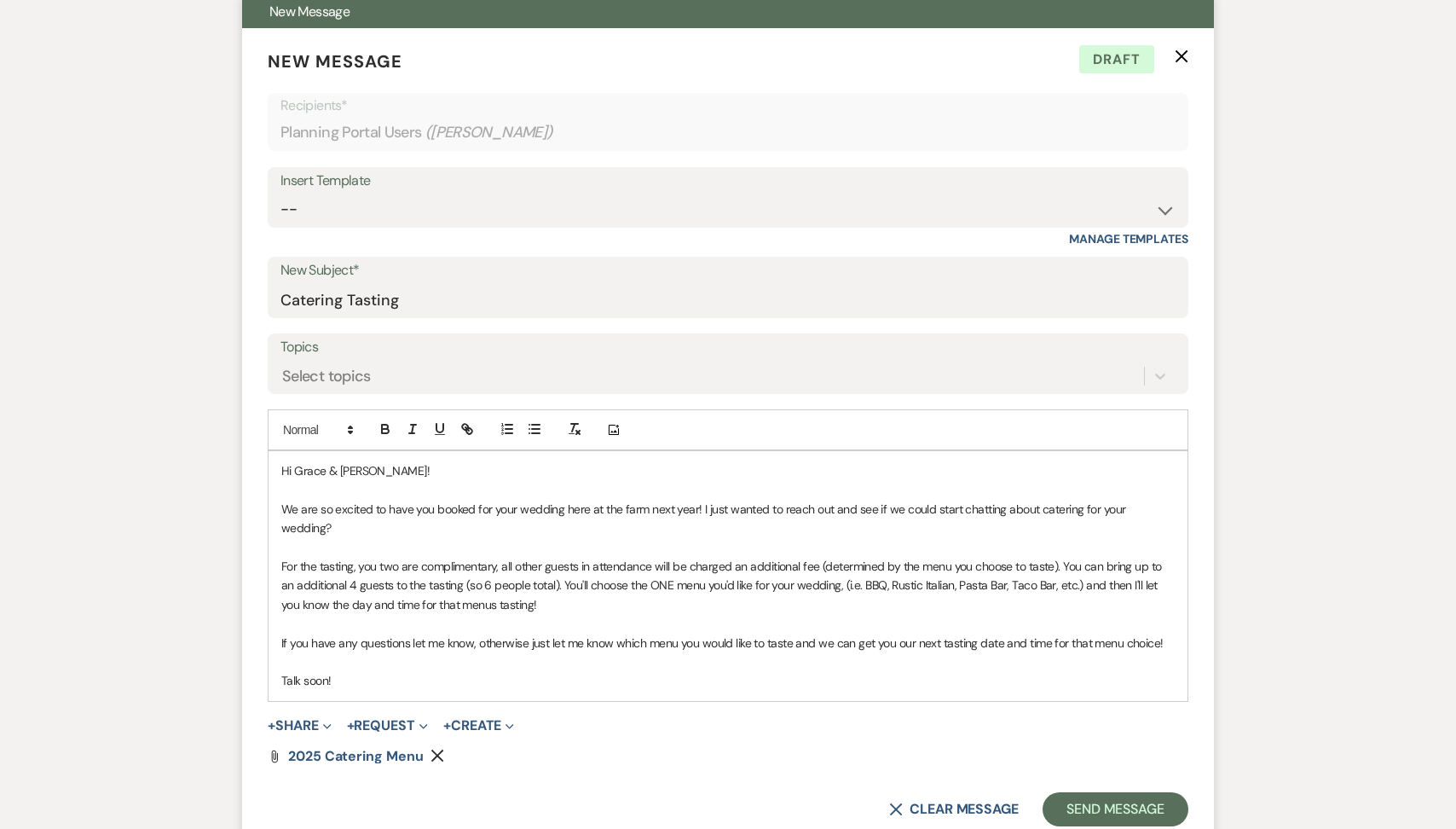
click at [917, 792] on div "X Clear message Send Message" at bounding box center [728, 809] width 921 height 34
click at [920, 803] on button "X Clear message" at bounding box center [954, 810] width 130 height 14
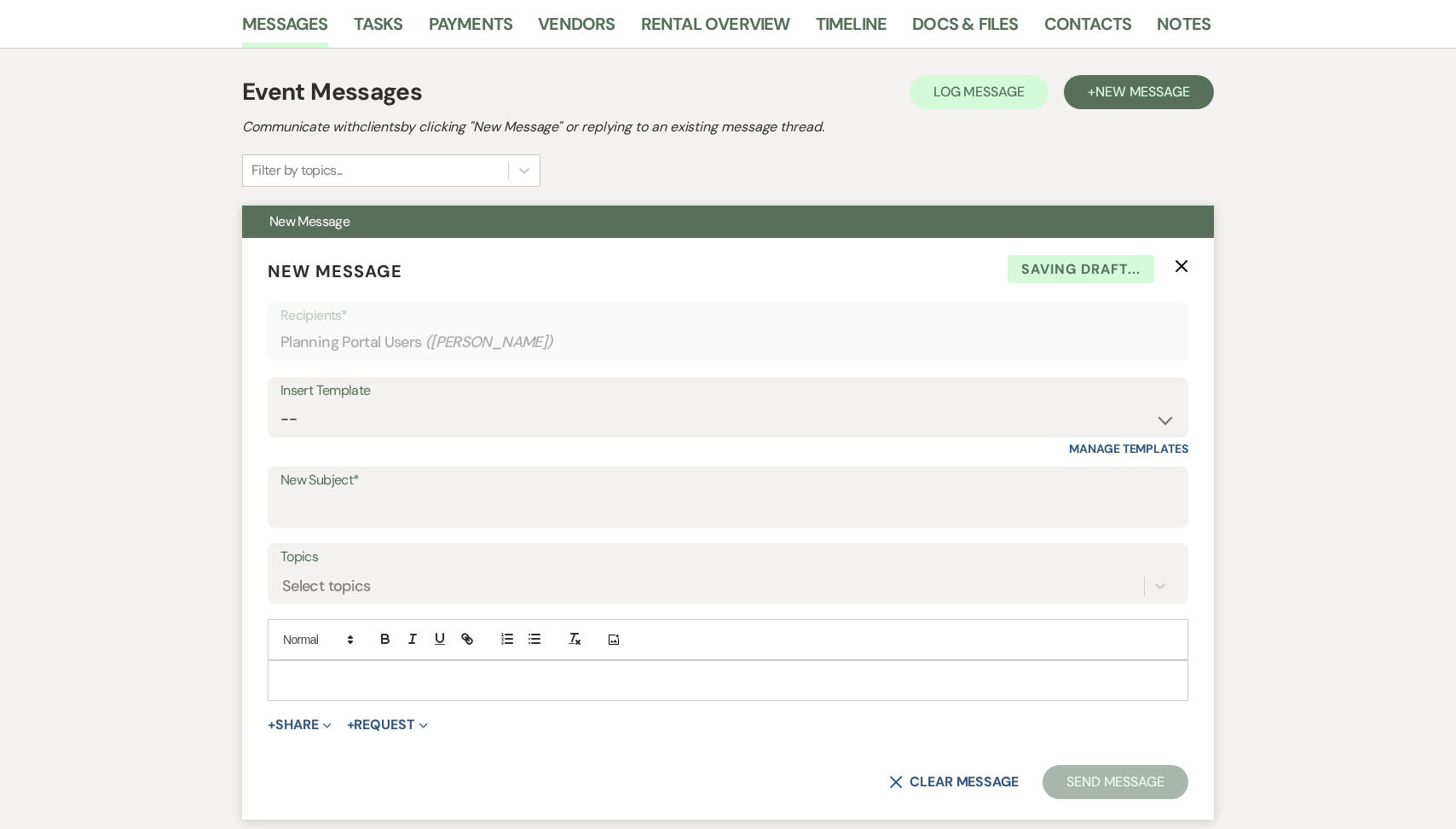
scroll to position [83, 0]
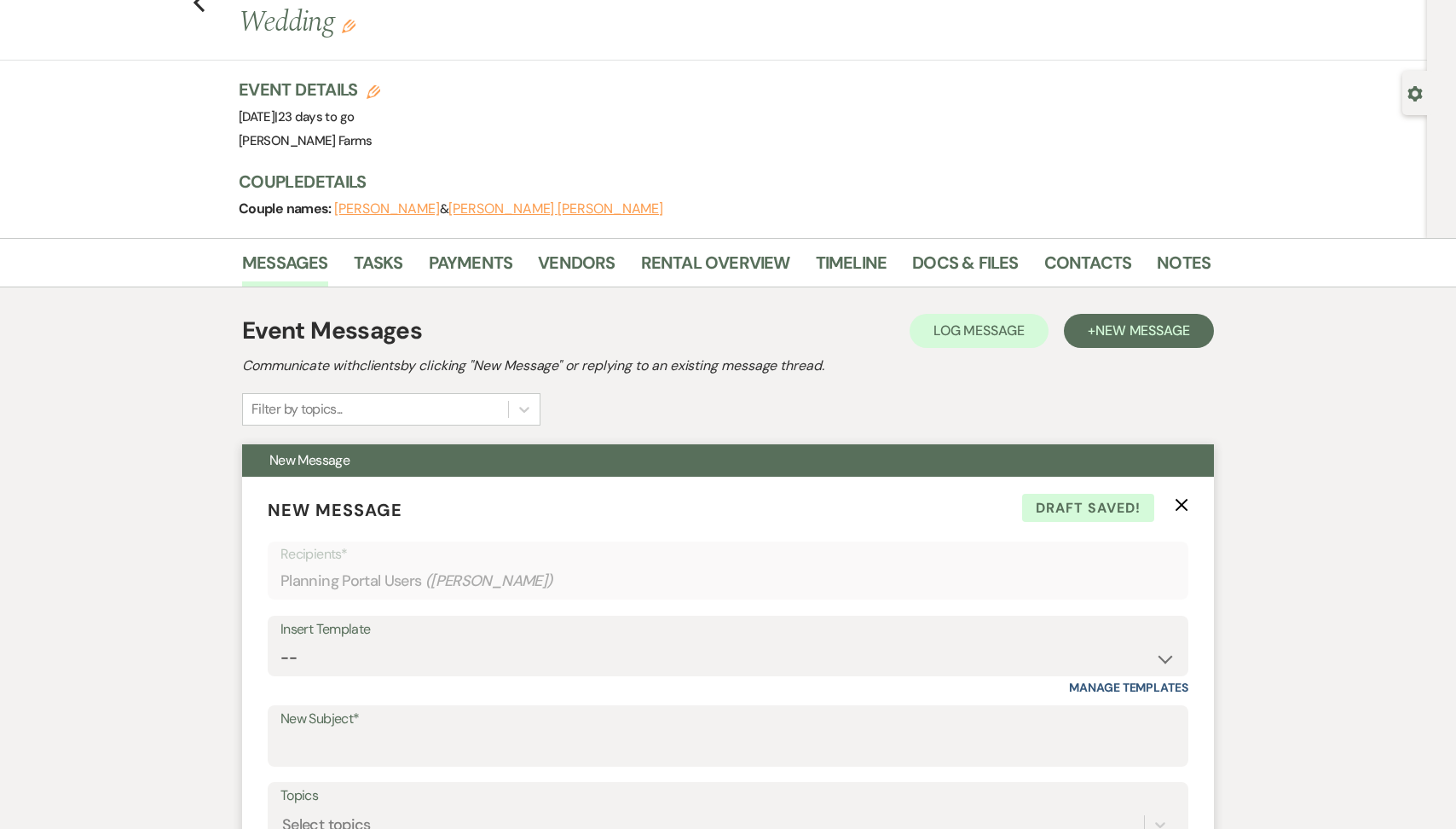
click at [1185, 499] on use "button" at bounding box center [1182, 505] width 13 height 13
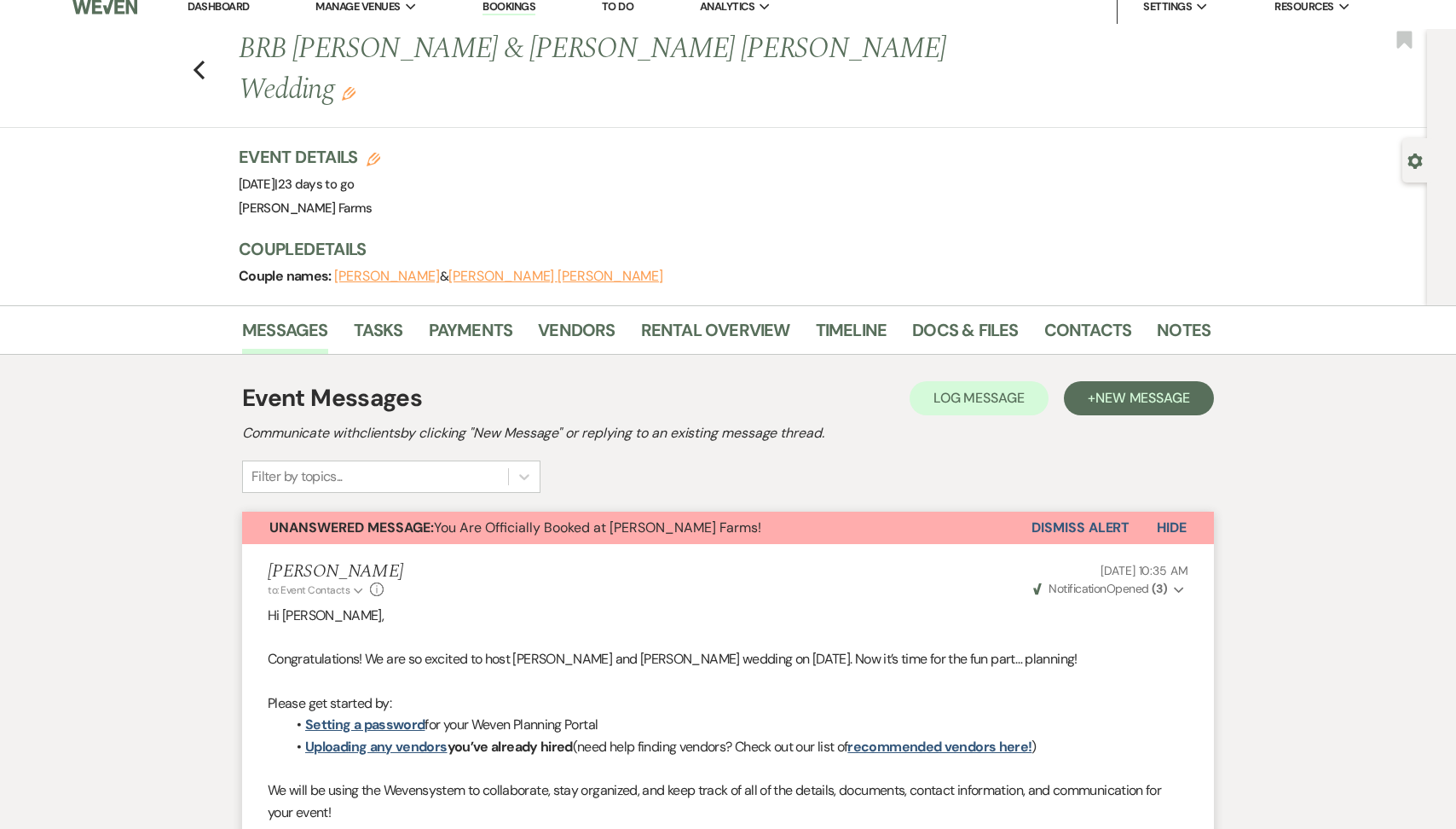
scroll to position [0, 0]
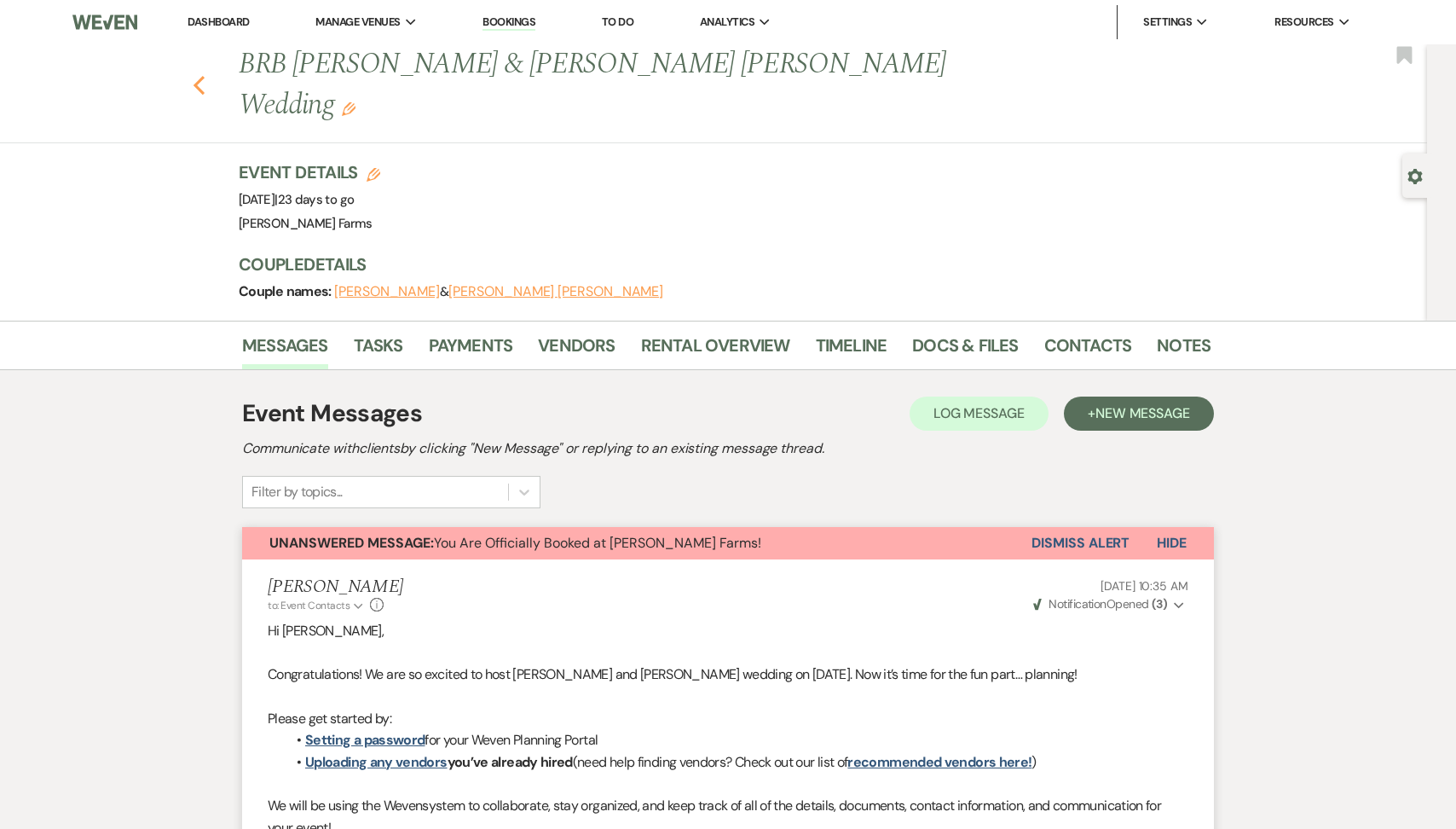
click at [200, 75] on icon "Previous" at bounding box center [199, 85] width 13 height 21
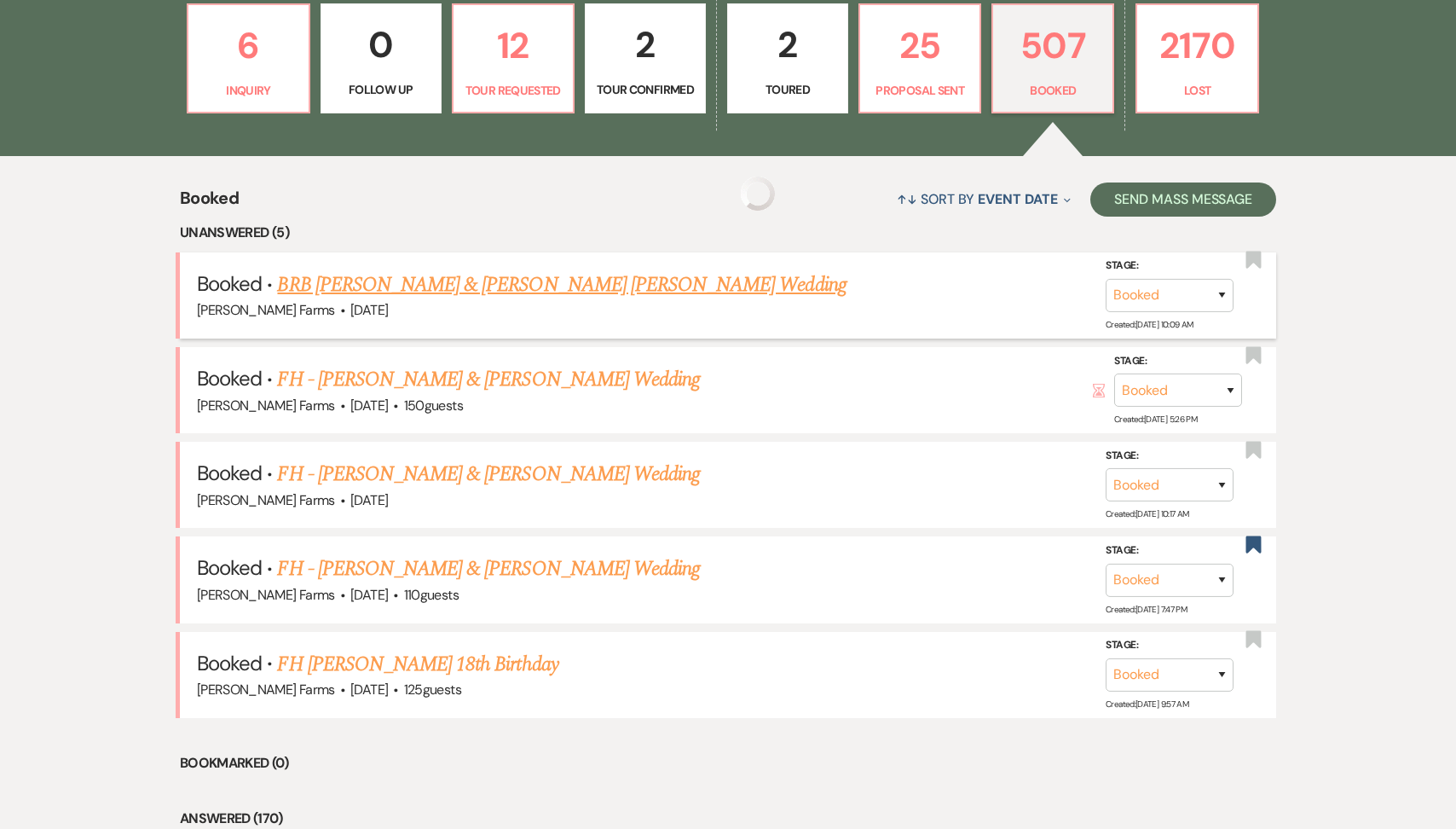
scroll to position [499, 0]
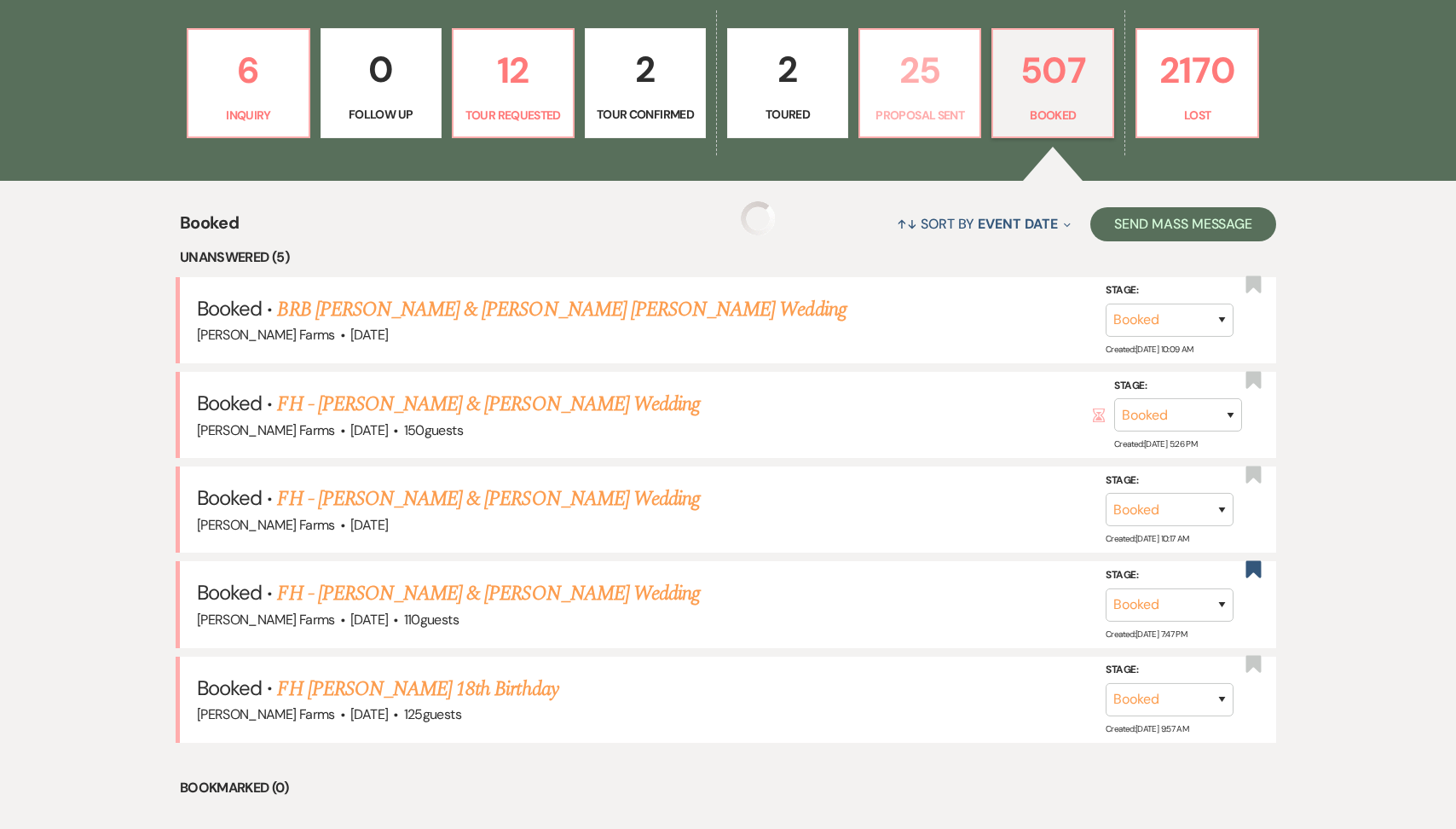
click at [912, 84] on p "25" at bounding box center [920, 70] width 99 height 57
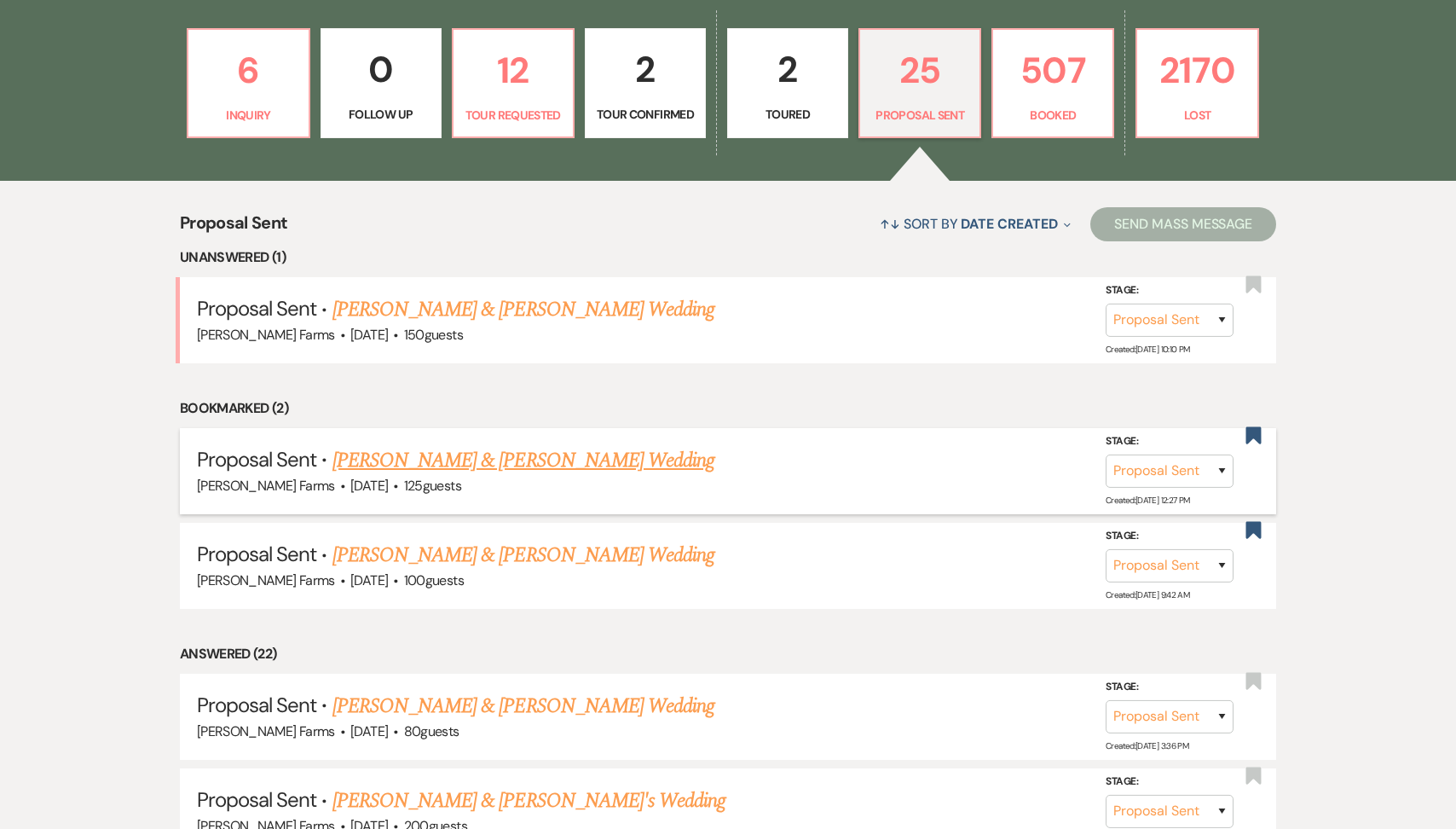
click at [607, 464] on link "Tyler Delong & Jessica Urban's Wedding" at bounding box center [523, 460] width 382 height 30
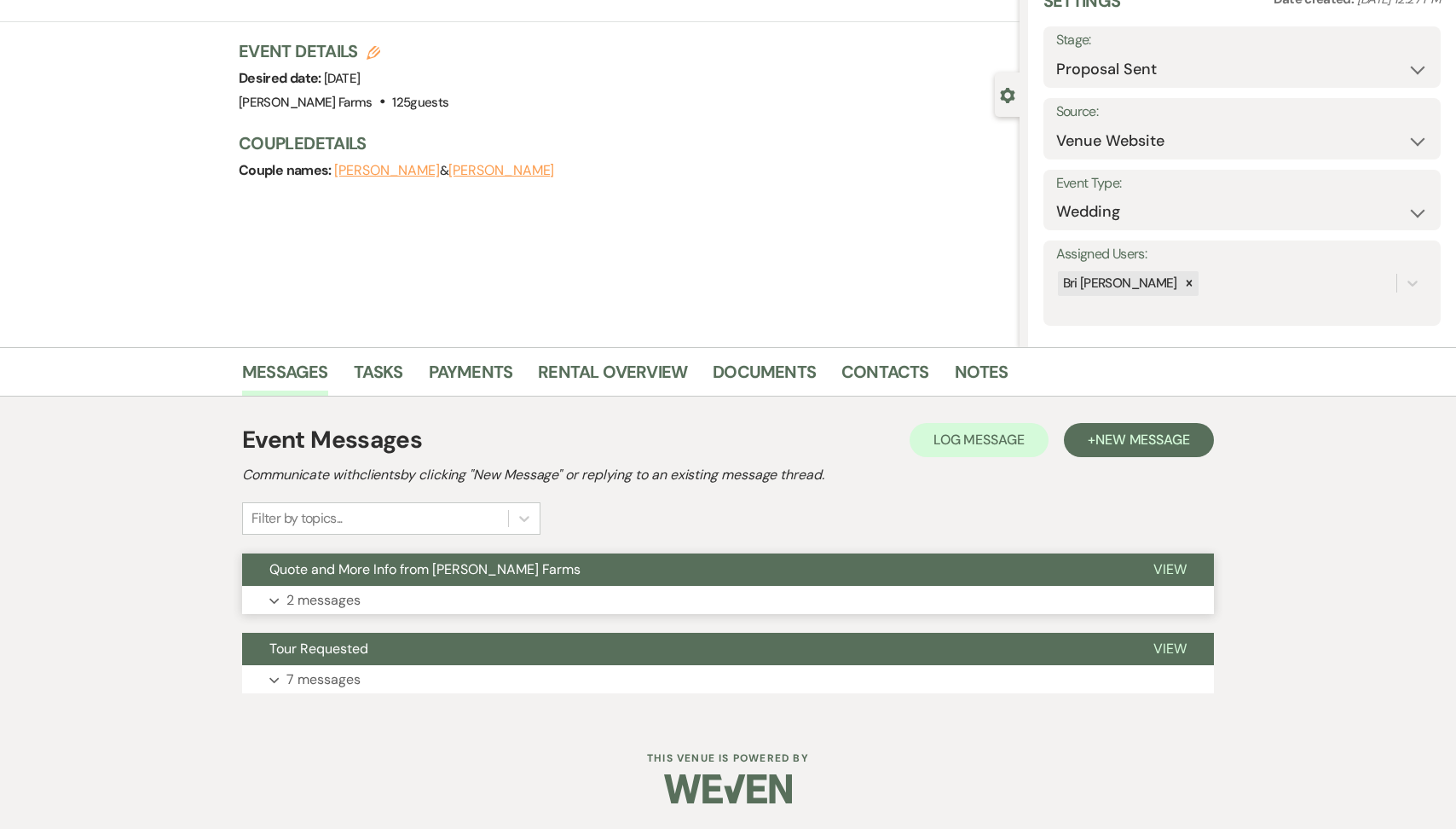
click at [467, 584] on button "Quote and More Info from Schnepf Farms" at bounding box center [684, 569] width 885 height 32
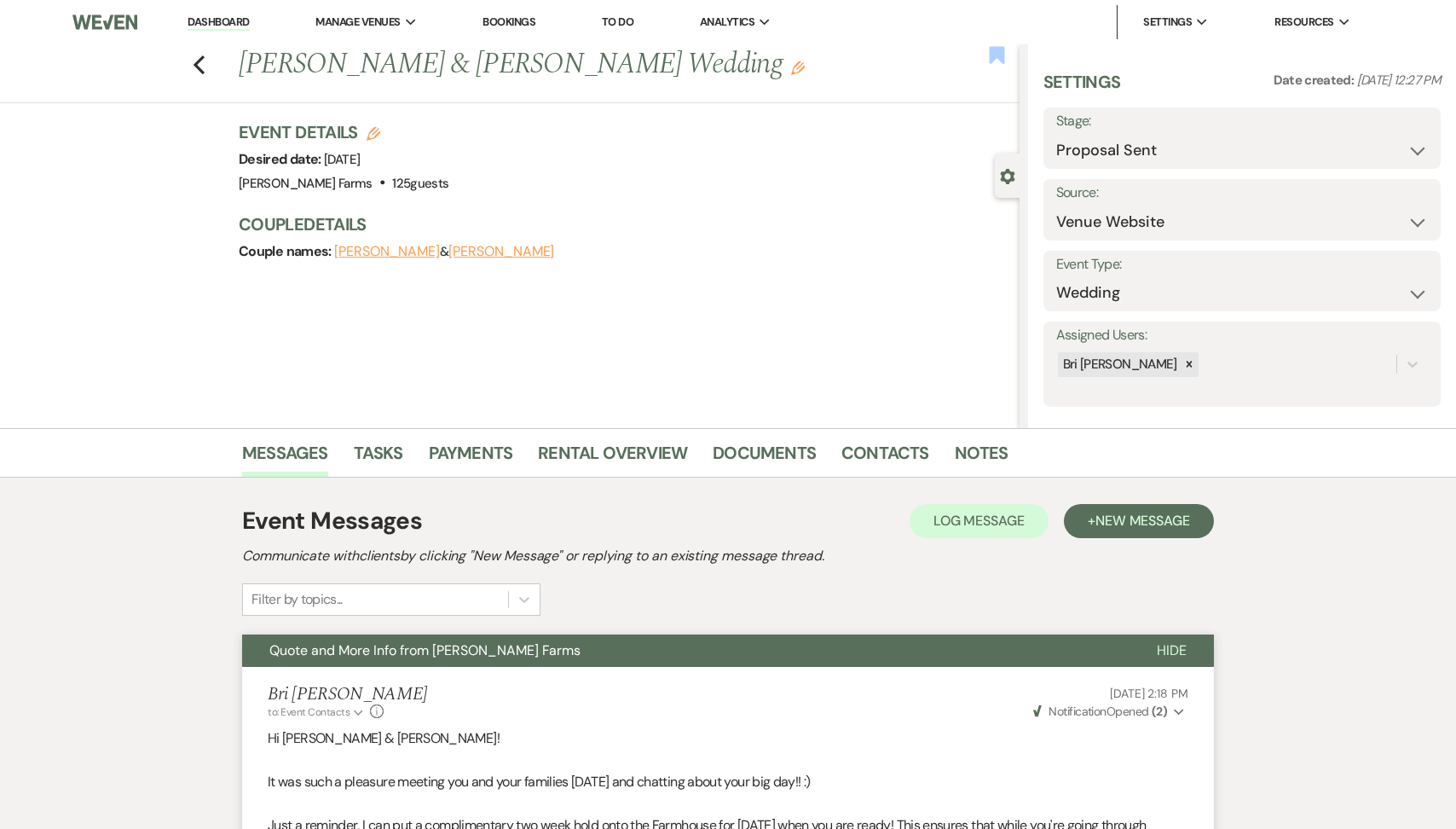
click at [1002, 56] on use "button" at bounding box center [997, 55] width 16 height 17
click at [1136, 141] on select "Inquiry Follow Up Tour Requested Tour Confirmed Toured Proposal Sent Booked Lost" at bounding box center [1242, 150] width 371 height 33
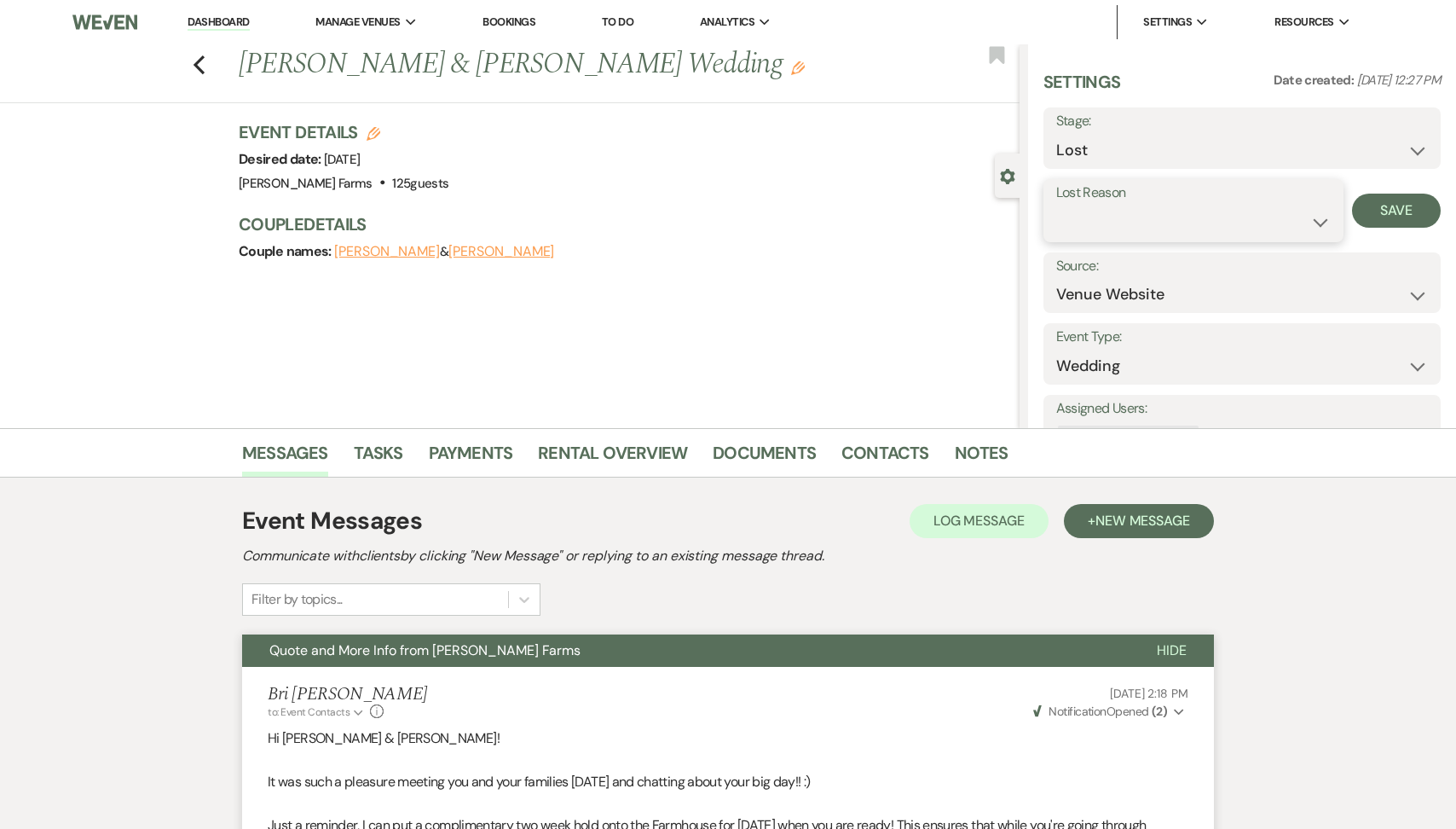
click at [1105, 211] on select "Booked Elsewhere Budget Date Unavailable No Response Not a Good Match Capacity …" at bounding box center [1194, 222] width 275 height 33
click at [1409, 221] on button "Save" at bounding box center [1397, 211] width 89 height 34
click at [194, 62] on icon "Previous" at bounding box center [199, 65] width 13 height 21
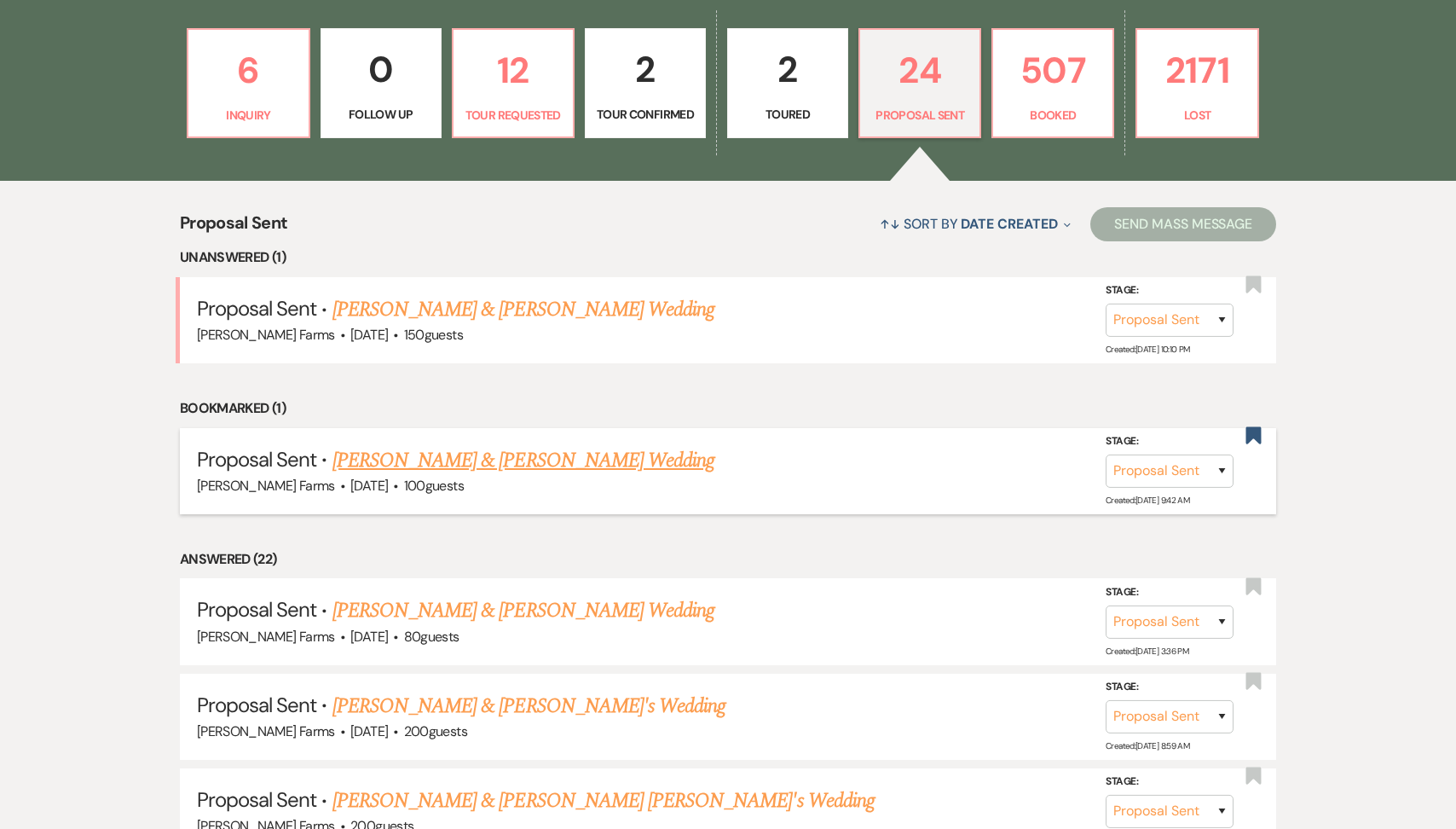
click at [503, 457] on link "Anthony Berrios & Julie Jackson's Wedding" at bounding box center [523, 460] width 382 height 30
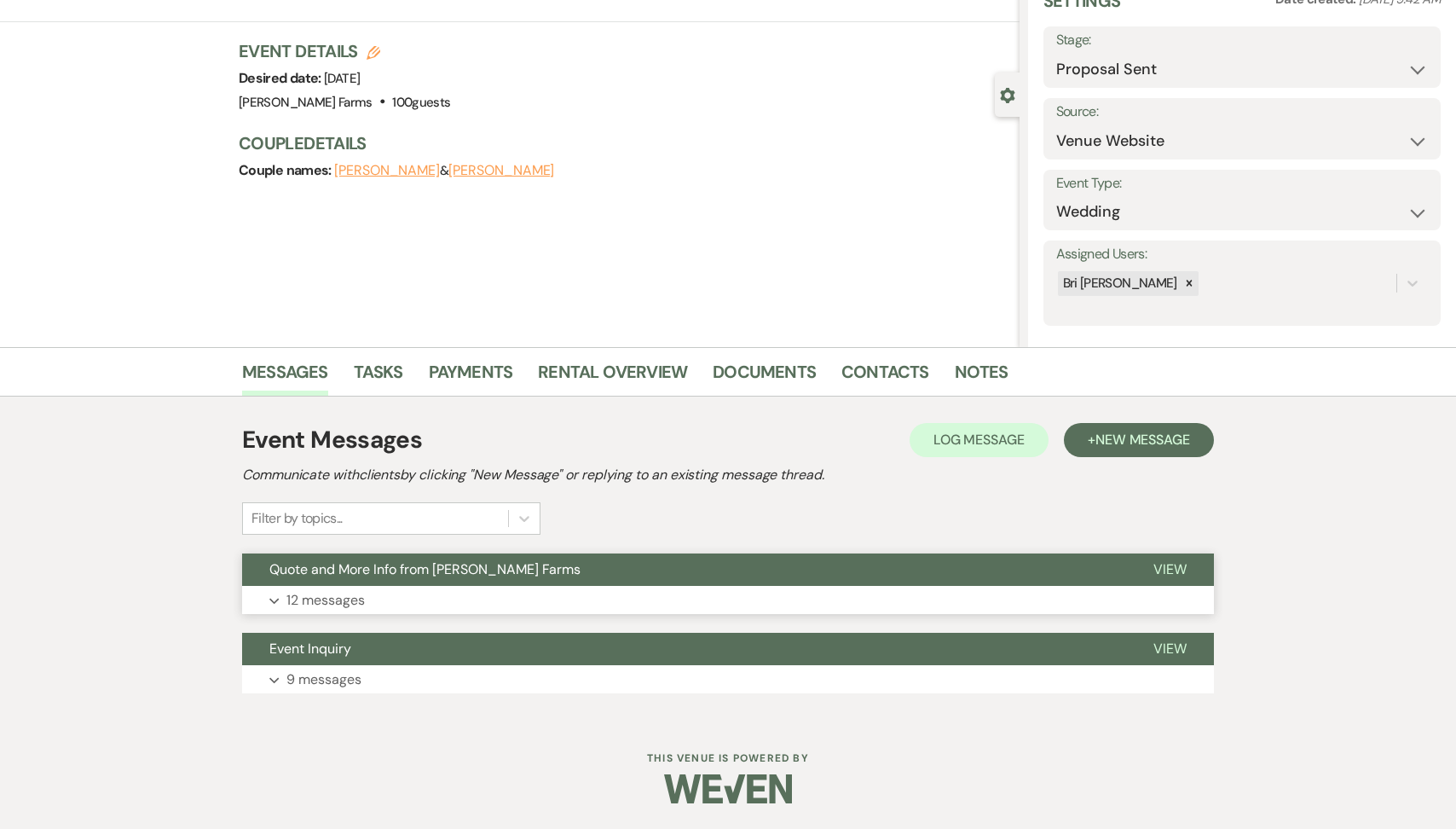
click at [499, 613] on button "Expand 12 messages" at bounding box center [728, 600] width 972 height 29
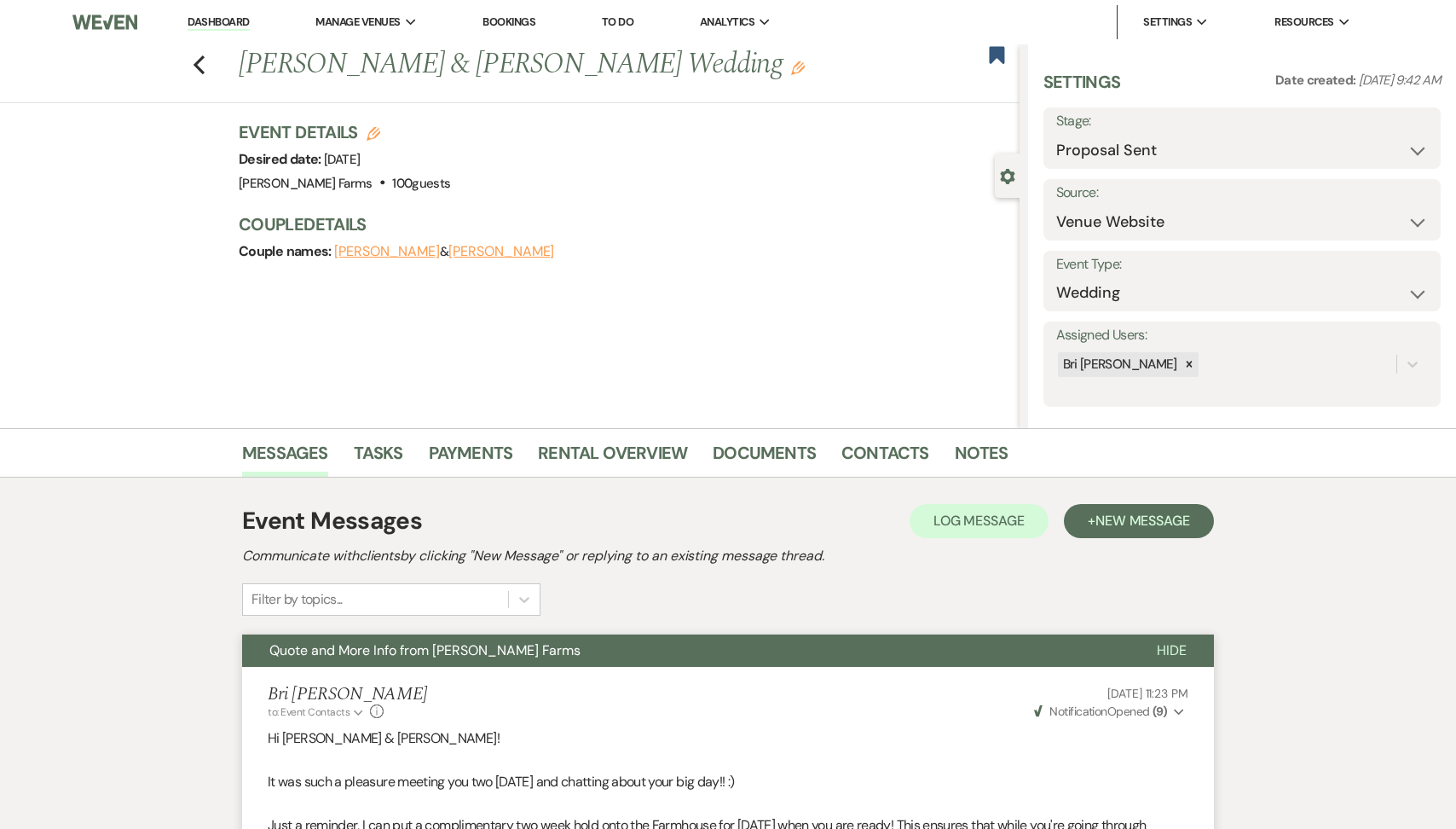
click at [1009, 68] on div "Previous Anthony Berrios & Julie Jackson's Wedding Edit" at bounding box center [625, 64] width 790 height 41
click at [1003, 57] on use "button" at bounding box center [997, 55] width 16 height 17
click at [1129, 158] on select "Inquiry Follow Up Tour Requested Tour Confirmed Toured Proposal Sent Booked Lost" at bounding box center [1242, 150] width 371 height 33
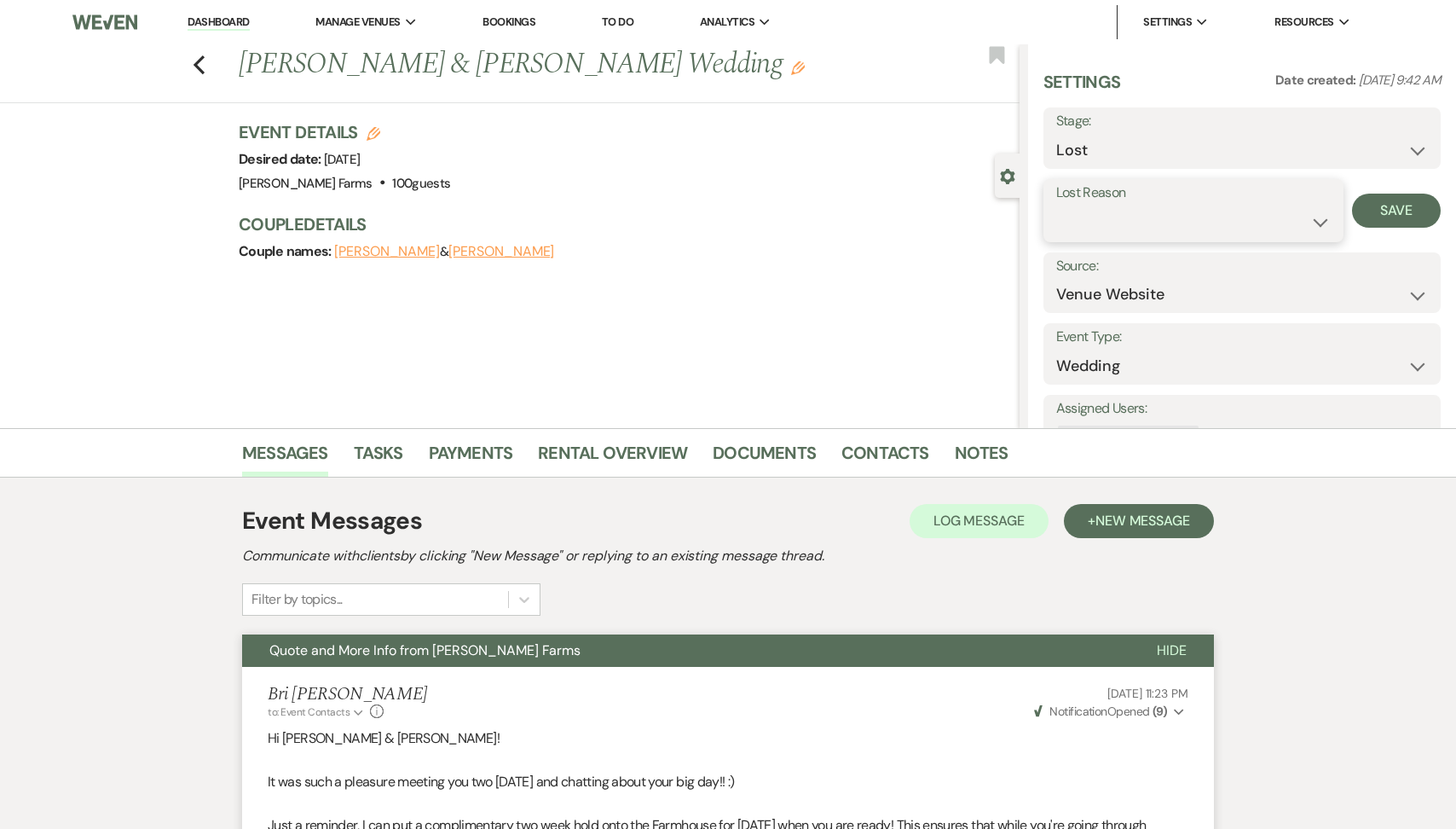
click at [1101, 218] on select "Booked Elsewhere Budget Date Unavailable No Response Not a Good Match Capacity …" at bounding box center [1194, 222] width 275 height 33
click at [1377, 222] on button "Save" at bounding box center [1397, 211] width 89 height 34
click at [220, 22] on link "Dashboard" at bounding box center [218, 23] width 62 height 17
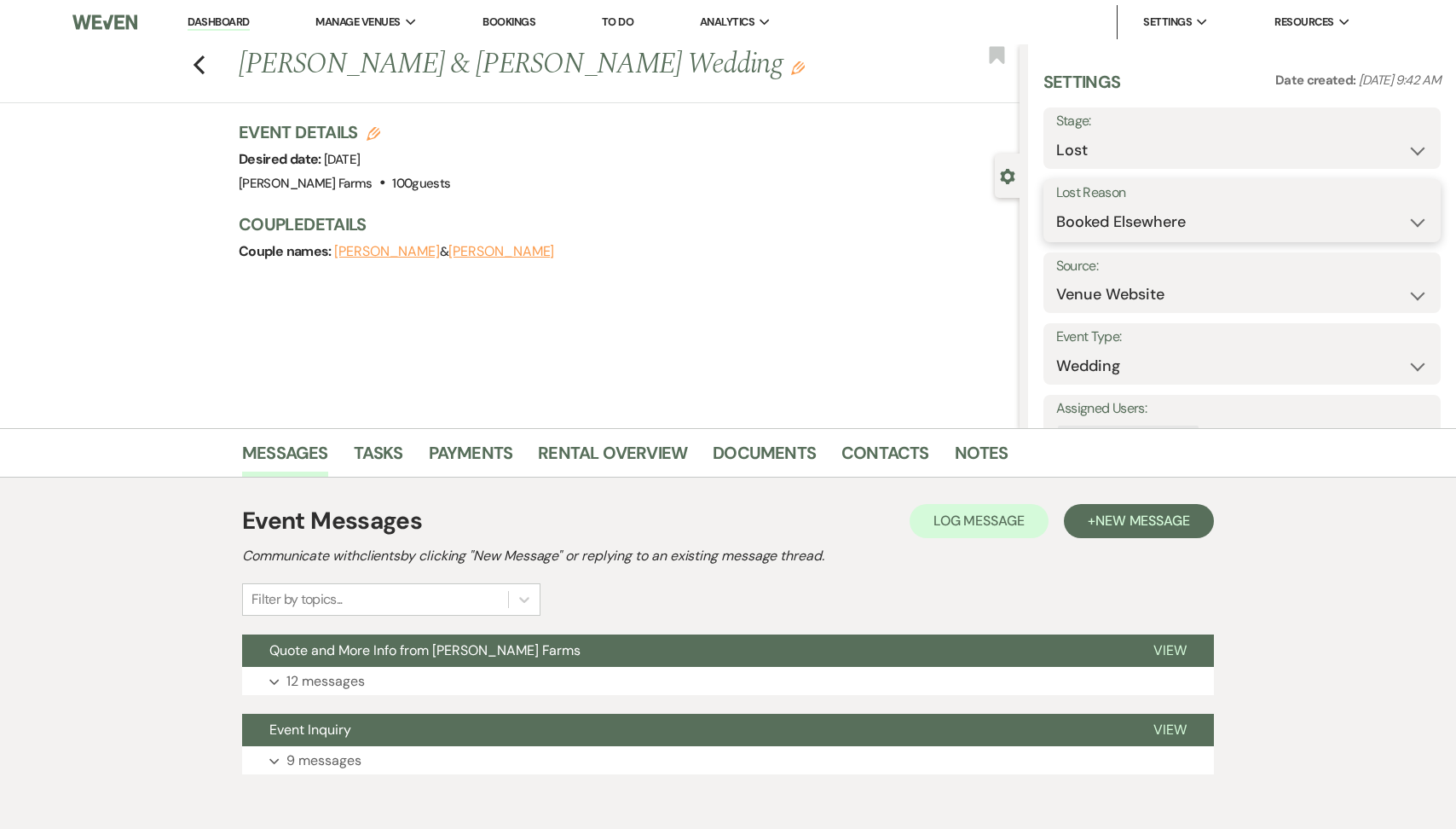
click at [1180, 217] on select "Booked Elsewhere Budget Date Unavailable No Response Not a Good Match Capacity …" at bounding box center [1242, 222] width 371 height 33
click at [1425, 222] on button "Save" at bounding box center [1397, 211] width 89 height 34
click at [239, 23] on link "Dashboard" at bounding box center [218, 23] width 62 height 17
